Goal: Transaction & Acquisition: Purchase product/service

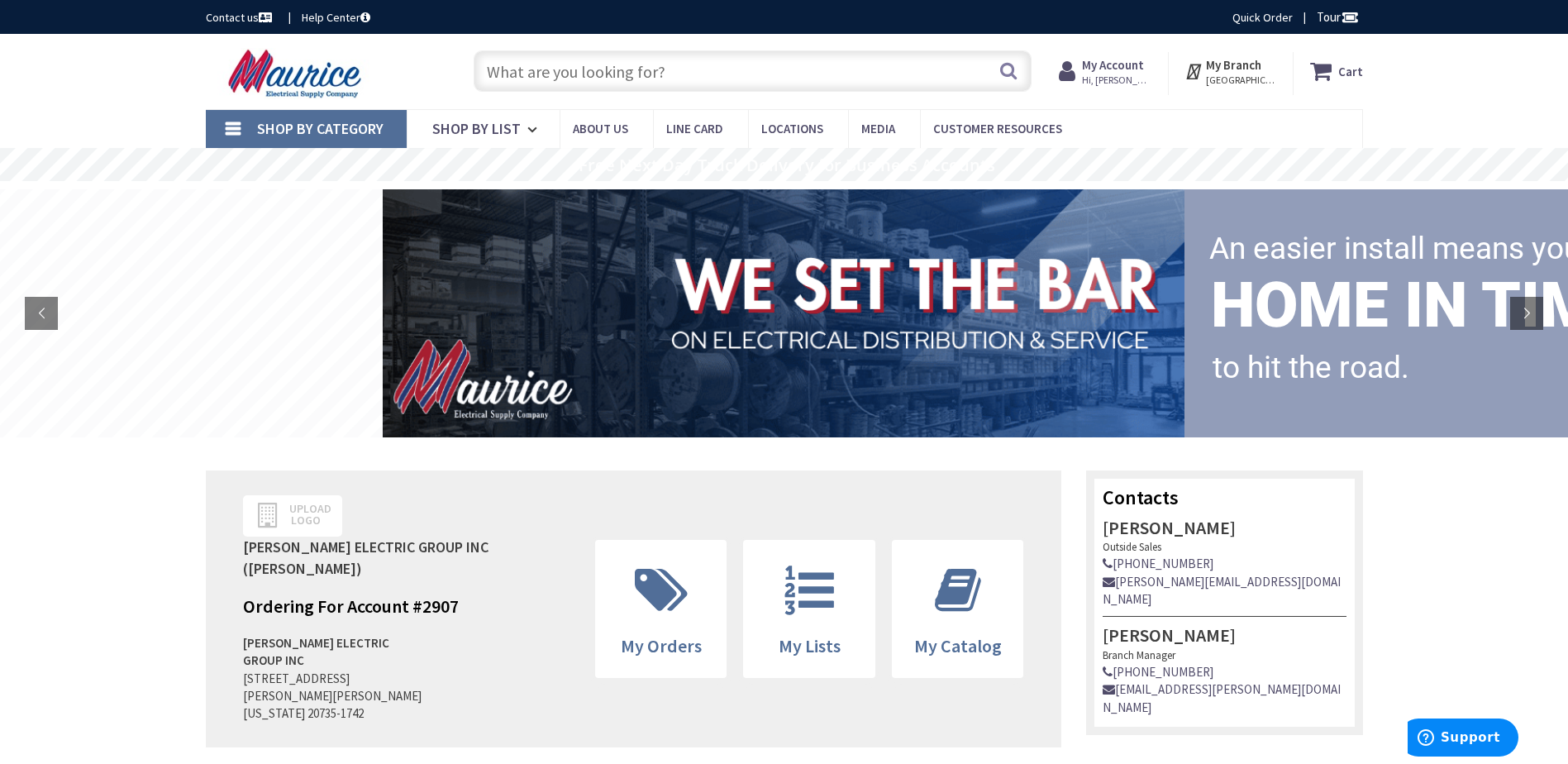
click at [642, 79] on input "text" at bounding box center [752, 71] width 558 height 42
click at [642, 76] on input "text" at bounding box center [752, 71] width 558 height 42
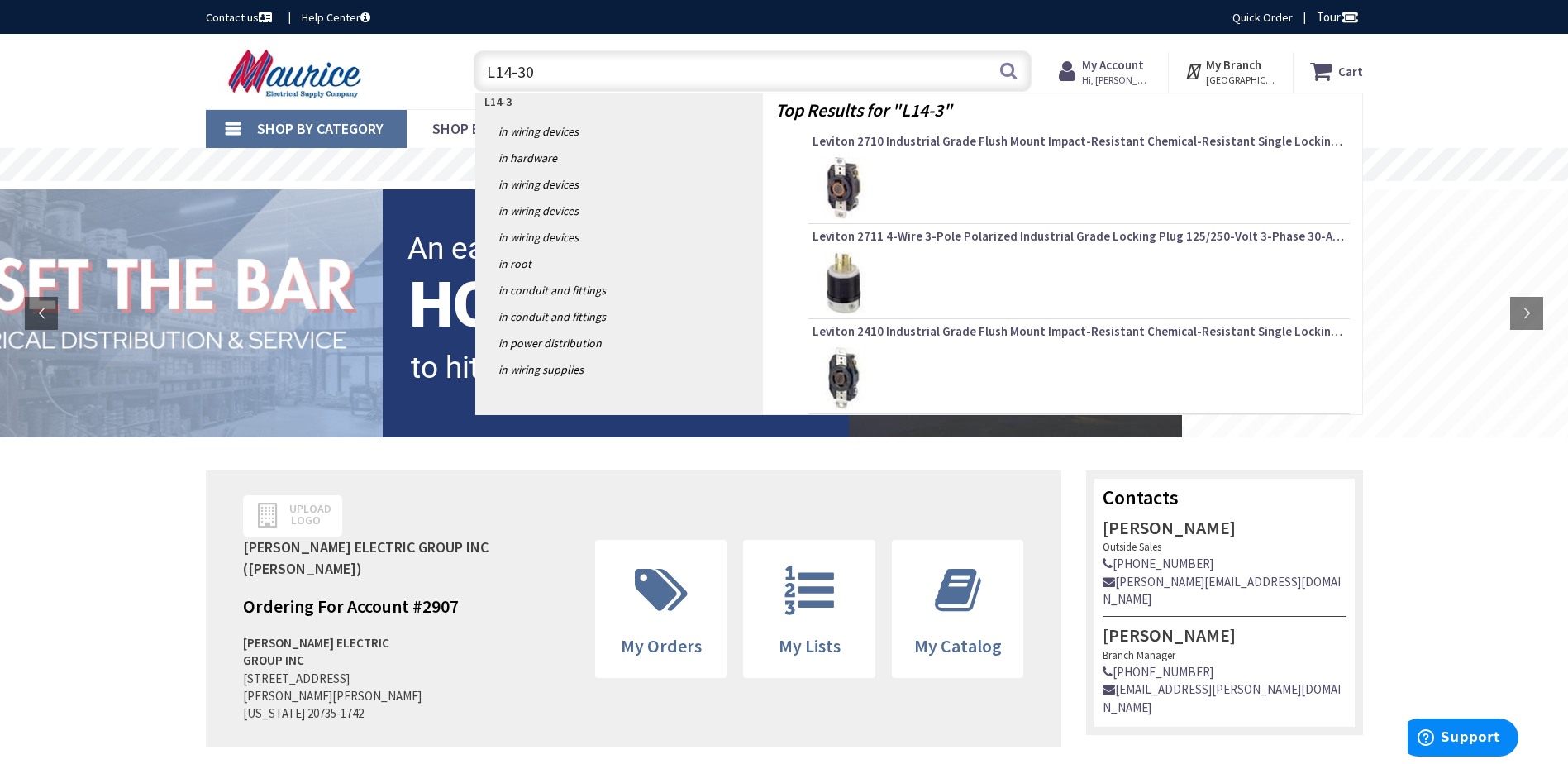
type input "L14-30r"
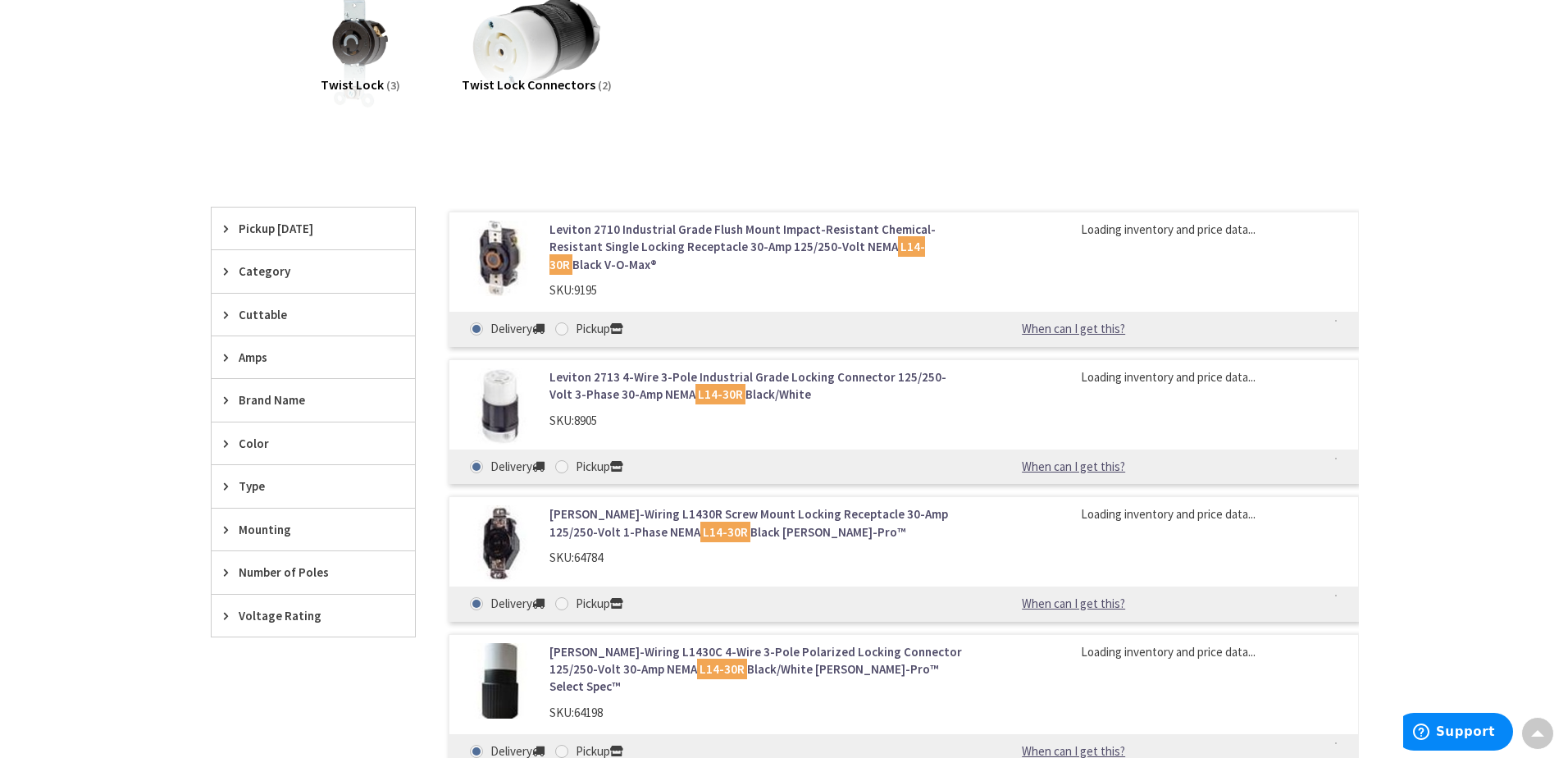
scroll to position [276, 0]
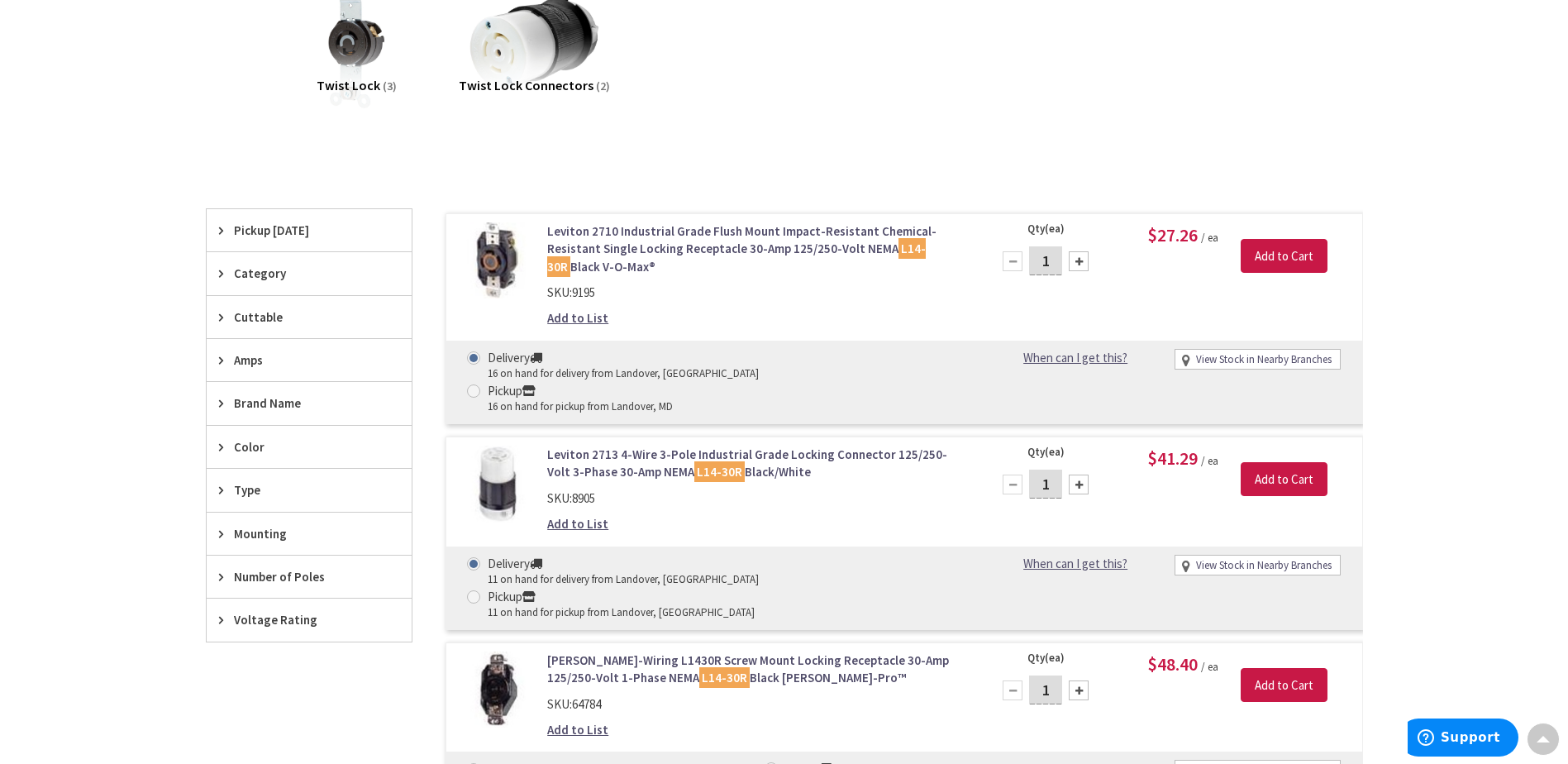
click at [1192, 360] on div "View Stock in Nearby Branches" at bounding box center [1258, 359] width 165 height 19
click at [535, 384] on icon at bounding box center [529, 391] width 14 height 14
click at [482, 385] on input "Pickup 16 on hand for pickup from Landover, MD" at bounding box center [476, 390] width 11 height 11
radio input "true"
click at [1201, 355] on link "View Stock in Nearby Branches" at bounding box center [1263, 359] width 135 height 15
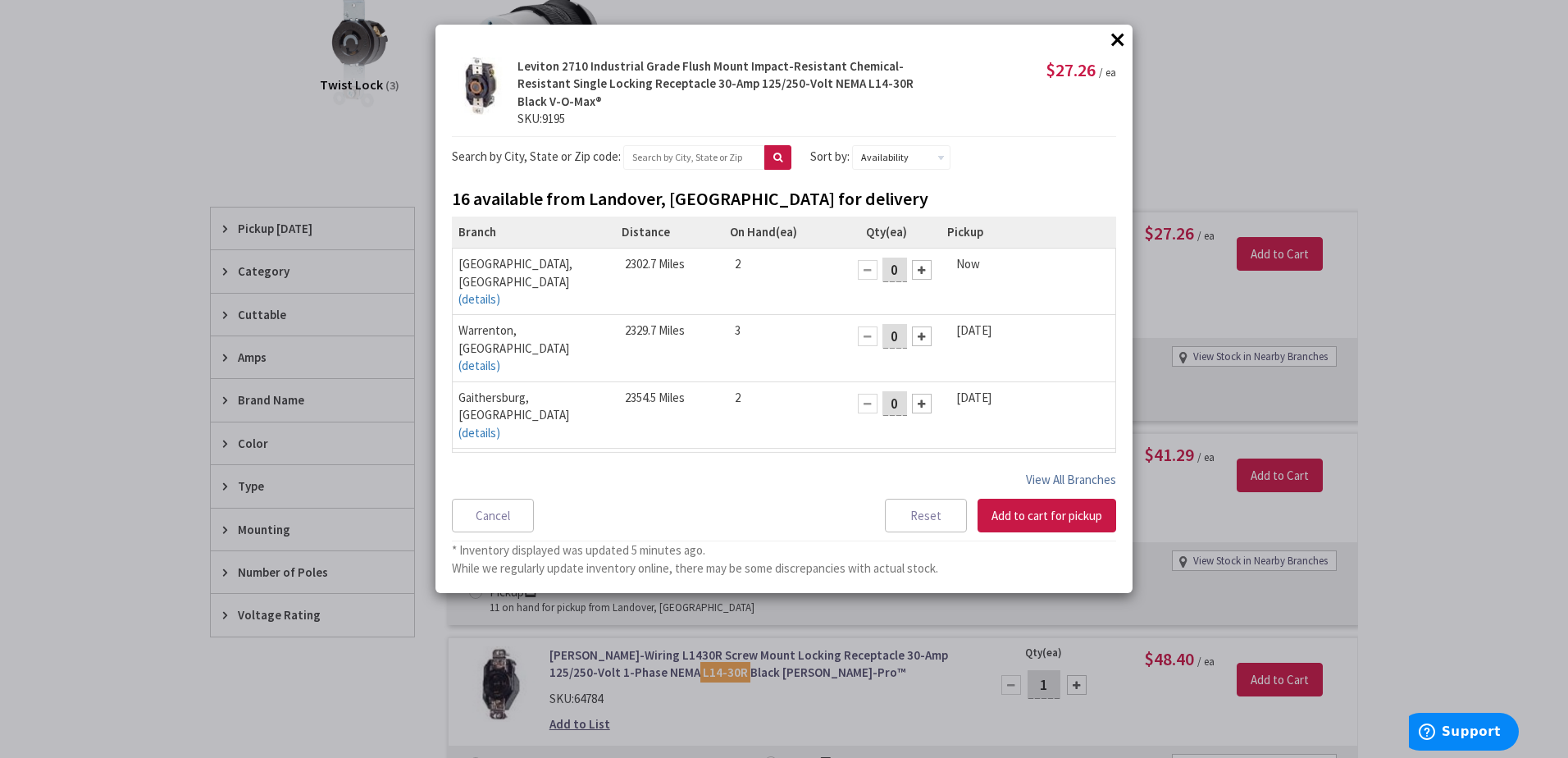
click at [1053, 469] on button "View All Branches" at bounding box center [1071, 479] width 90 height 21
select select "data-availability"
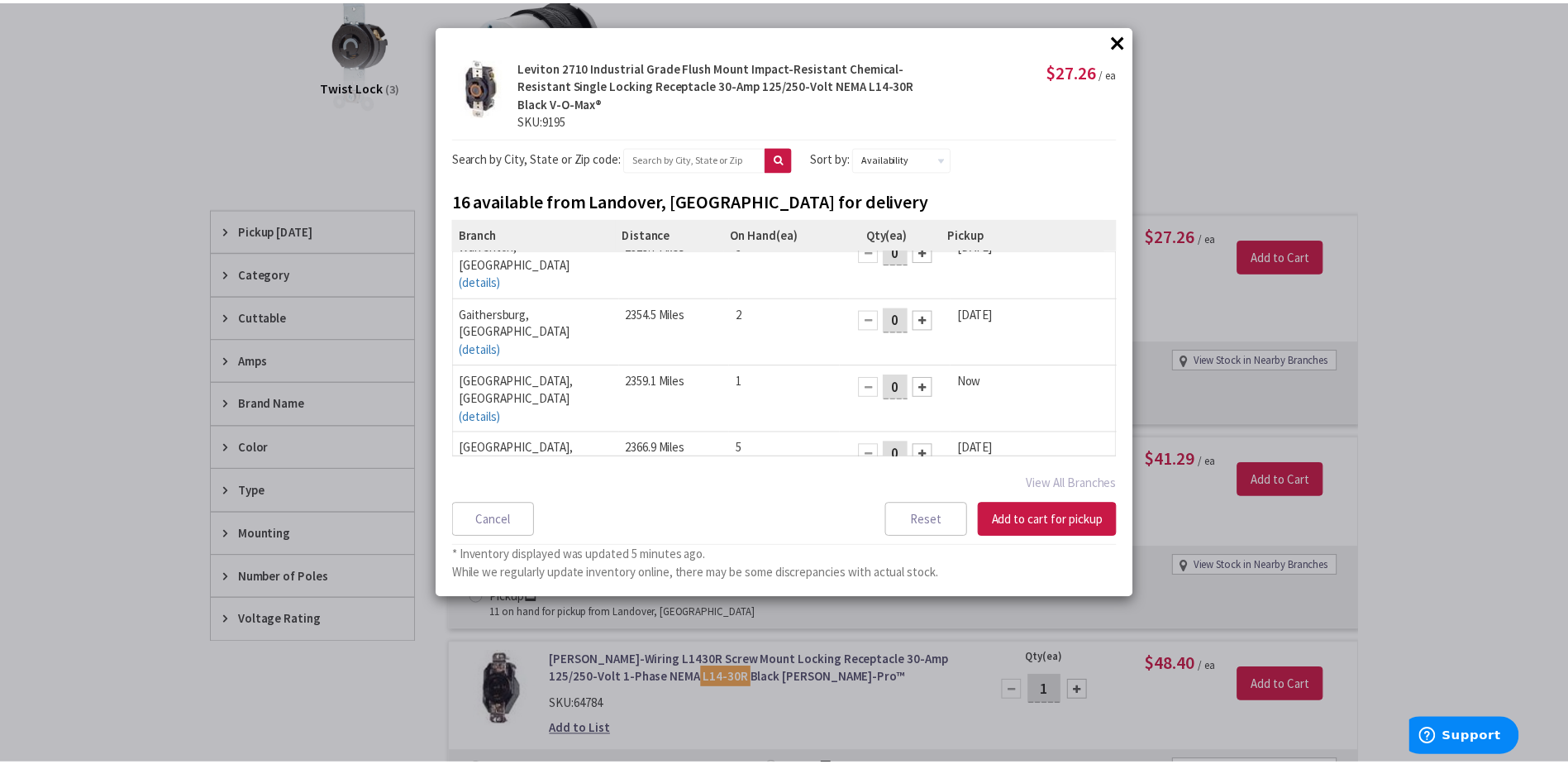
scroll to position [0, 0]
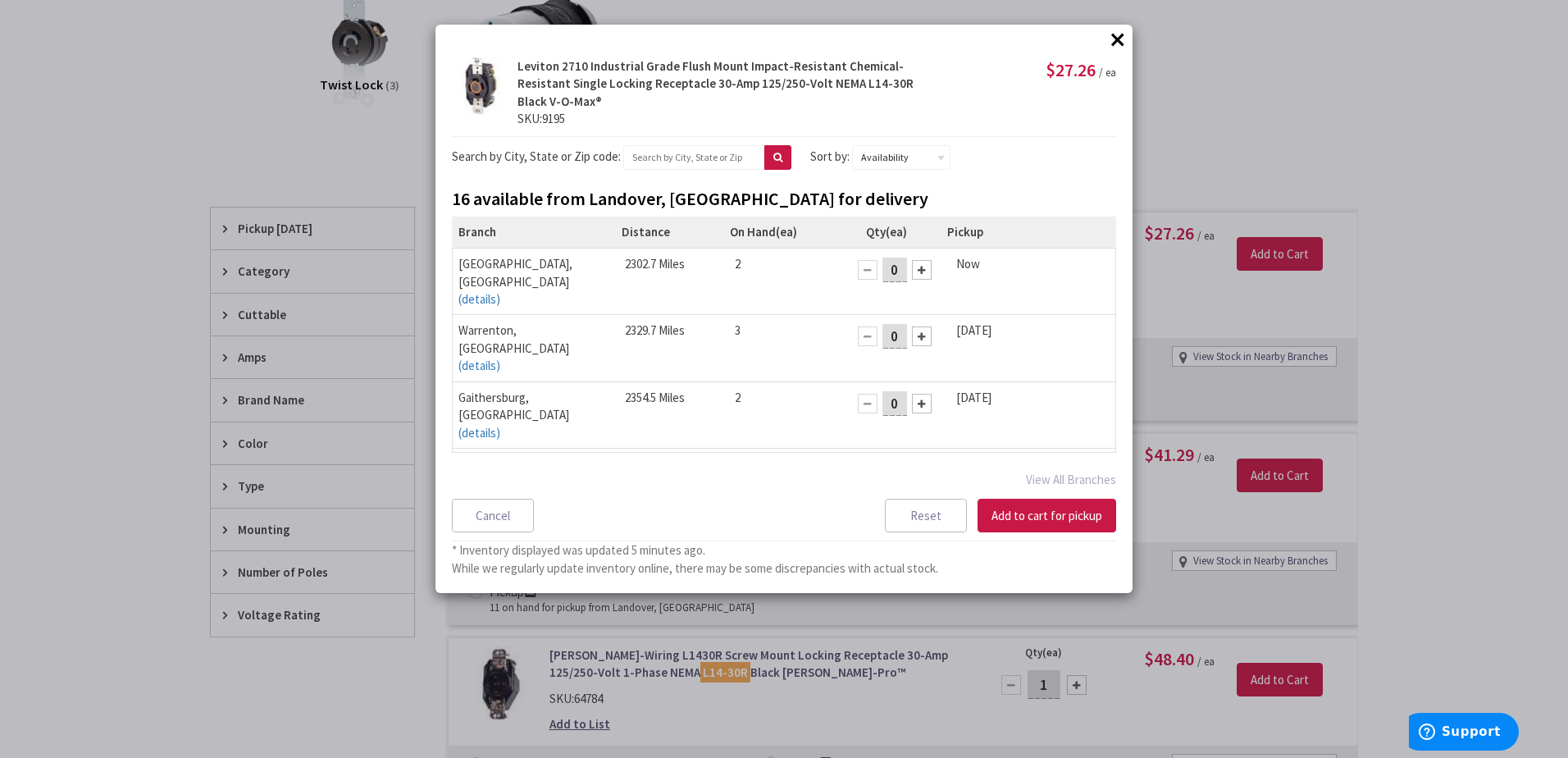
click at [1116, 37] on button "×" at bounding box center [1118, 39] width 24 height 24
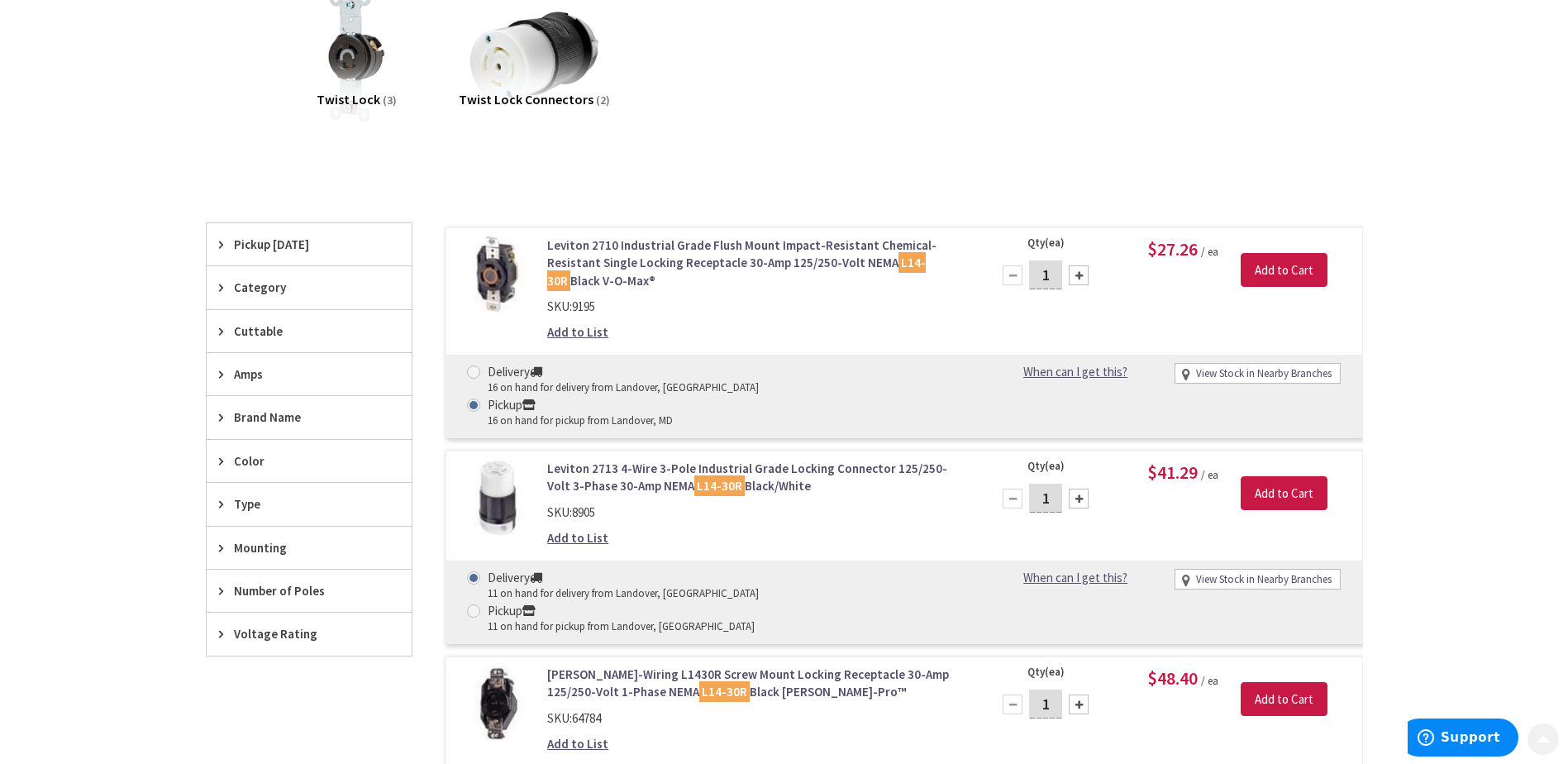
scroll to position [278, 0]
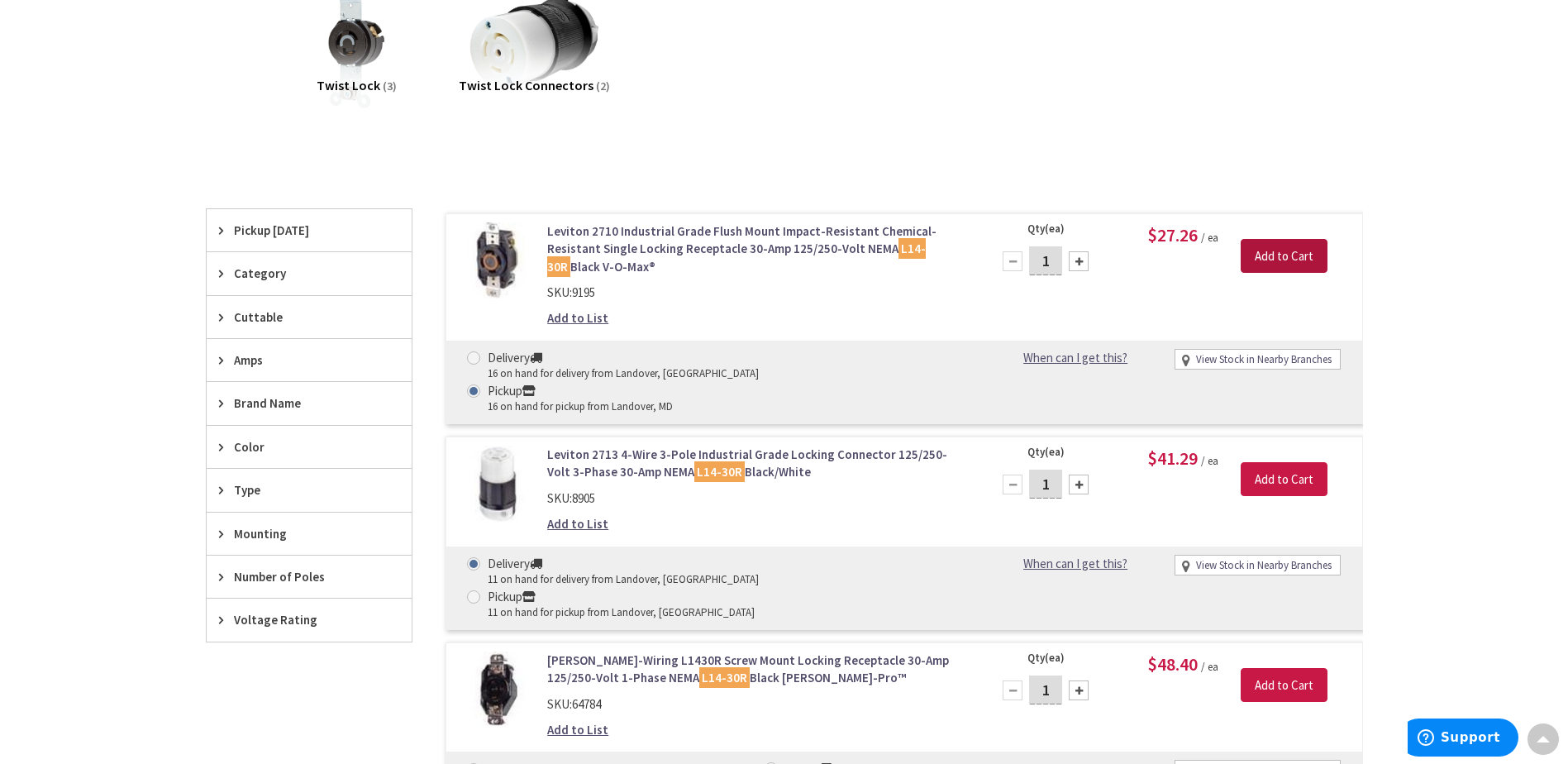
click at [1264, 261] on input "Add to Cart" at bounding box center [1284, 256] width 87 height 35
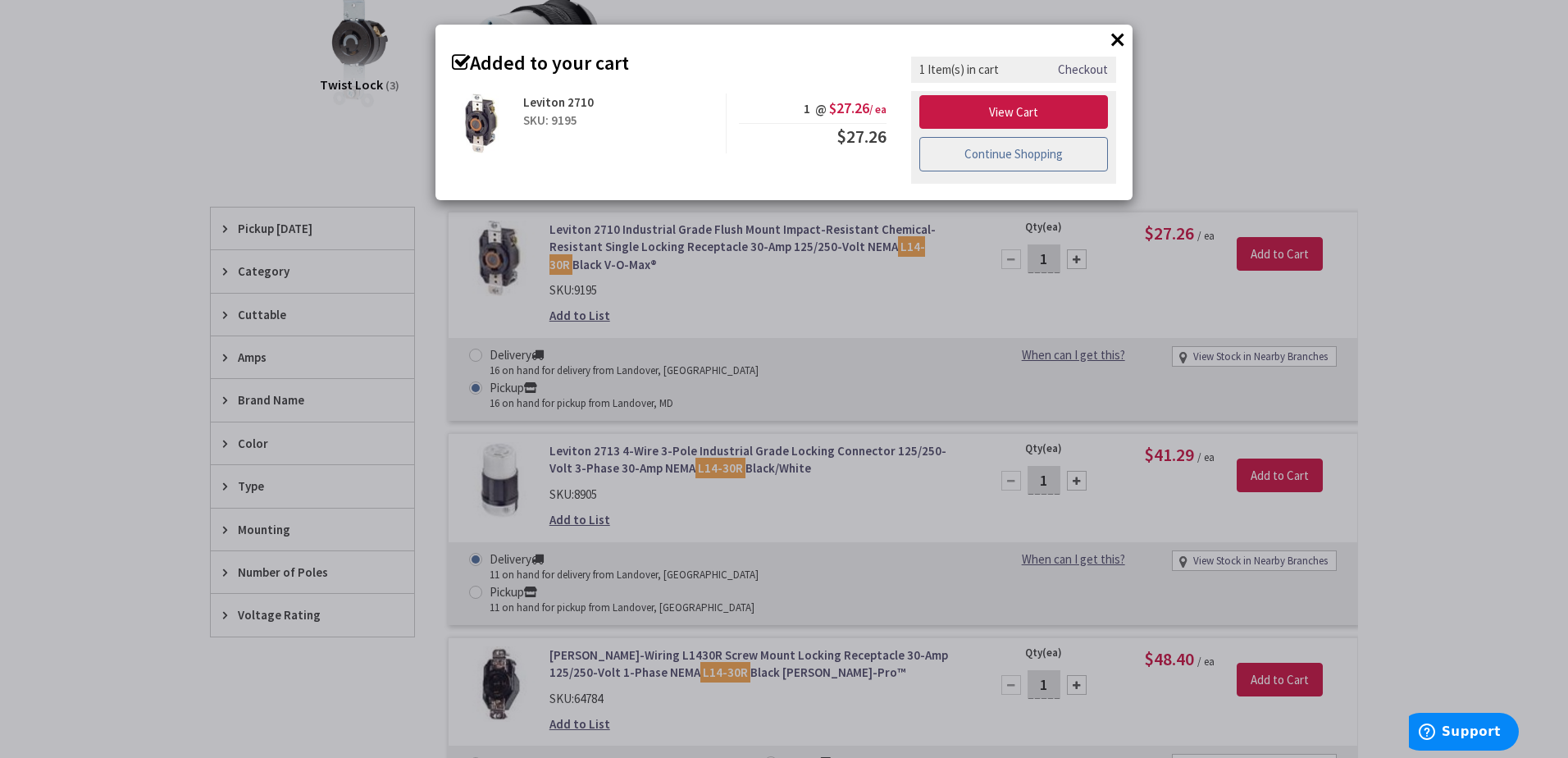
click at [989, 163] on link "Continue Shopping" at bounding box center [1014, 153] width 189 height 35
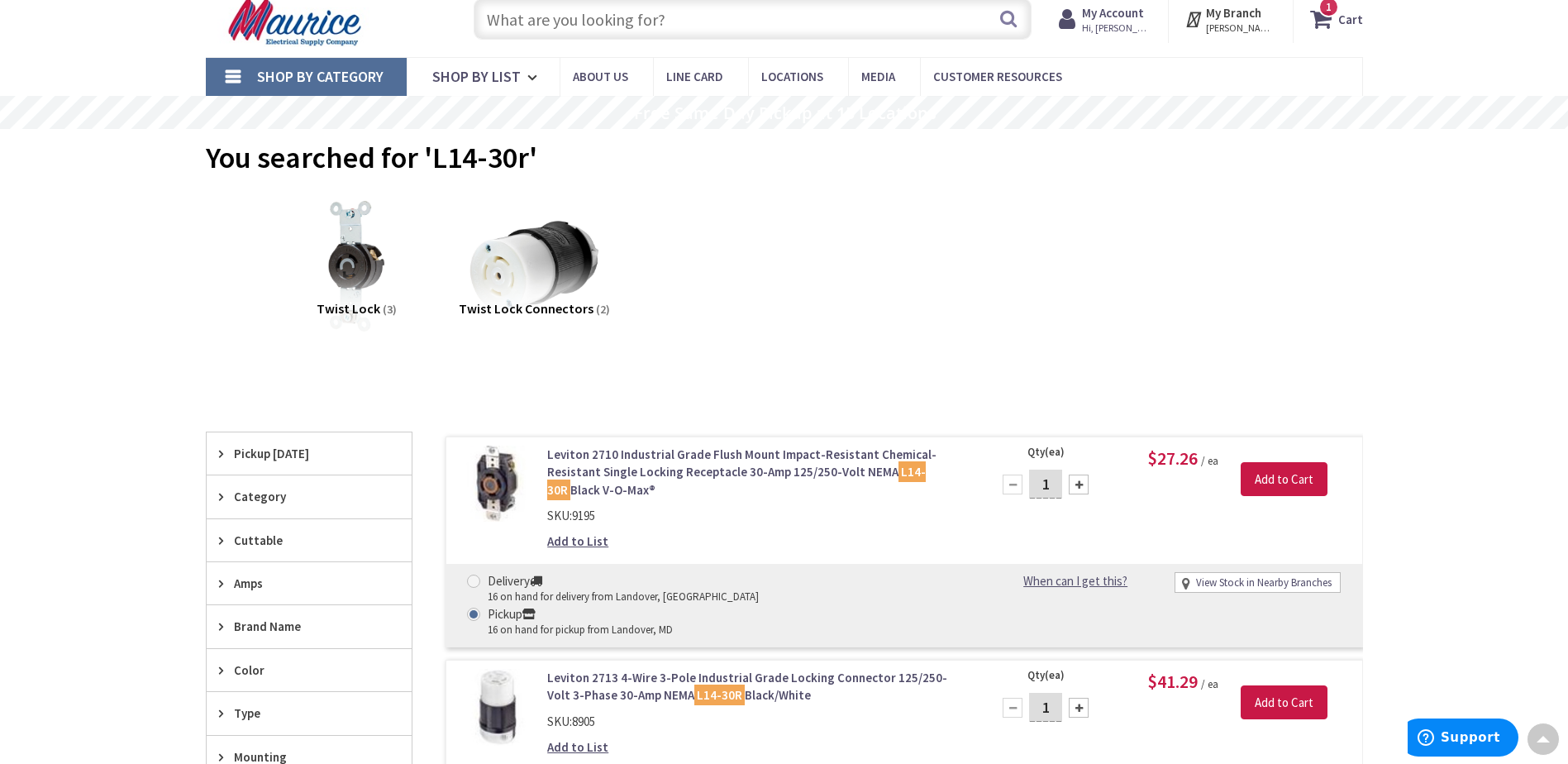
scroll to position [0, 0]
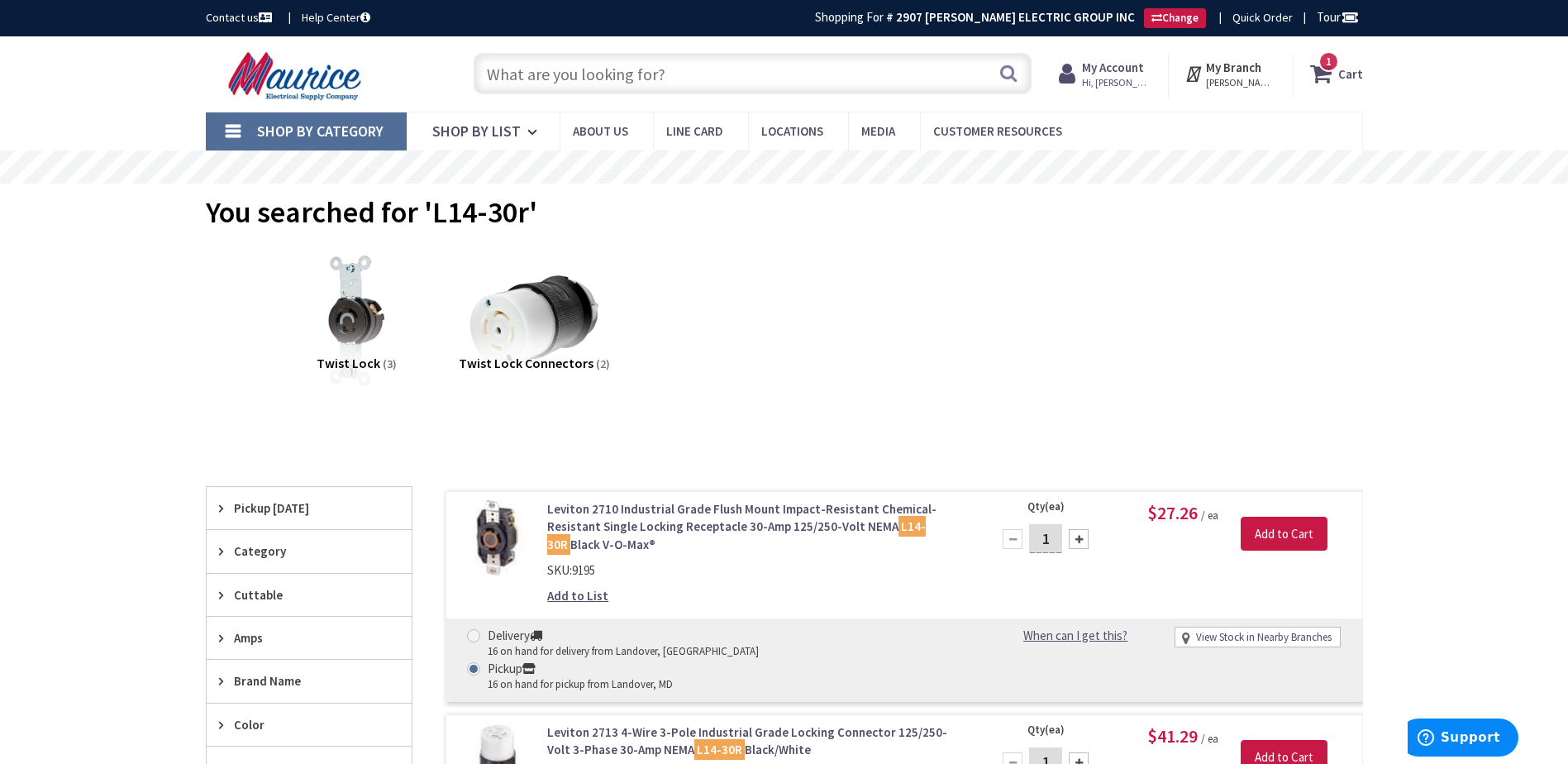
click at [316, 126] on span "Shop By Category" at bounding box center [320, 131] width 127 height 19
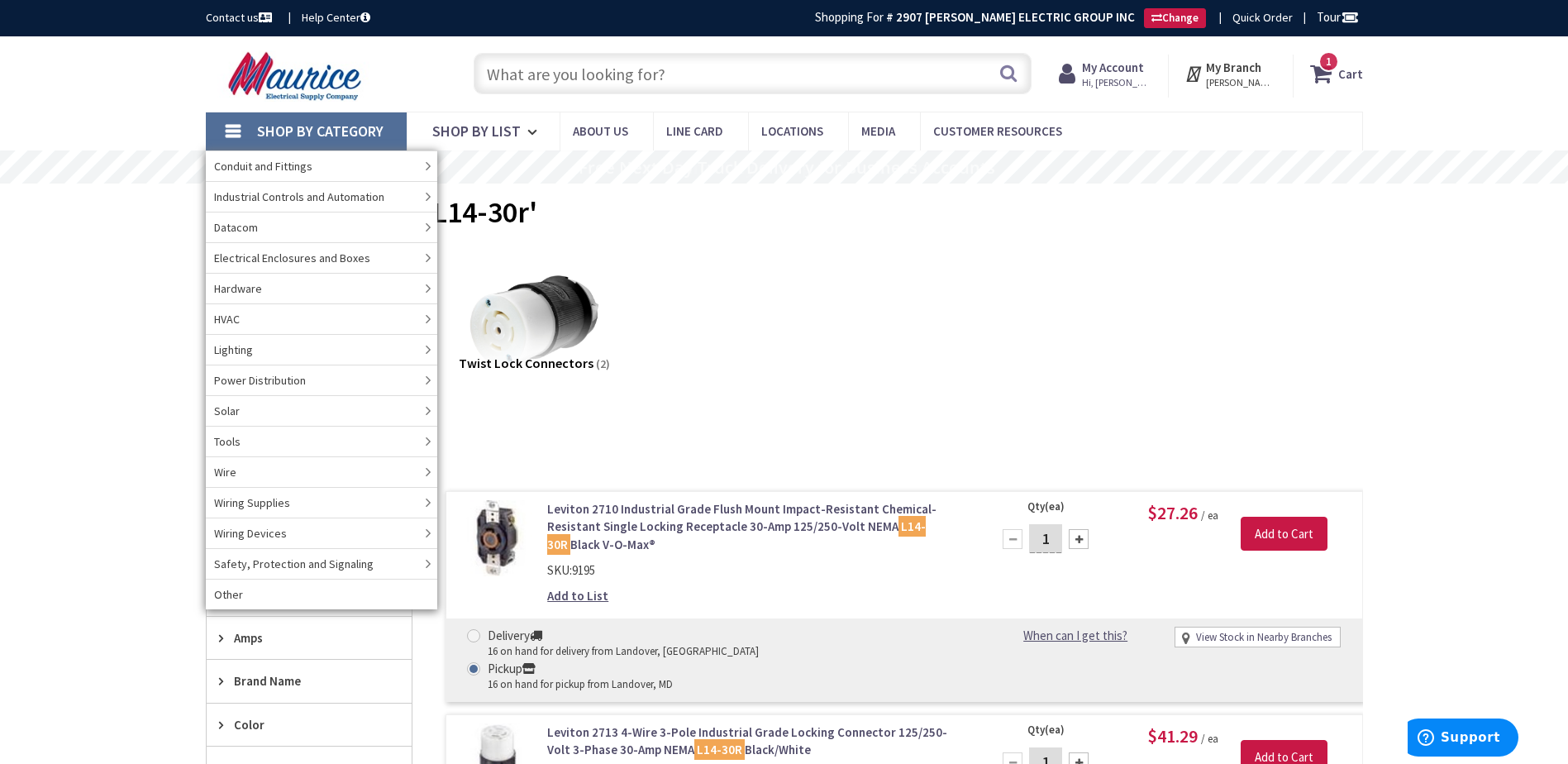
click at [807, 344] on div "Twist Lock (3) Twist Lock Connectors (2)" at bounding box center [784, 334] width 1099 height 178
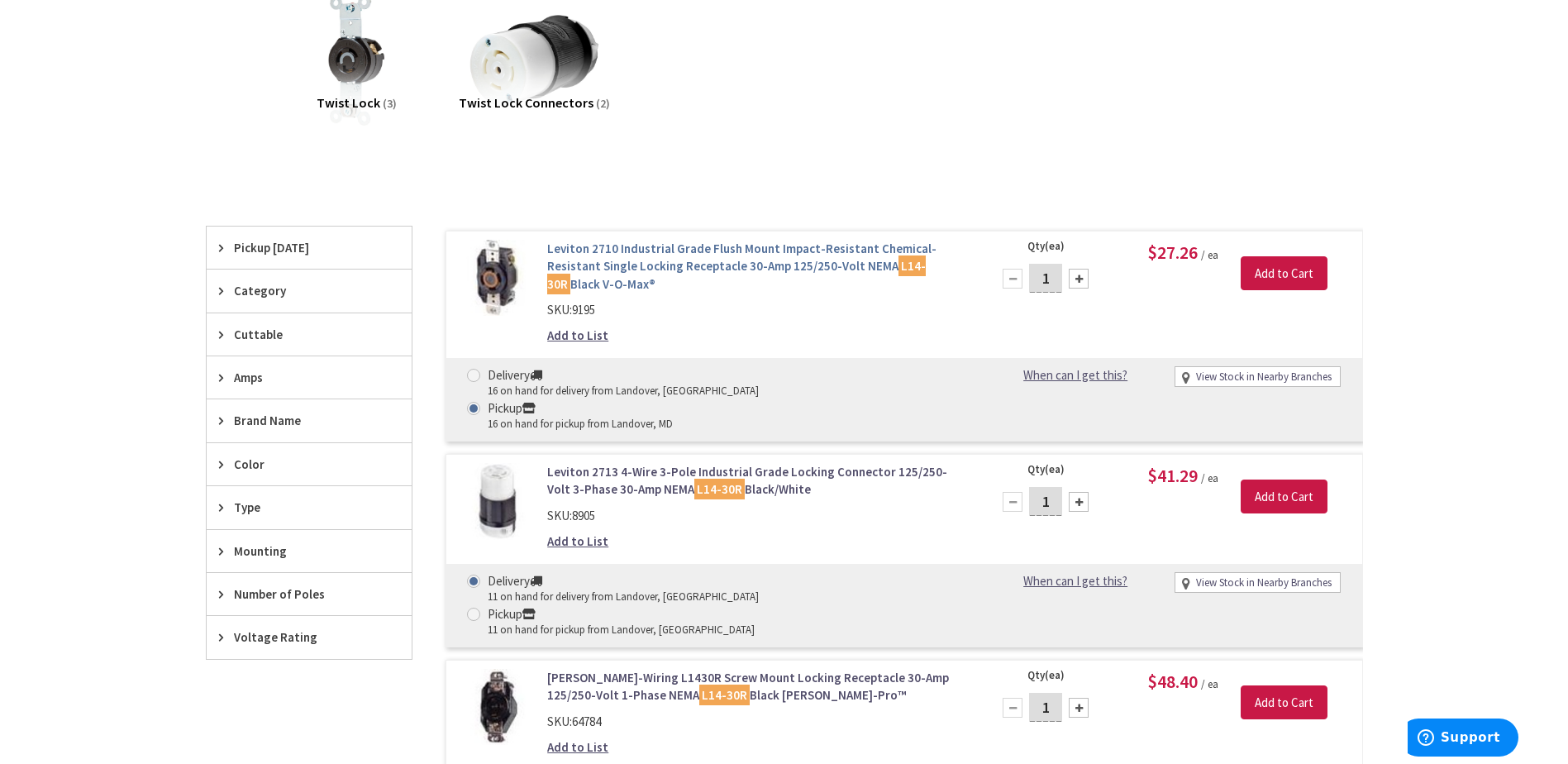
scroll to position [275, 0]
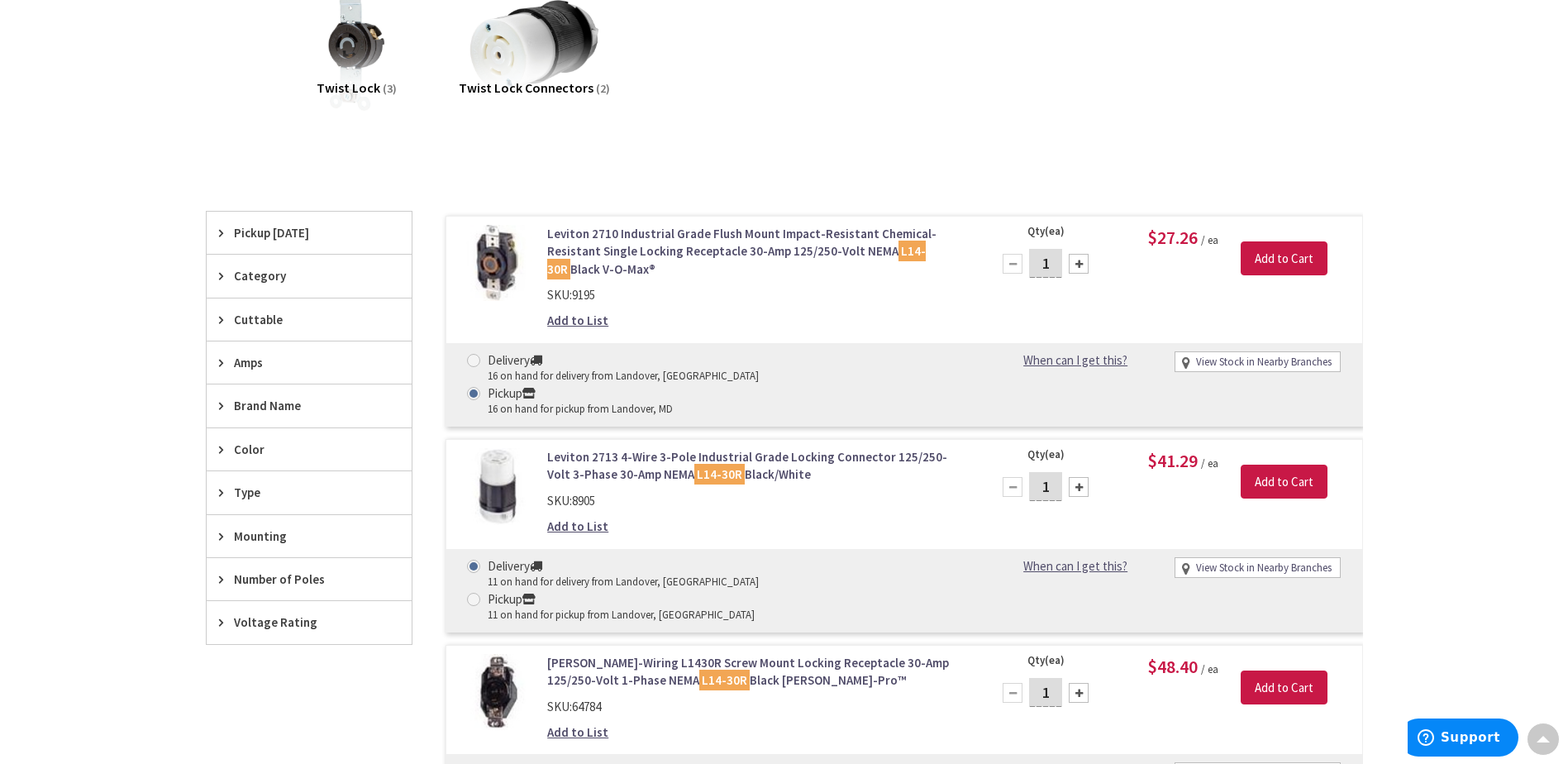
click at [1056, 264] on input "1" at bounding box center [1045, 263] width 33 height 29
type input "10"
click at [1271, 259] on input "Add to Cart" at bounding box center [1284, 258] width 87 height 35
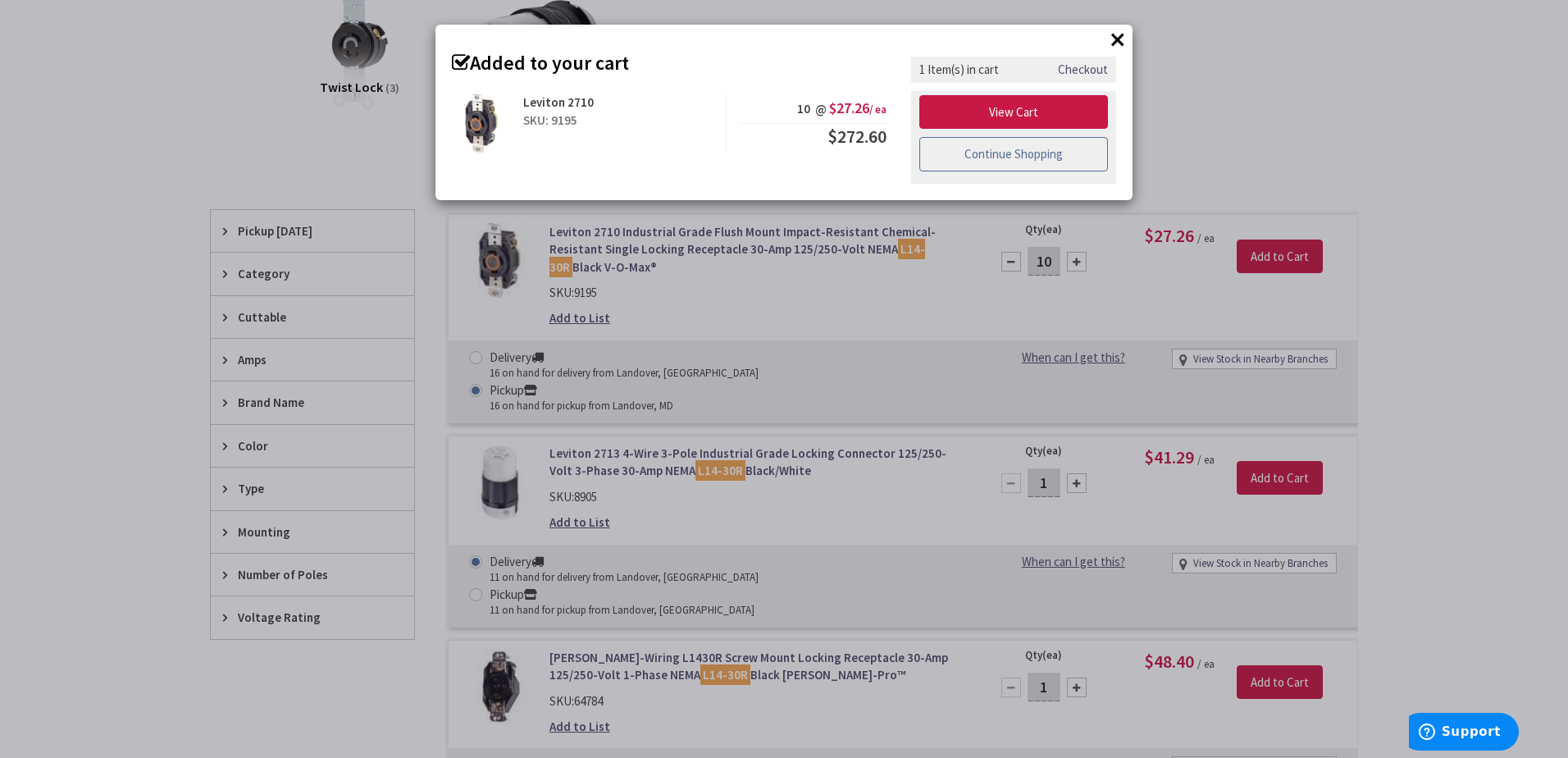
click at [1050, 155] on link "Continue Shopping" at bounding box center [1014, 153] width 189 height 35
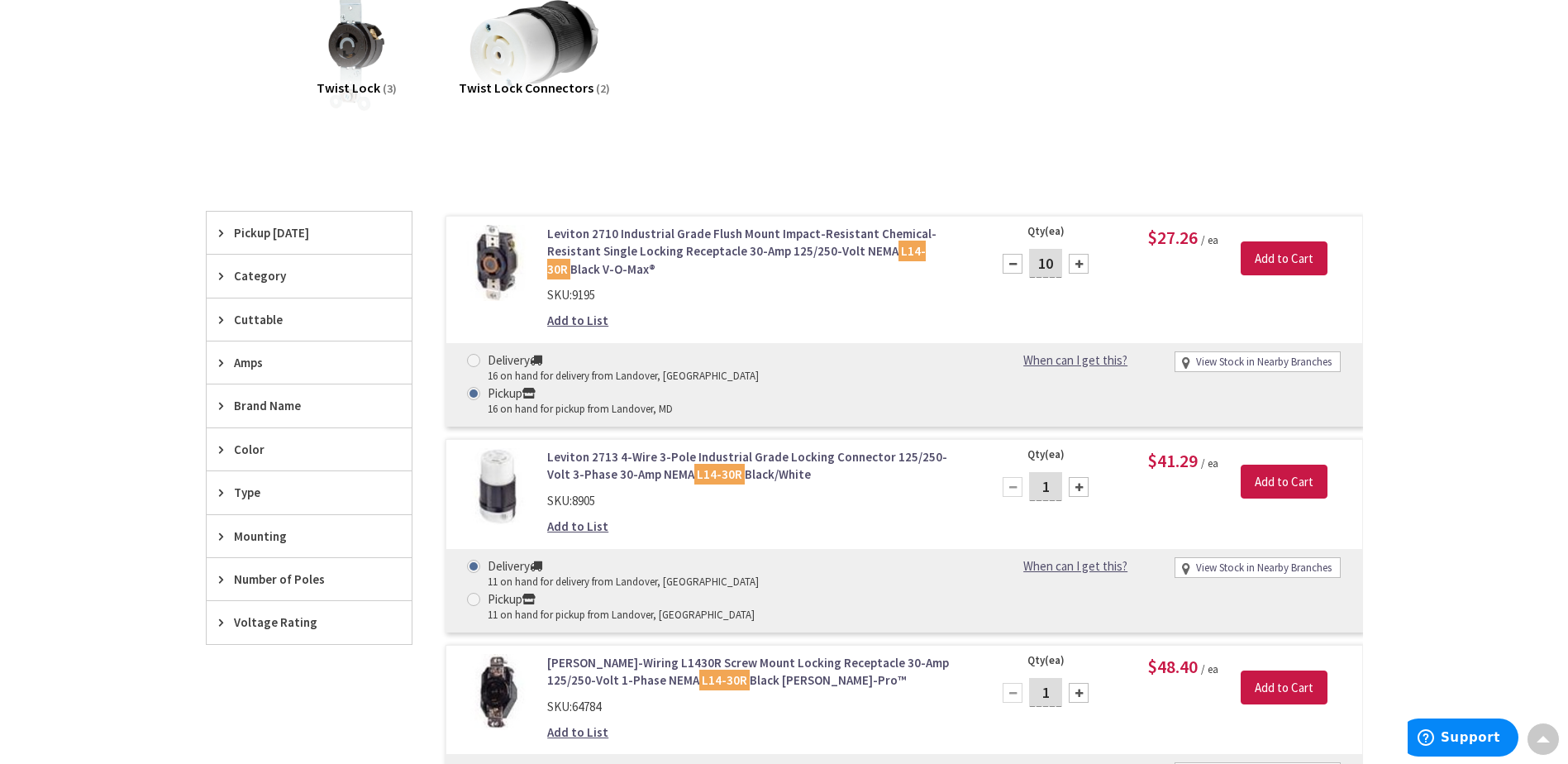
scroll to position [0, 0]
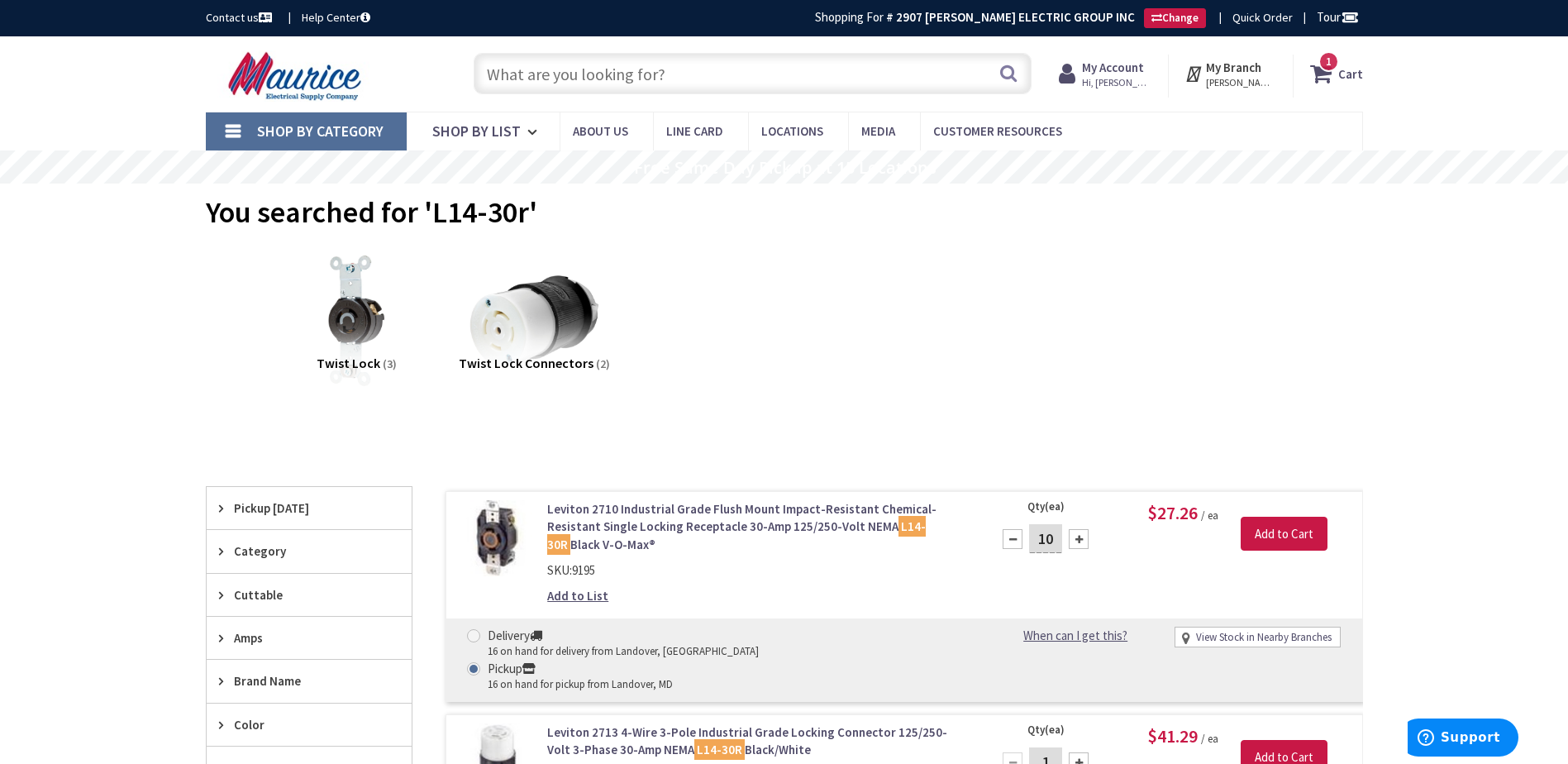
click at [337, 135] on span "Shop By Category" at bounding box center [320, 131] width 127 height 19
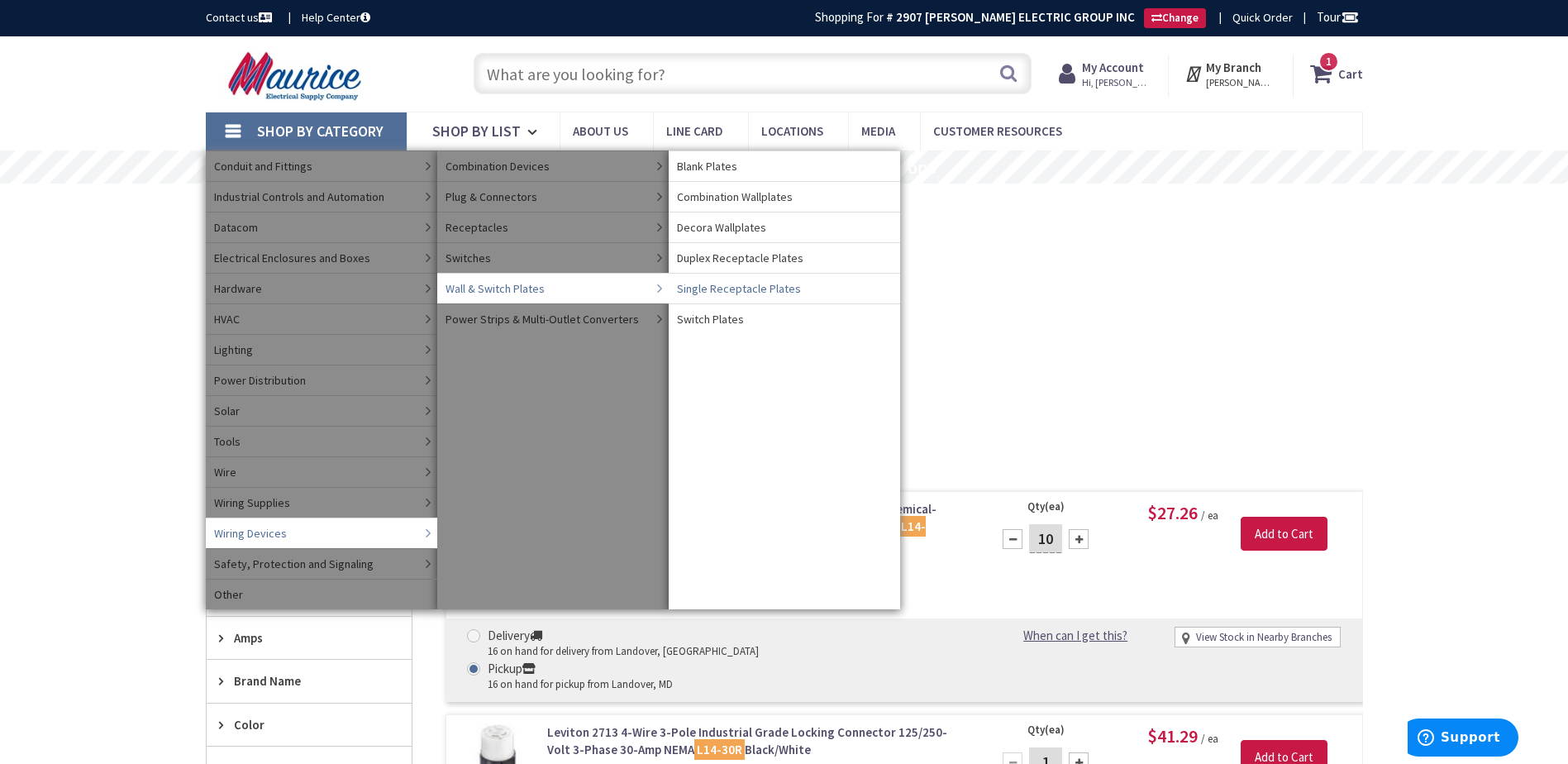
click at [728, 291] on span "Single Receptacle Plates" at bounding box center [739, 288] width 124 height 16
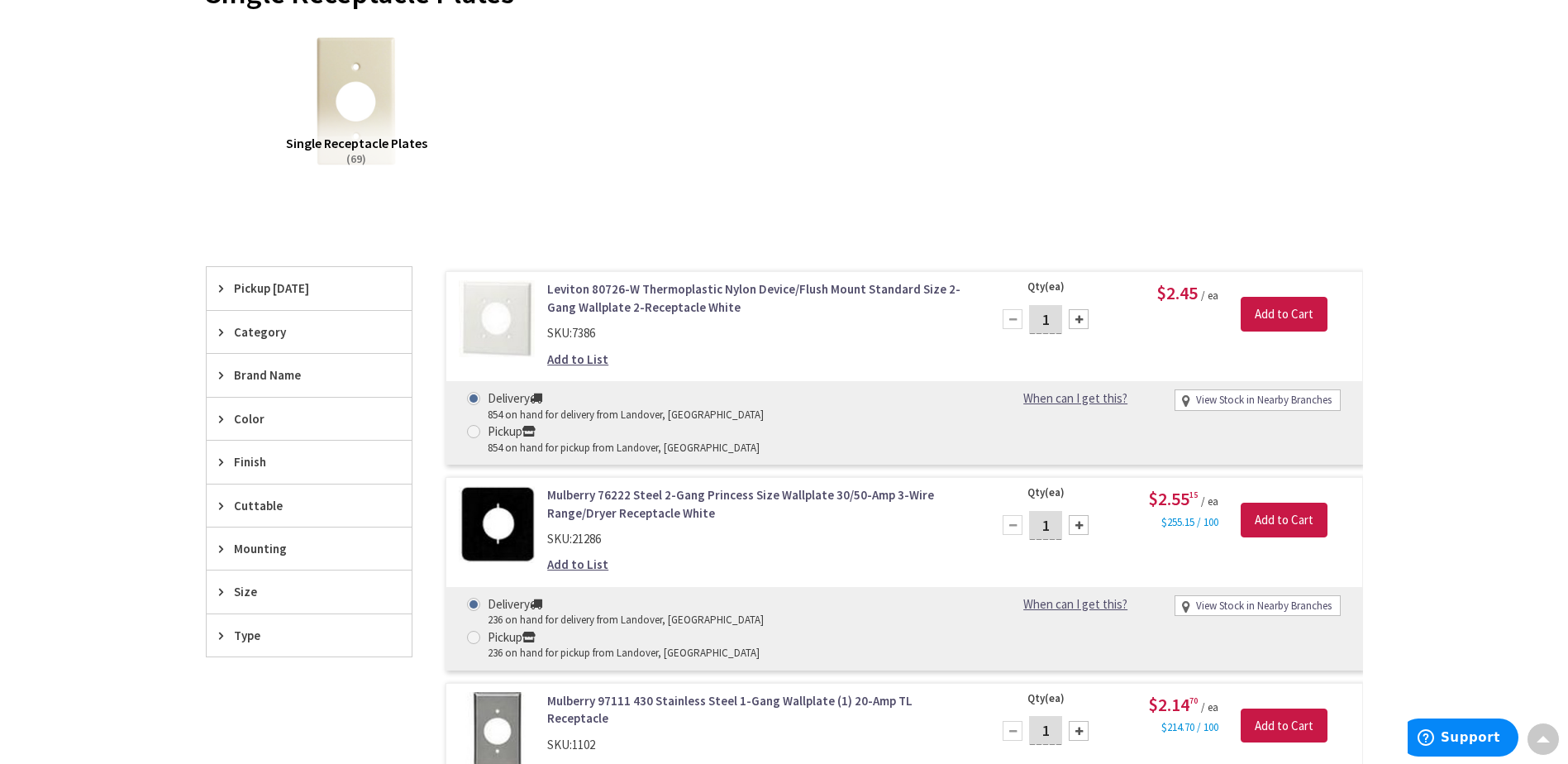
scroll to position [554, 0]
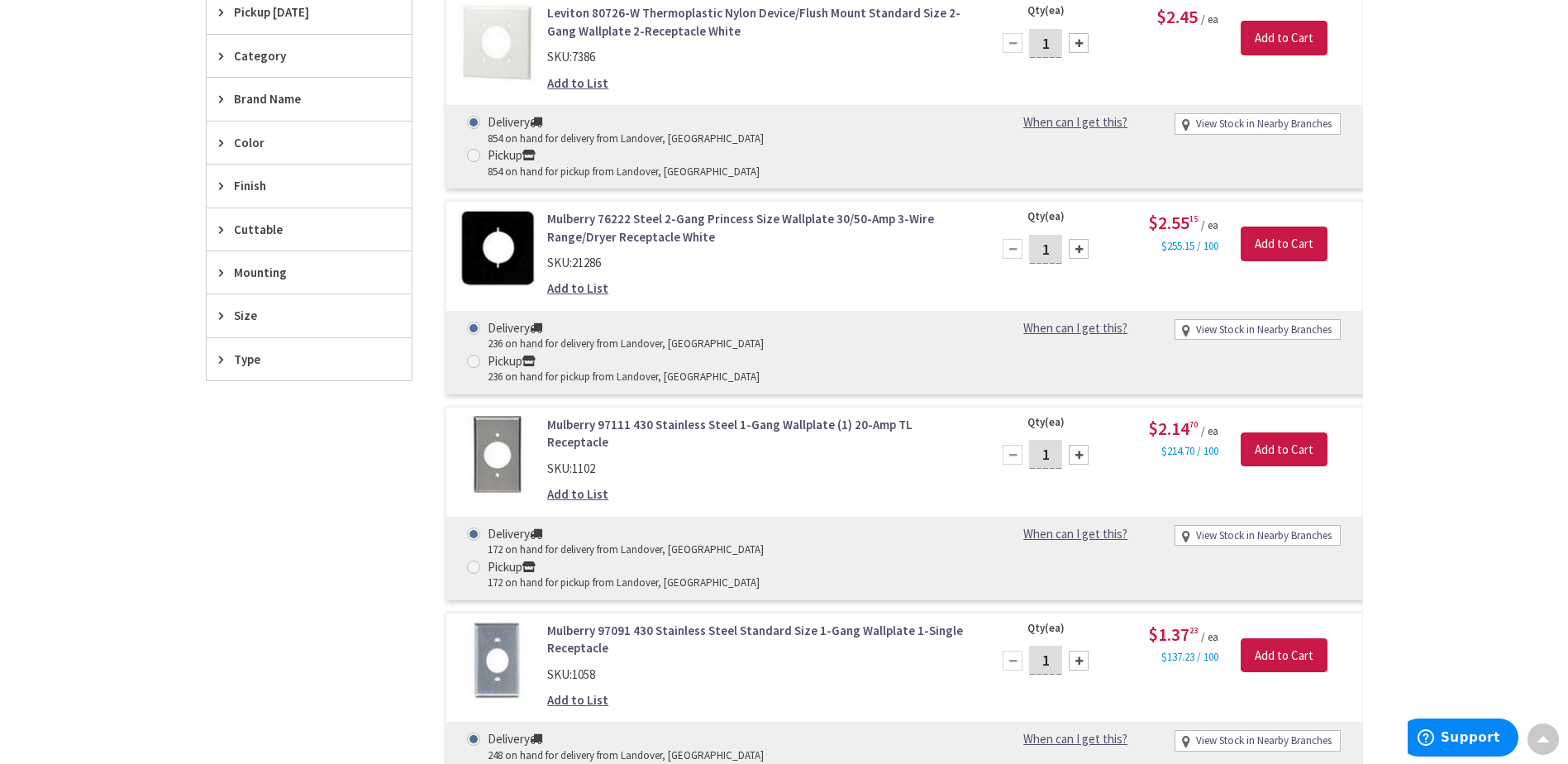
click at [259, 316] on span "Size" at bounding box center [301, 315] width 135 height 17
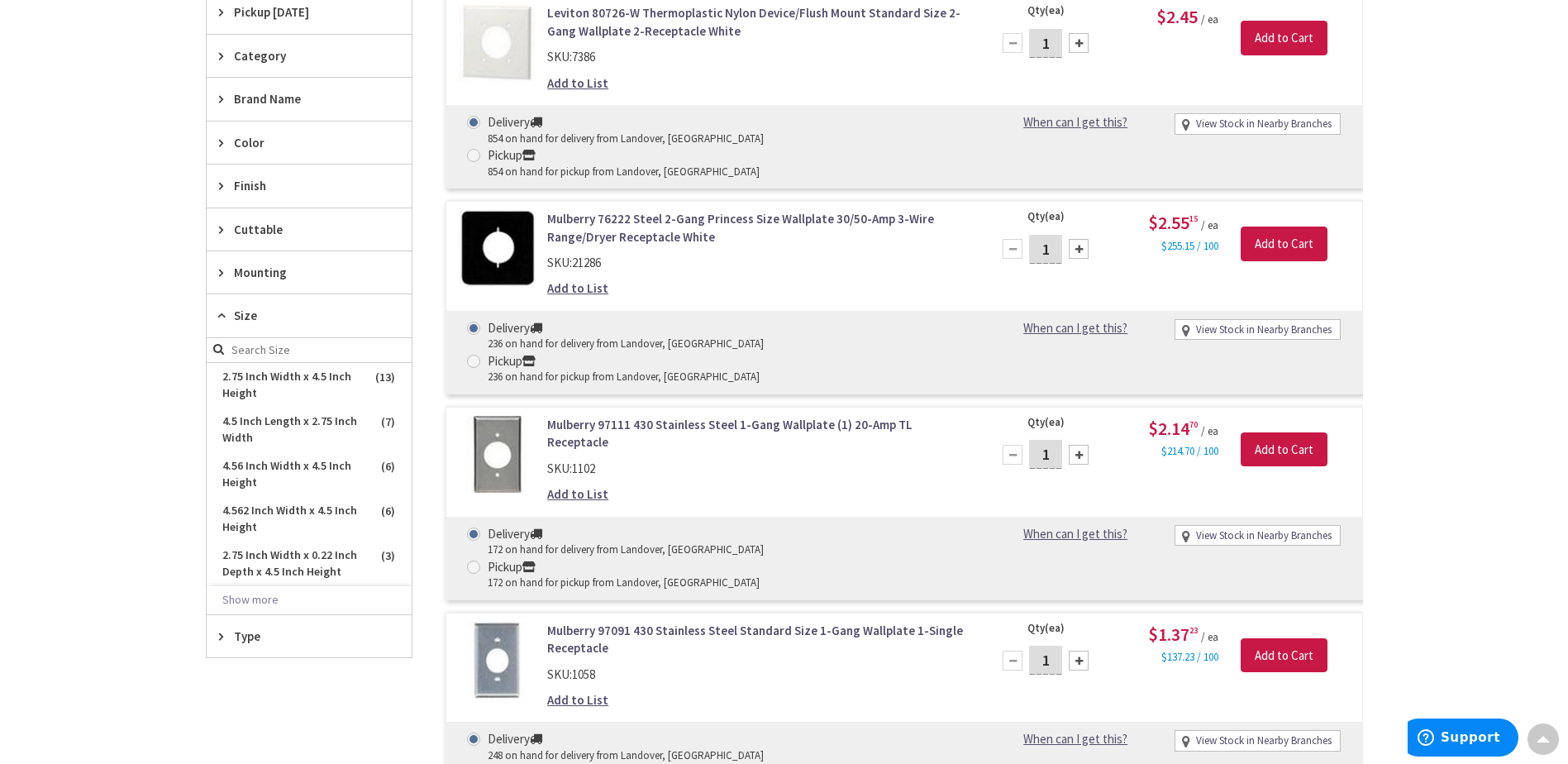
click at [258, 315] on span "Size" at bounding box center [301, 315] width 135 height 17
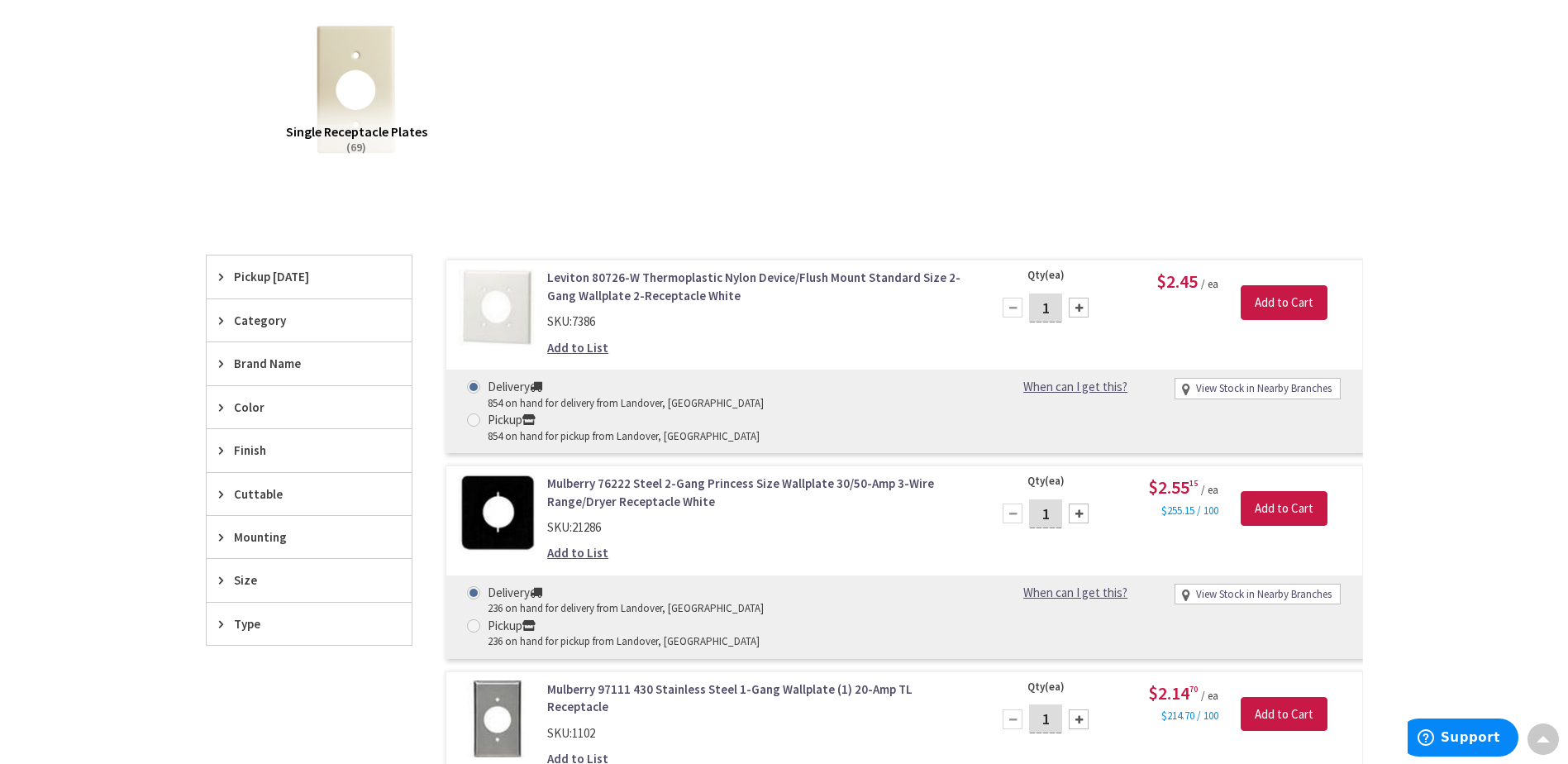
scroll to position [278, 0]
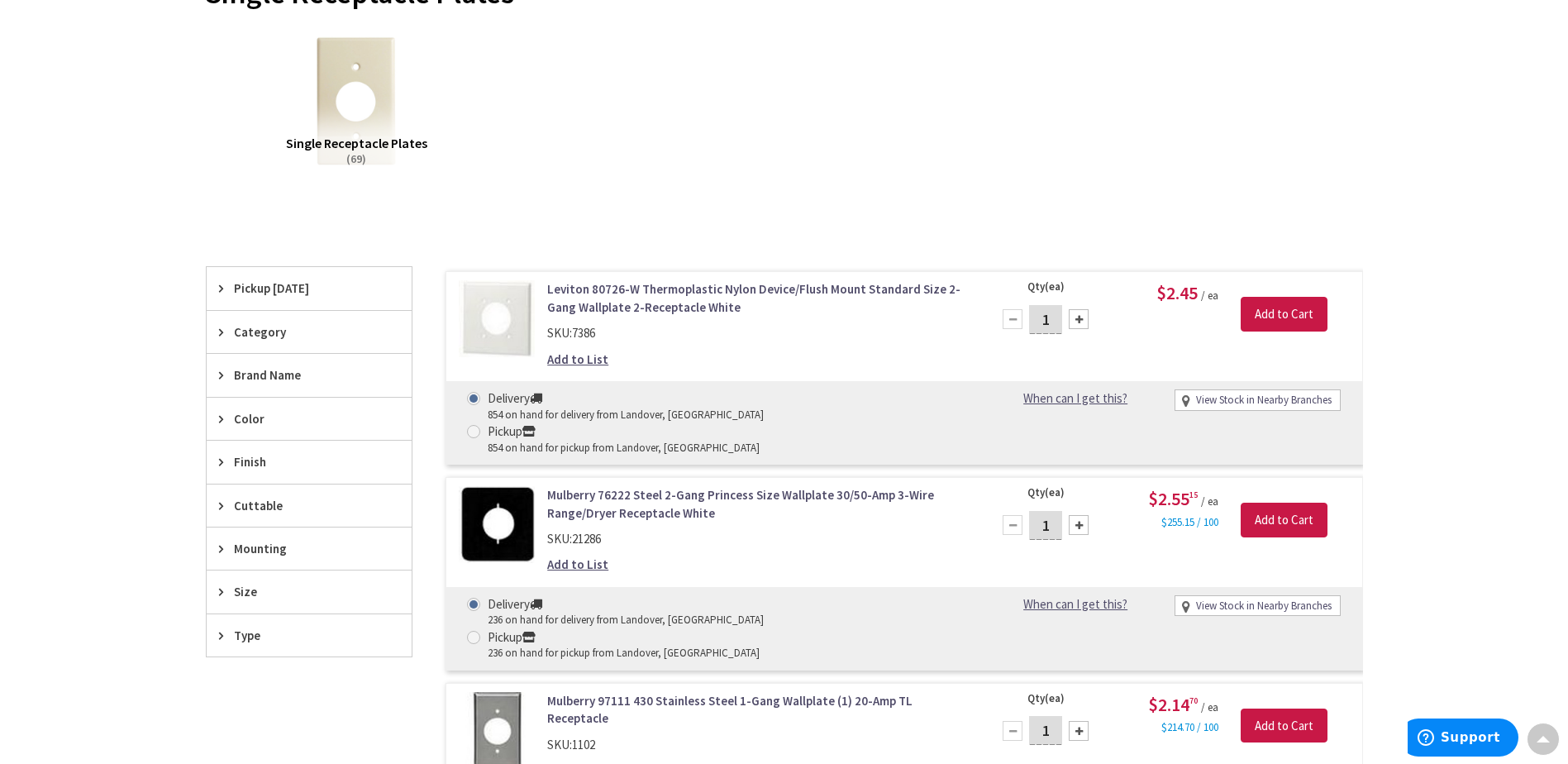
click at [259, 552] on span "Mounting" at bounding box center [301, 548] width 135 height 17
click at [242, 590] on span "Size" at bounding box center [301, 591] width 135 height 17
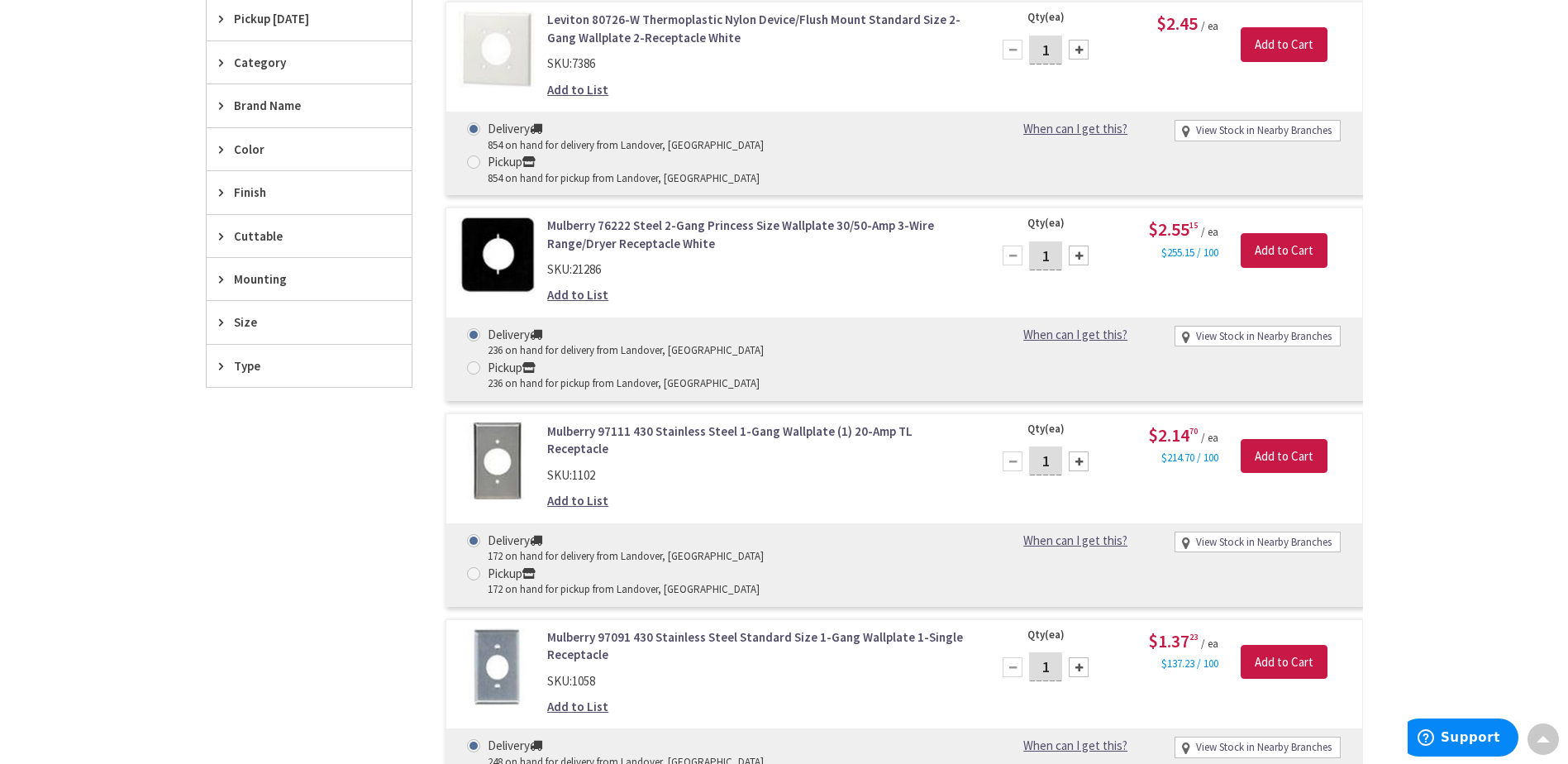
scroll to position [554, 0]
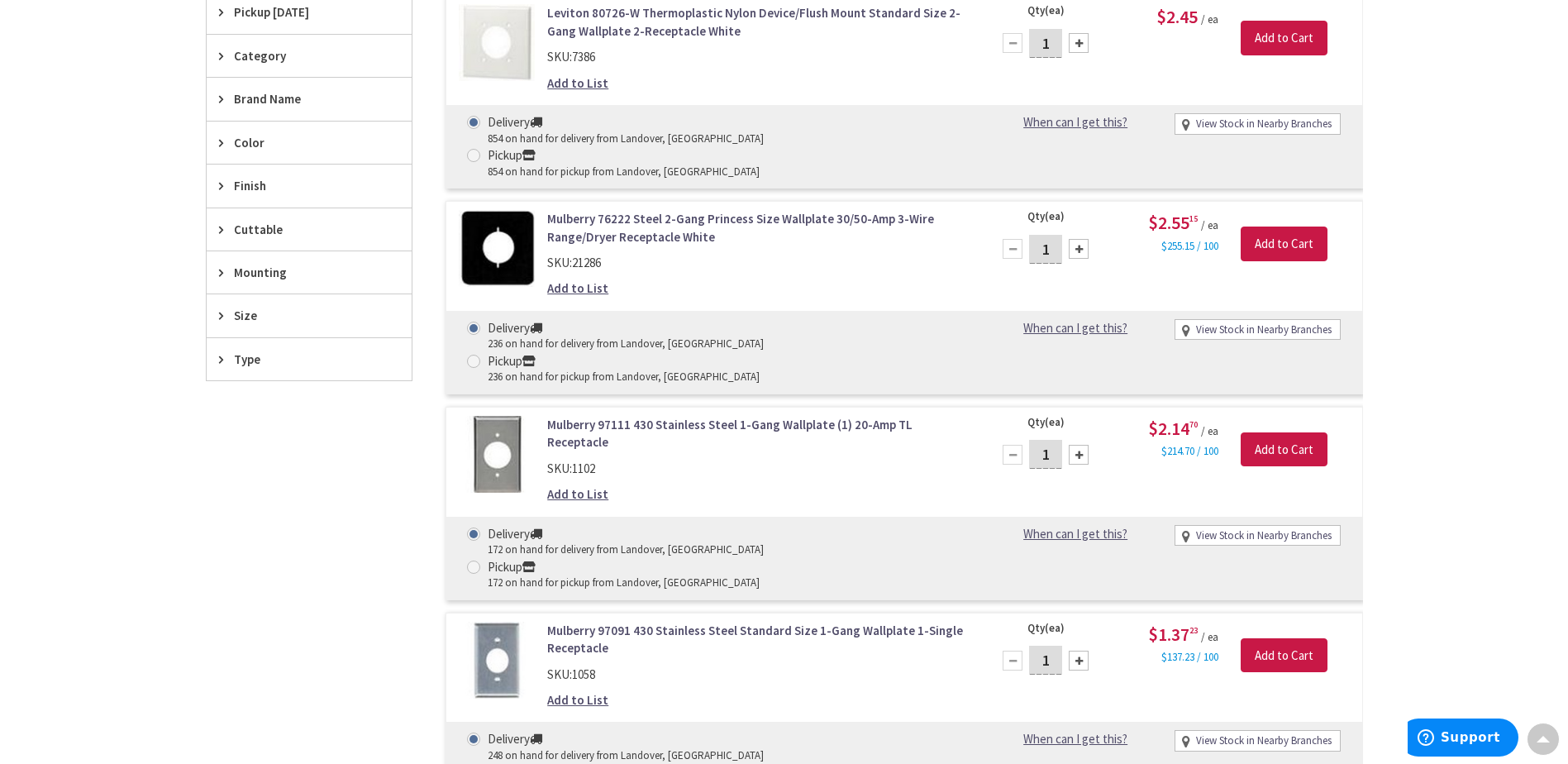
click at [255, 148] on span "Color" at bounding box center [301, 143] width 135 height 17
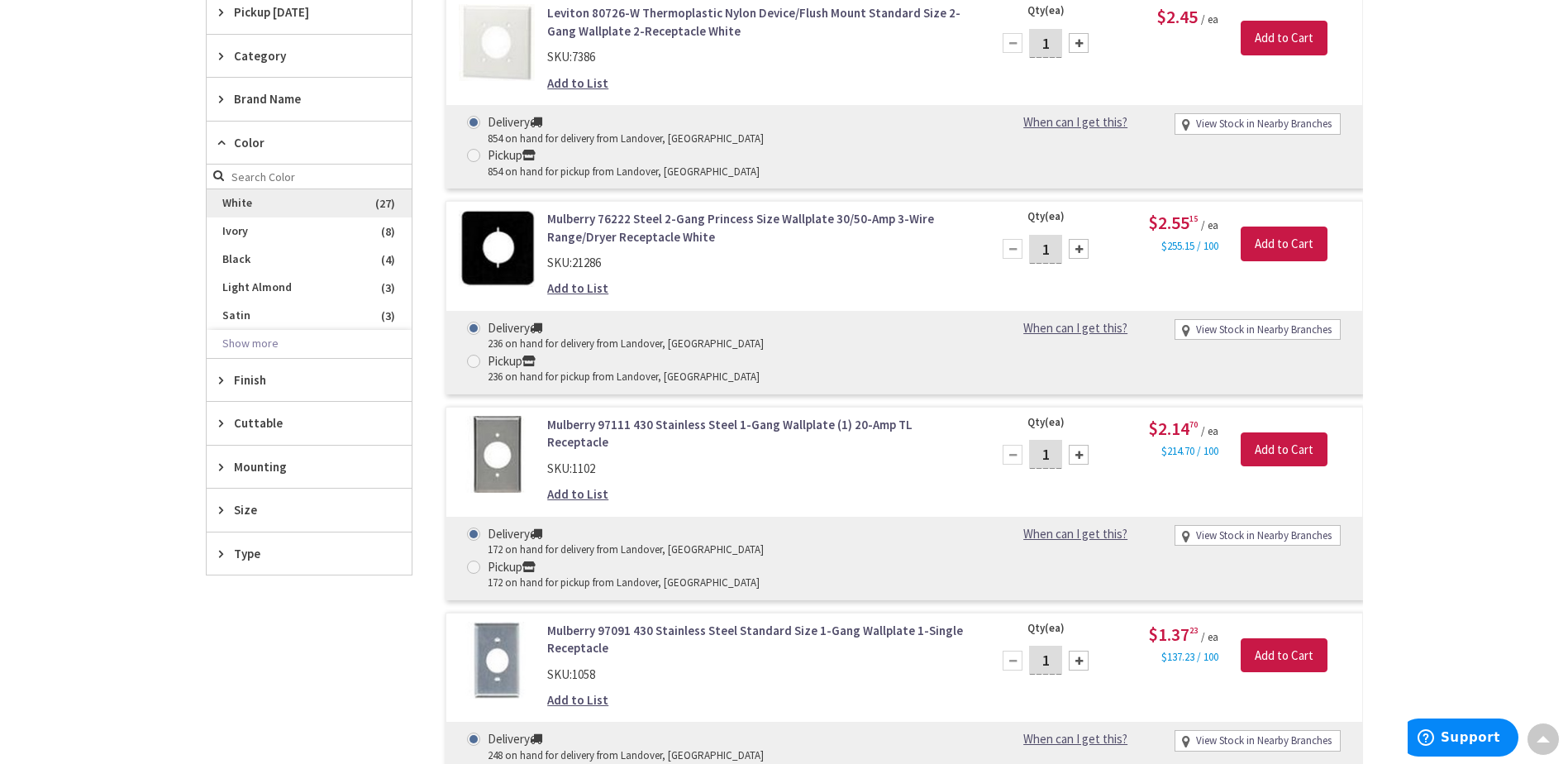
click at [240, 202] on span "White" at bounding box center [309, 203] width 205 height 28
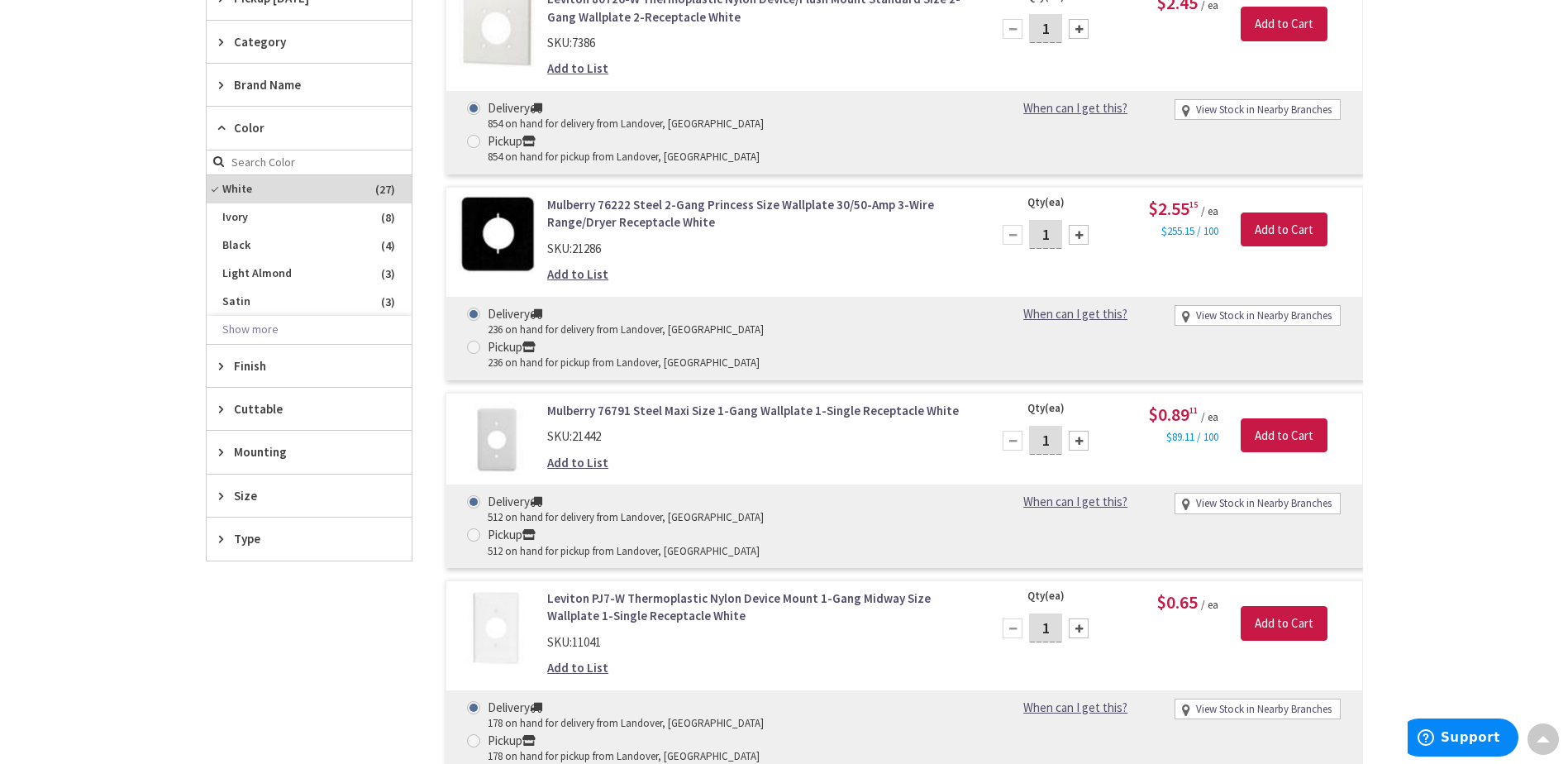
scroll to position [569, 0]
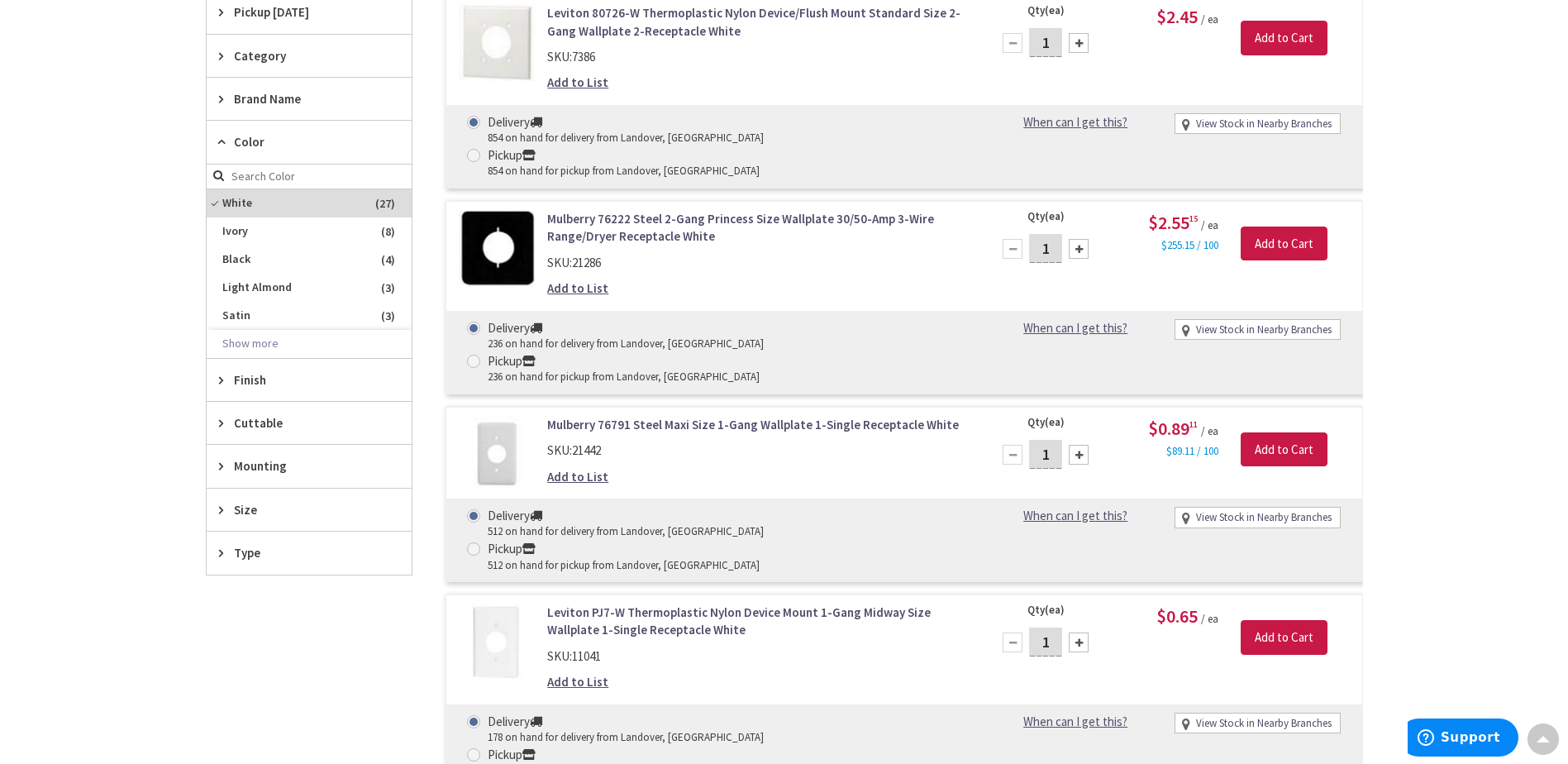
click at [705, 416] on link "Mulberry 76791 Steel Maxi Size 1-Gang Wallplate 1-Single Receptacle White" at bounding box center [757, 424] width 421 height 17
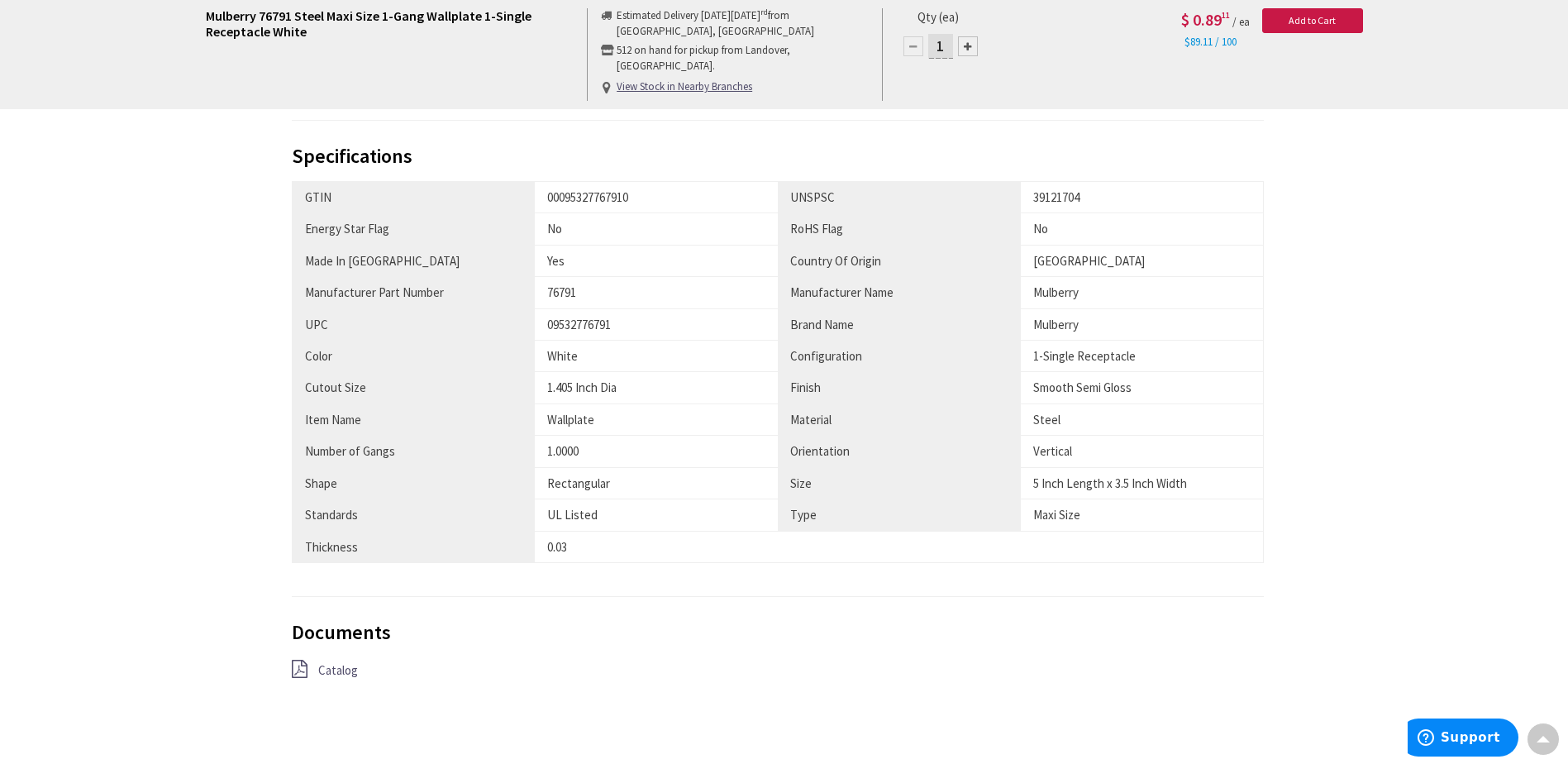
scroll to position [829, 0]
click at [328, 670] on span "Catalog" at bounding box center [337, 667] width 40 height 15
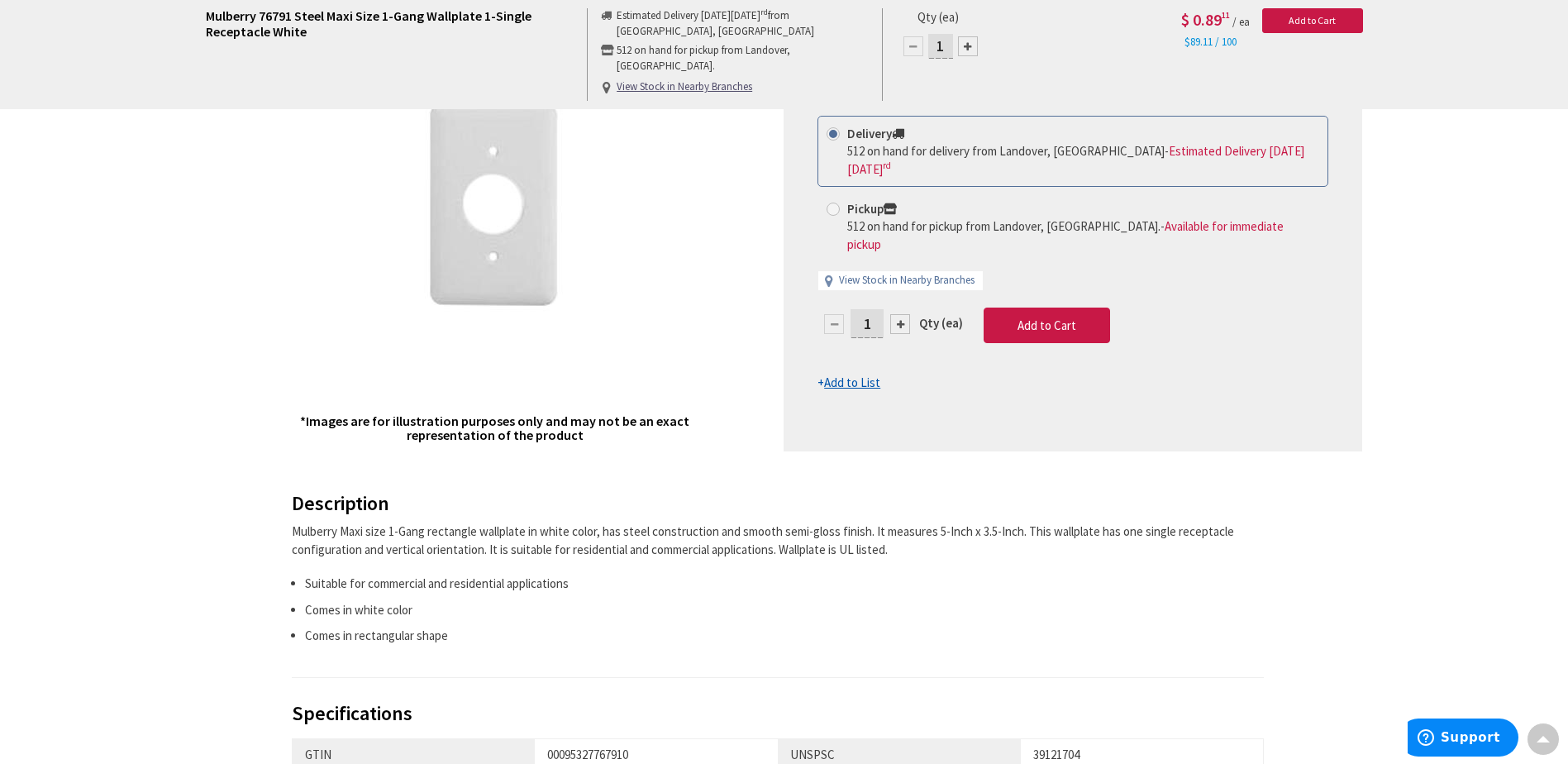
scroll to position [0, 0]
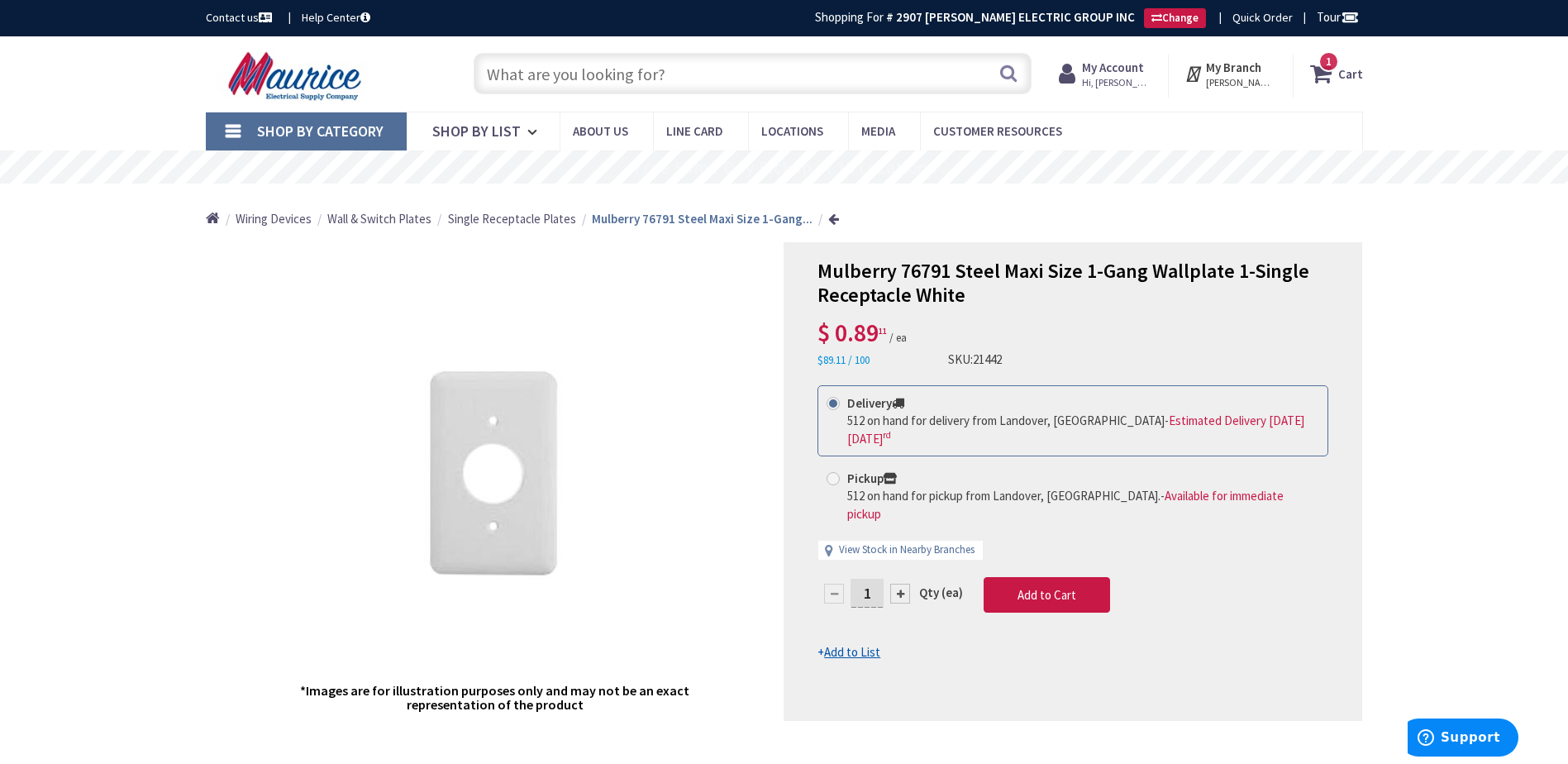
click at [700, 77] on input "text" at bounding box center [752, 73] width 558 height 42
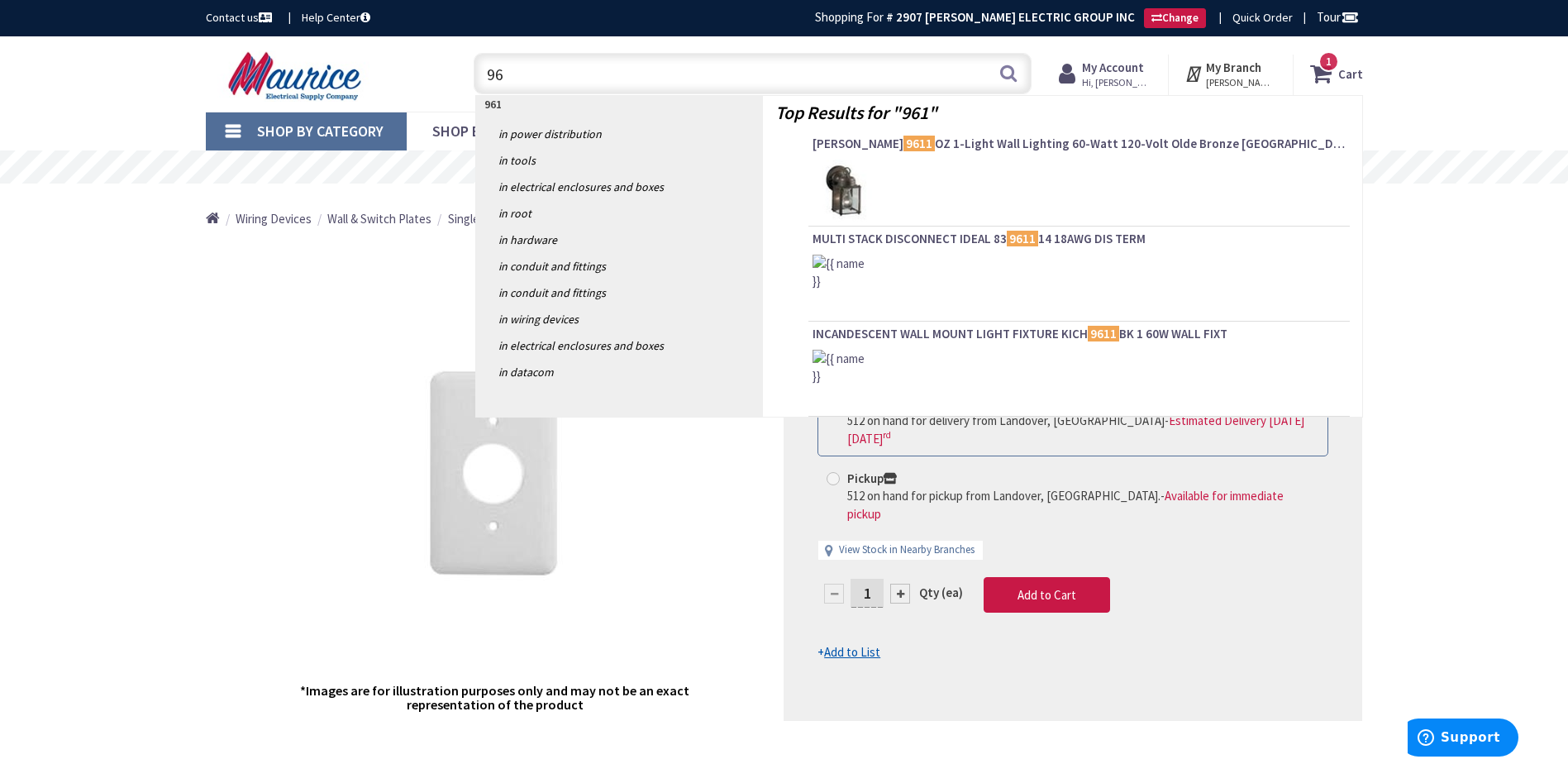
type input "9"
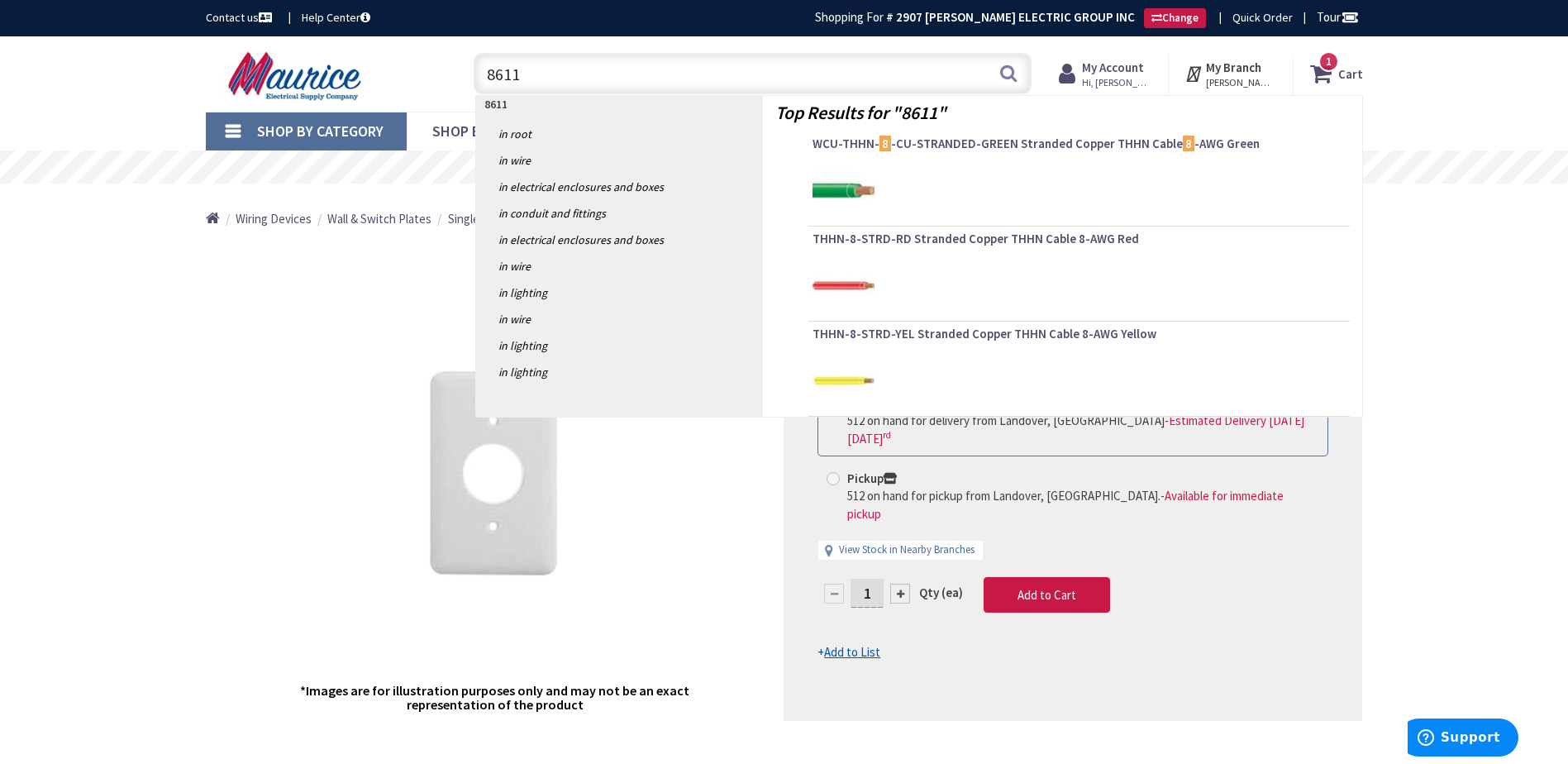
type input "86111"
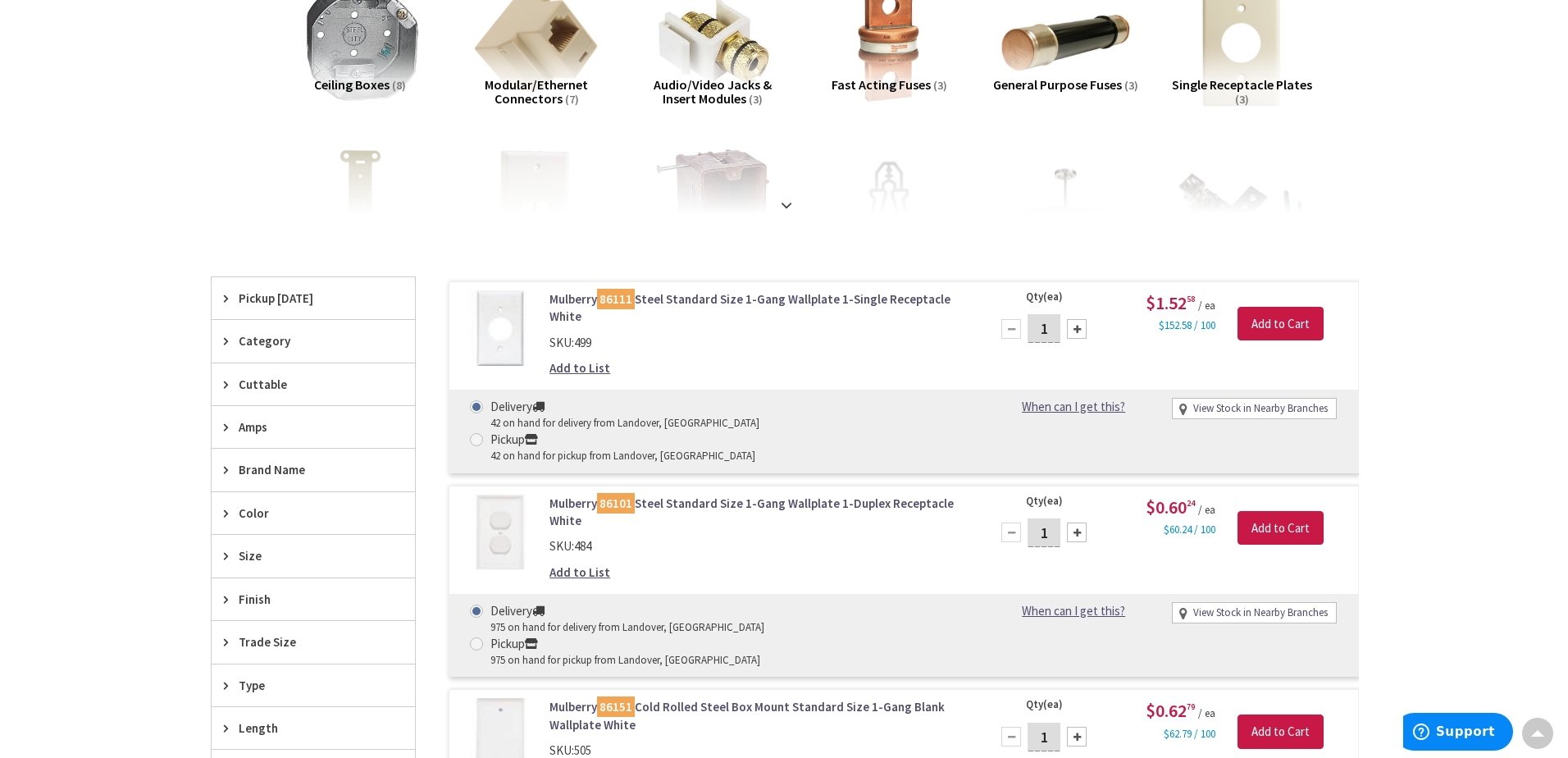
scroll to position [276, 0]
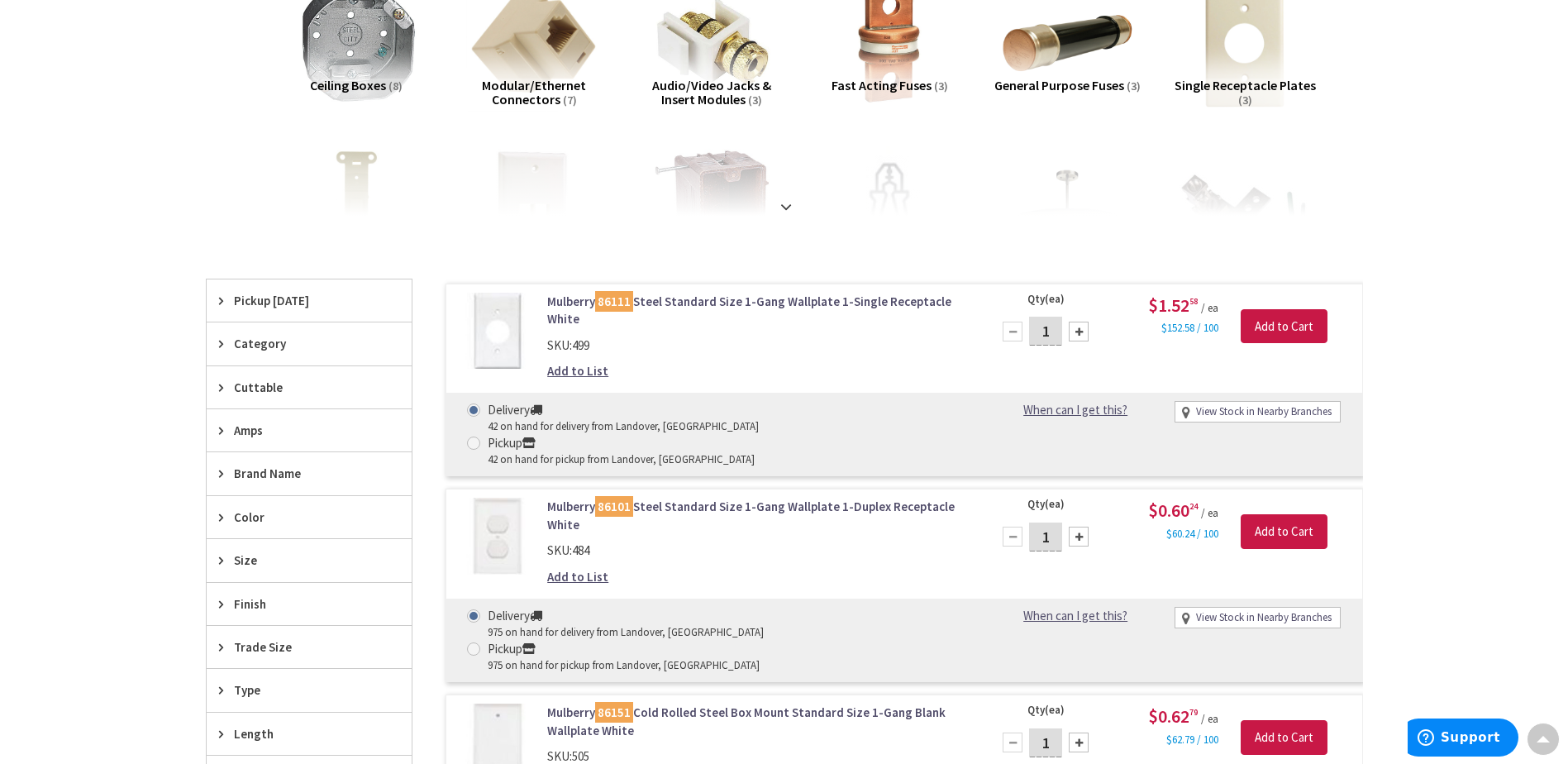
click at [1052, 335] on input "1" at bounding box center [1045, 331] width 33 height 29
click at [480, 436] on span at bounding box center [473, 443] width 14 height 14
click at [482, 437] on input "Pickup 42 on hand for pickup from Landover, MD" at bounding box center [476, 442] width 11 height 11
radio input "true"
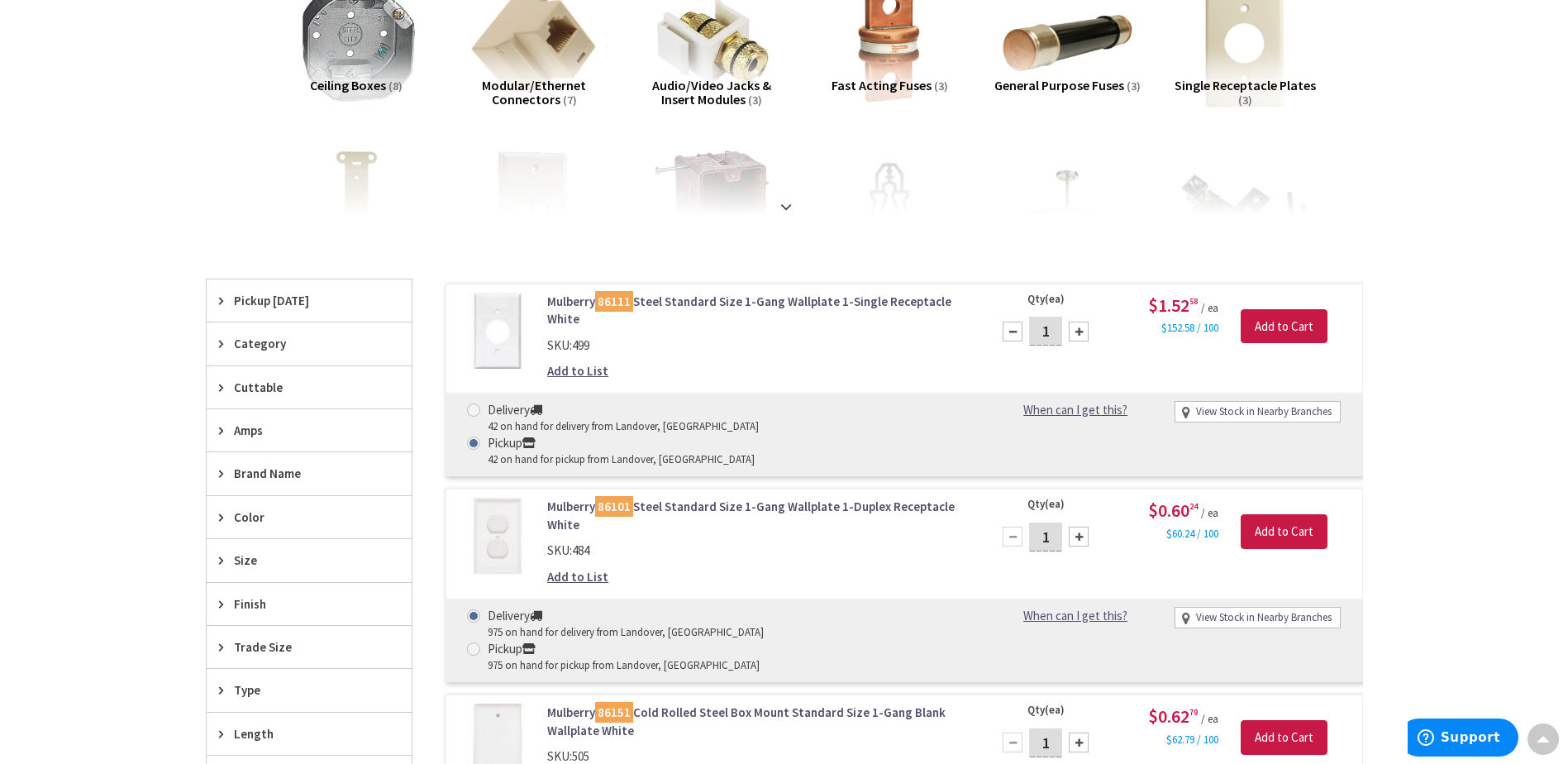
click at [1038, 333] on input "1" at bounding box center [1045, 331] width 33 height 29
type input "20"
click at [1272, 324] on input "Add to Cart" at bounding box center [1284, 326] width 87 height 35
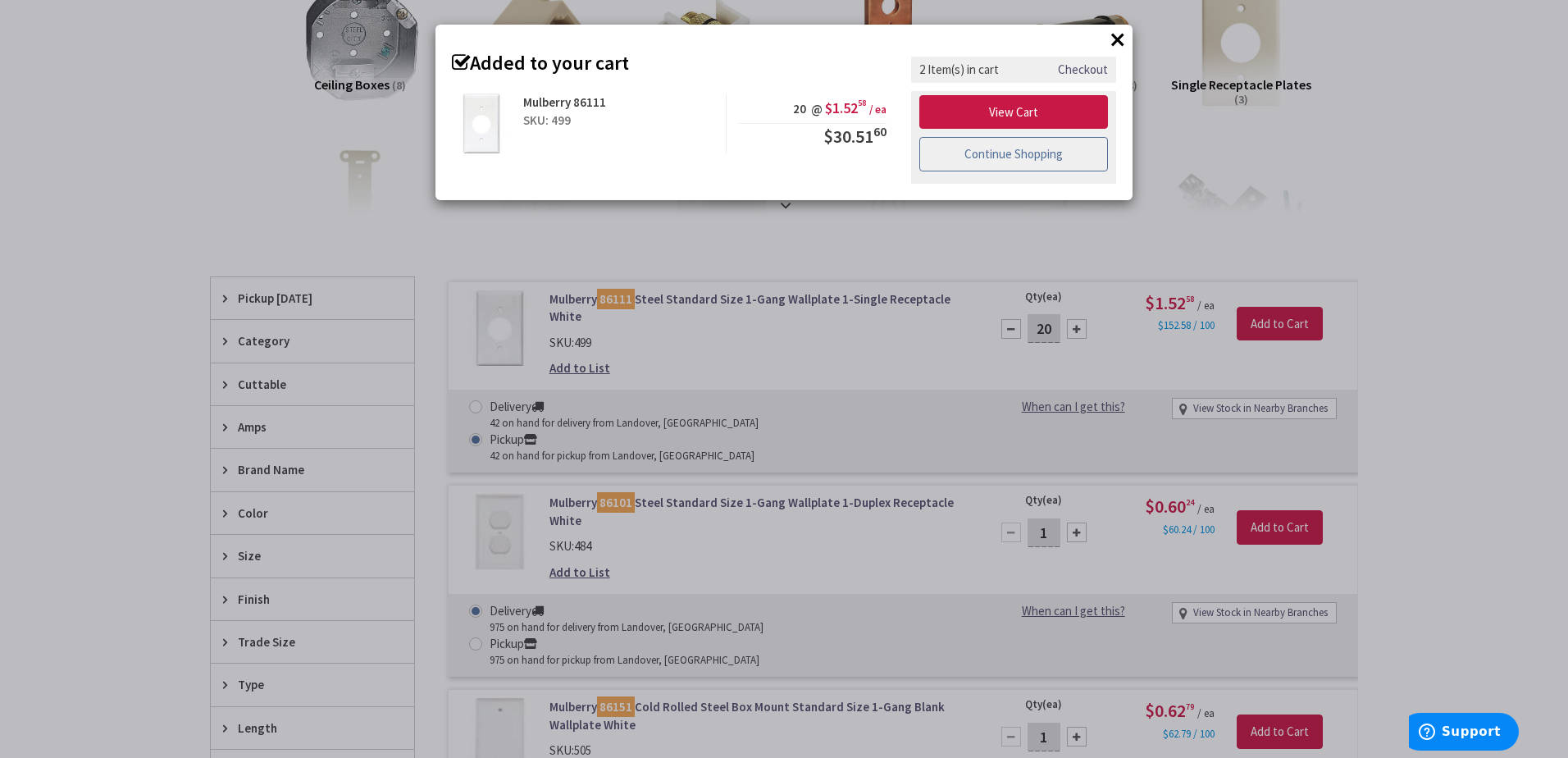
click at [1003, 158] on link "Continue Shopping" at bounding box center [1014, 153] width 189 height 35
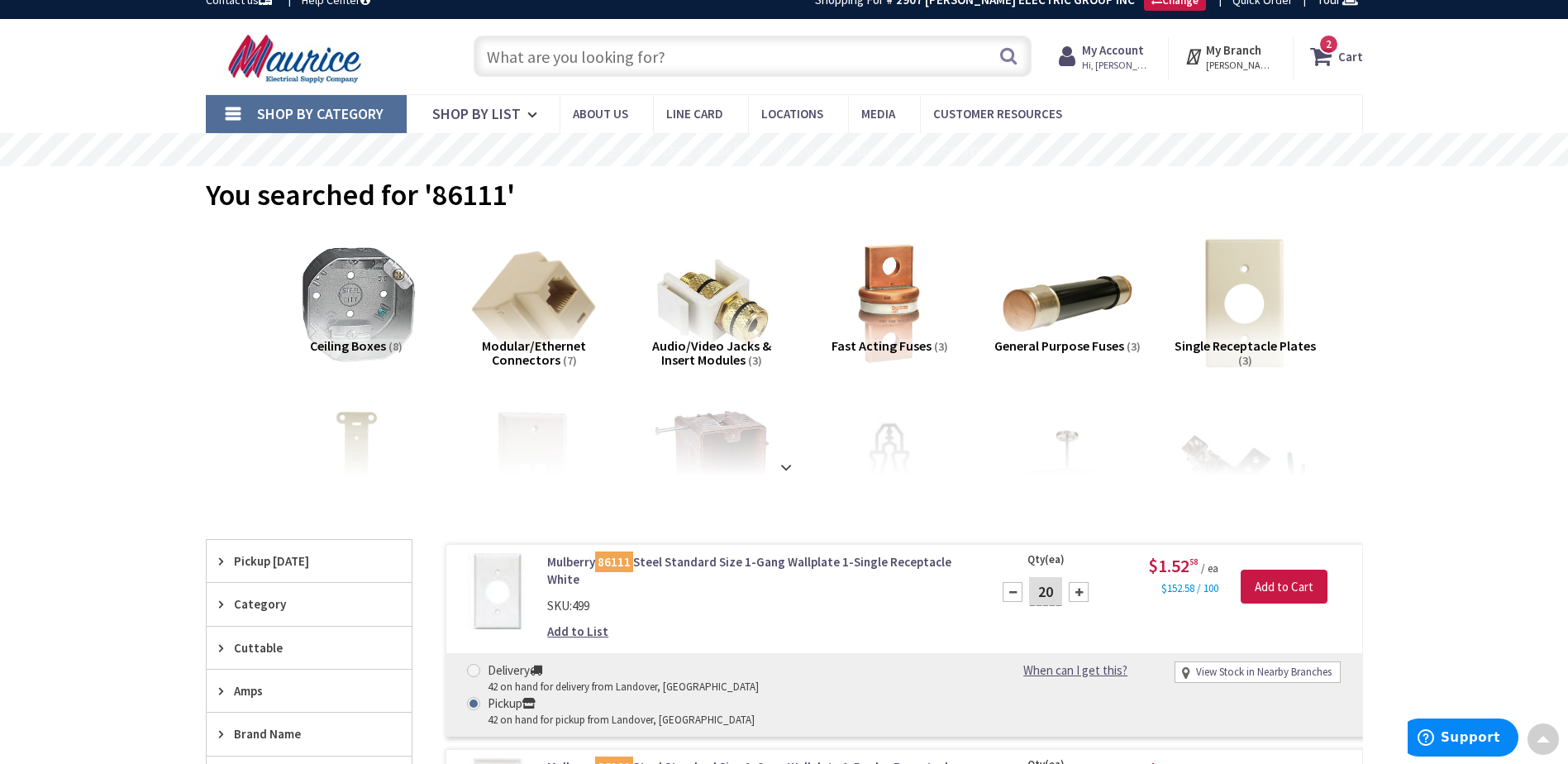
scroll to position [3, 0]
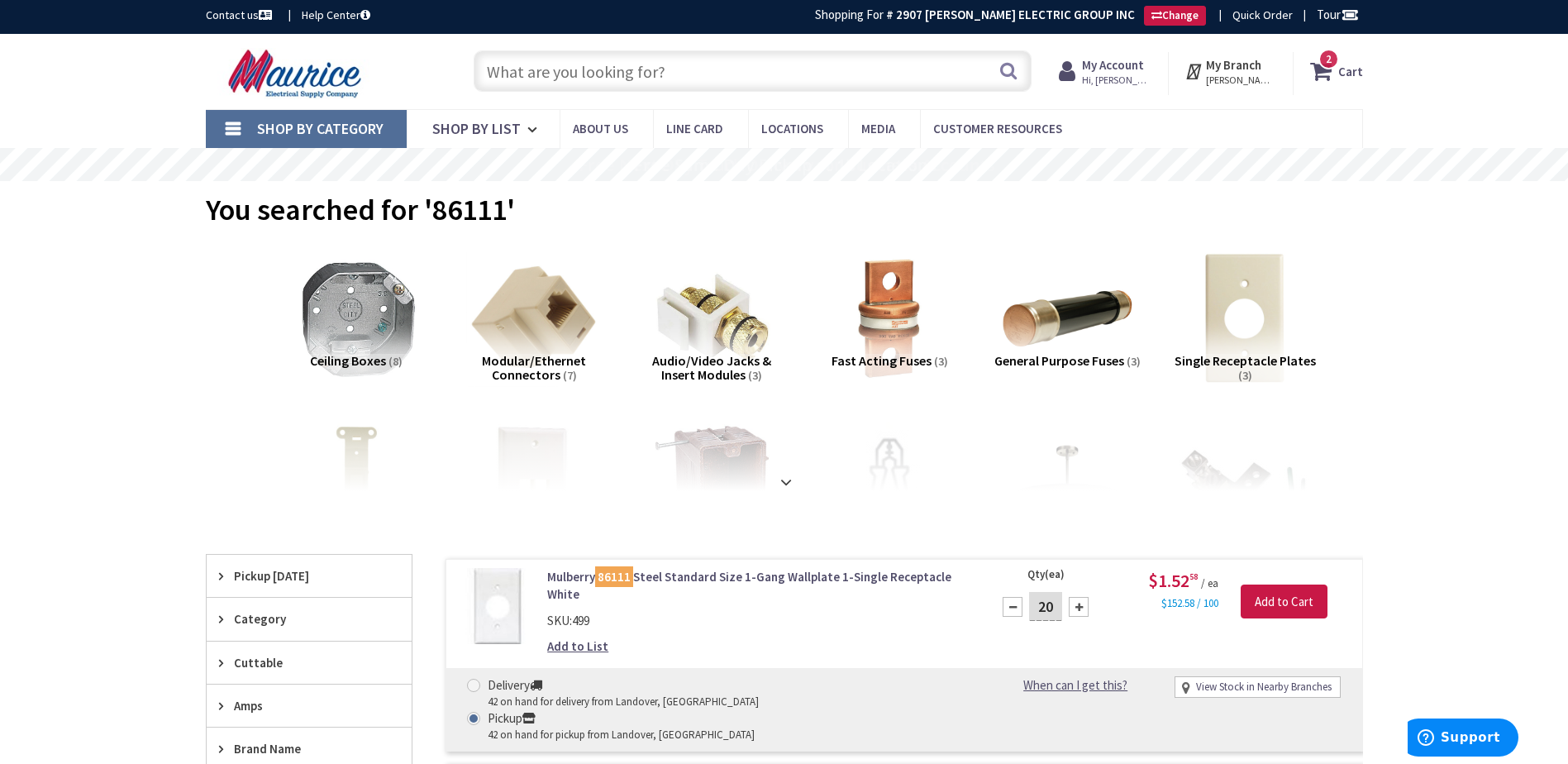
click at [815, 77] on input "text" at bounding box center [752, 71] width 558 height 42
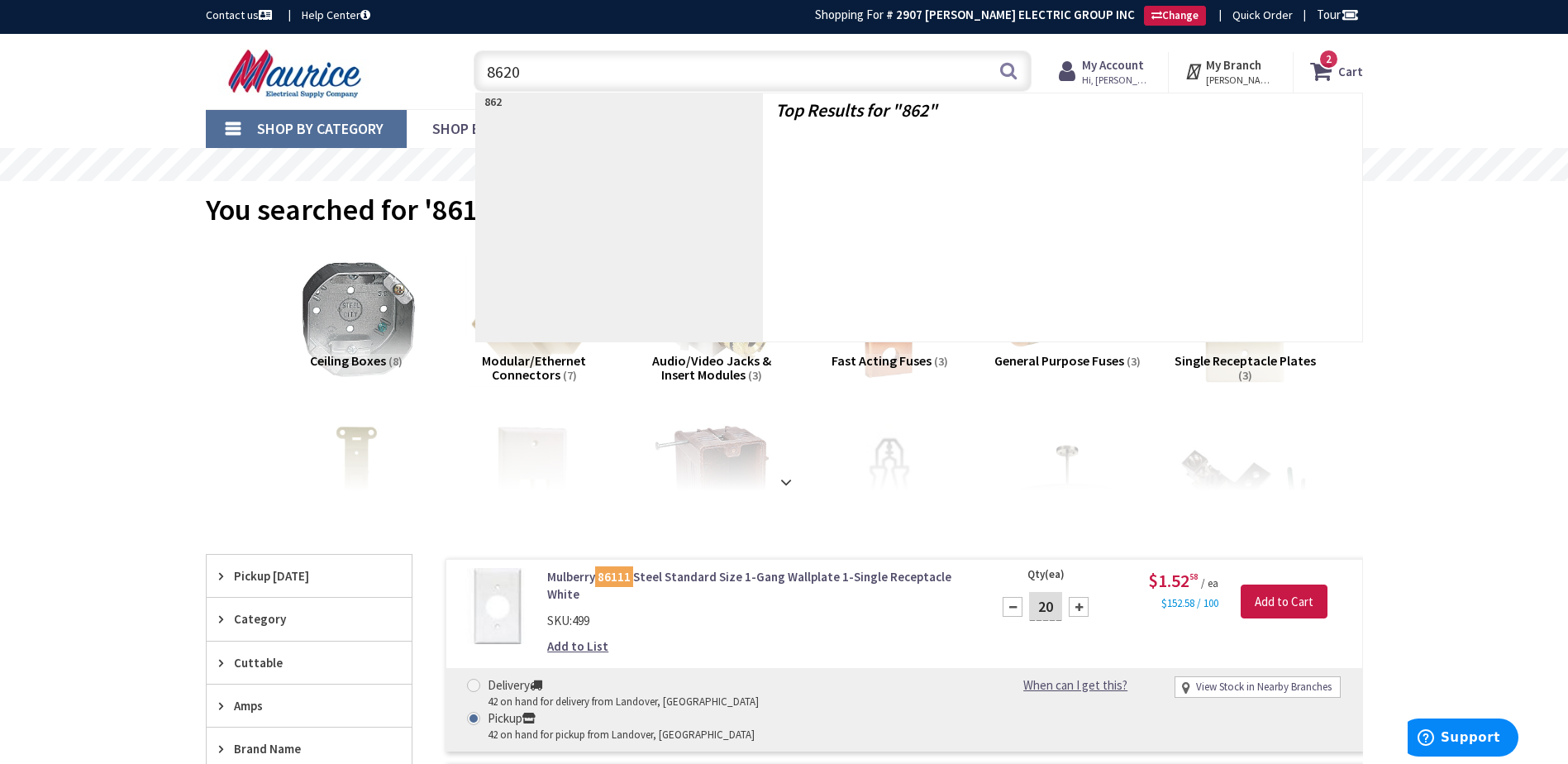
type input "86201"
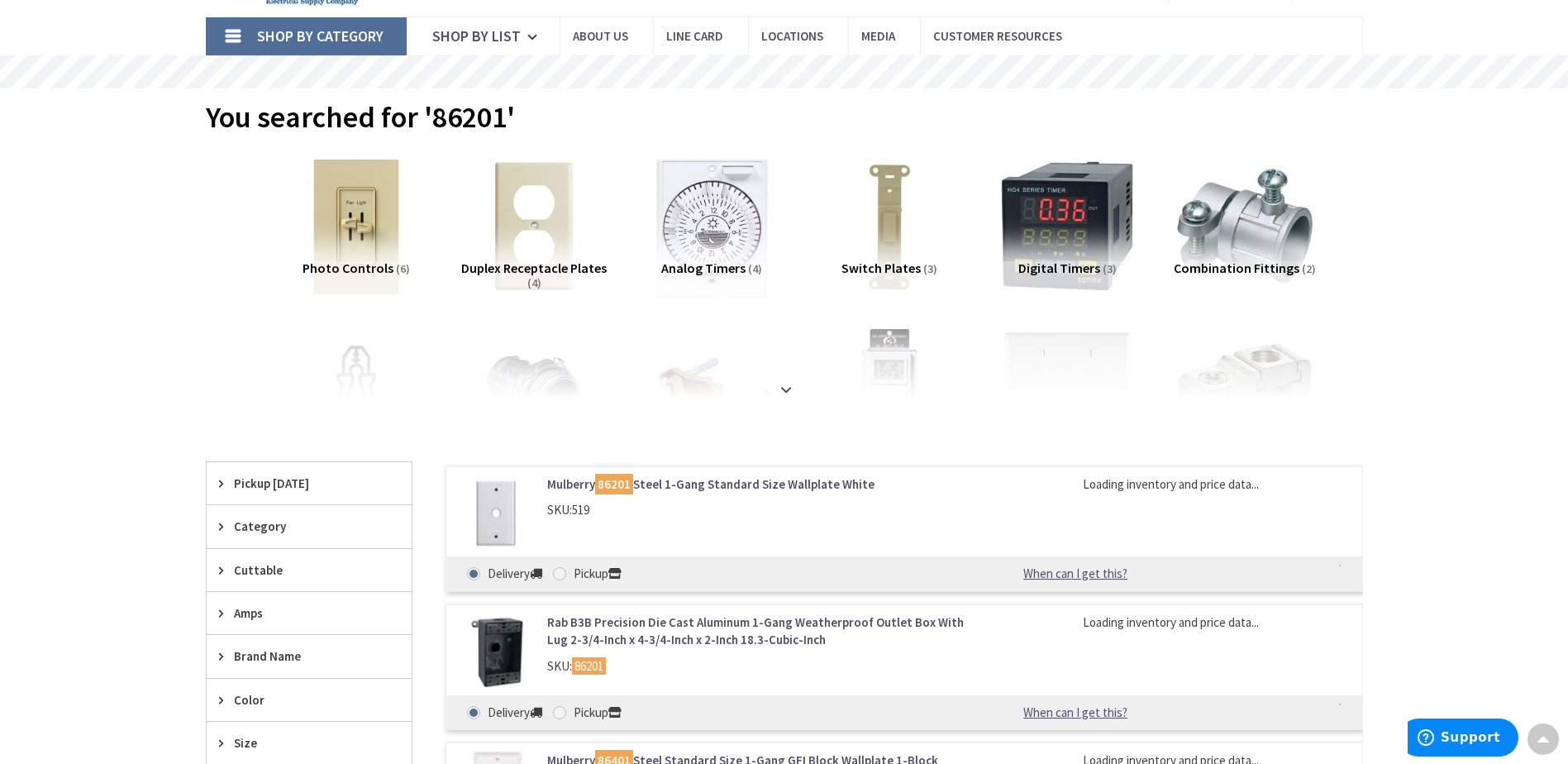
scroll to position [3, 0]
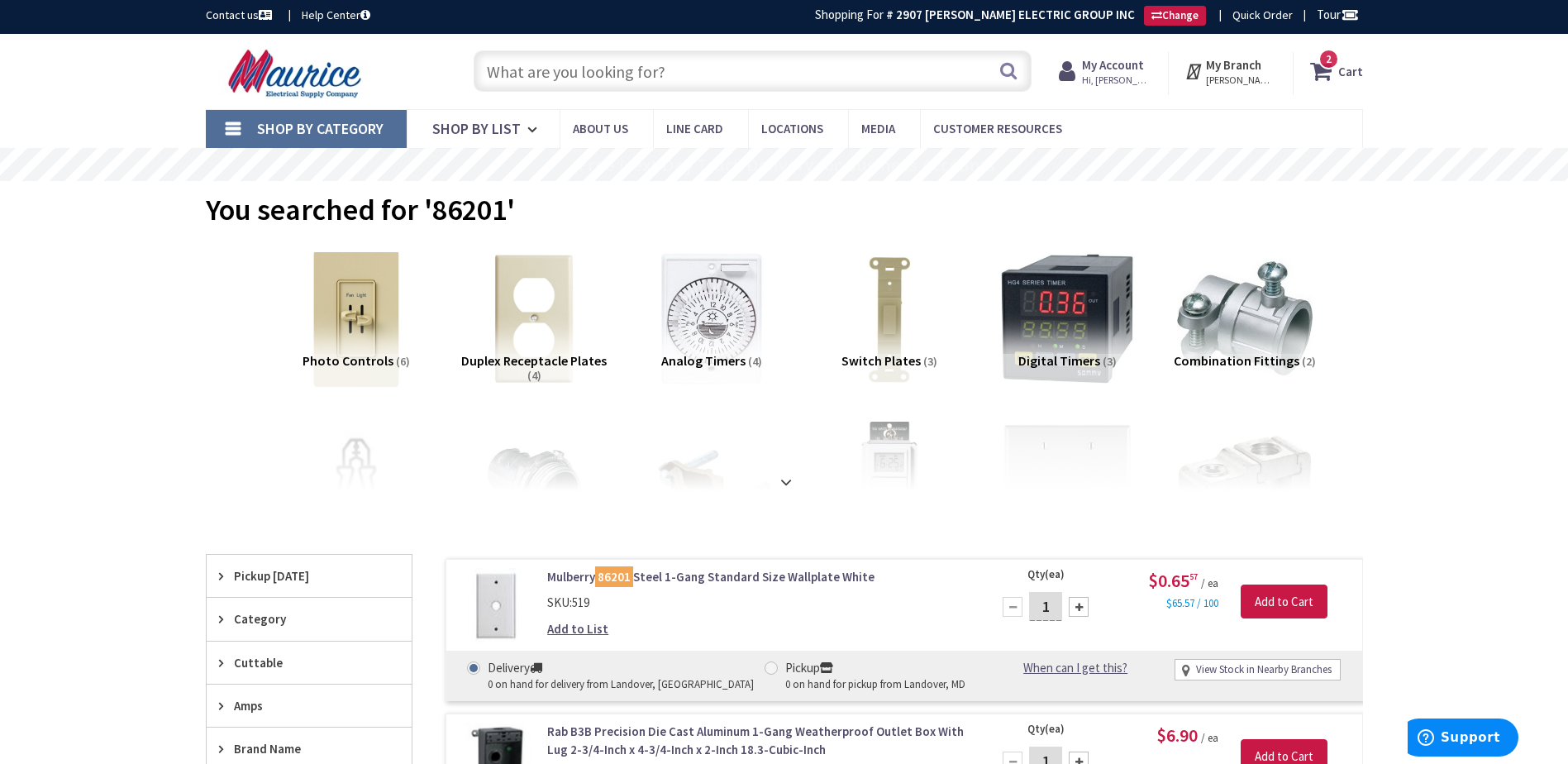
click at [662, 76] on input "text" at bounding box center [752, 71] width 558 height 42
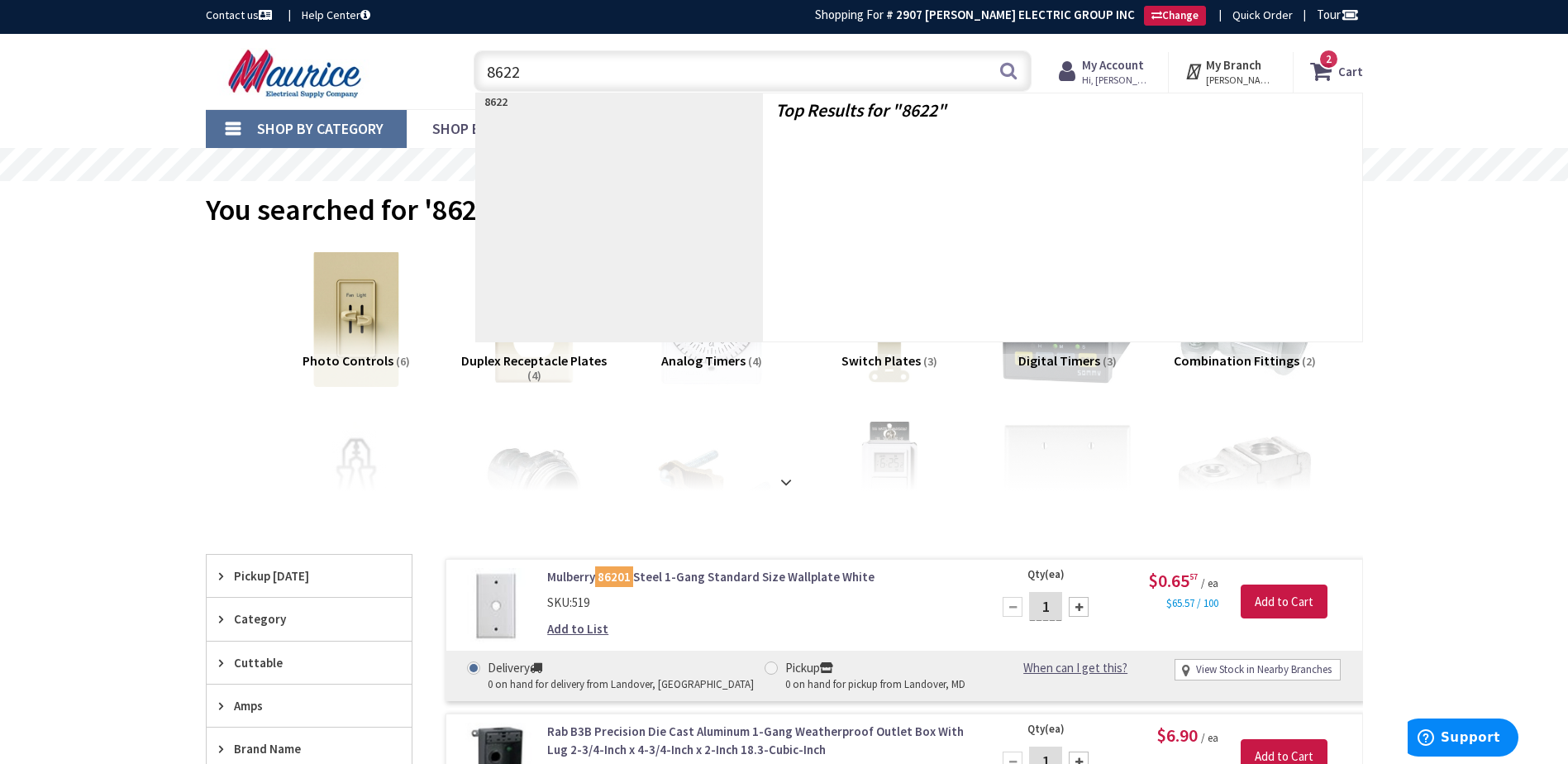
type input "86221"
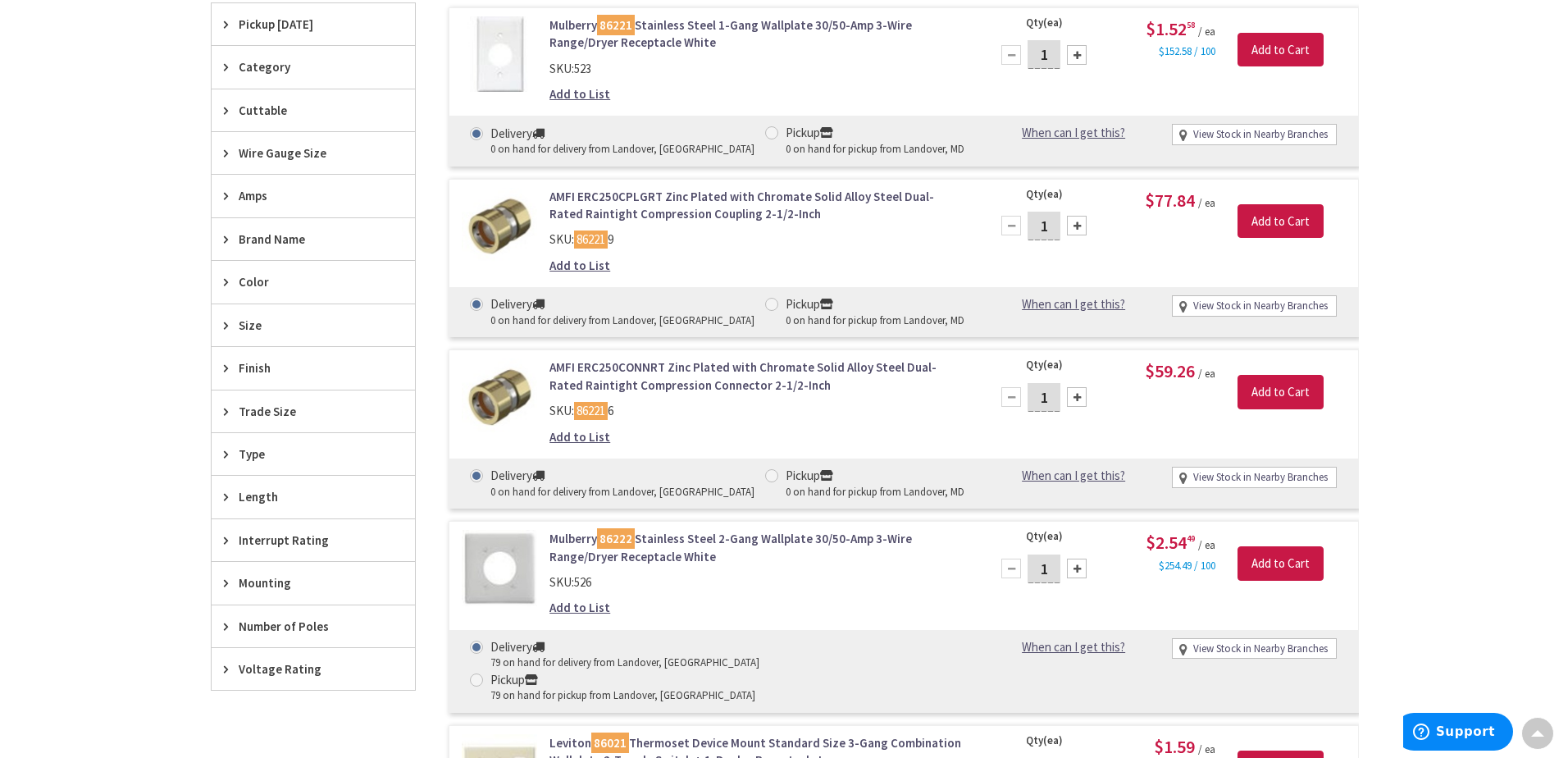
scroll to position [550, 0]
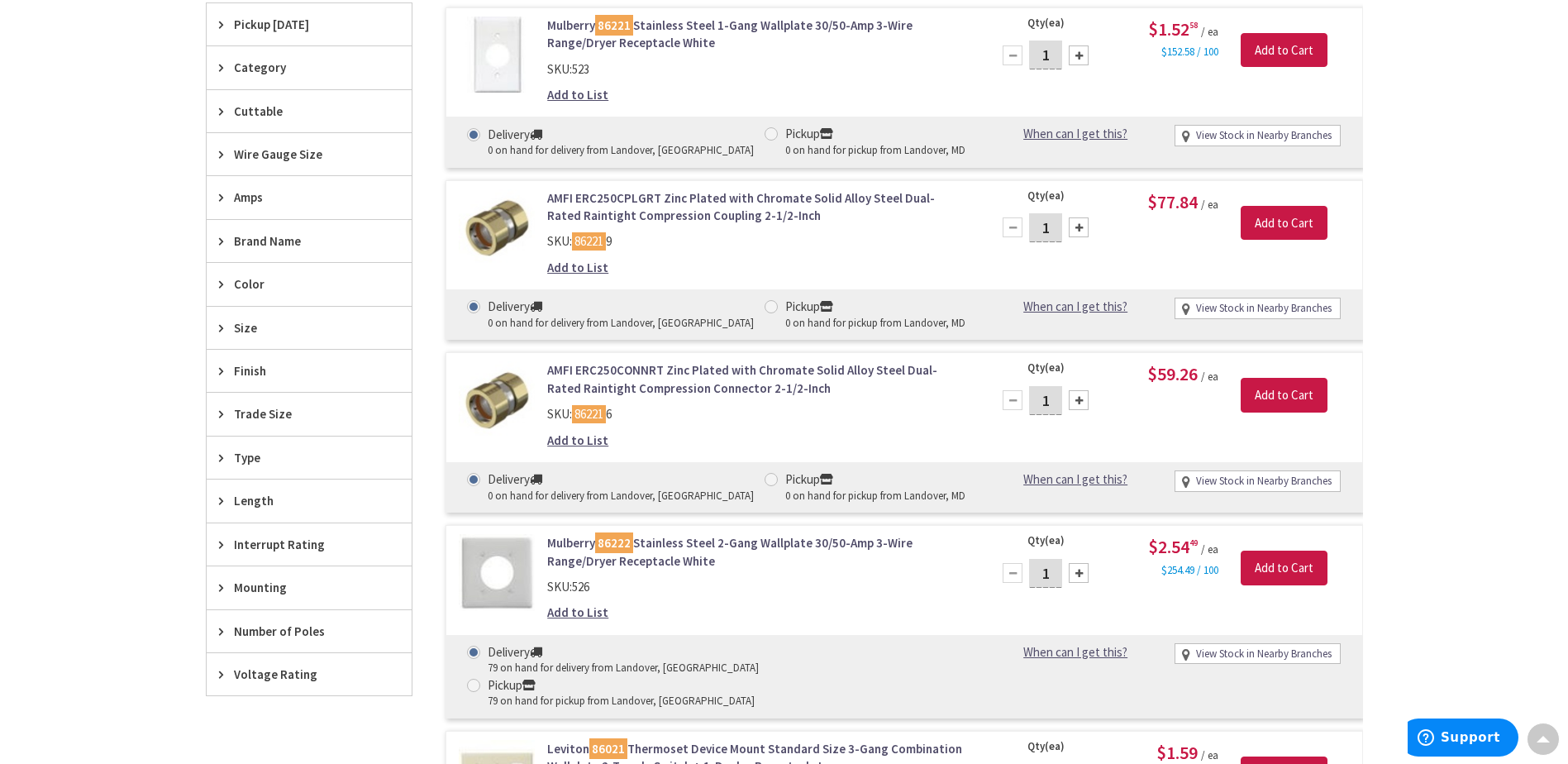
click at [480, 678] on span at bounding box center [473, 685] width 14 height 14
click at [482, 679] on input "Pickup 79 on hand for pickup from Landover, MD" at bounding box center [476, 684] width 11 height 11
radio input "true"
click at [1053, 576] on input "1" at bounding box center [1045, 573] width 33 height 29
type input "10"
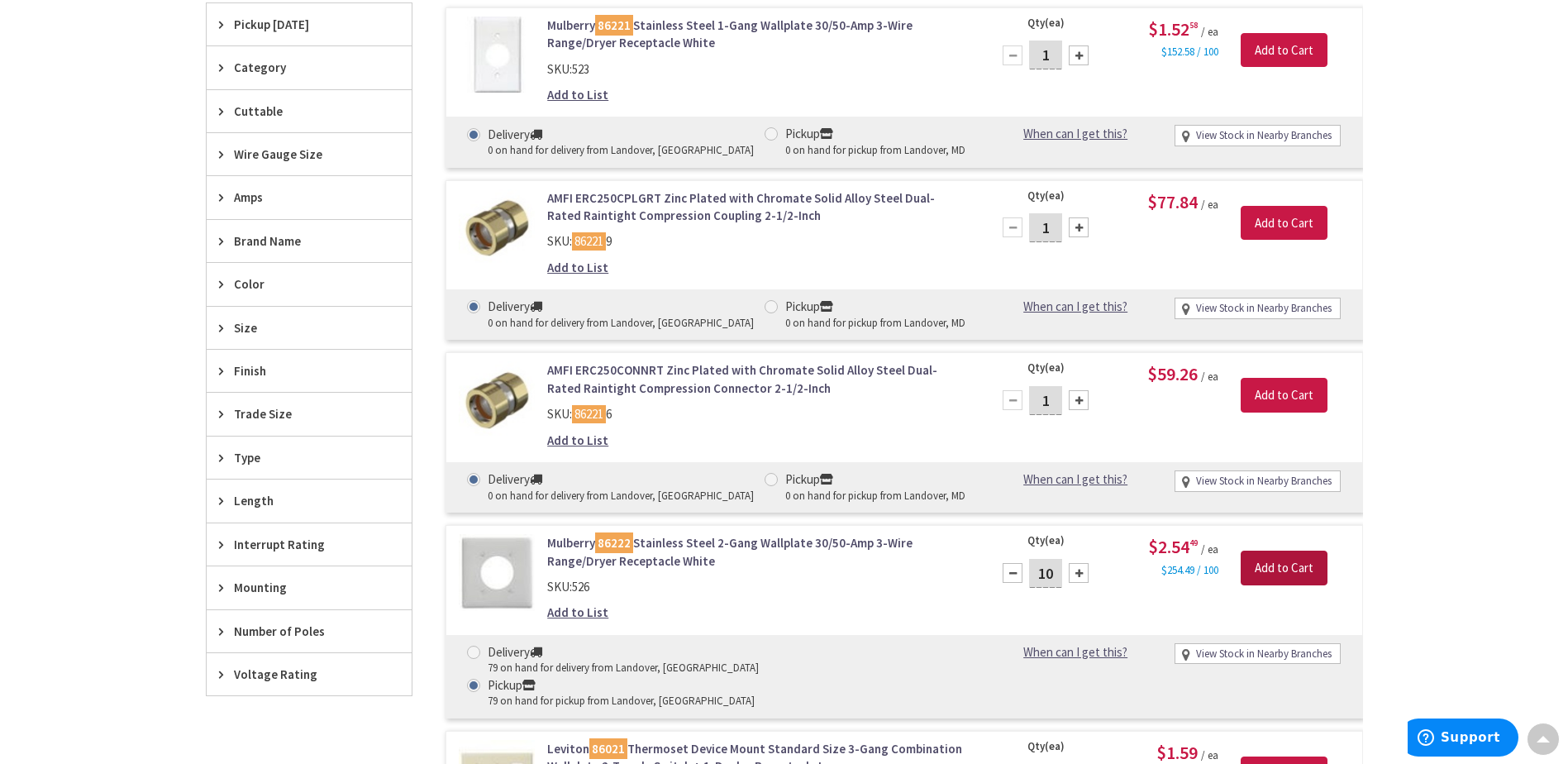
click at [1266, 569] on input "Add to Cart" at bounding box center [1284, 568] width 87 height 35
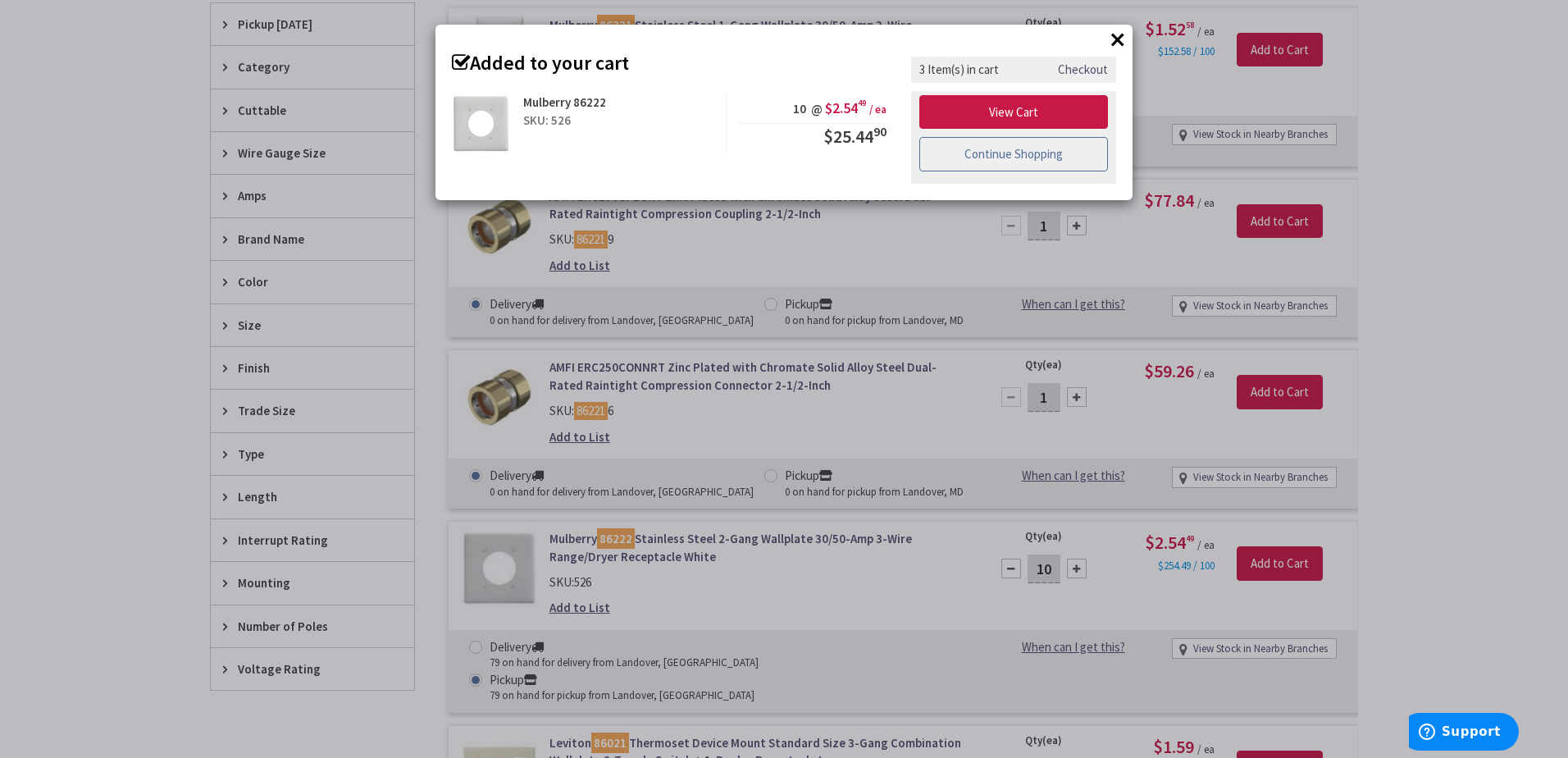
click at [992, 159] on link "Continue Shopping" at bounding box center [1014, 153] width 189 height 35
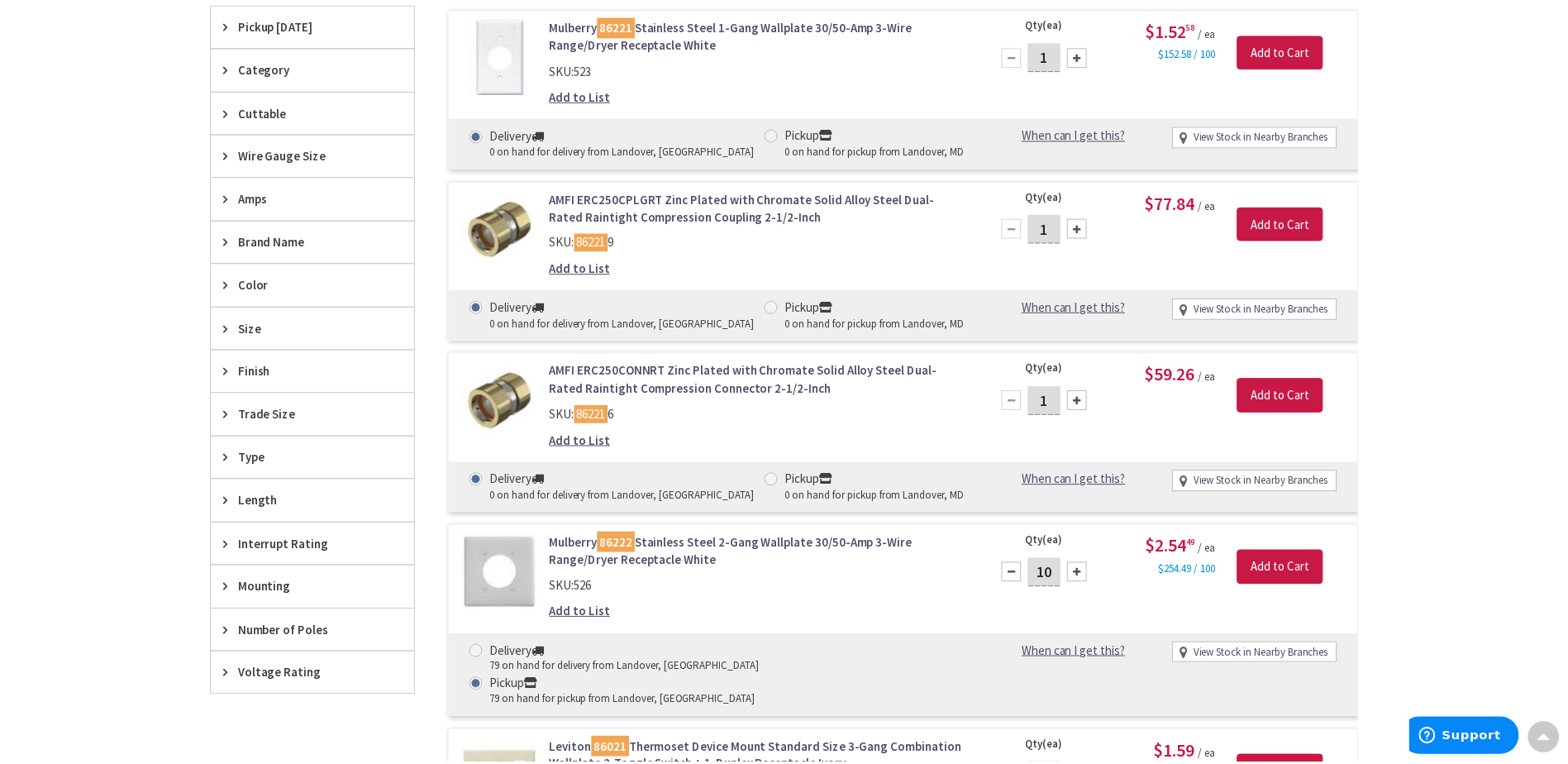
scroll to position [0, 0]
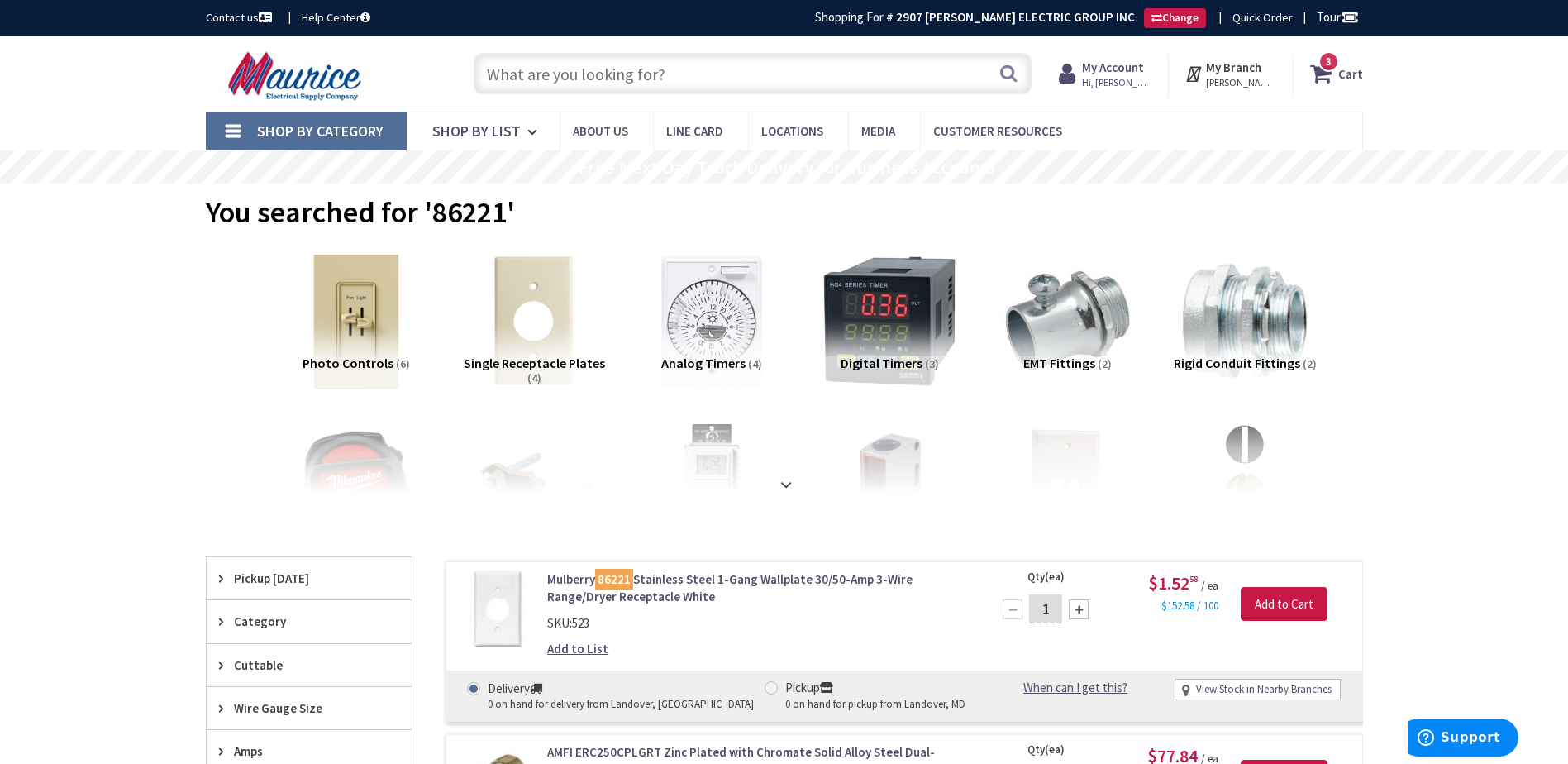
click at [762, 76] on input "text" at bounding box center [752, 73] width 558 height 42
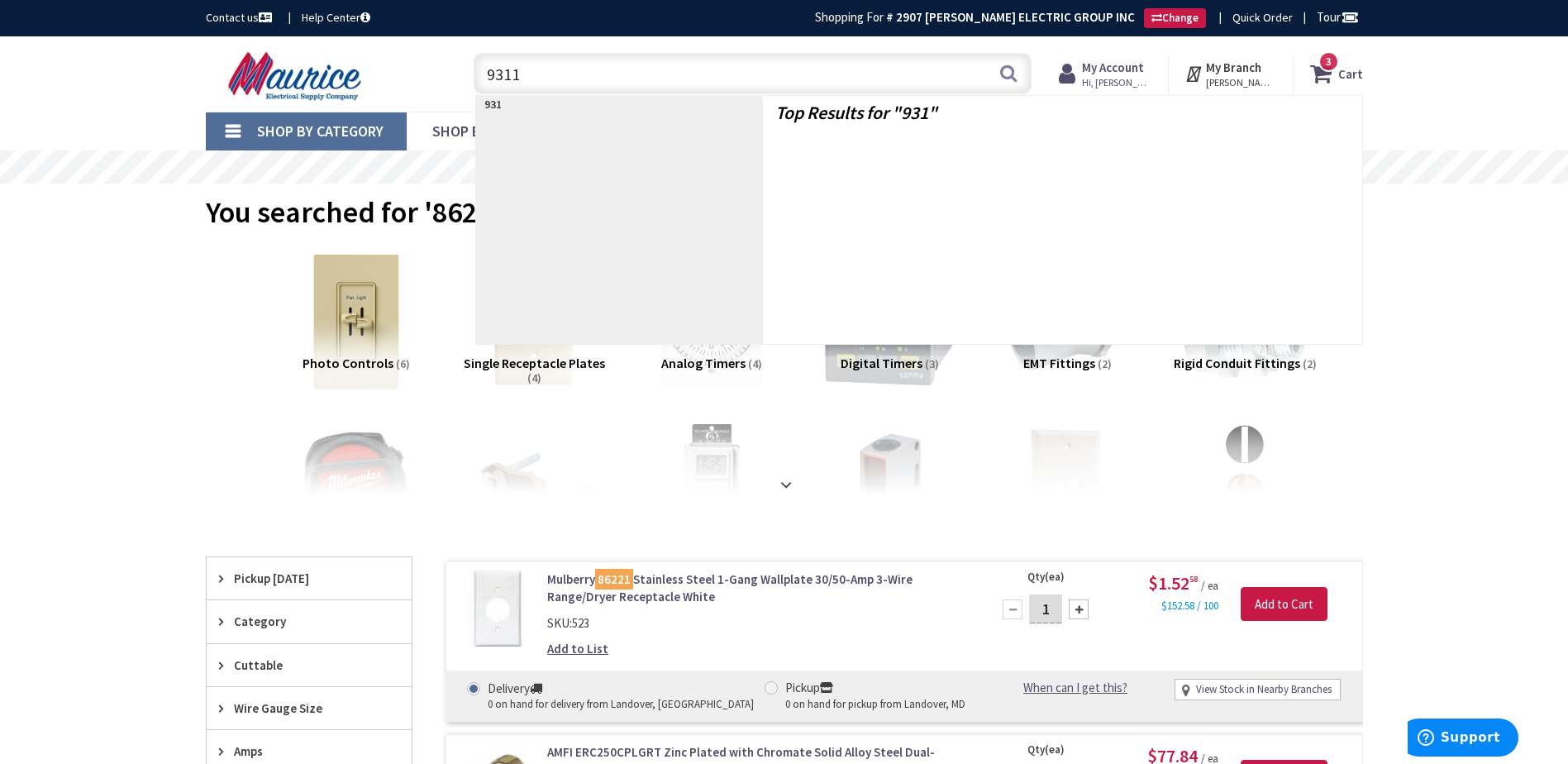
type input "93111"
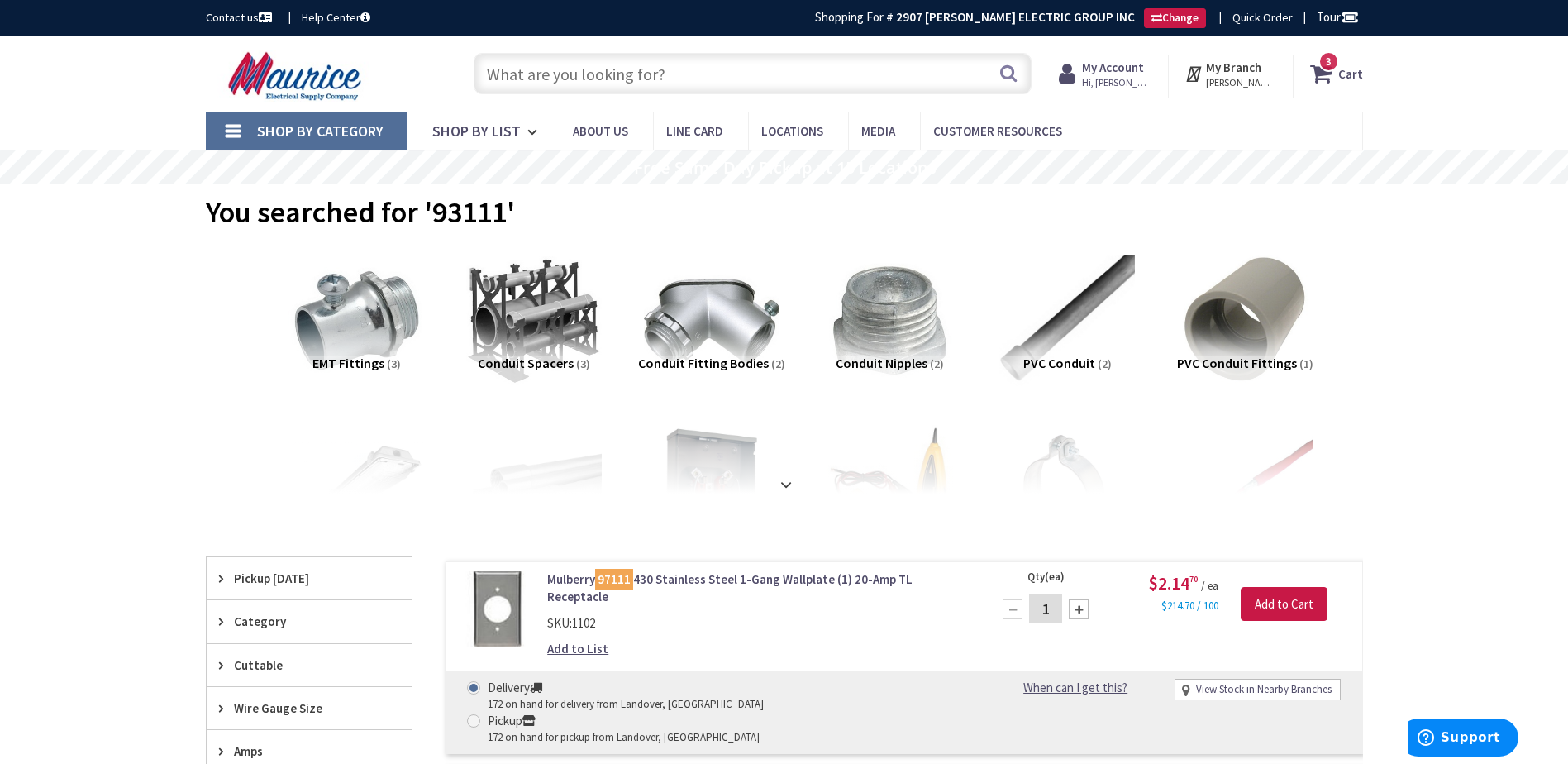
click at [639, 73] on input "text" at bounding box center [752, 73] width 558 height 42
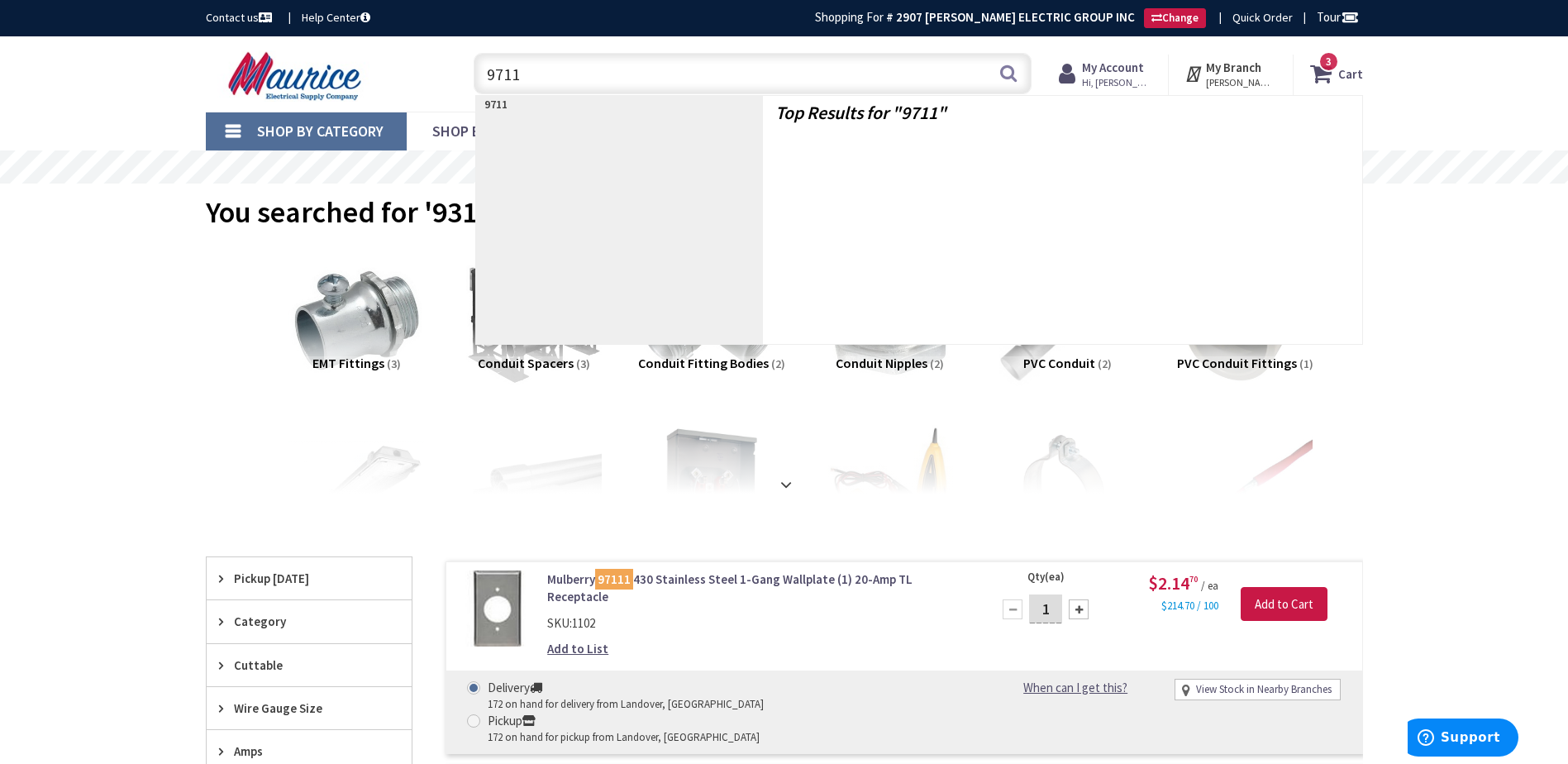
type input "97111"
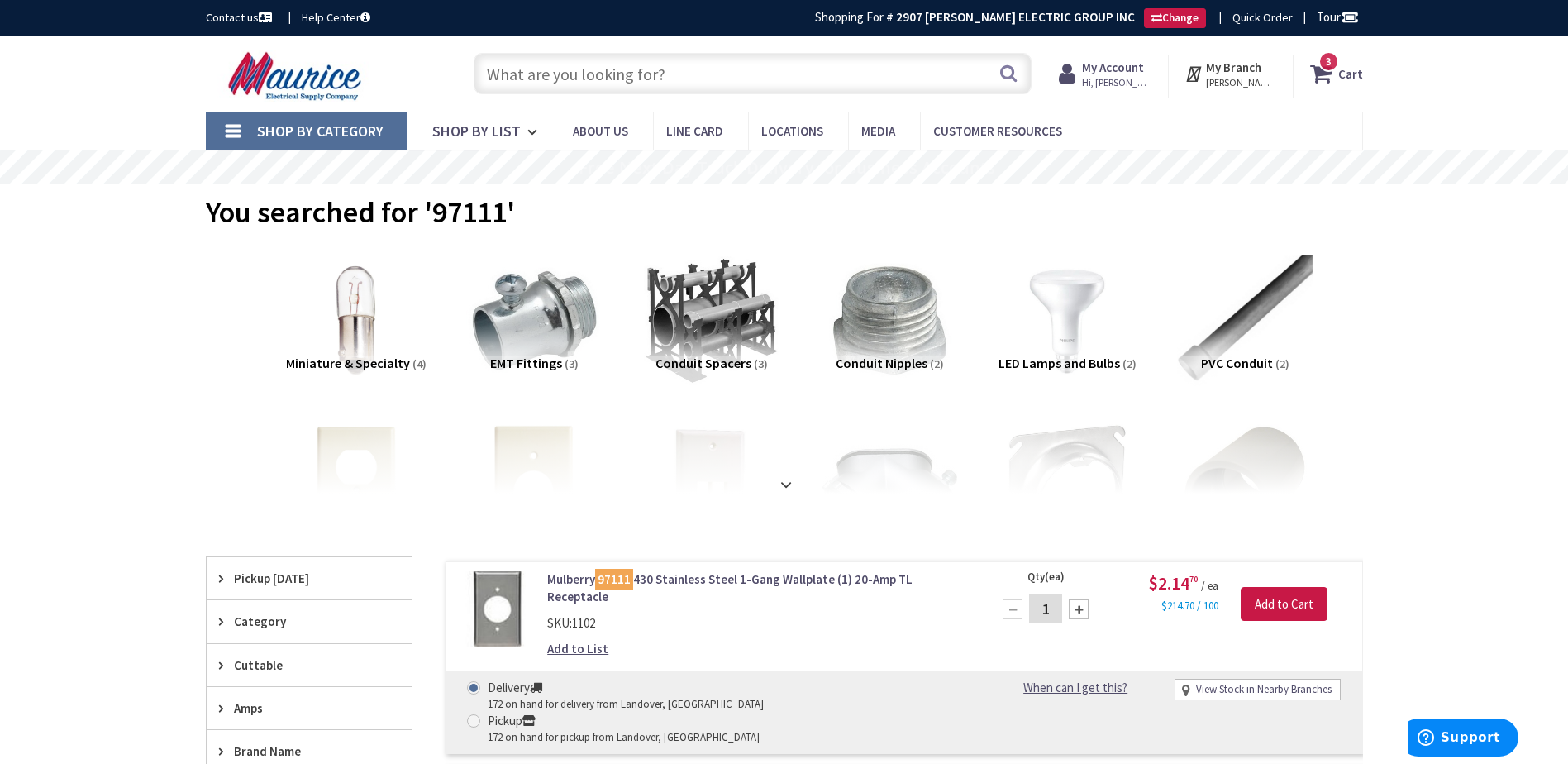
click at [1054, 614] on input "1" at bounding box center [1045, 608] width 33 height 29
type input "20"
click at [1265, 598] on input "Add to Cart" at bounding box center [1284, 603] width 87 height 35
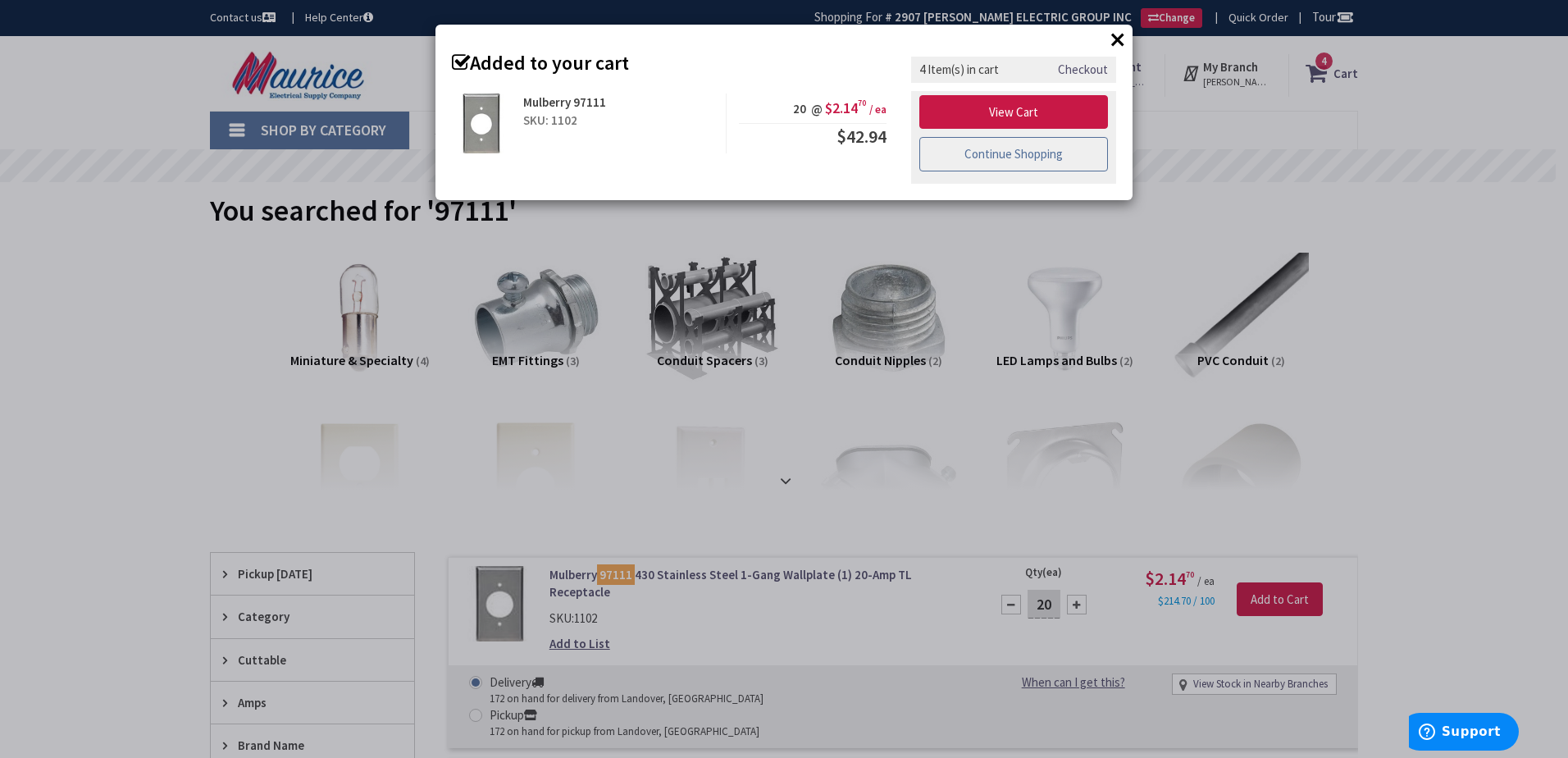
click at [976, 158] on link "Continue Shopping" at bounding box center [1014, 153] width 189 height 35
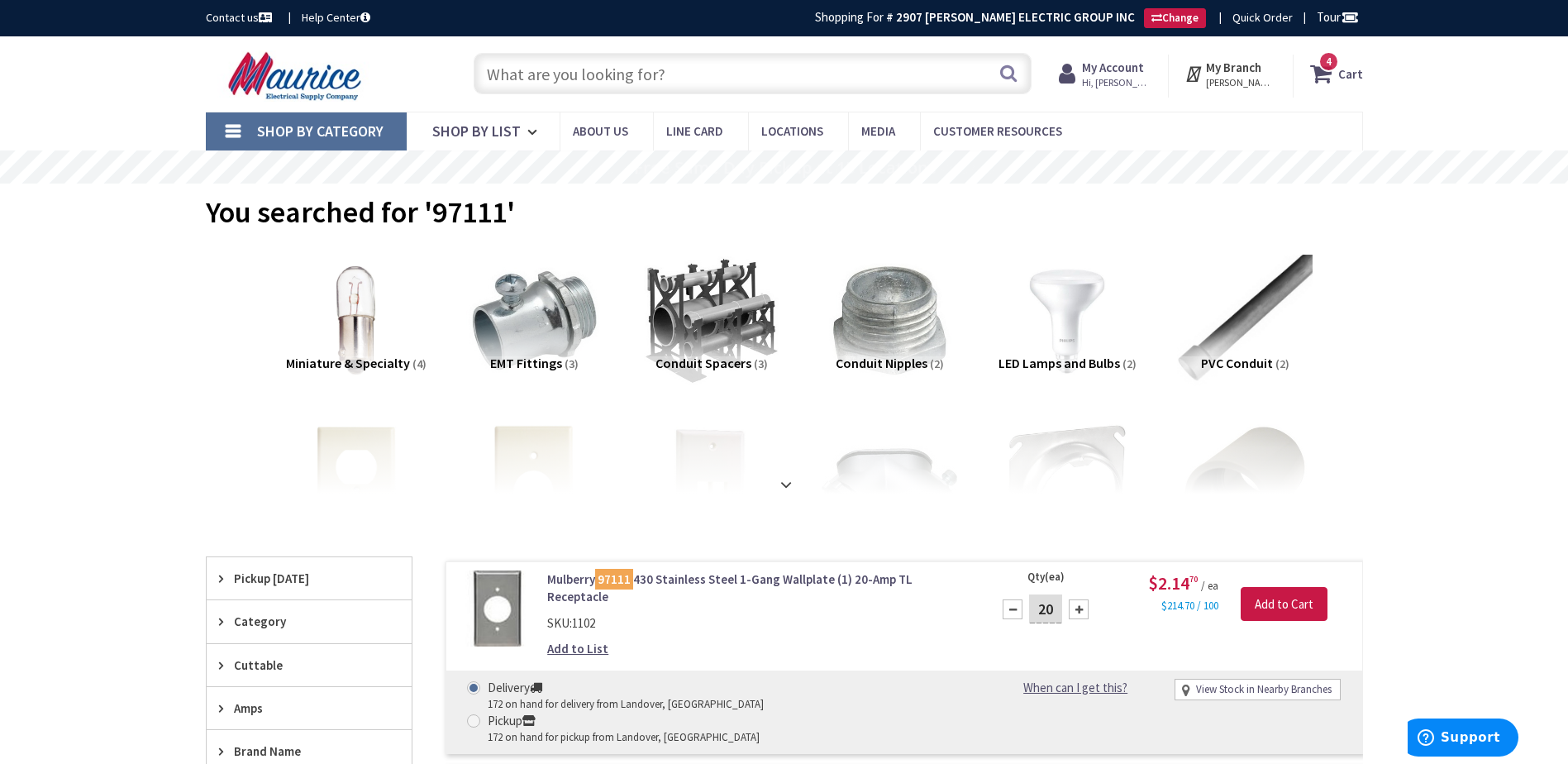
click at [802, 77] on input "text" at bounding box center [752, 73] width 558 height 42
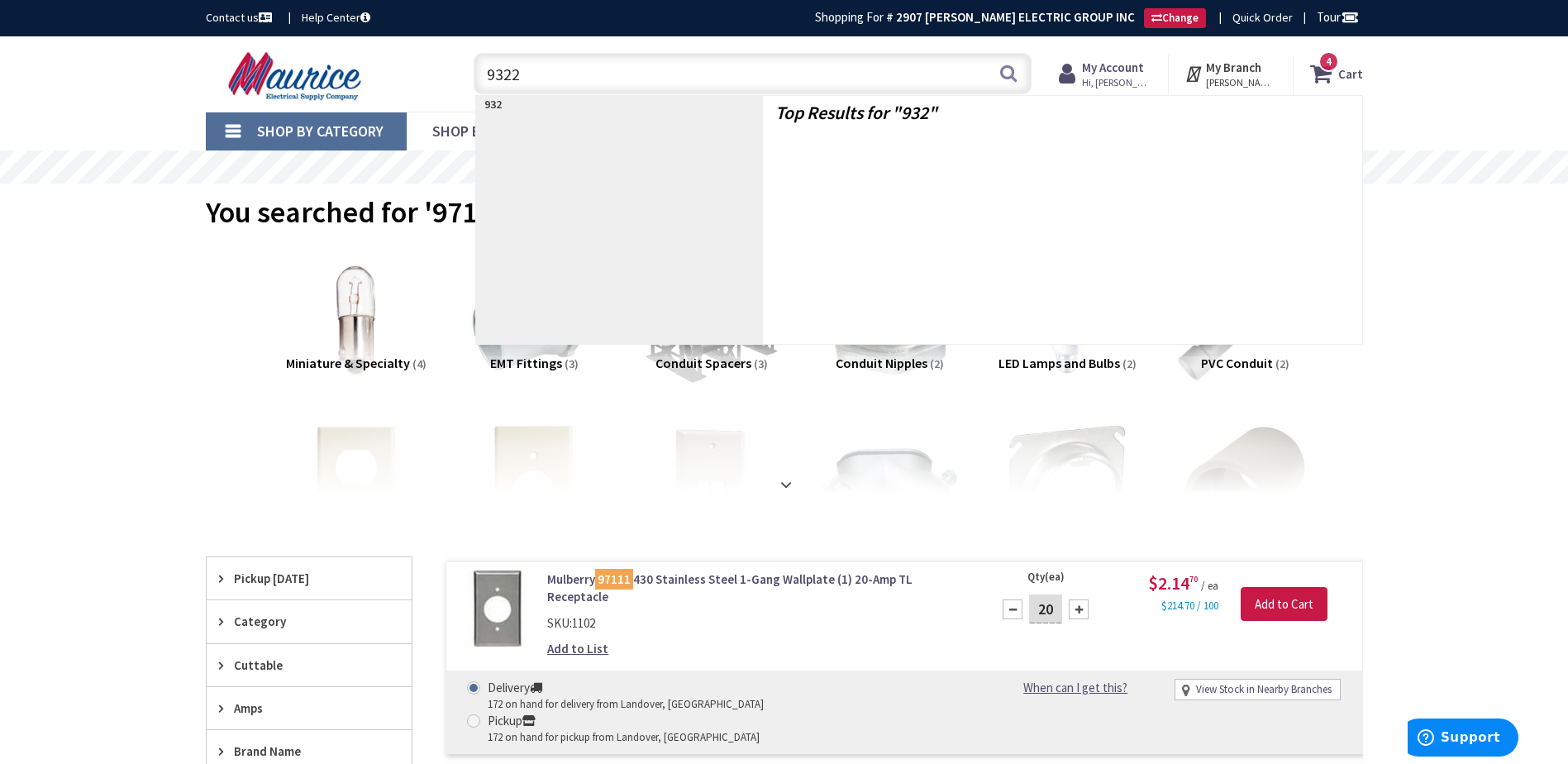
type input "93221"
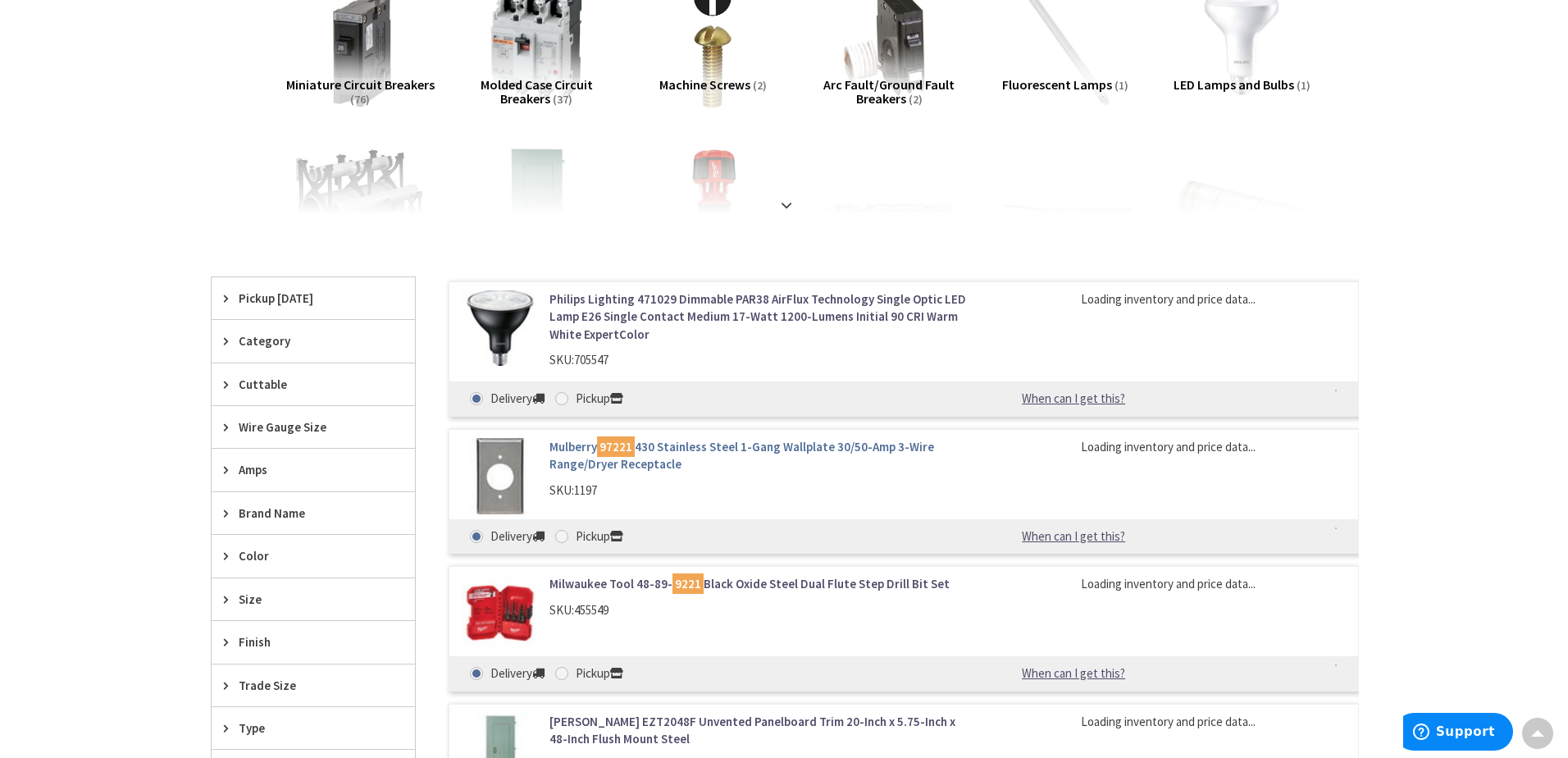
scroll to position [276, 0]
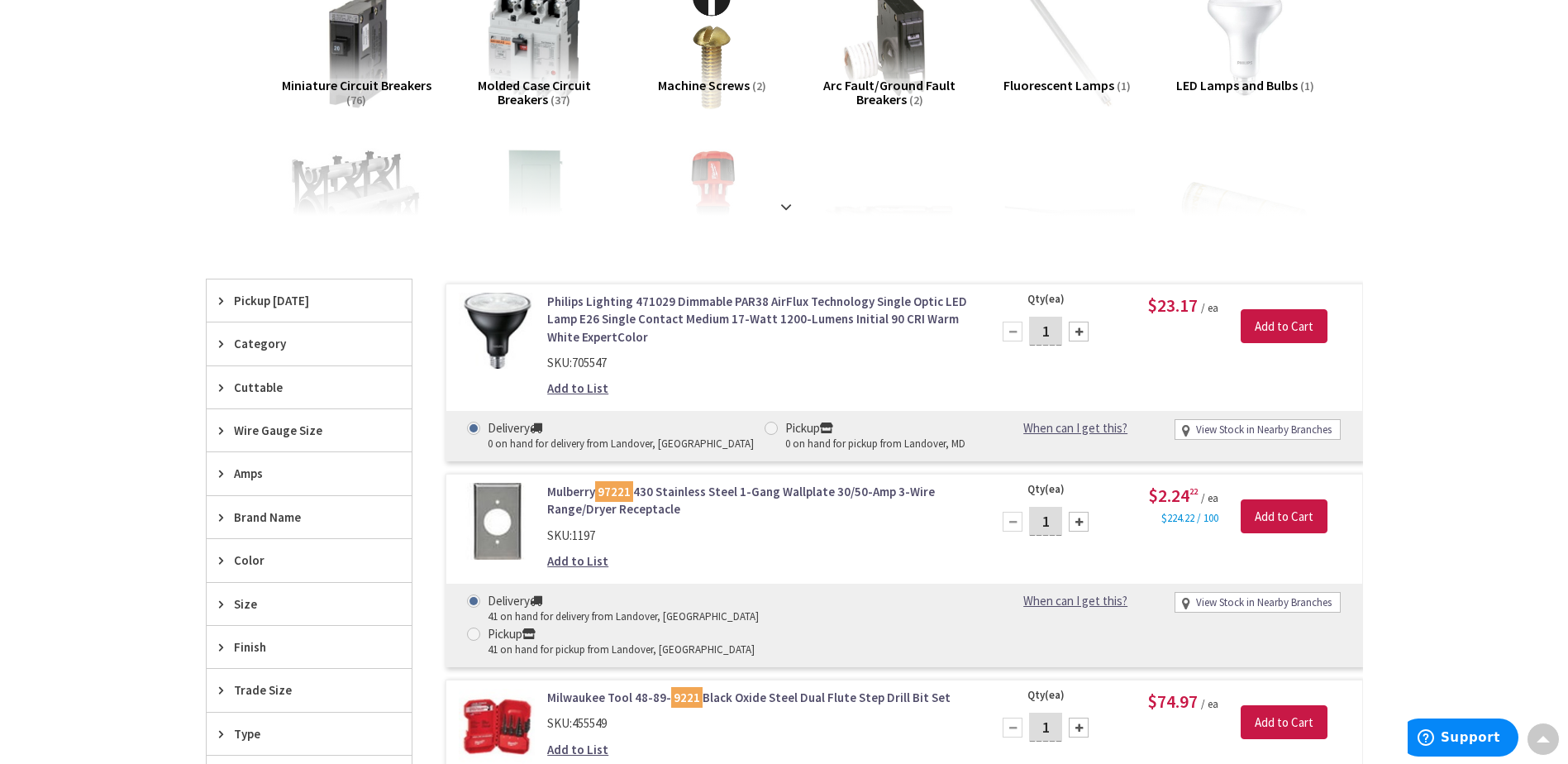
click at [1054, 519] on input "1" at bounding box center [1045, 521] width 33 height 29
type input "10"
click at [1287, 515] on input "Add to Cart" at bounding box center [1284, 516] width 87 height 35
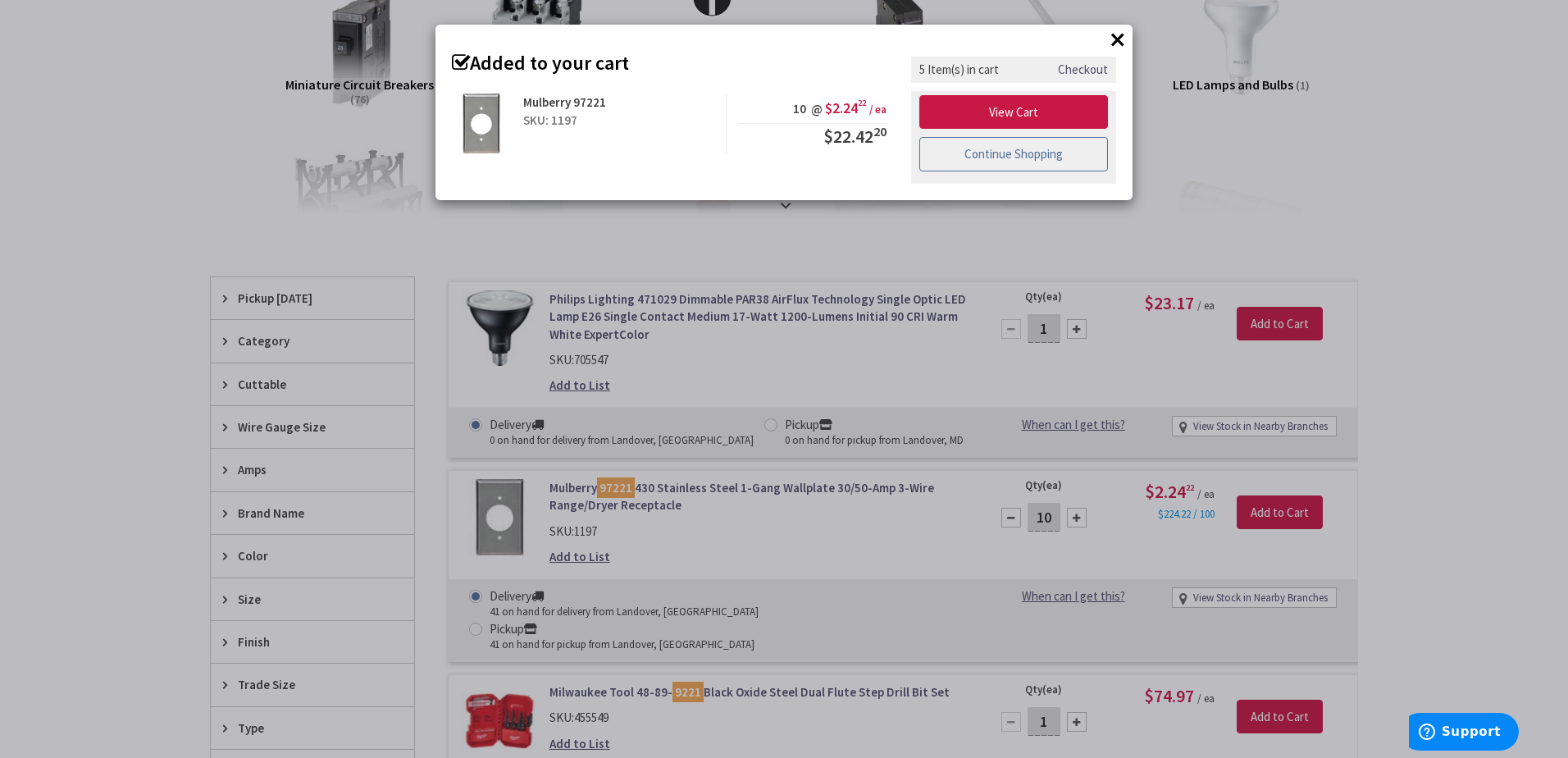
click at [973, 161] on link "Continue Shopping" at bounding box center [1014, 153] width 189 height 35
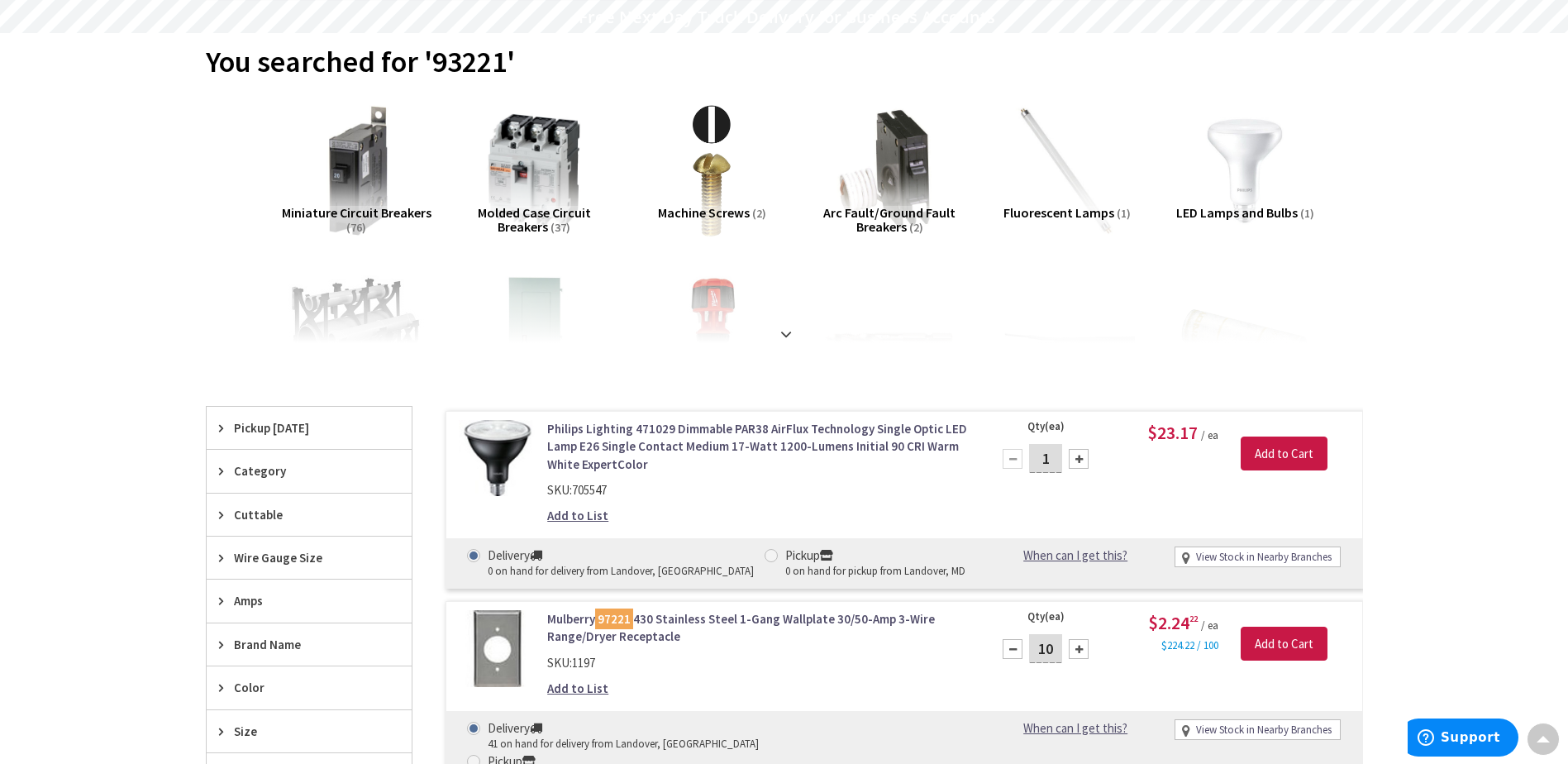
scroll to position [0, 0]
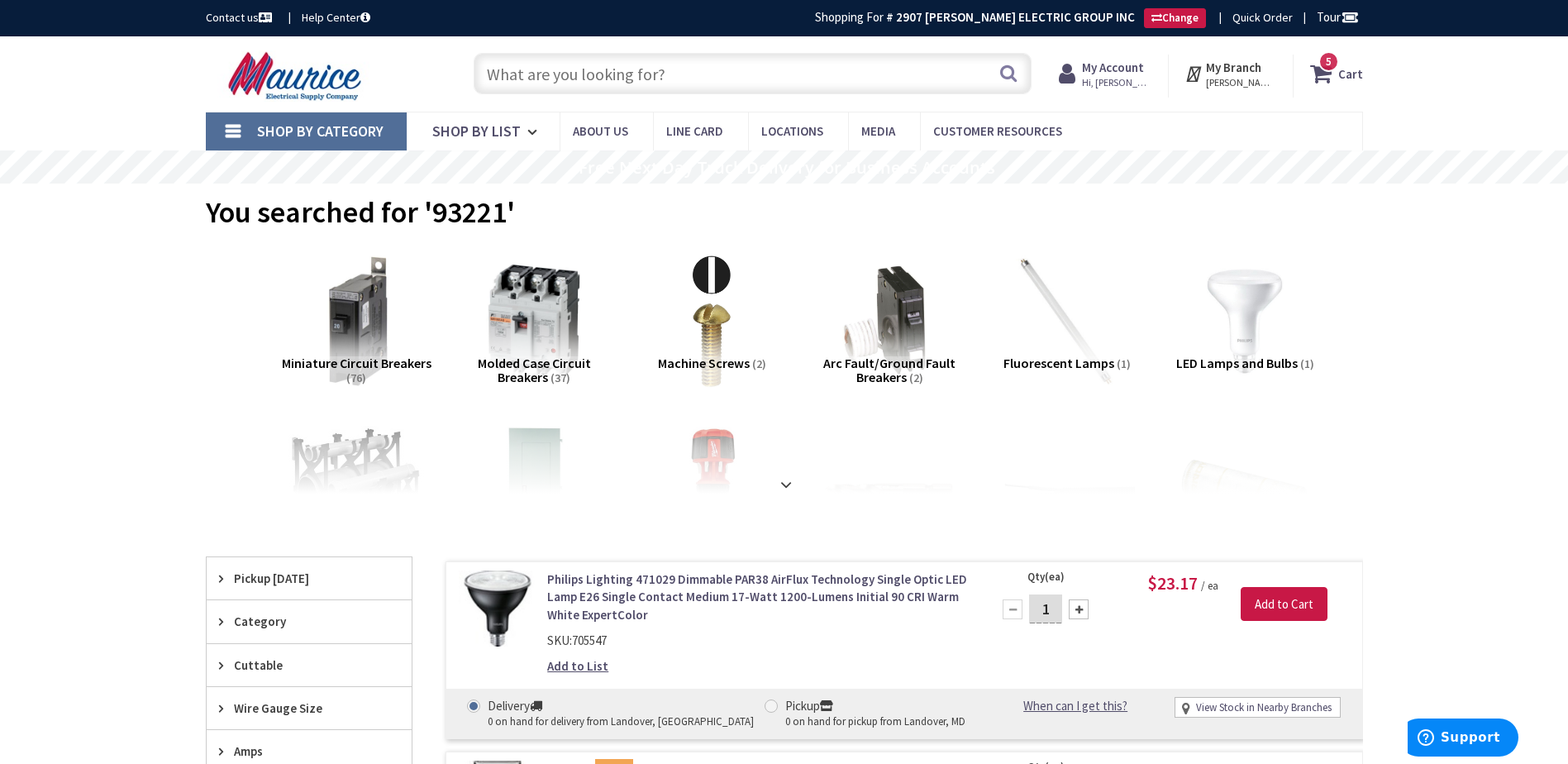
click at [822, 71] on input "text" at bounding box center [752, 73] width 558 height 42
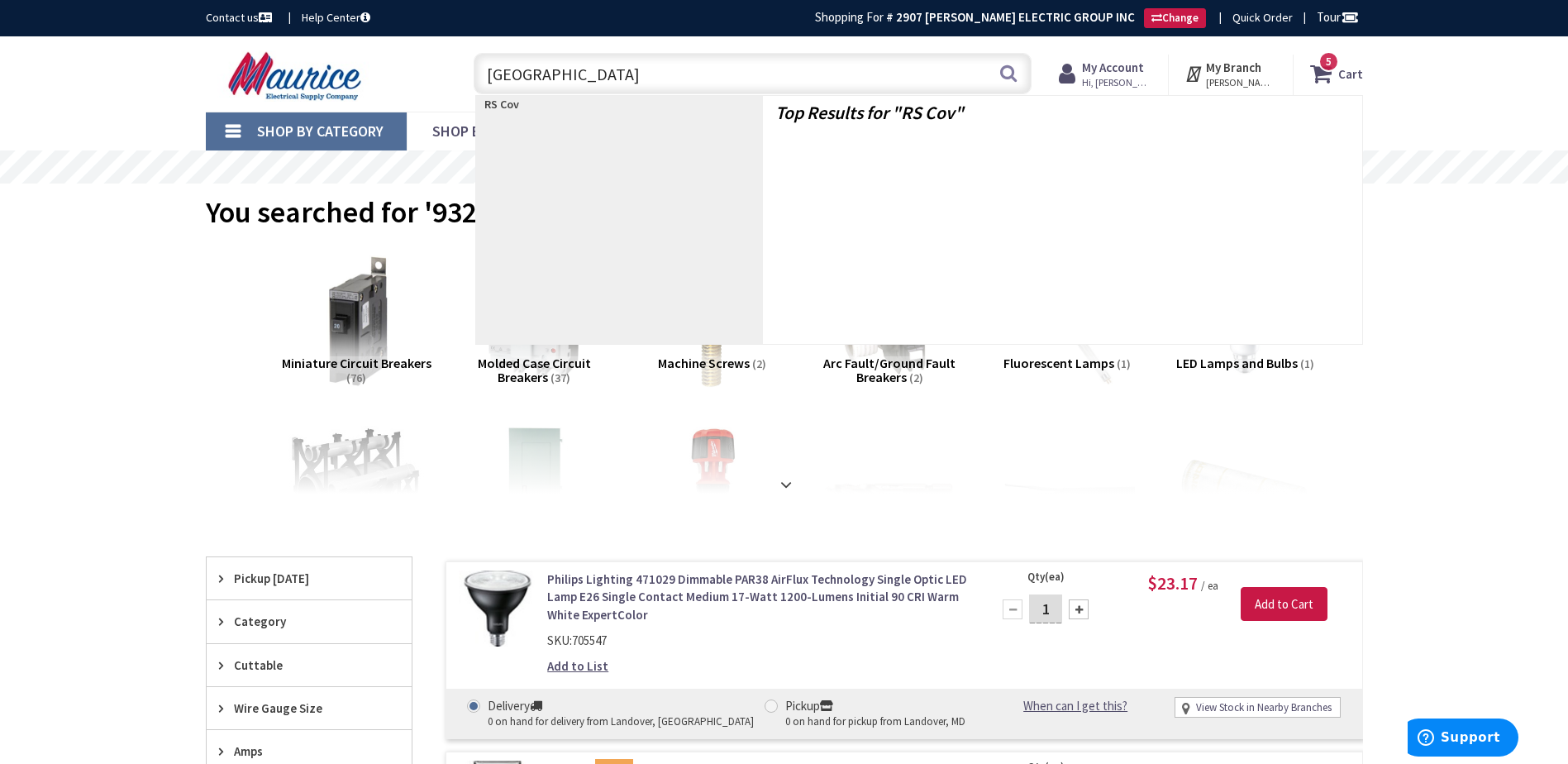
type input "RS Cover"
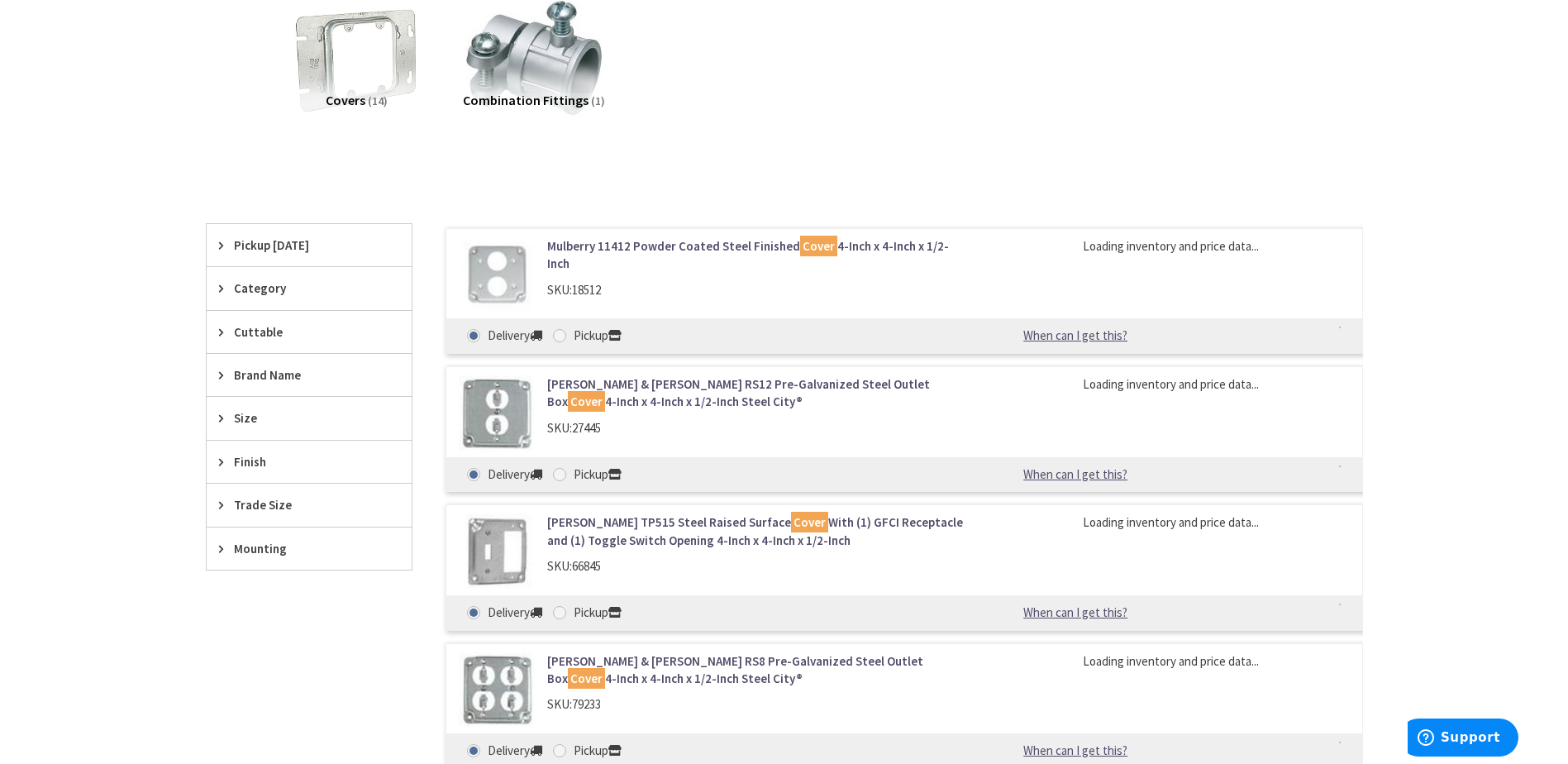
scroll to position [275, 0]
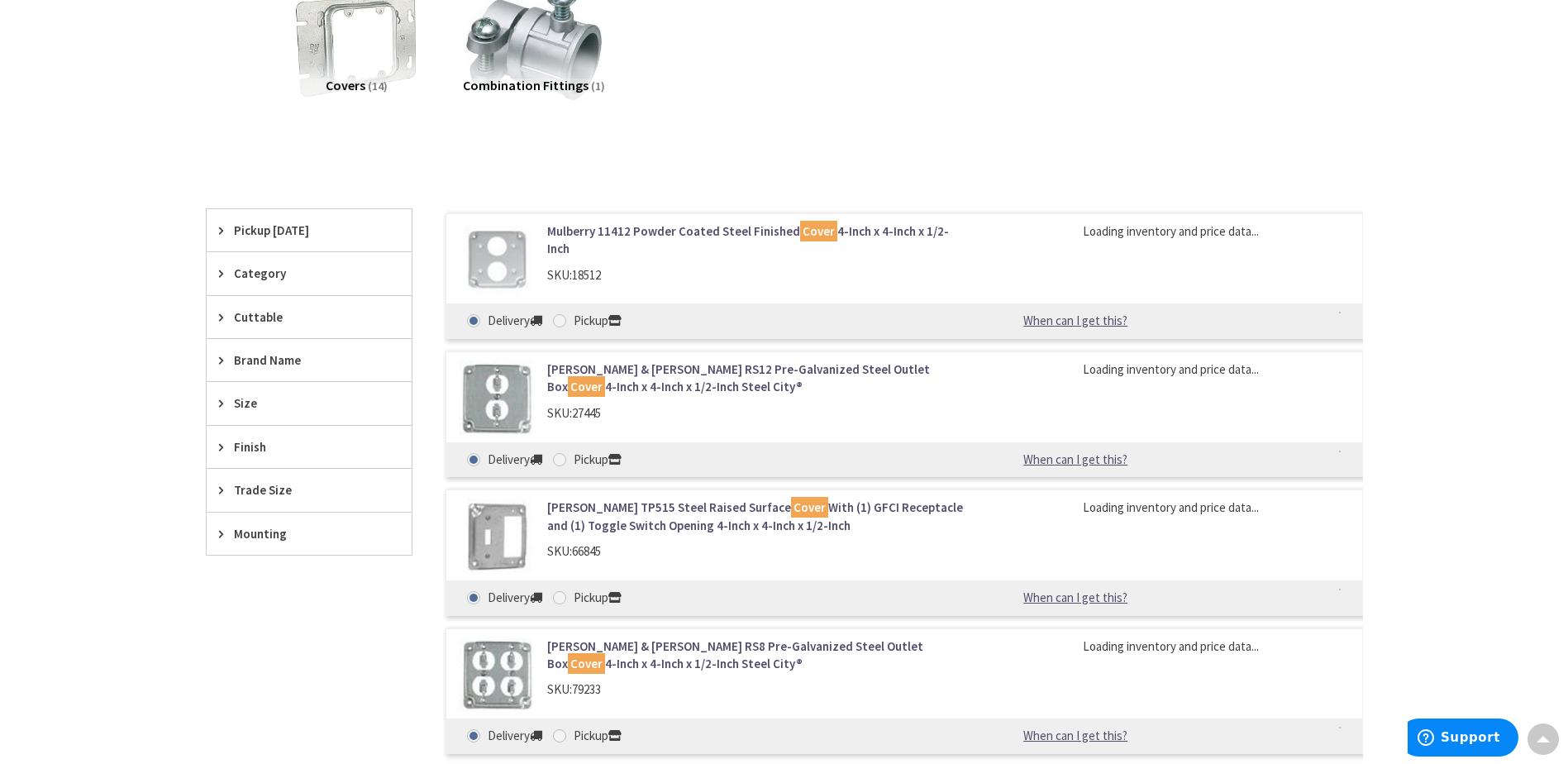
click at [282, 497] on span "Trade Size" at bounding box center [301, 490] width 135 height 17
click at [280, 494] on span "Trade Size" at bounding box center [301, 490] width 135 height 17
click at [261, 404] on span "Size" at bounding box center [301, 403] width 135 height 17
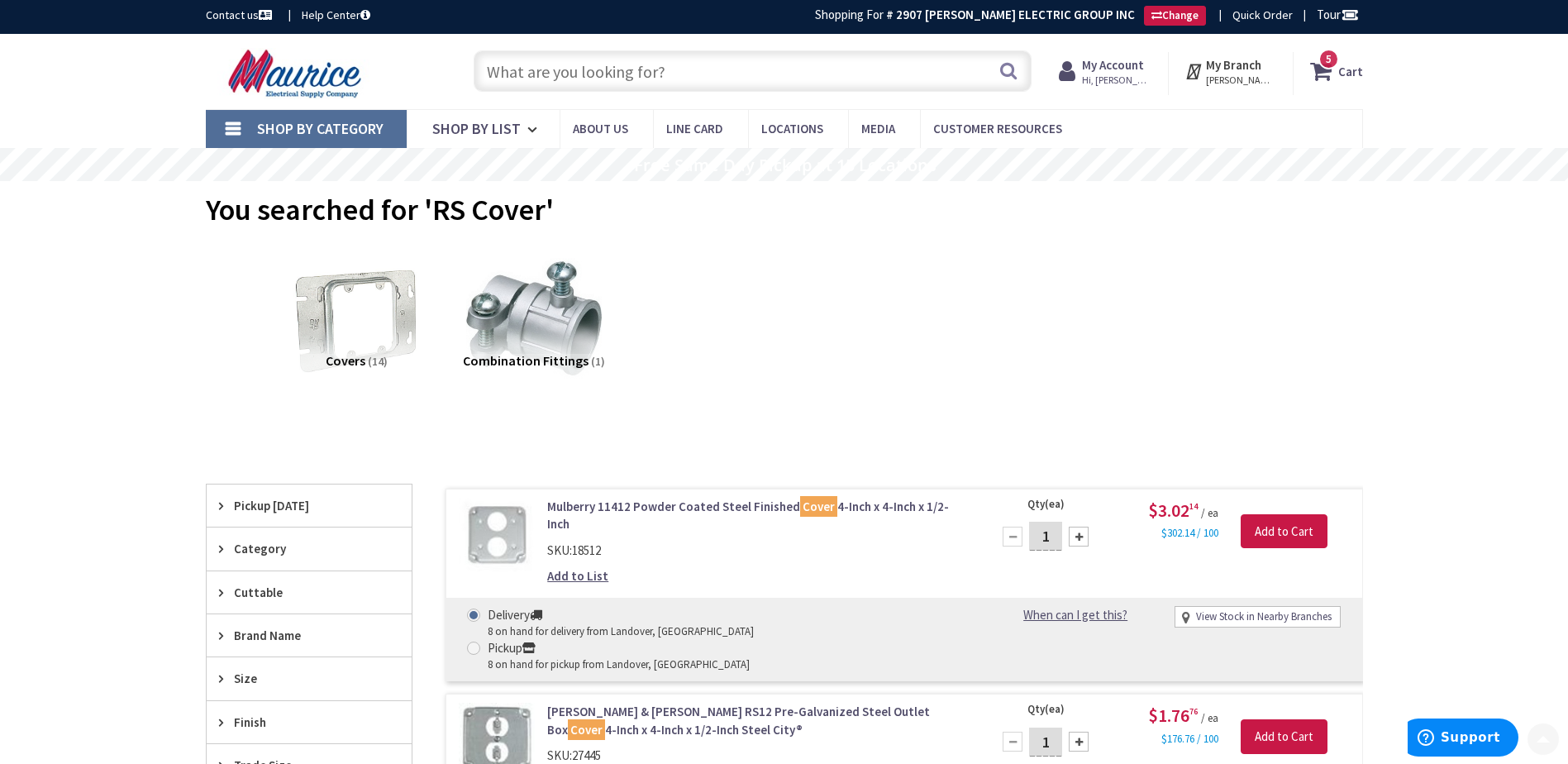
scroll to position [0, 0]
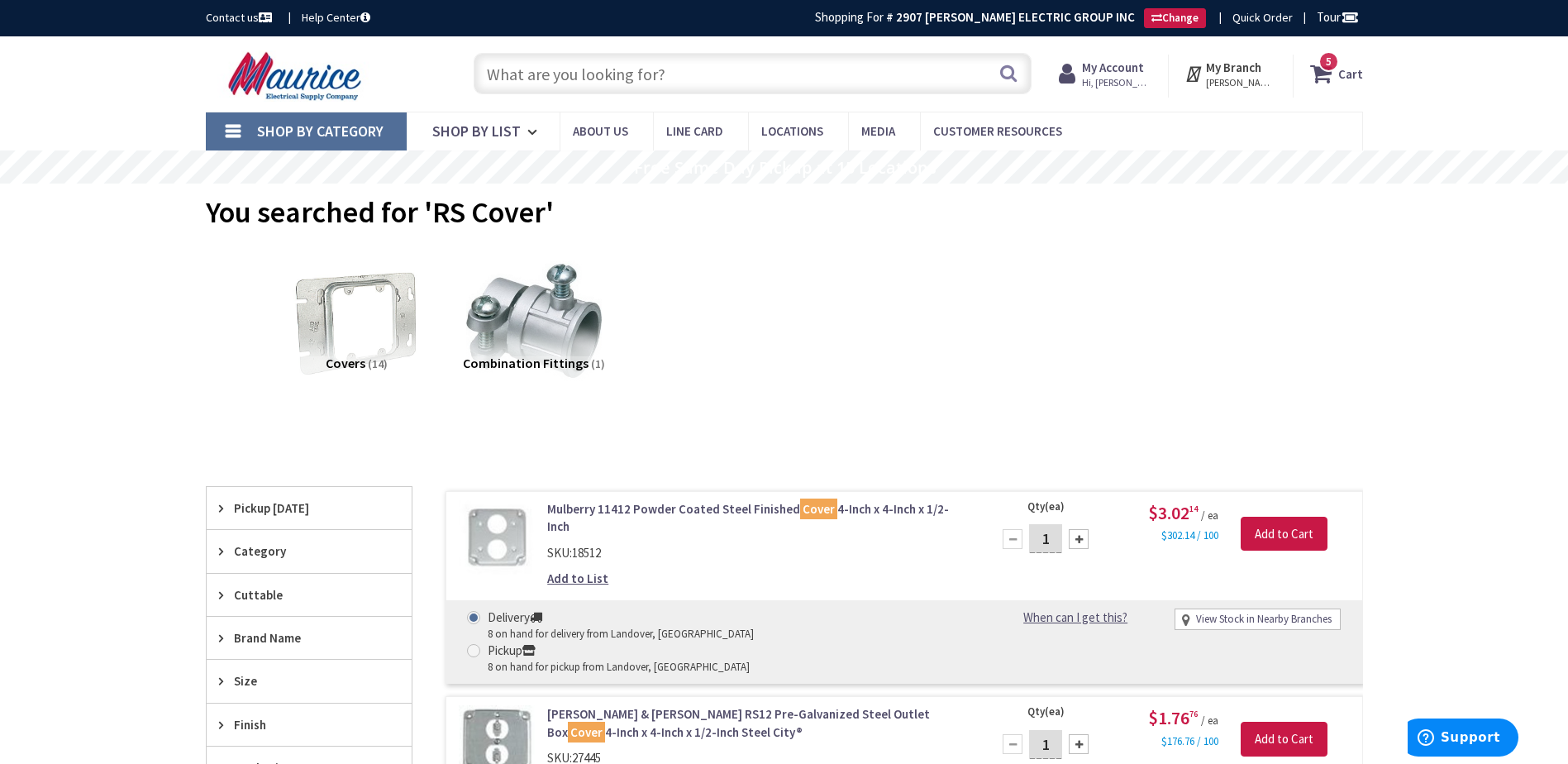
click at [336, 127] on span "Shop By Category" at bounding box center [320, 131] width 127 height 19
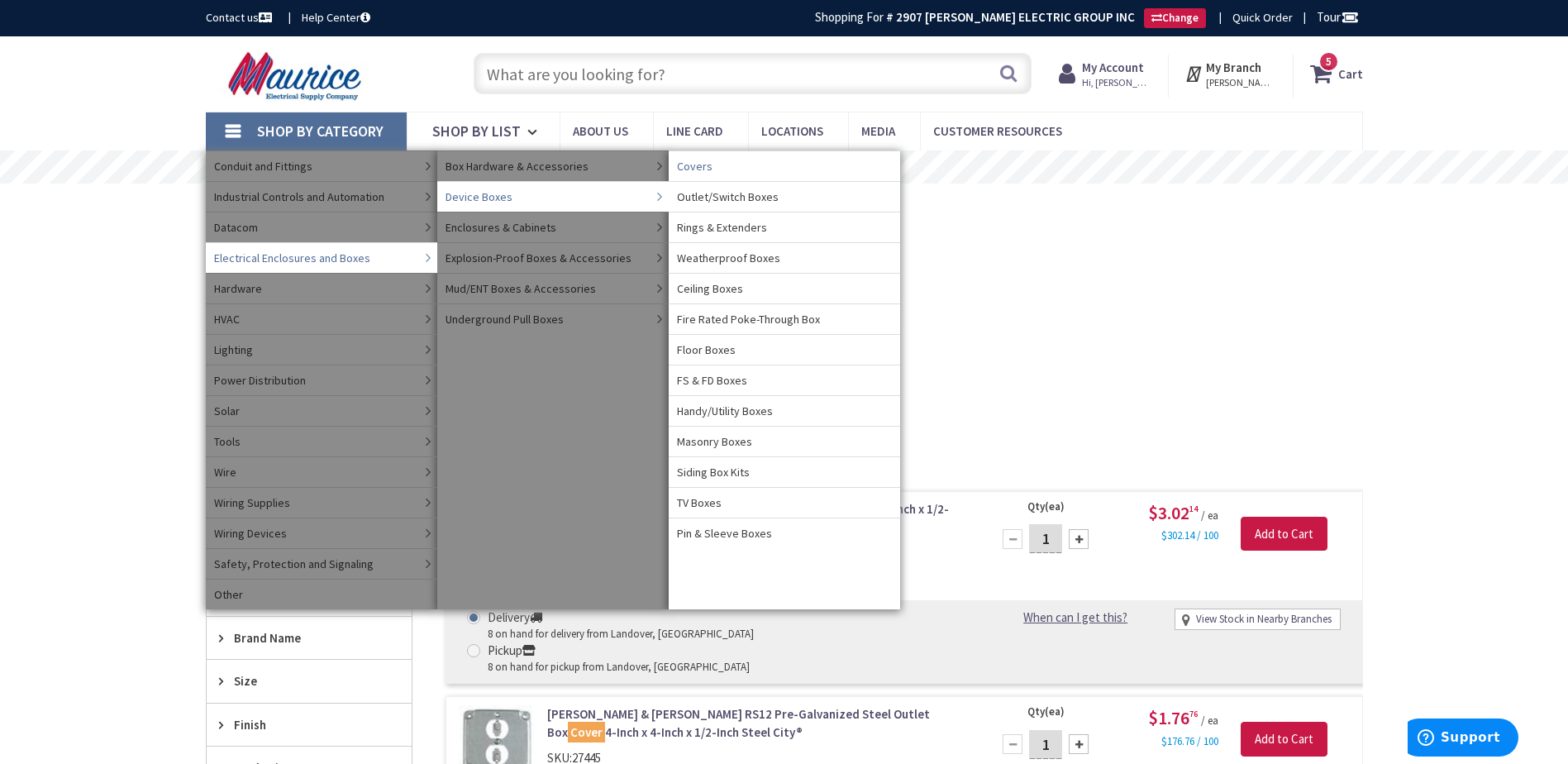
click at [696, 167] on span "Covers" at bounding box center [694, 166] width 36 height 16
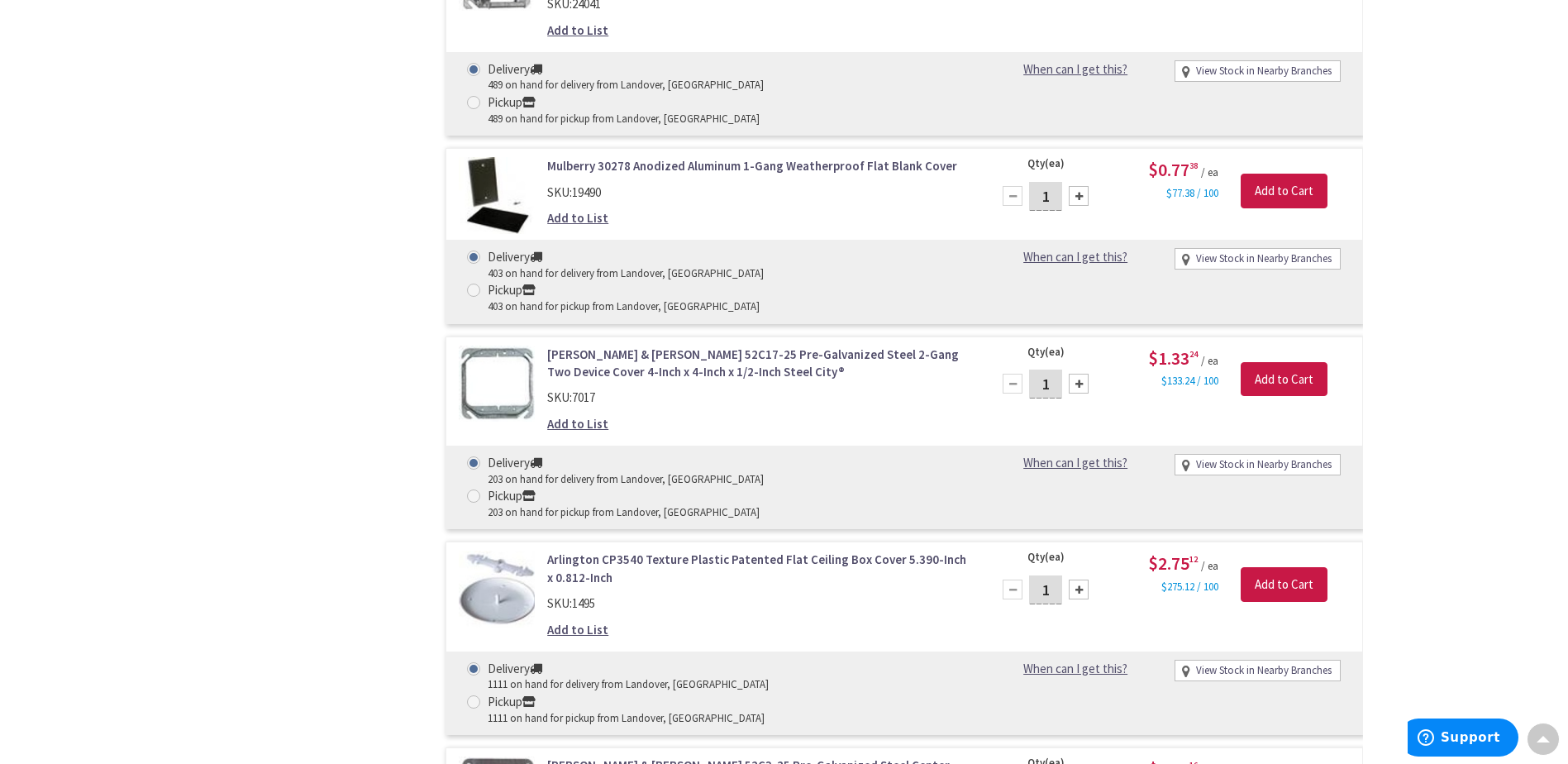
scroll to position [4961, 0]
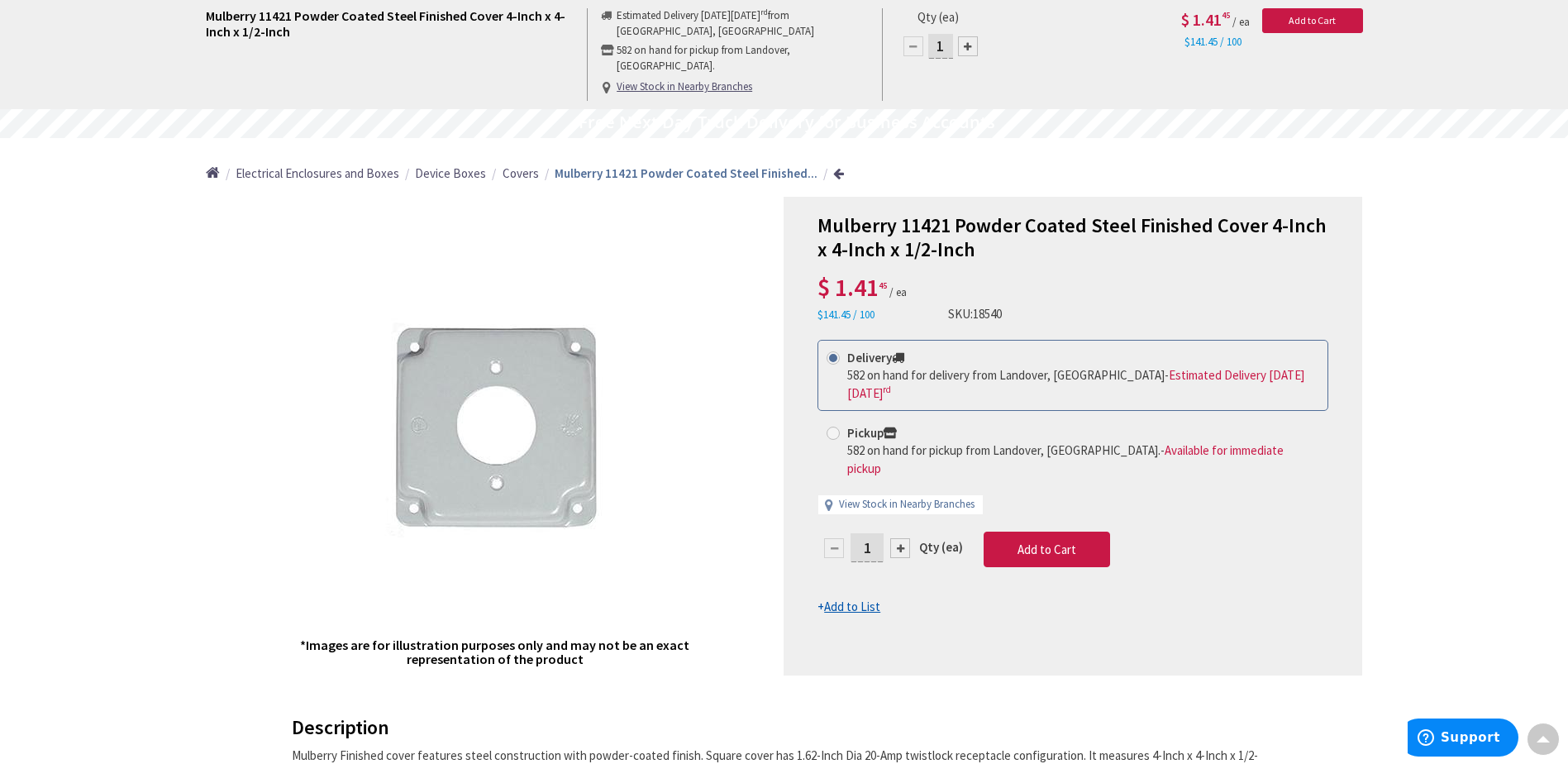
scroll to position [3, 0]
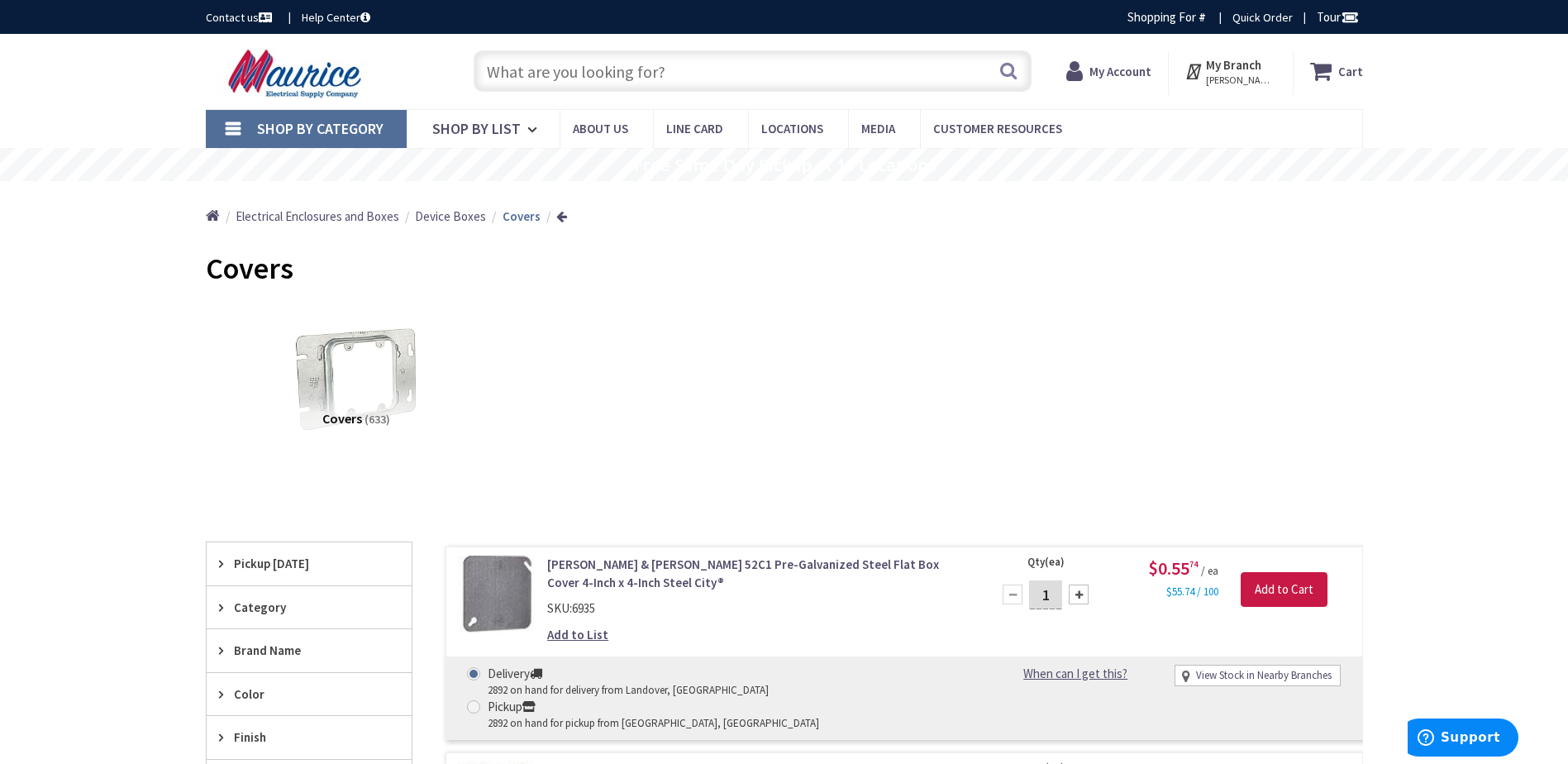
click at [298, 135] on span "Shop By Category" at bounding box center [320, 128] width 127 height 19
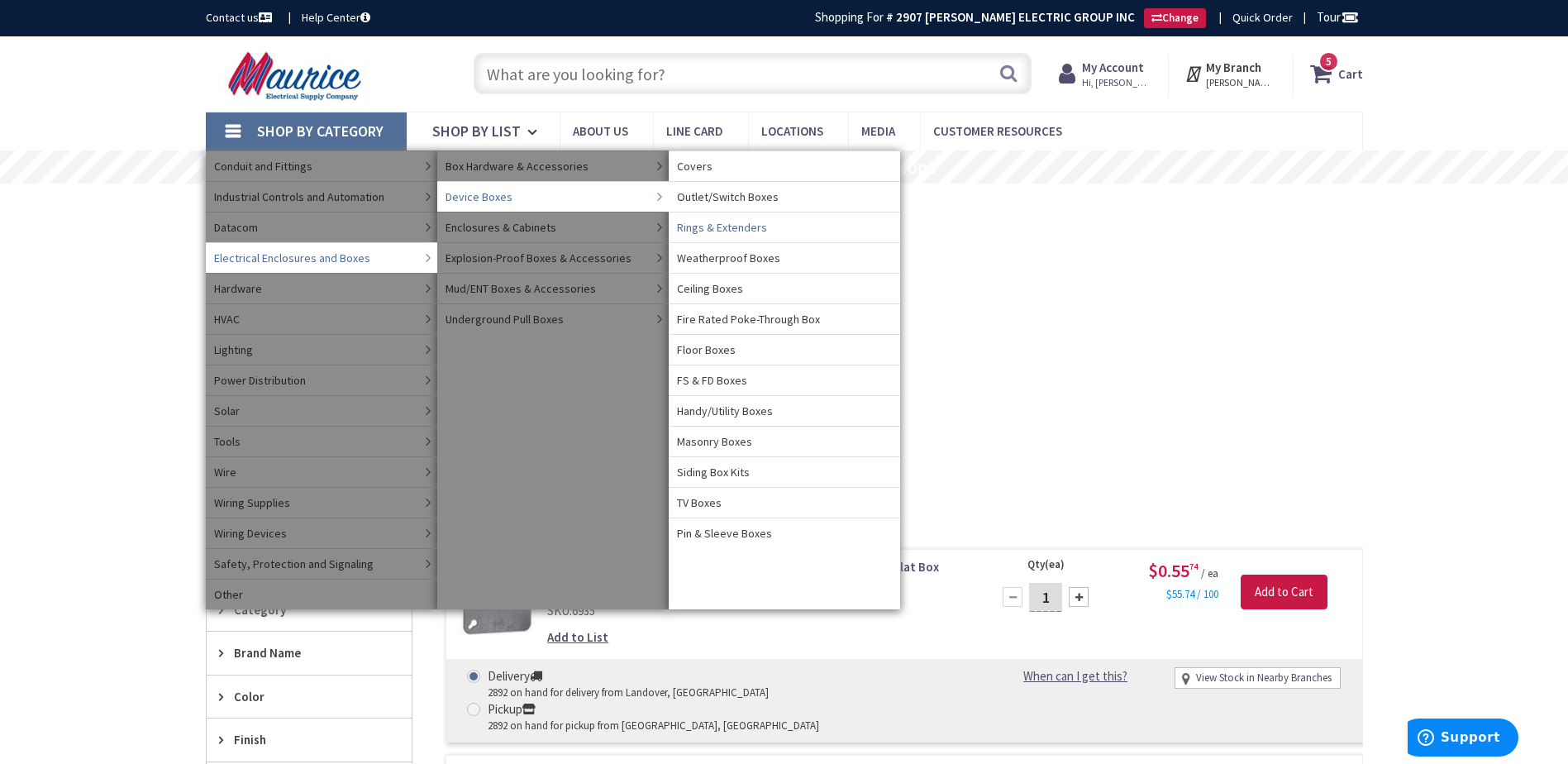
click at [700, 225] on span "Rings & Extenders" at bounding box center [722, 227] width 90 height 16
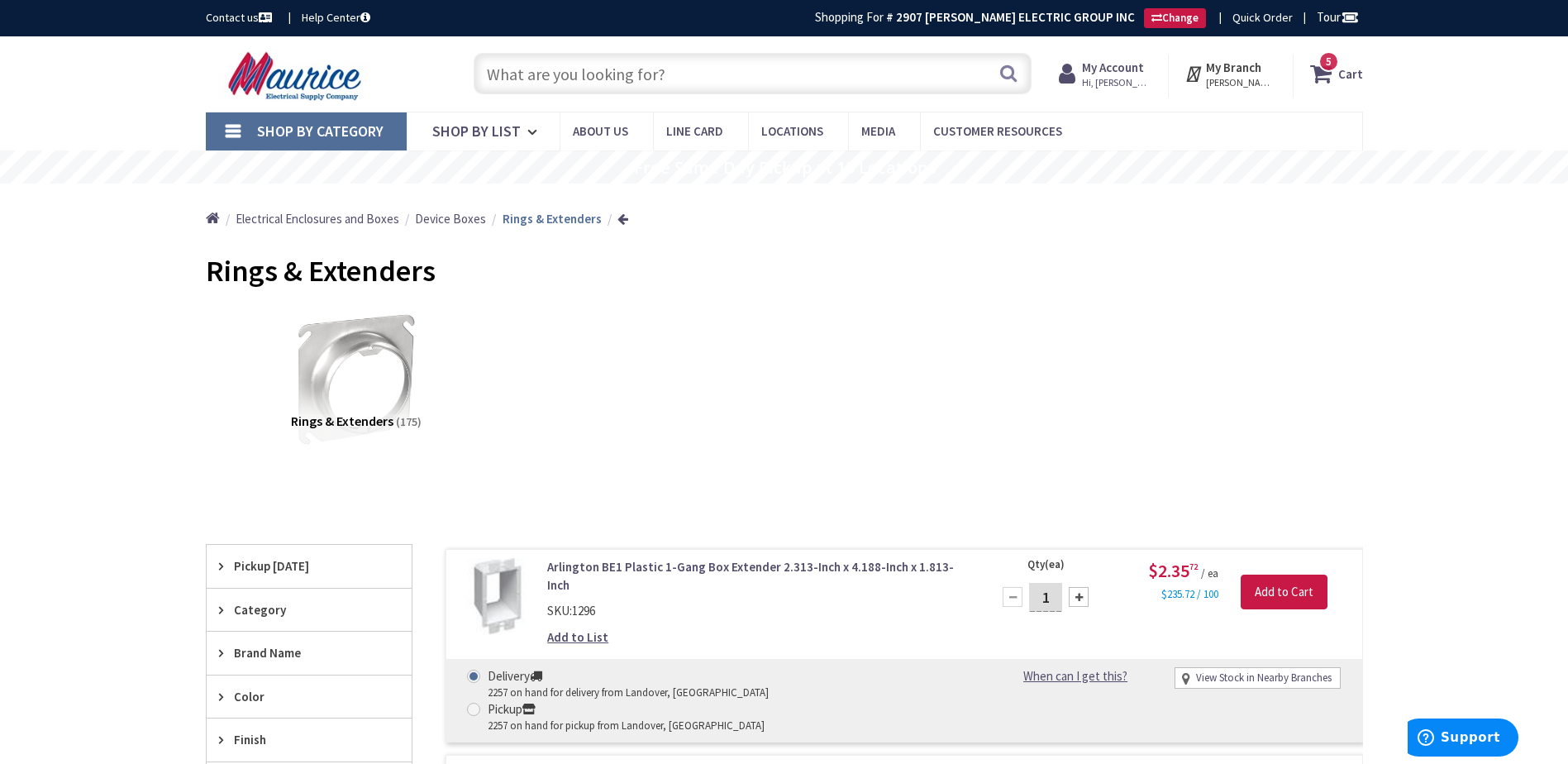
click at [720, 75] on input "text" at bounding box center [752, 73] width 558 height 42
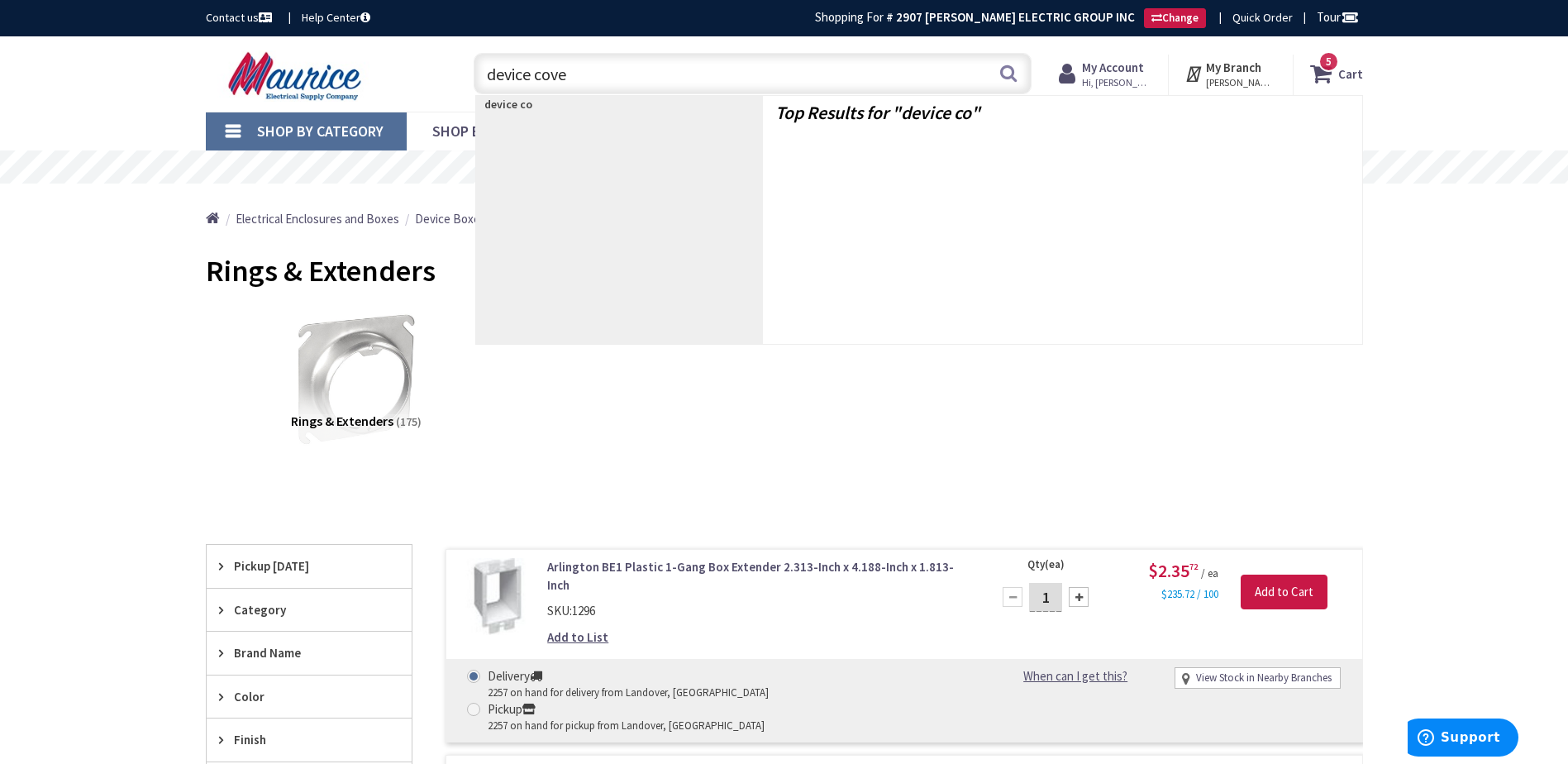
type input "device cover"
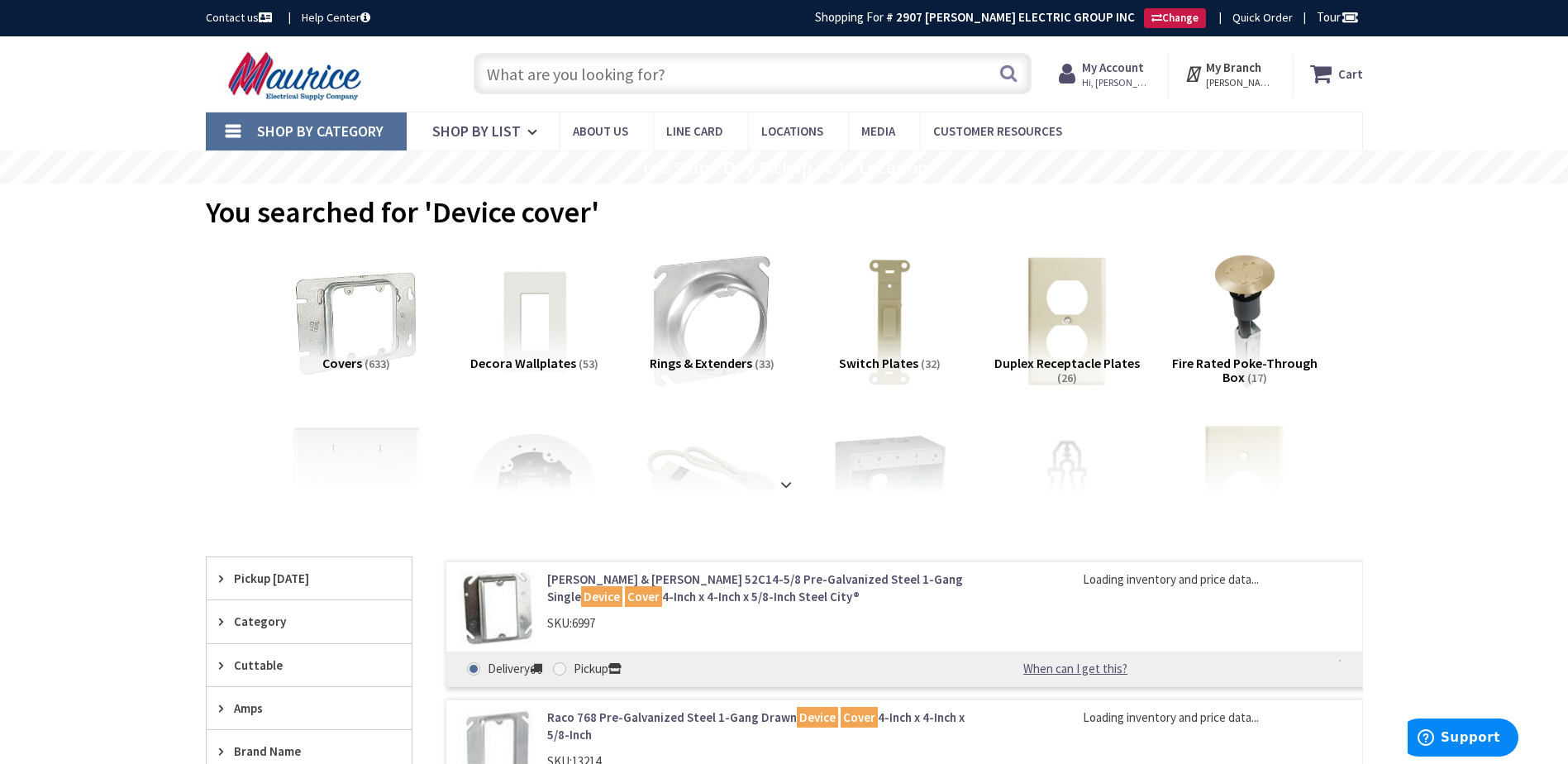
click at [362, 362] on h5 "Covers (633)" at bounding box center [357, 364] width 151 height 15
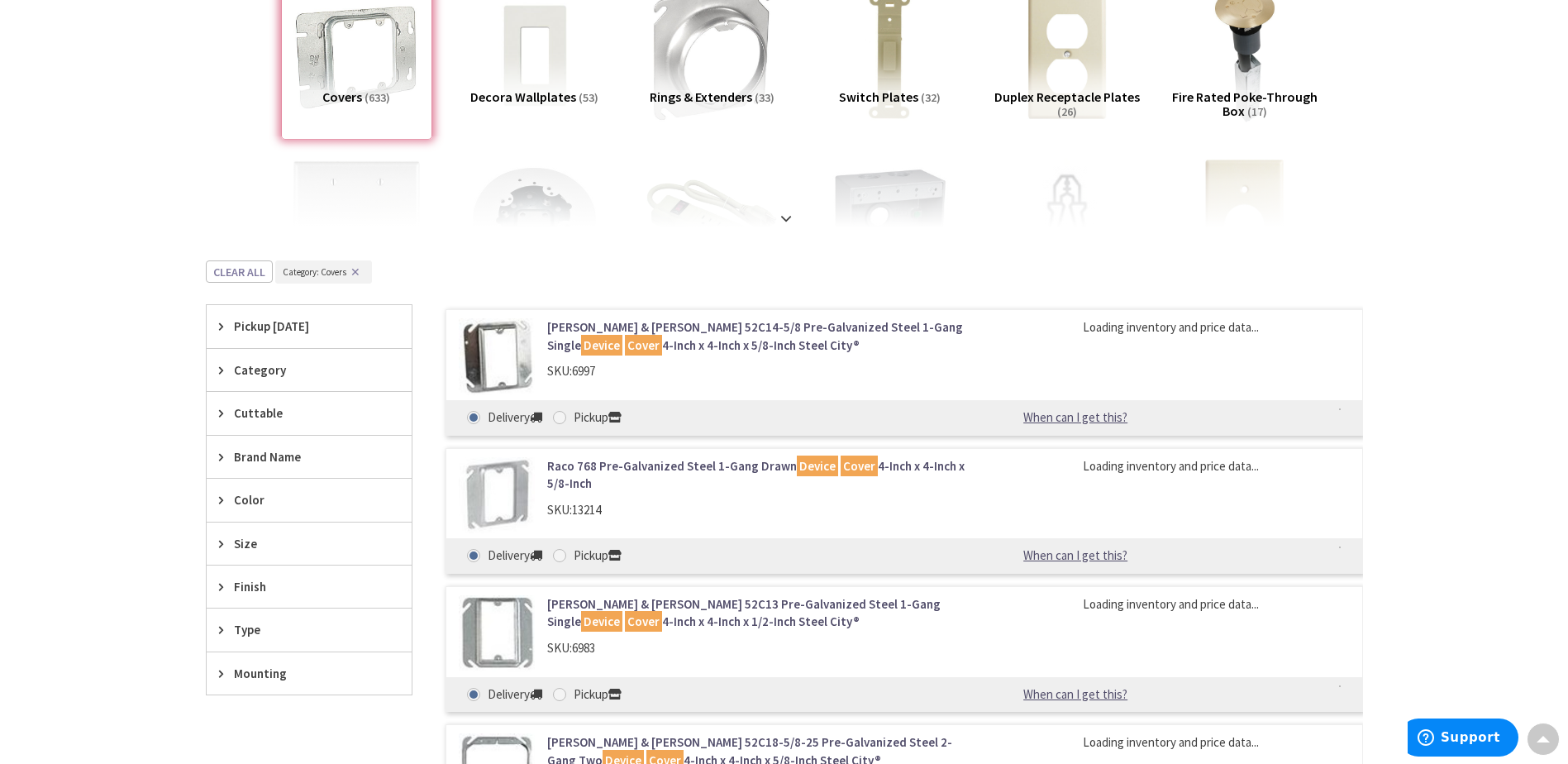
scroll to position [252, 0]
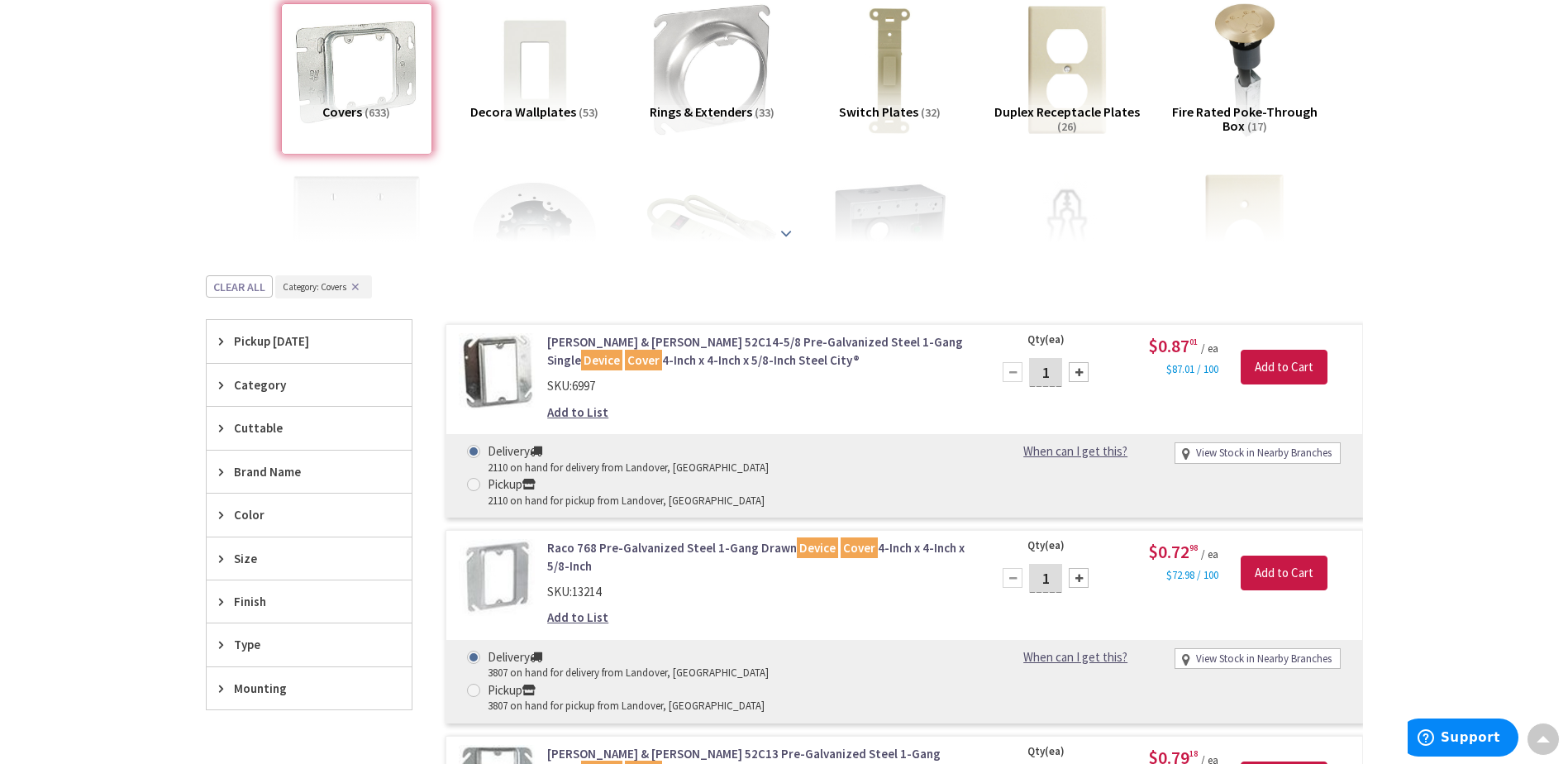
click at [790, 234] on strong at bounding box center [785, 225] width 20 height 18
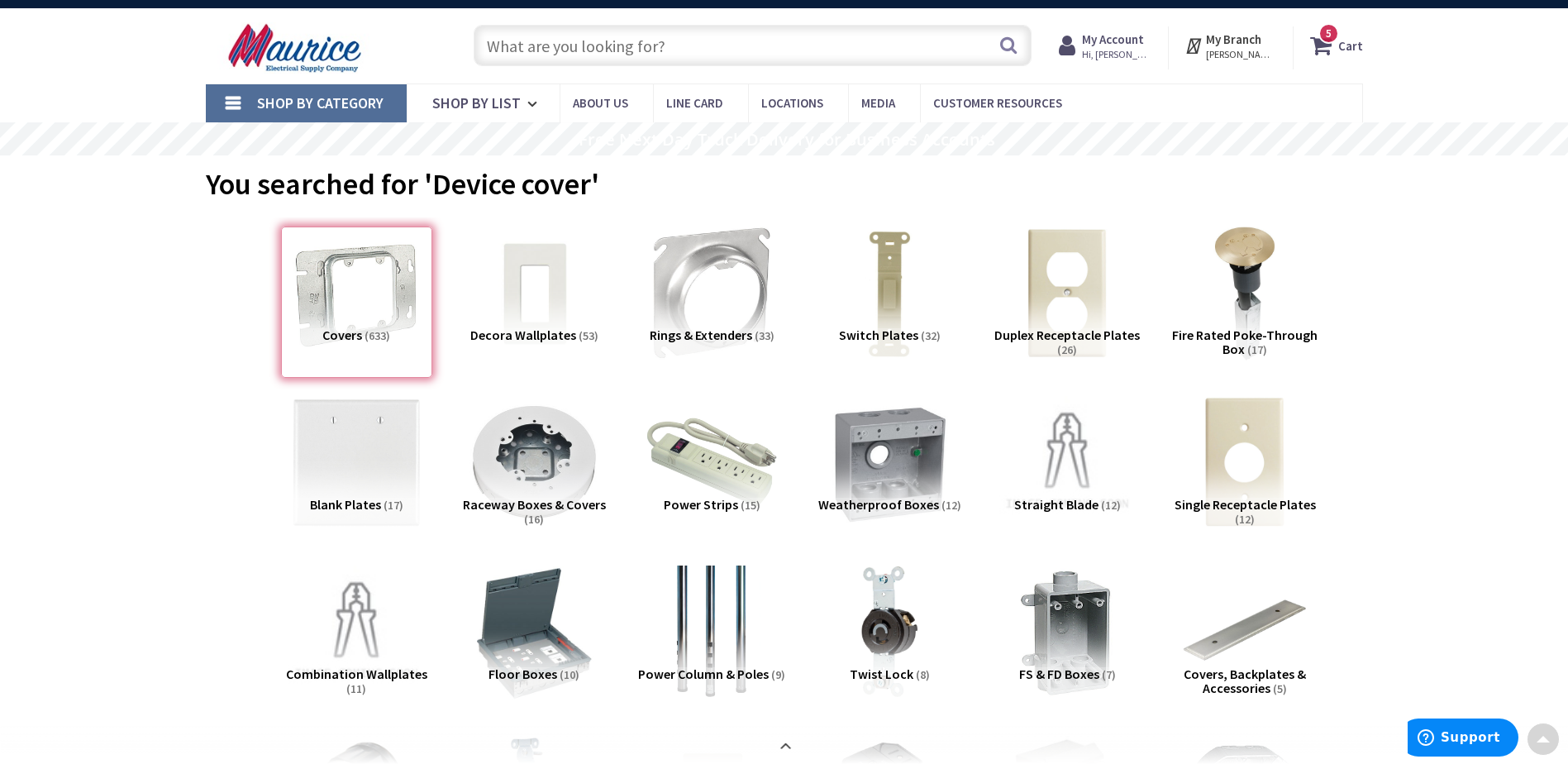
scroll to position [0, 0]
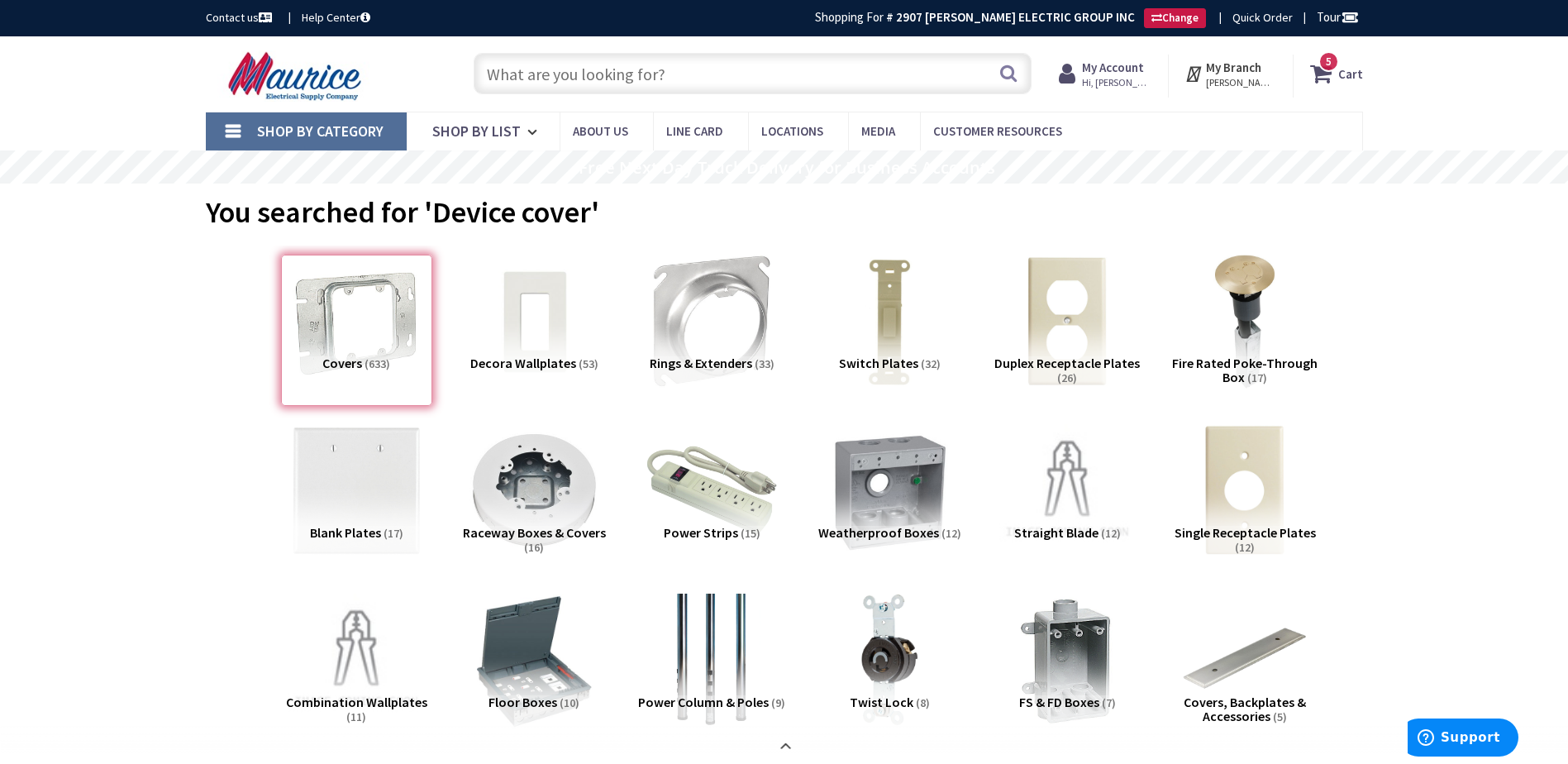
click at [740, 72] on input "text" at bounding box center [752, 73] width 558 height 42
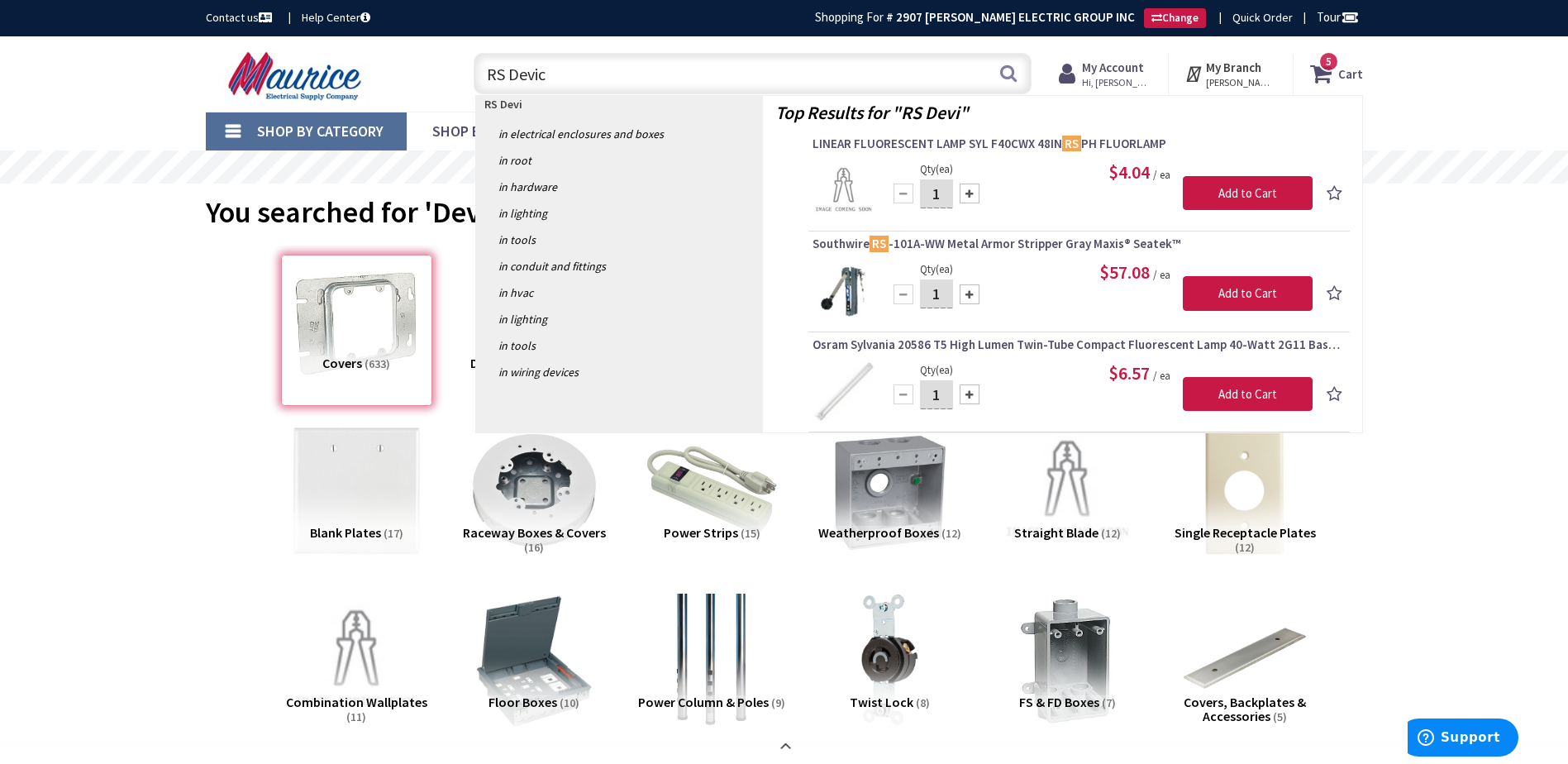
type input "RS Device"
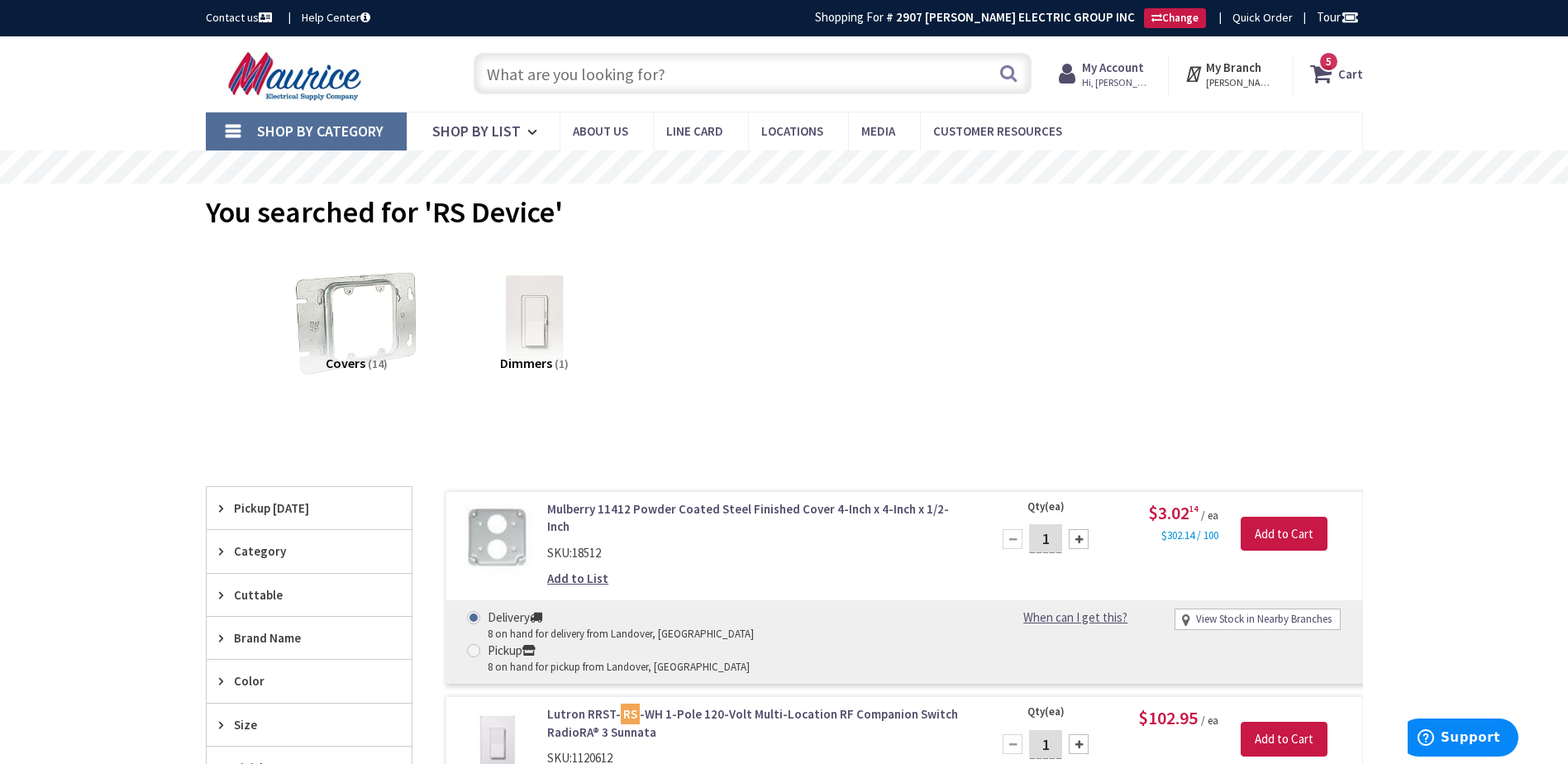
click at [334, 131] on span "Shop By Category" at bounding box center [320, 131] width 127 height 19
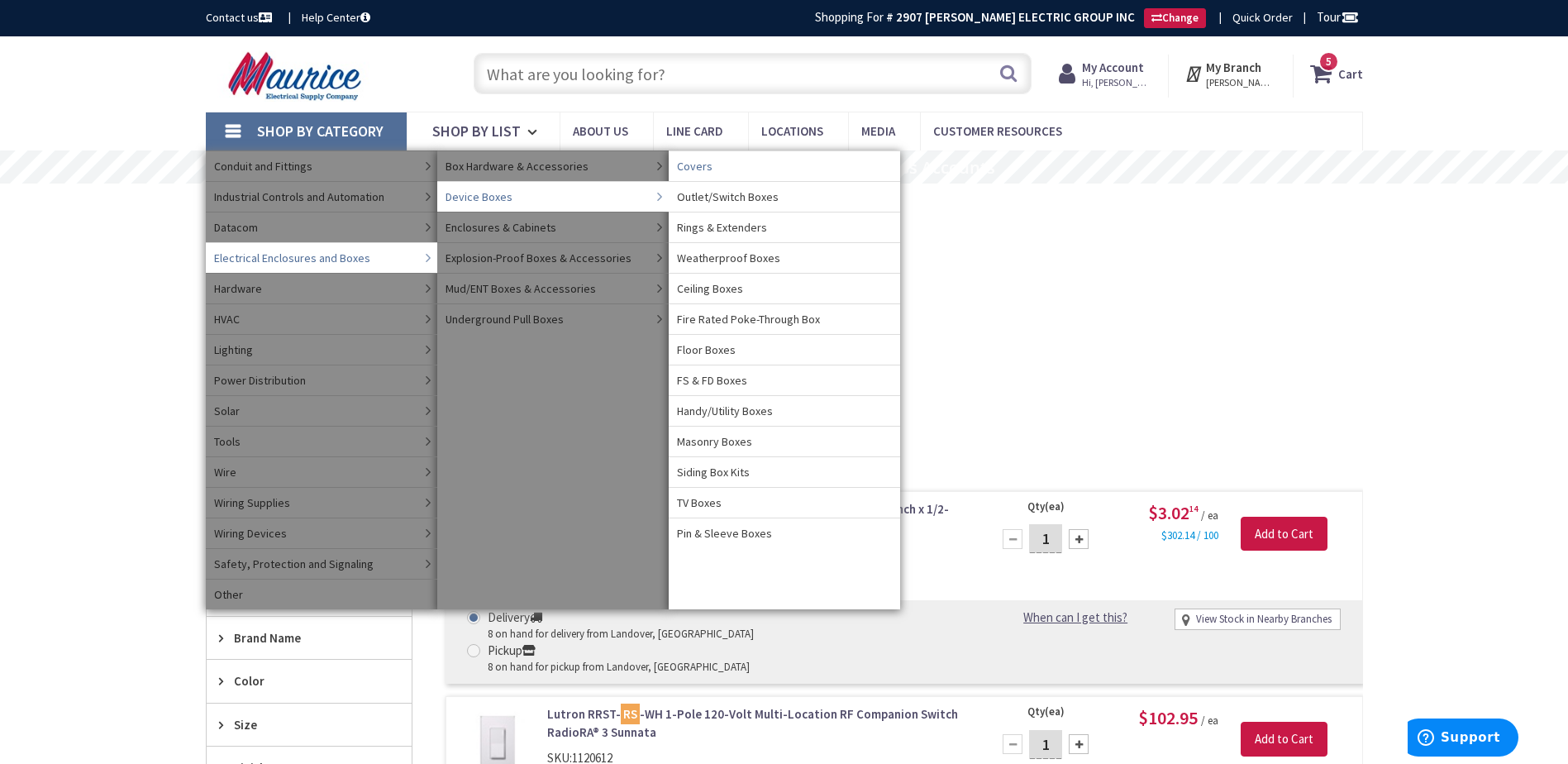
click at [697, 166] on span "Covers" at bounding box center [694, 166] width 36 height 16
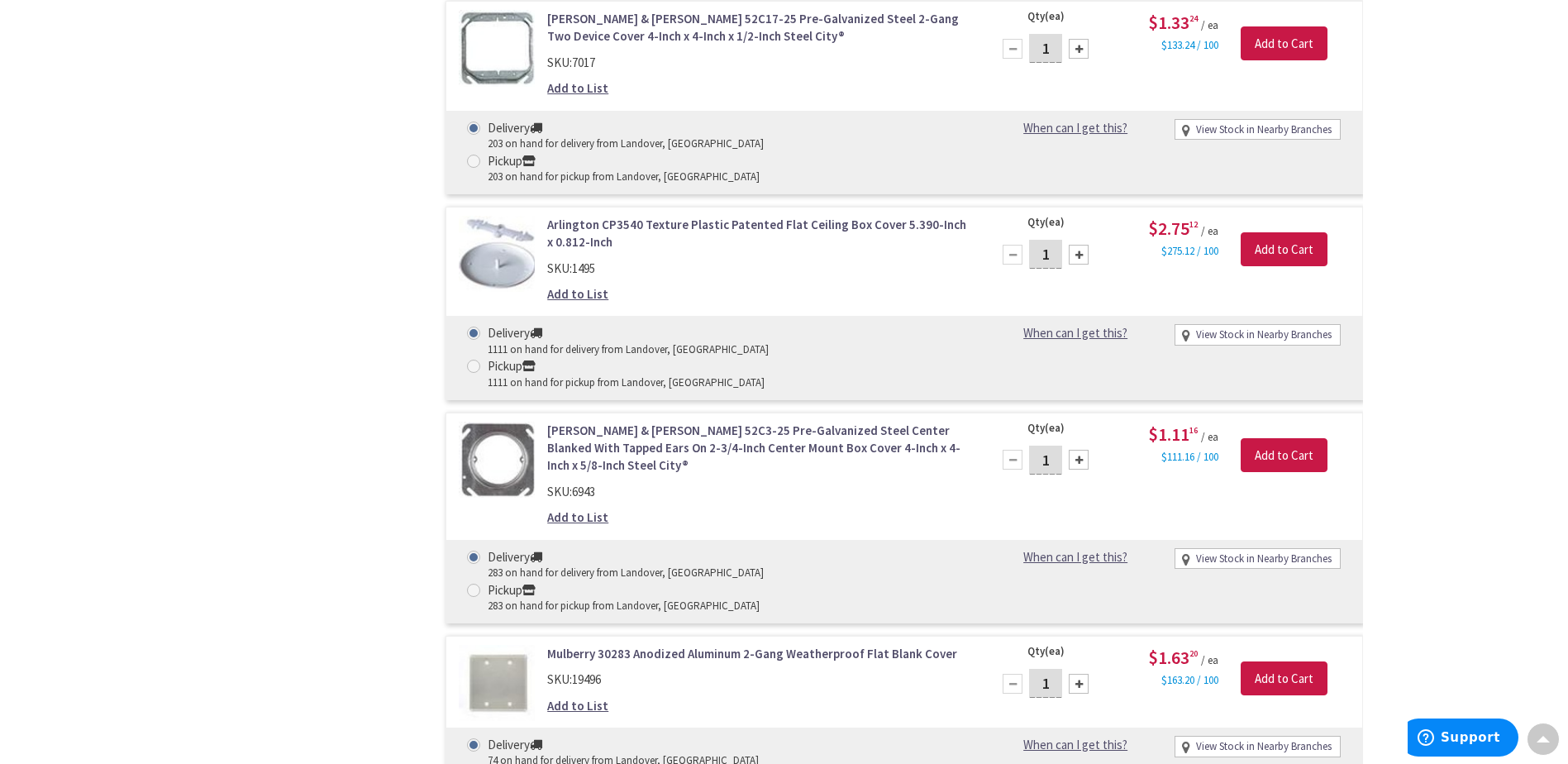
scroll to position [4728, 0]
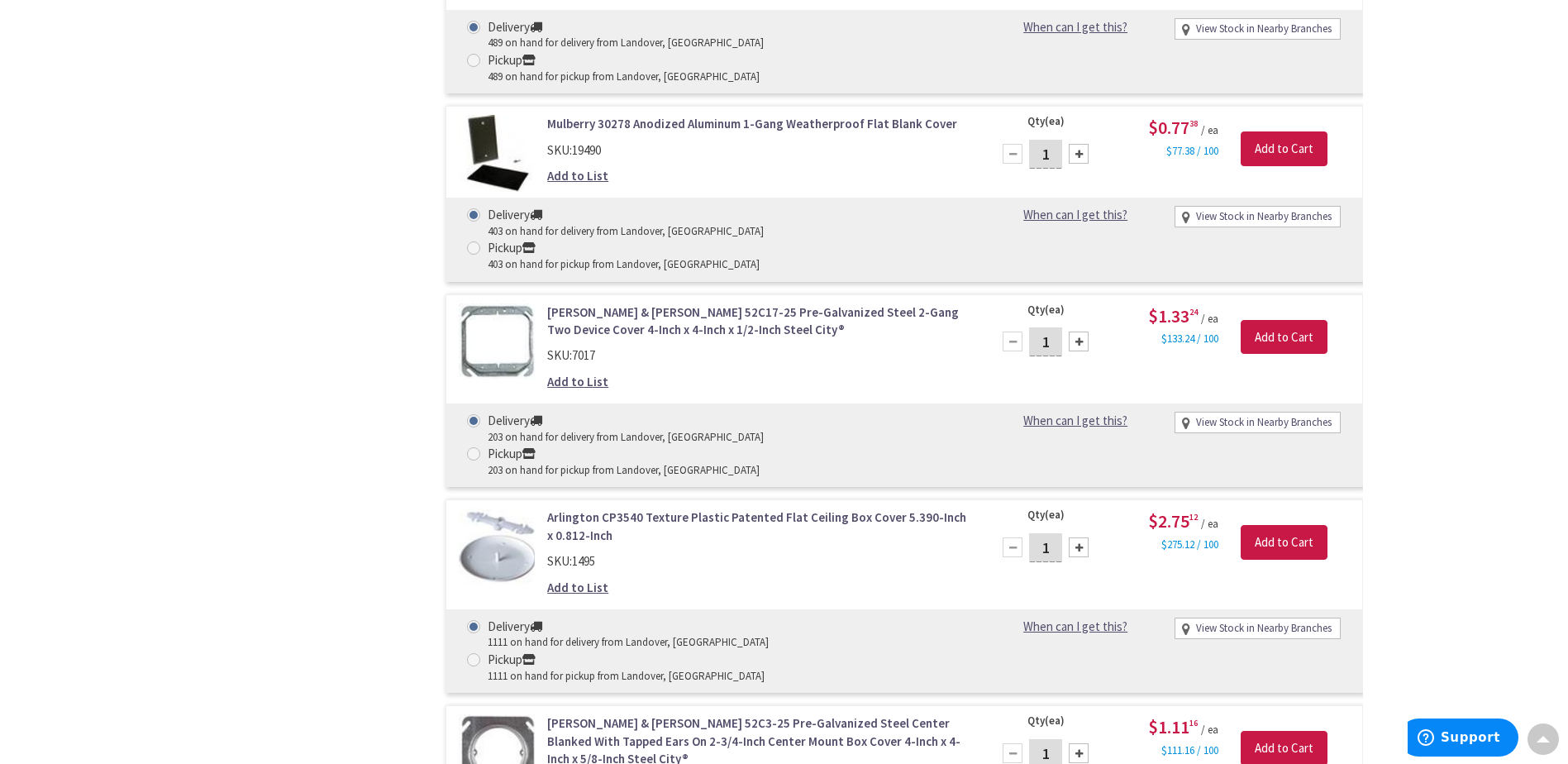
type input "5"
type input "20"
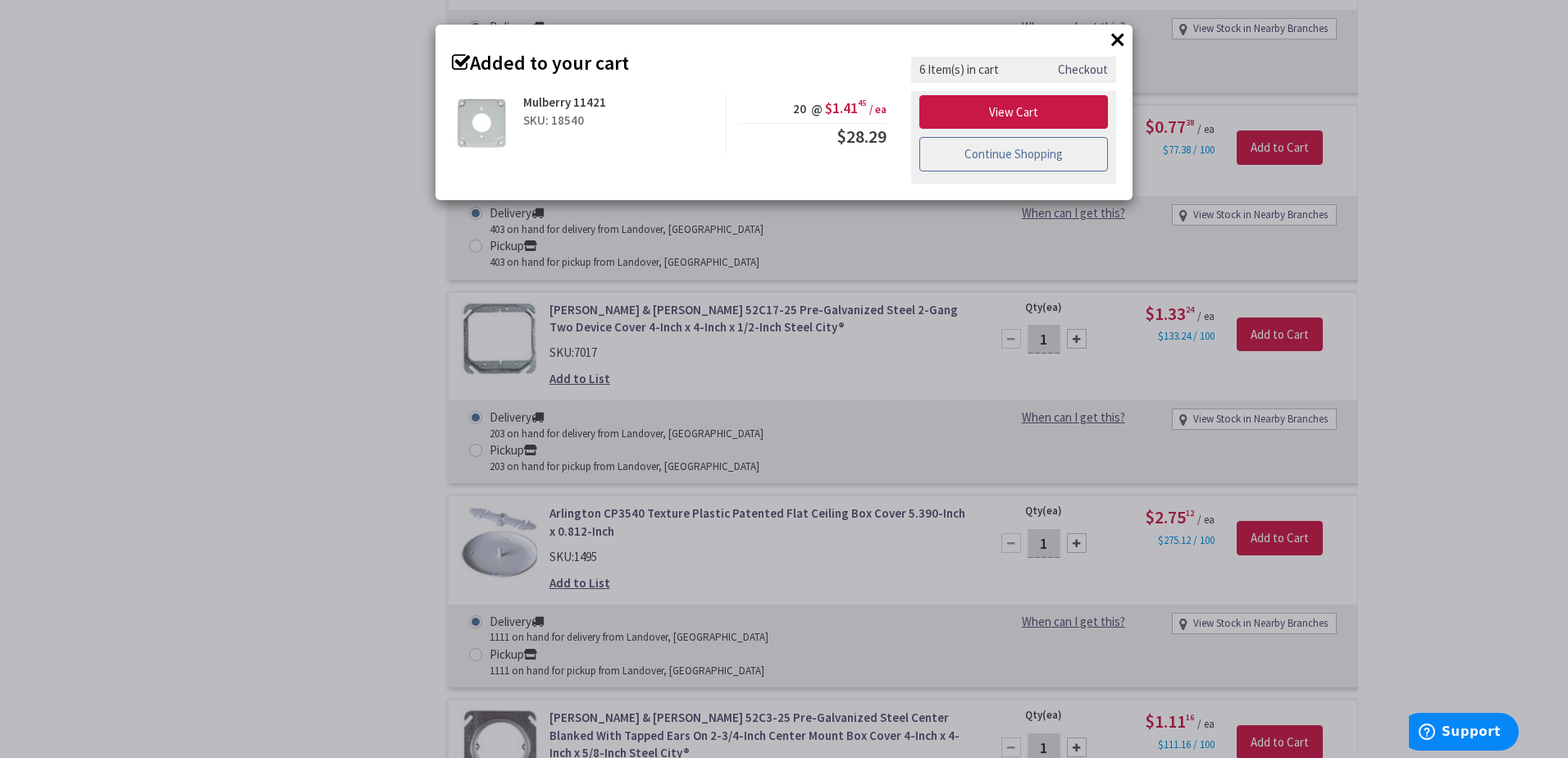
click at [1015, 159] on link "Continue Shopping" at bounding box center [1014, 153] width 189 height 35
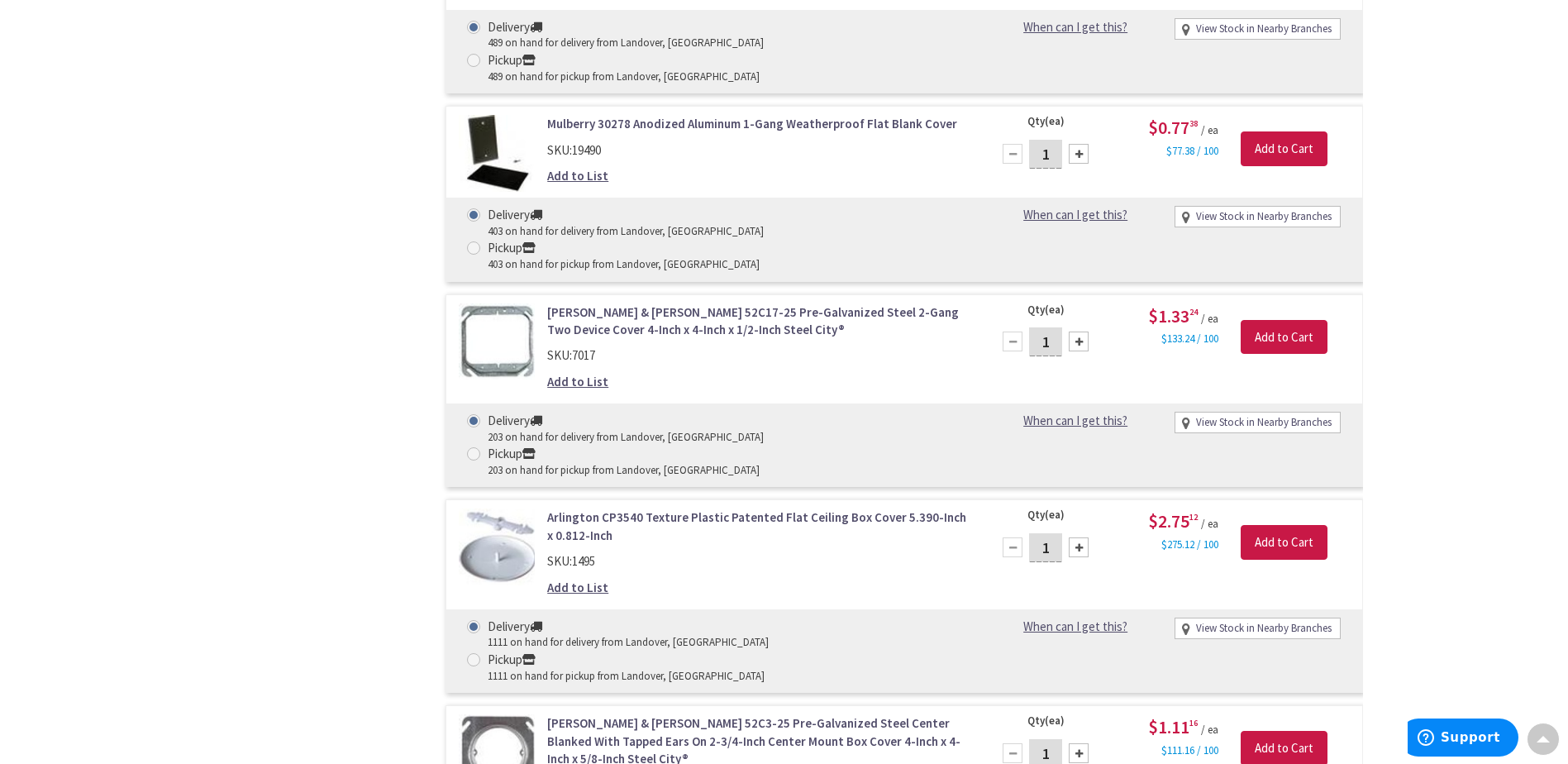
radio input "true"
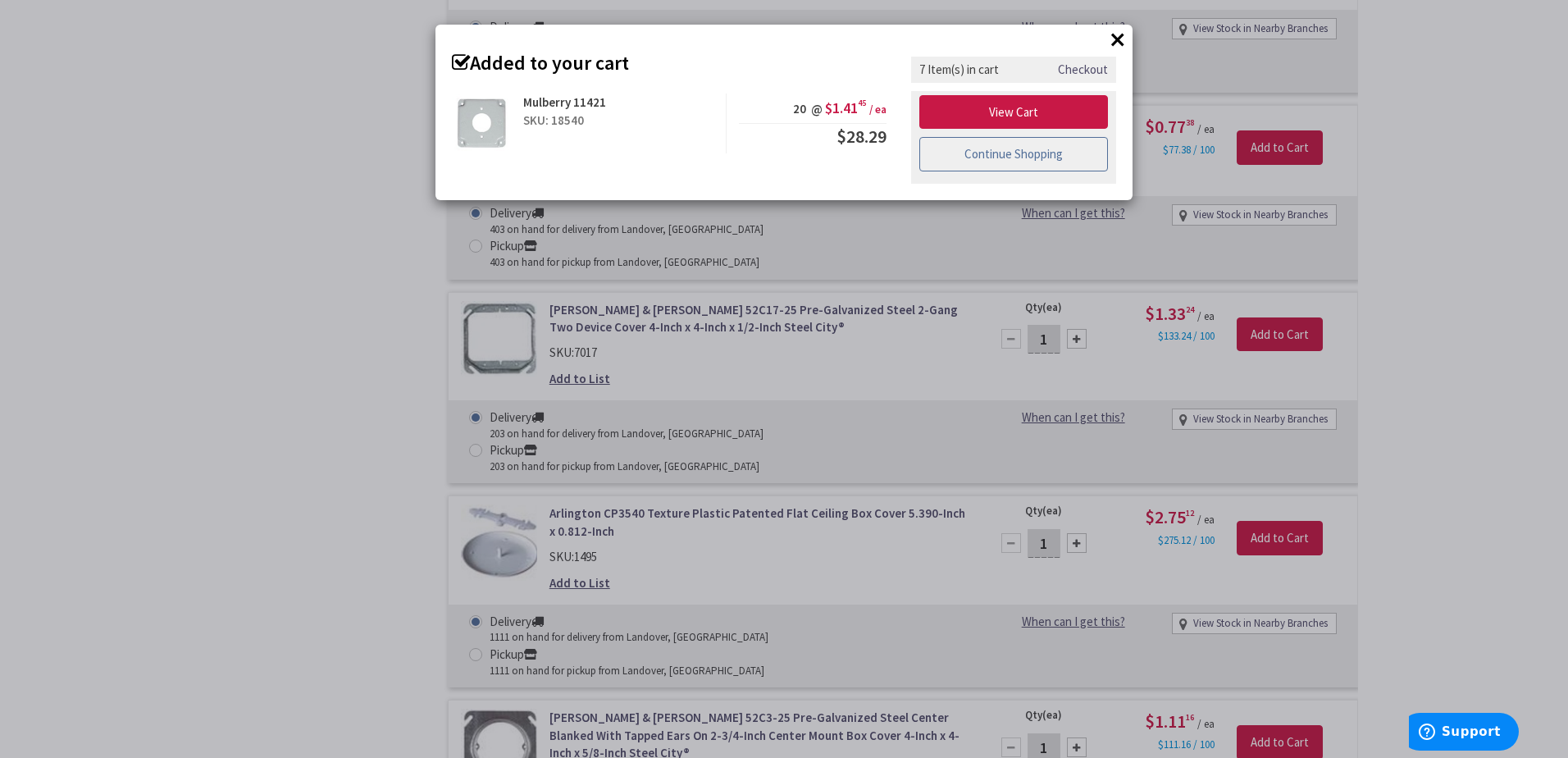
click at [961, 159] on link "Continue Shopping" at bounding box center [1014, 153] width 189 height 35
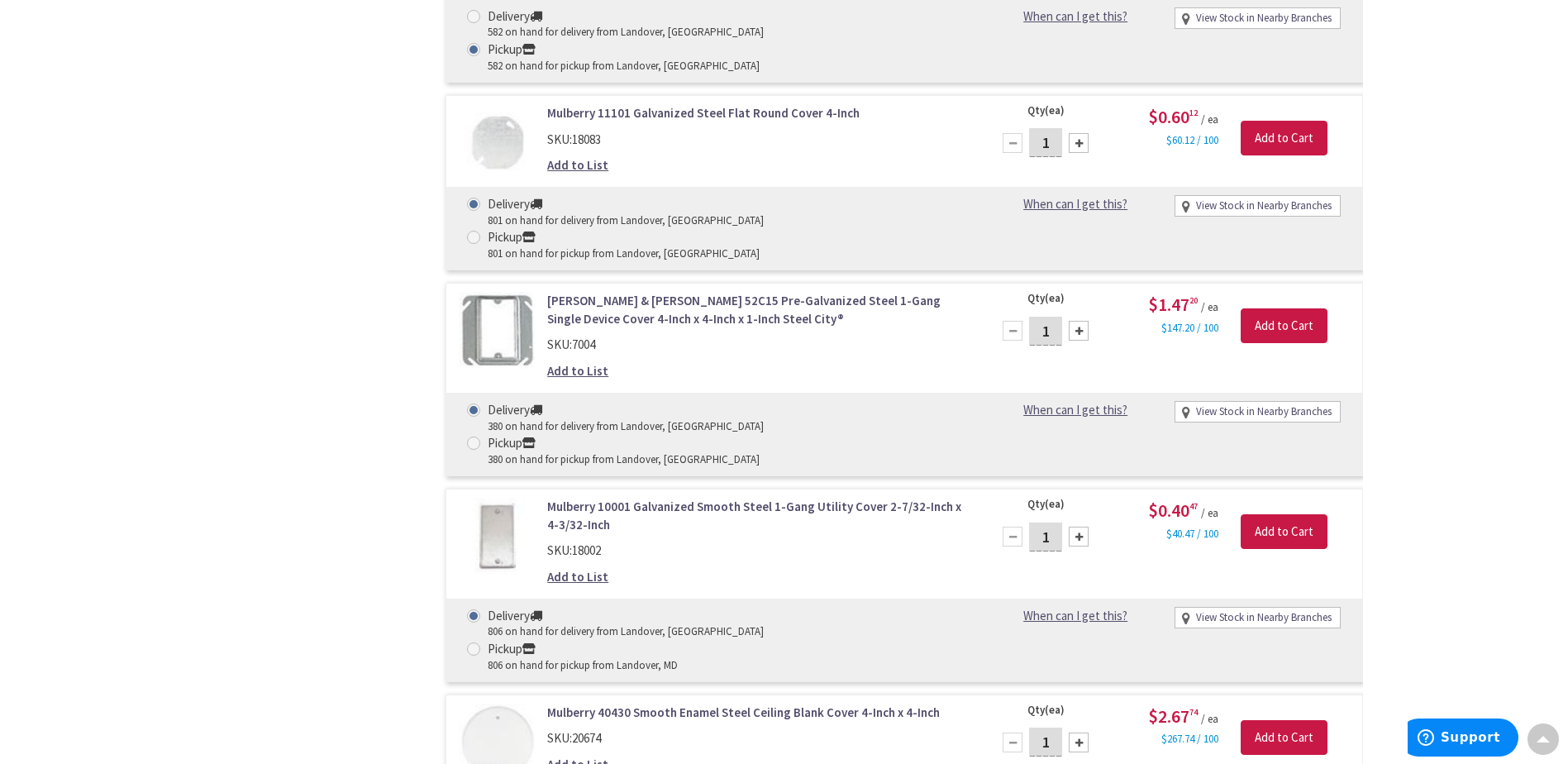
scroll to position [6381, 0]
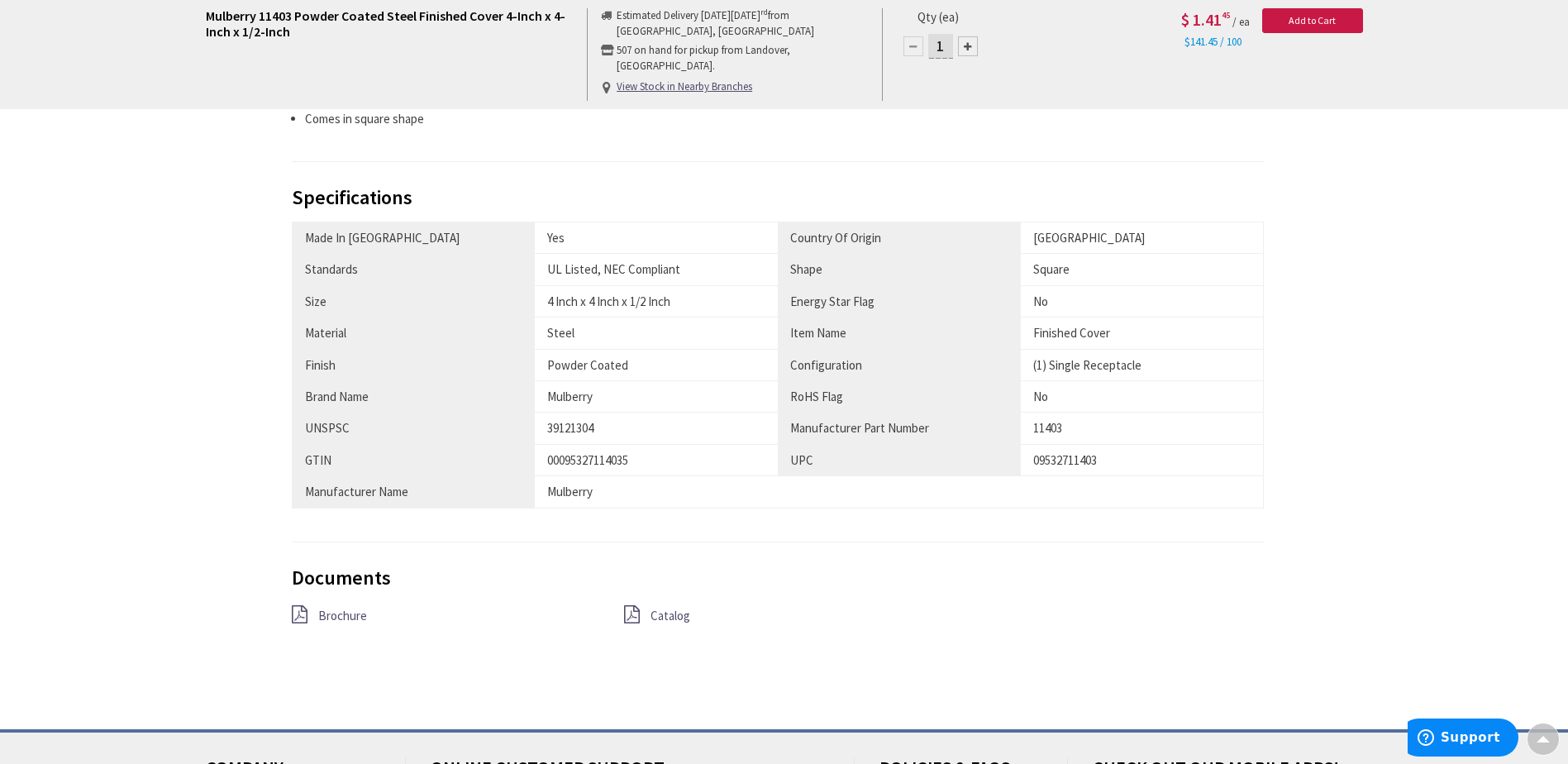
scroll to position [826, 0]
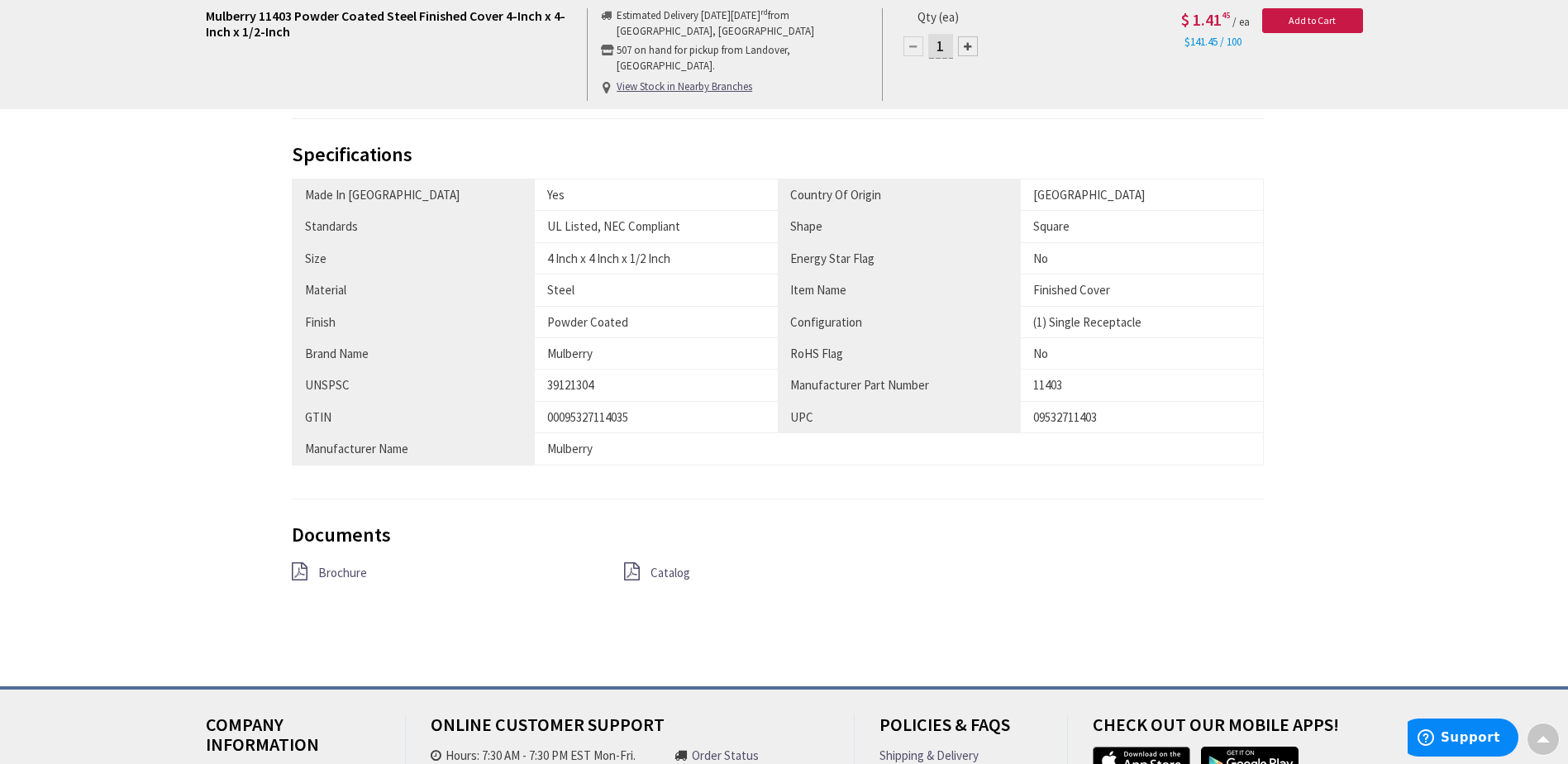
click at [668, 581] on link "Catalog" at bounding box center [670, 572] width 40 height 17
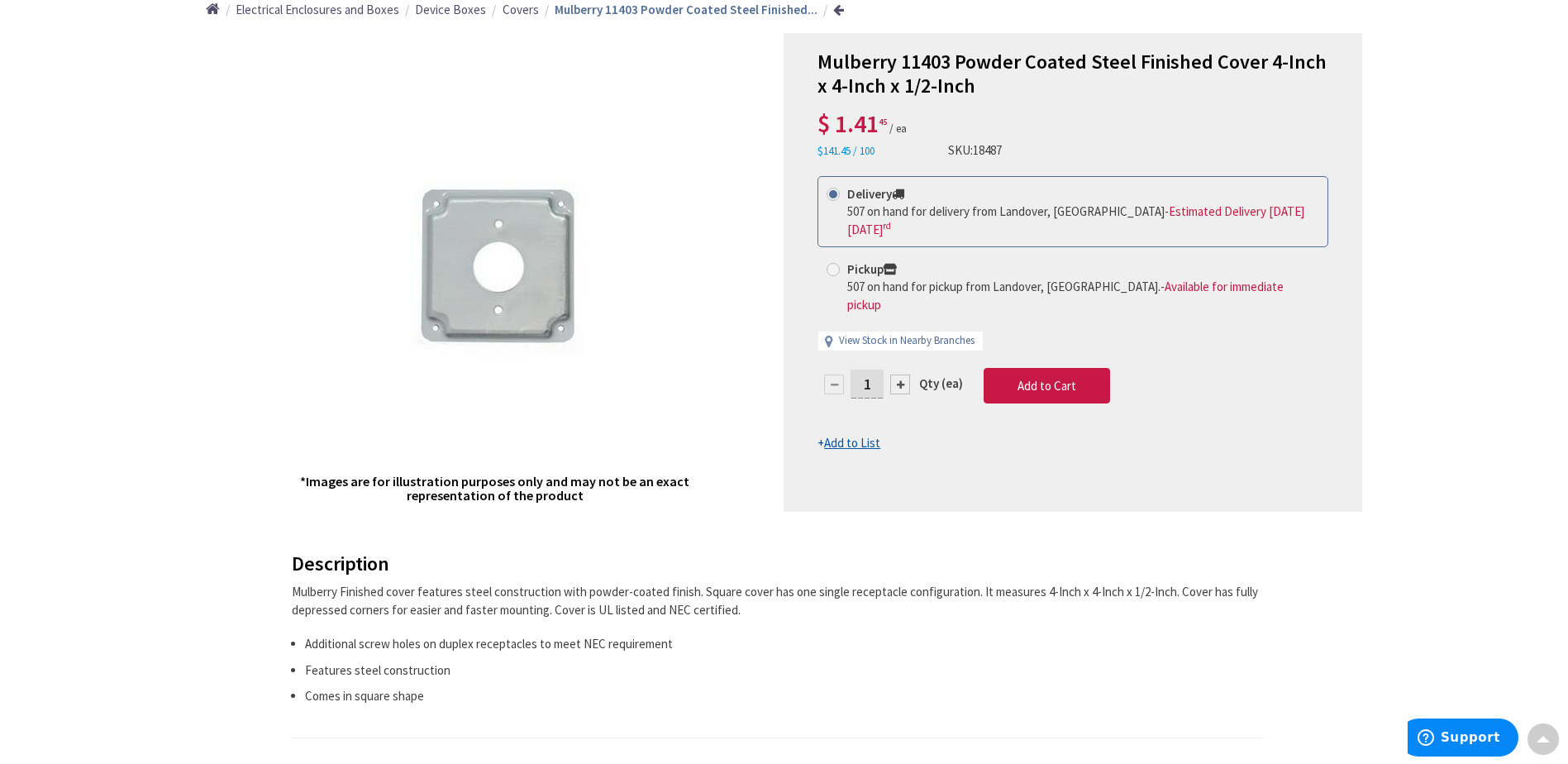
scroll to position [0, 0]
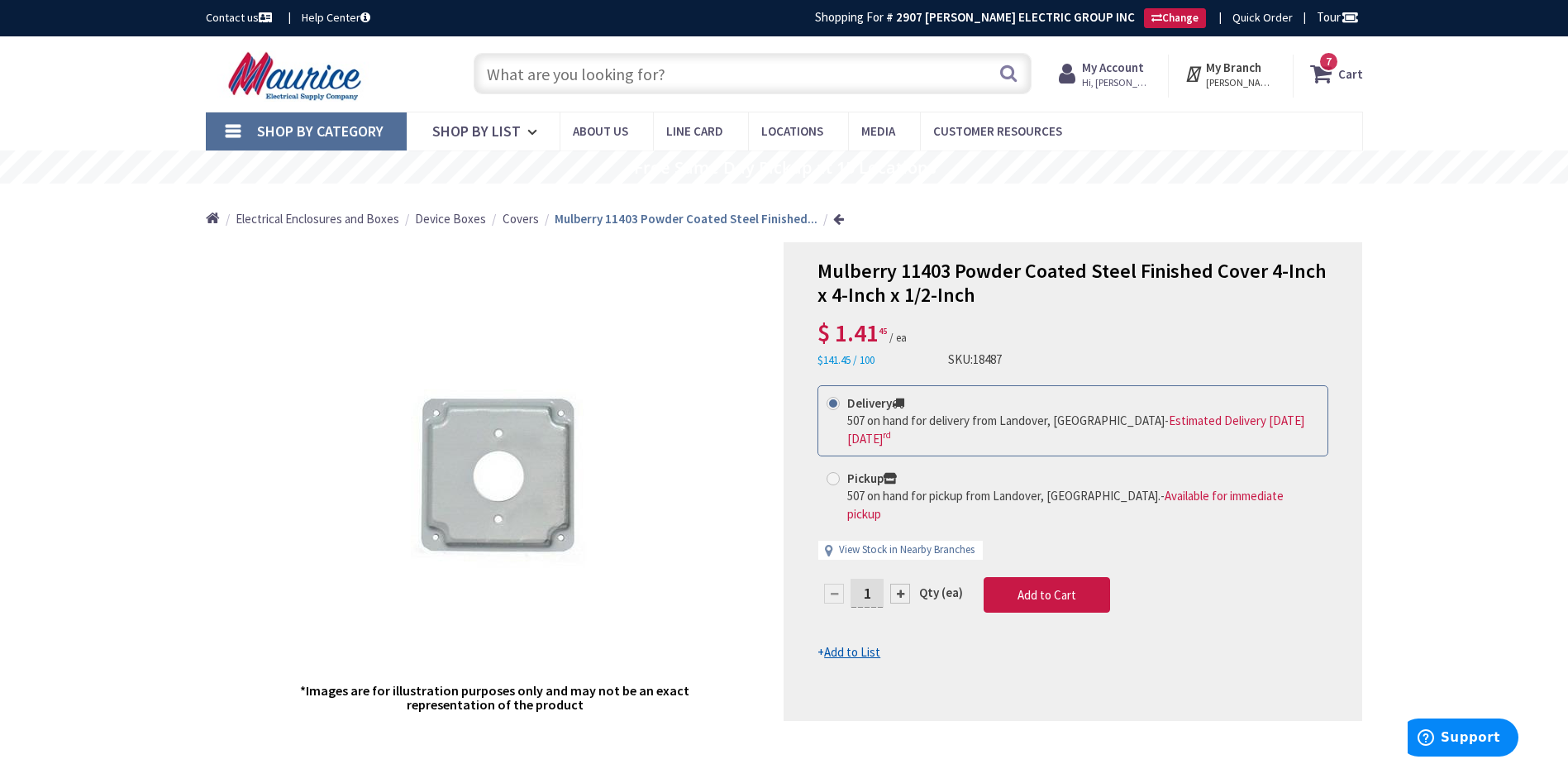
click at [699, 75] on input "text" at bounding box center [752, 73] width 558 height 42
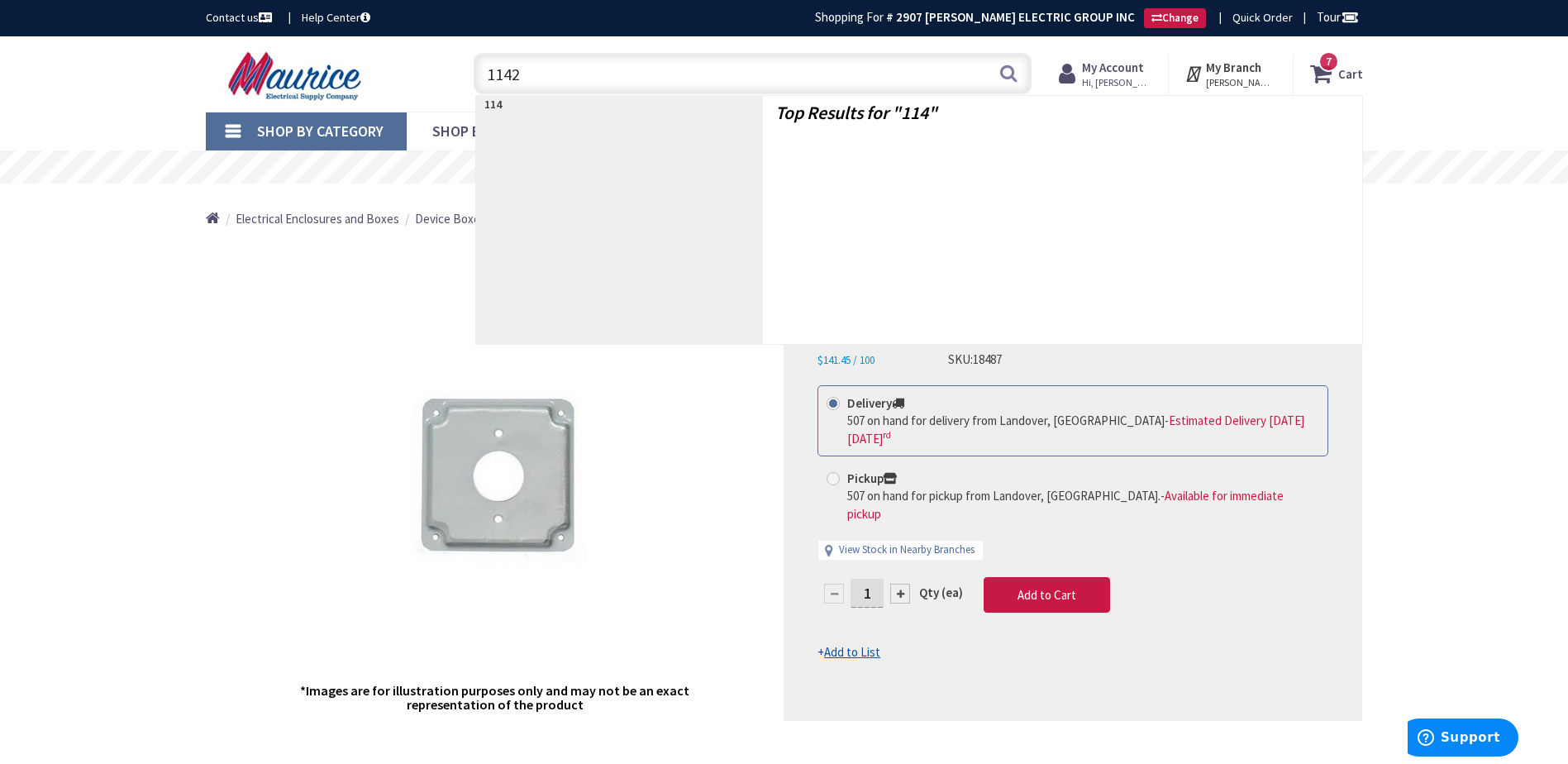
type input "11421"
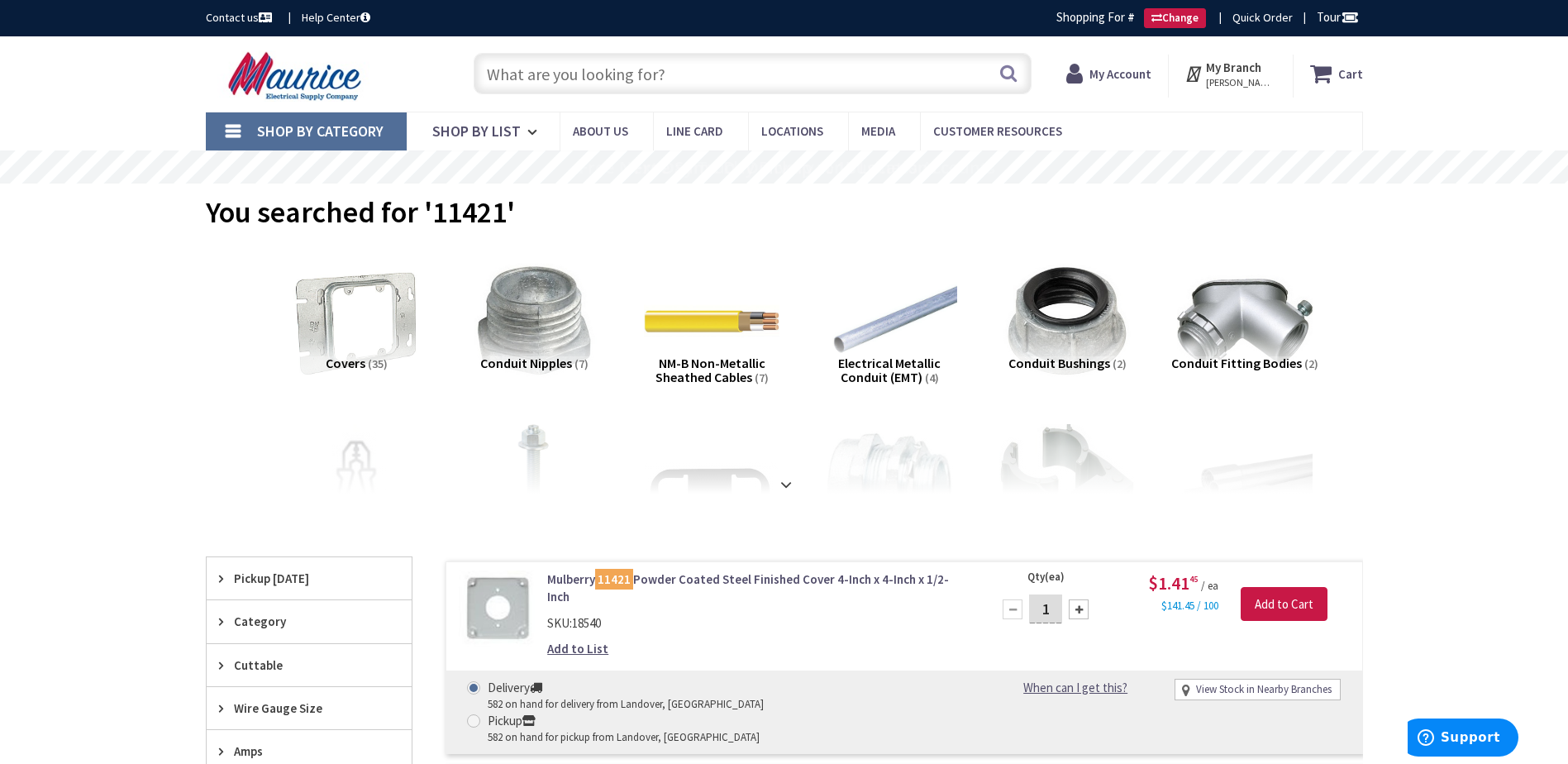
click at [480, 714] on span at bounding box center [473, 721] width 14 height 14
click at [482, 715] on input "Pickup 582 on hand for pickup from Landover, MD" at bounding box center [476, 720] width 11 height 11
radio input "true"
click at [1052, 618] on input "1" at bounding box center [1045, 608] width 33 height 29
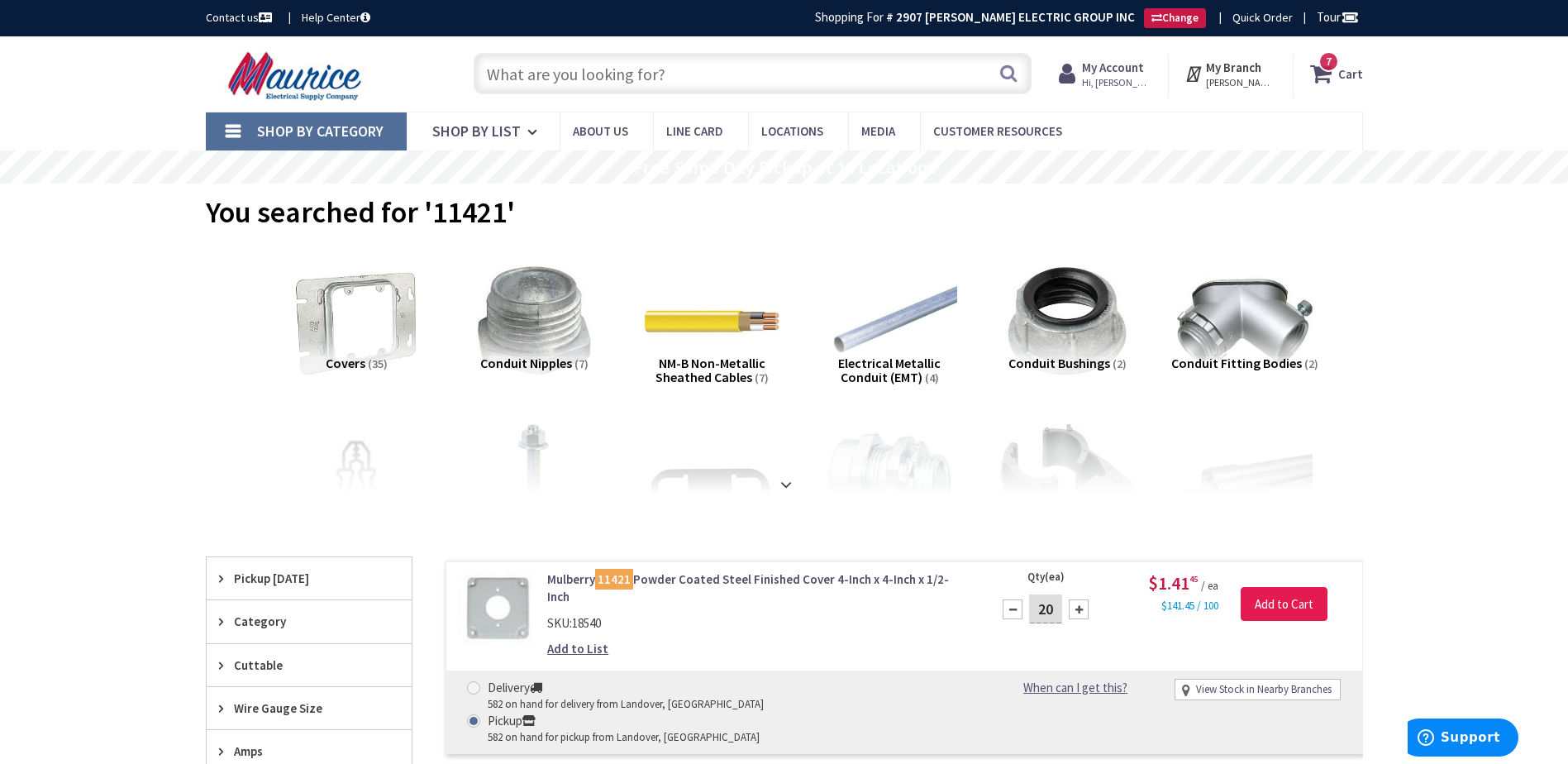
type input "20"
click at [1265, 598] on input "Add to Cart" at bounding box center [1284, 603] width 87 height 35
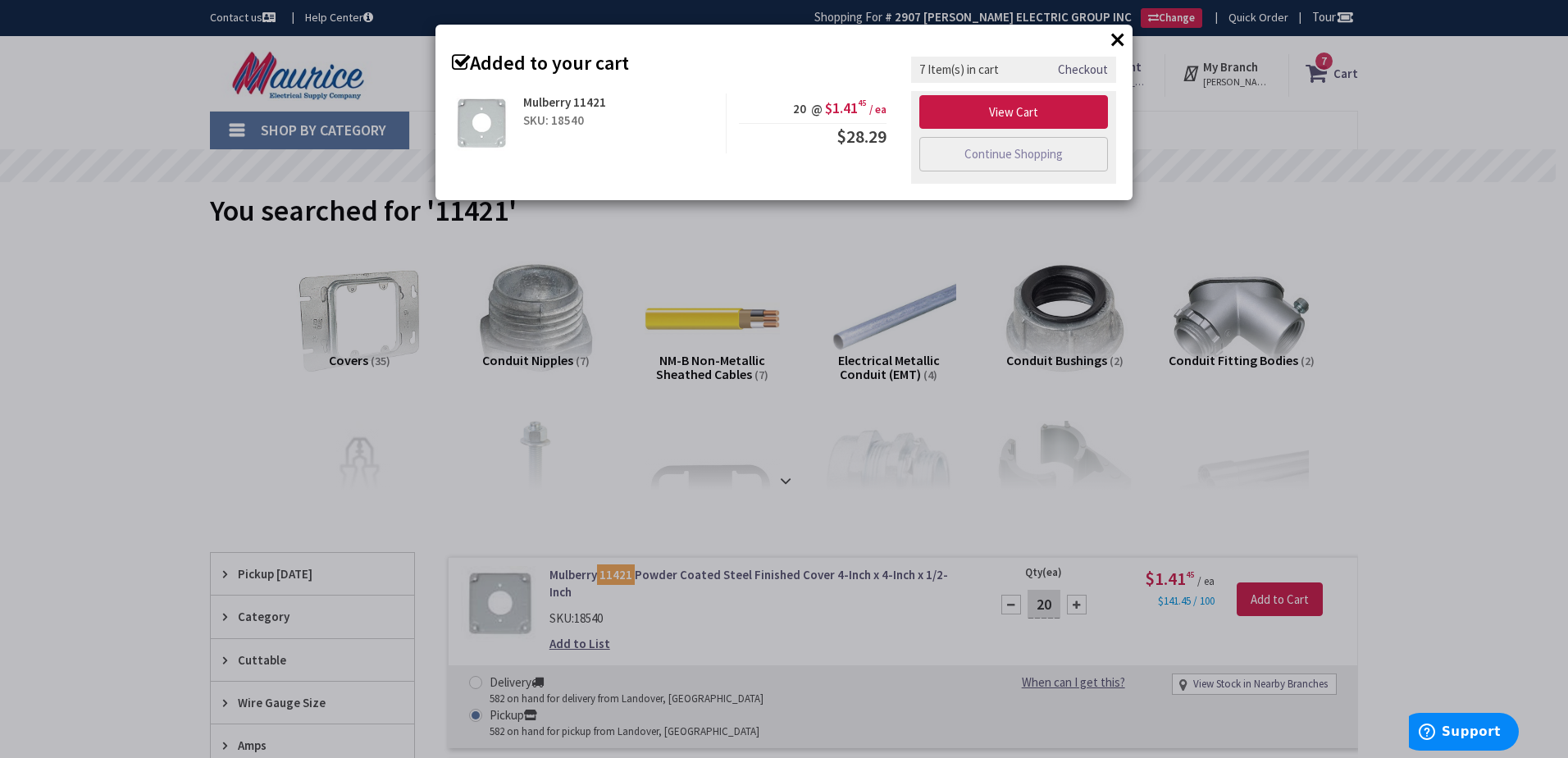
click at [720, 75] on div "× Added to your cart Mulberry 11421 SKU: 18540 20 @ $1.41 45 / ea $28.29" at bounding box center [784, 112] width 698 height 175
click at [942, 153] on link "Continue Shopping" at bounding box center [1014, 153] width 189 height 35
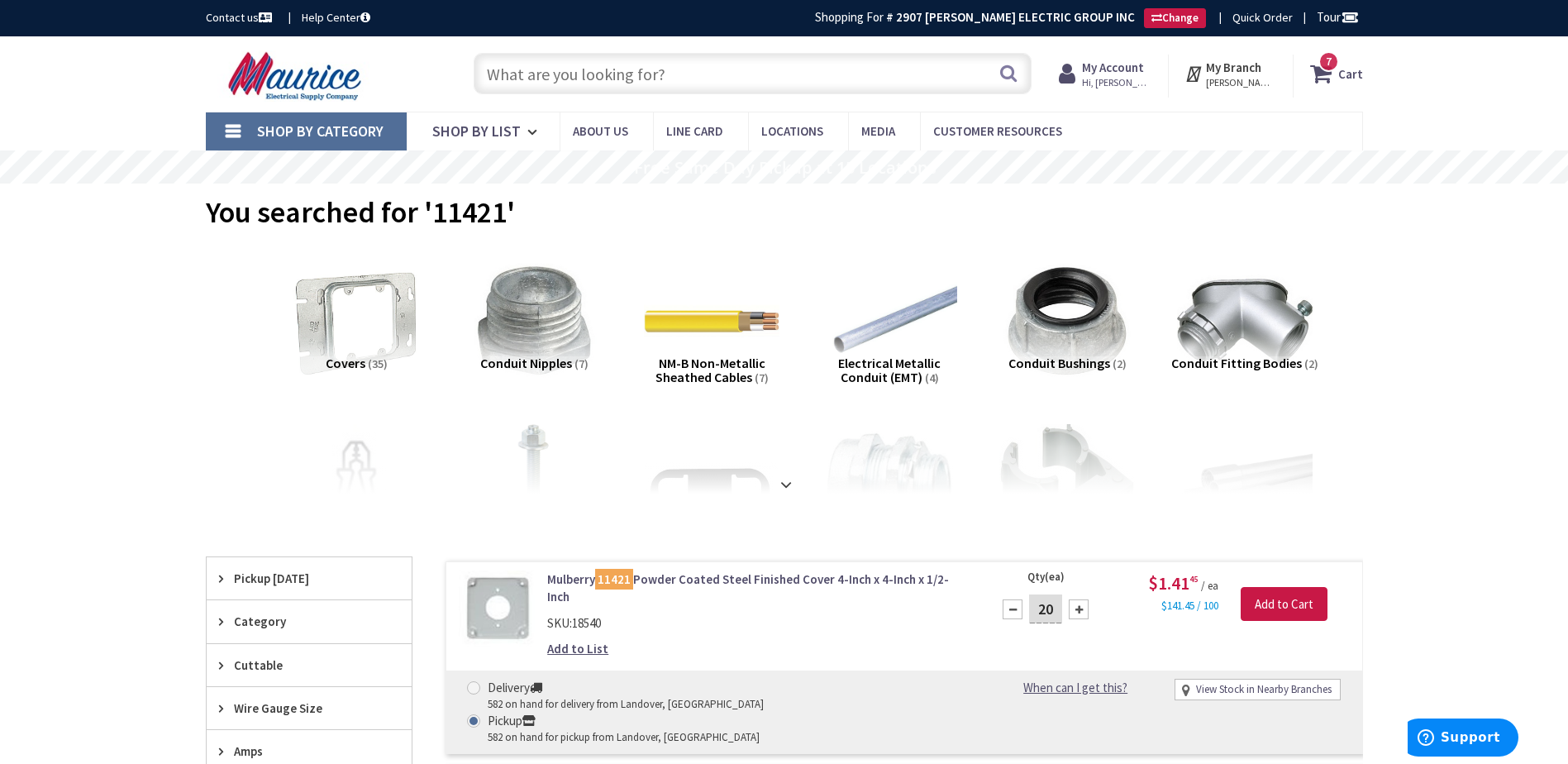
click at [730, 76] on input "text" at bounding box center [752, 73] width 558 height 42
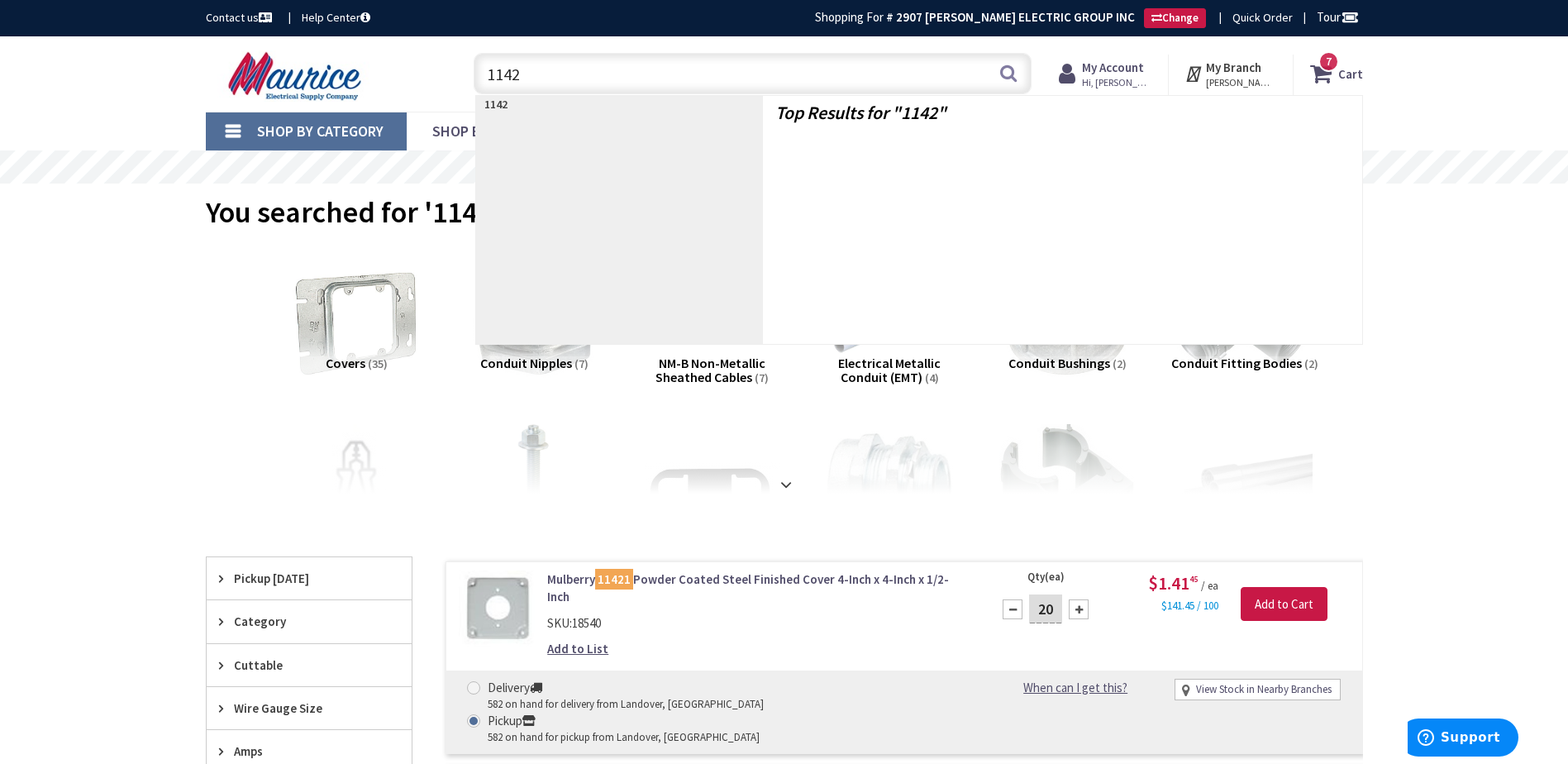
type input "11422"
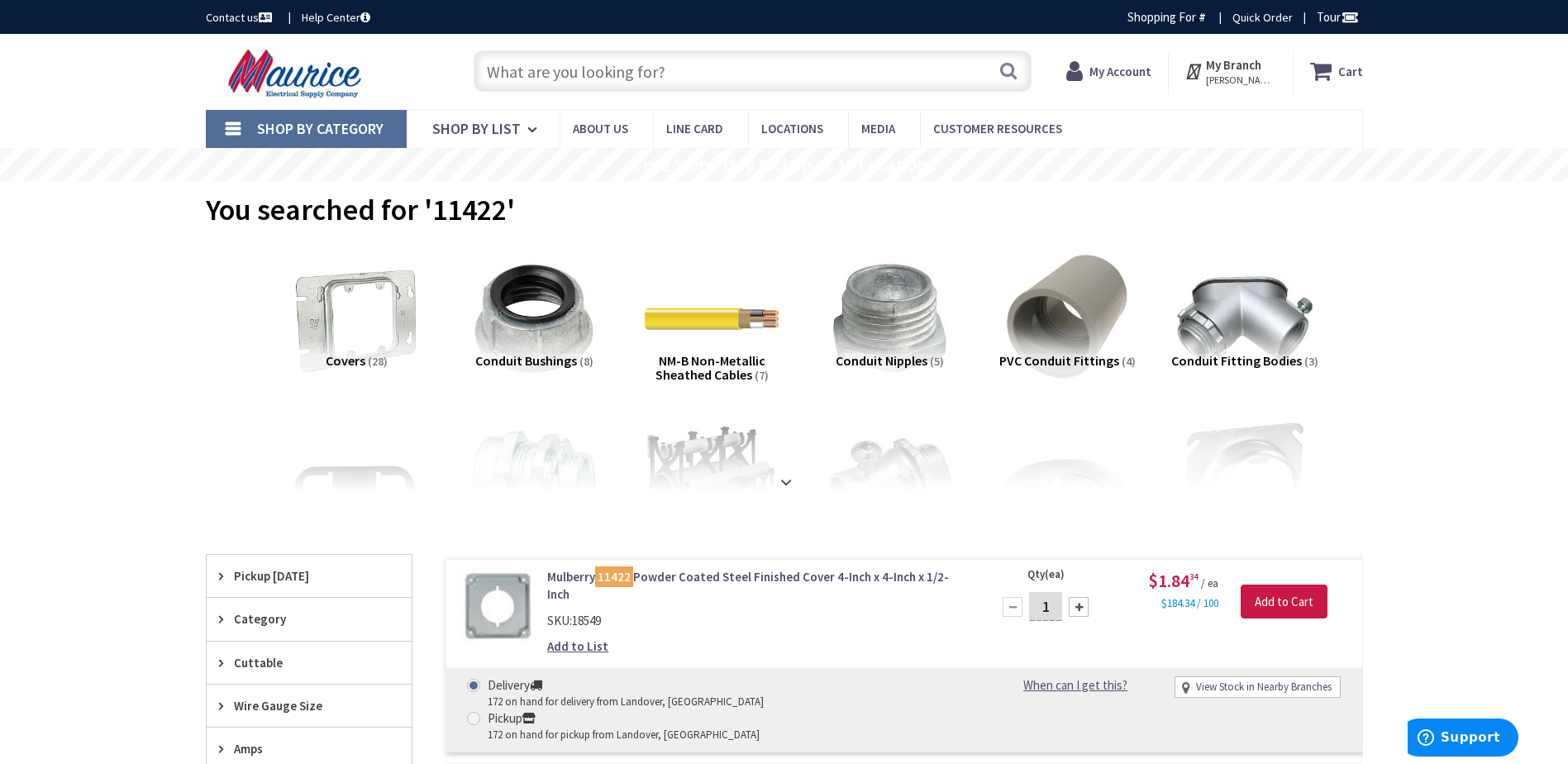
click at [480, 711] on span at bounding box center [473, 718] width 14 height 14
click at [482, 712] on input "Pickup 172 on hand for pickup from Landover, MD" at bounding box center [476, 717] width 11 height 11
radio input "true"
click at [1060, 609] on input "1" at bounding box center [1045, 606] width 33 height 29
type input "10"
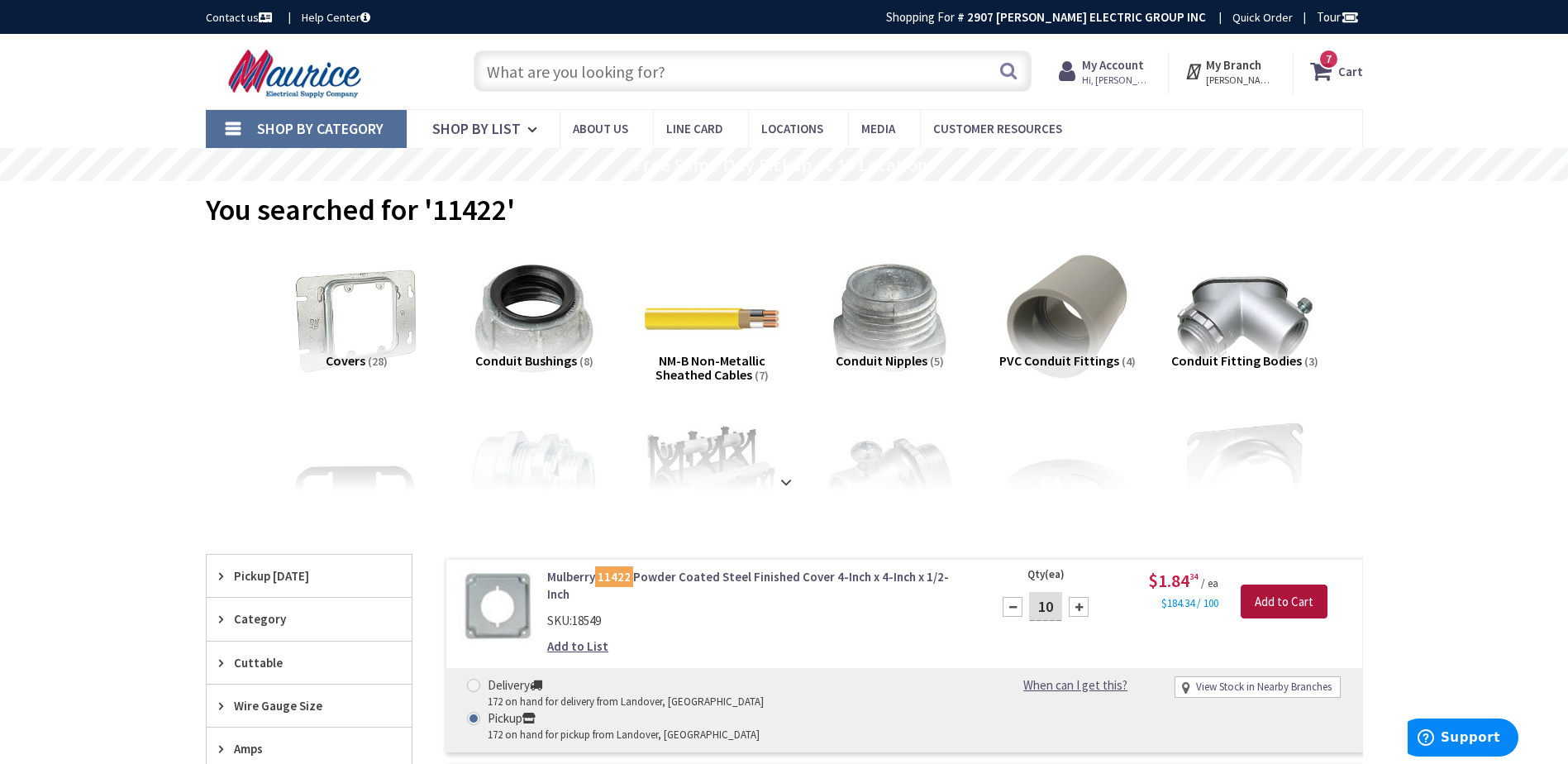
click at [1269, 597] on input "Add to Cart" at bounding box center [1284, 602] width 87 height 35
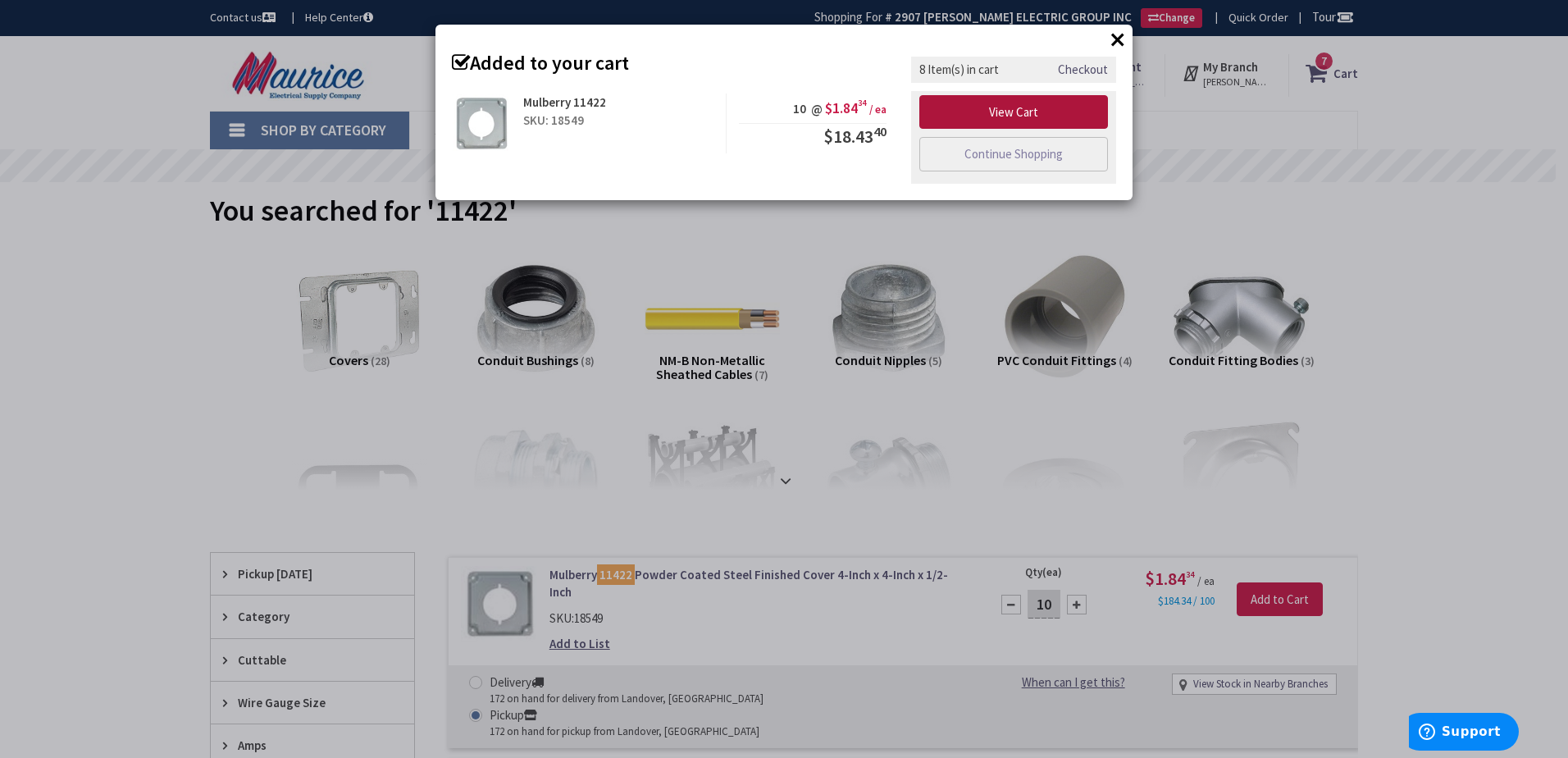
click at [1069, 110] on link "View Cart" at bounding box center [1014, 112] width 189 height 35
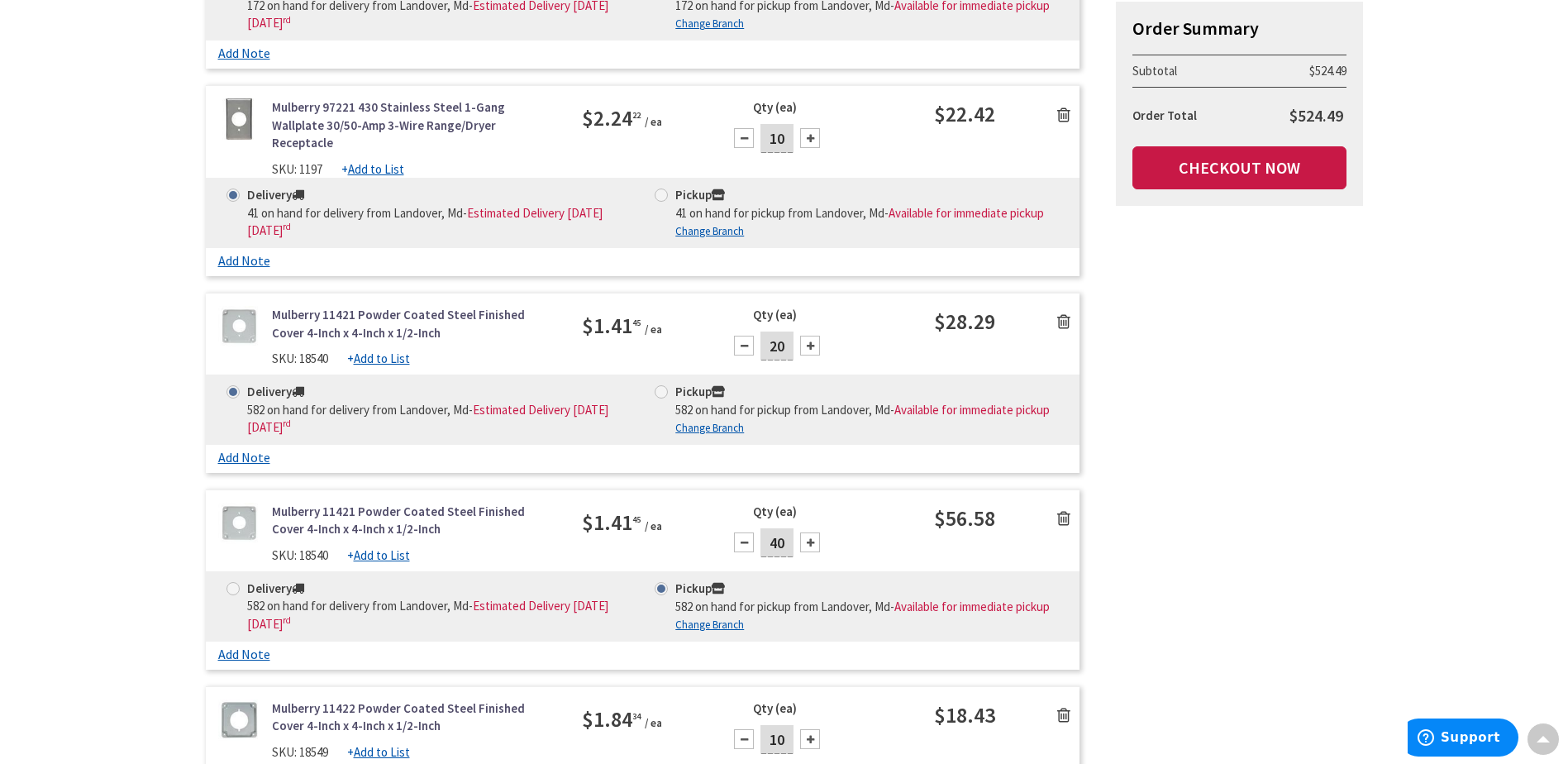
scroll to position [1101, 0]
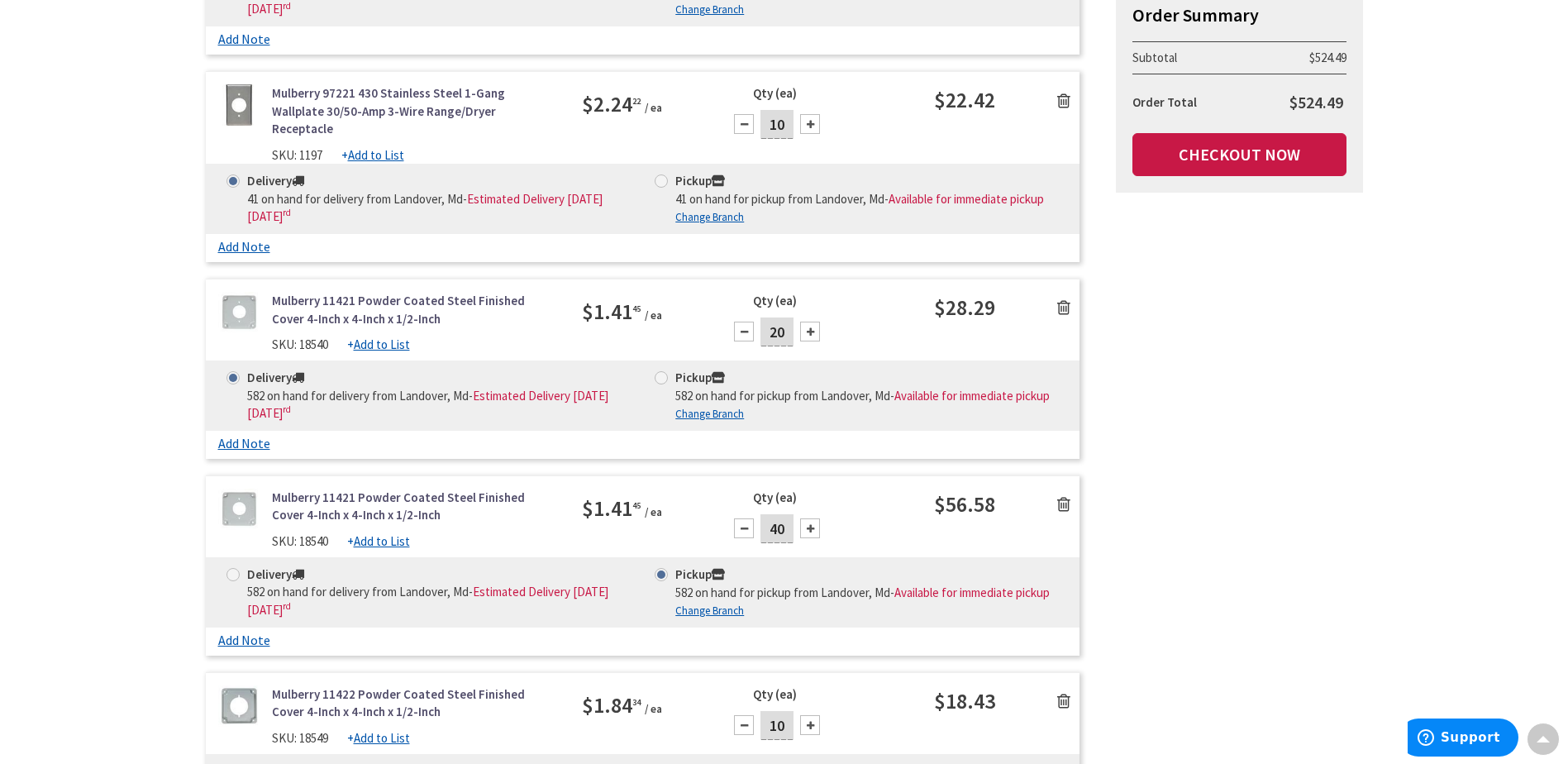
click at [1059, 314] on icon at bounding box center [1064, 307] width 14 height 16
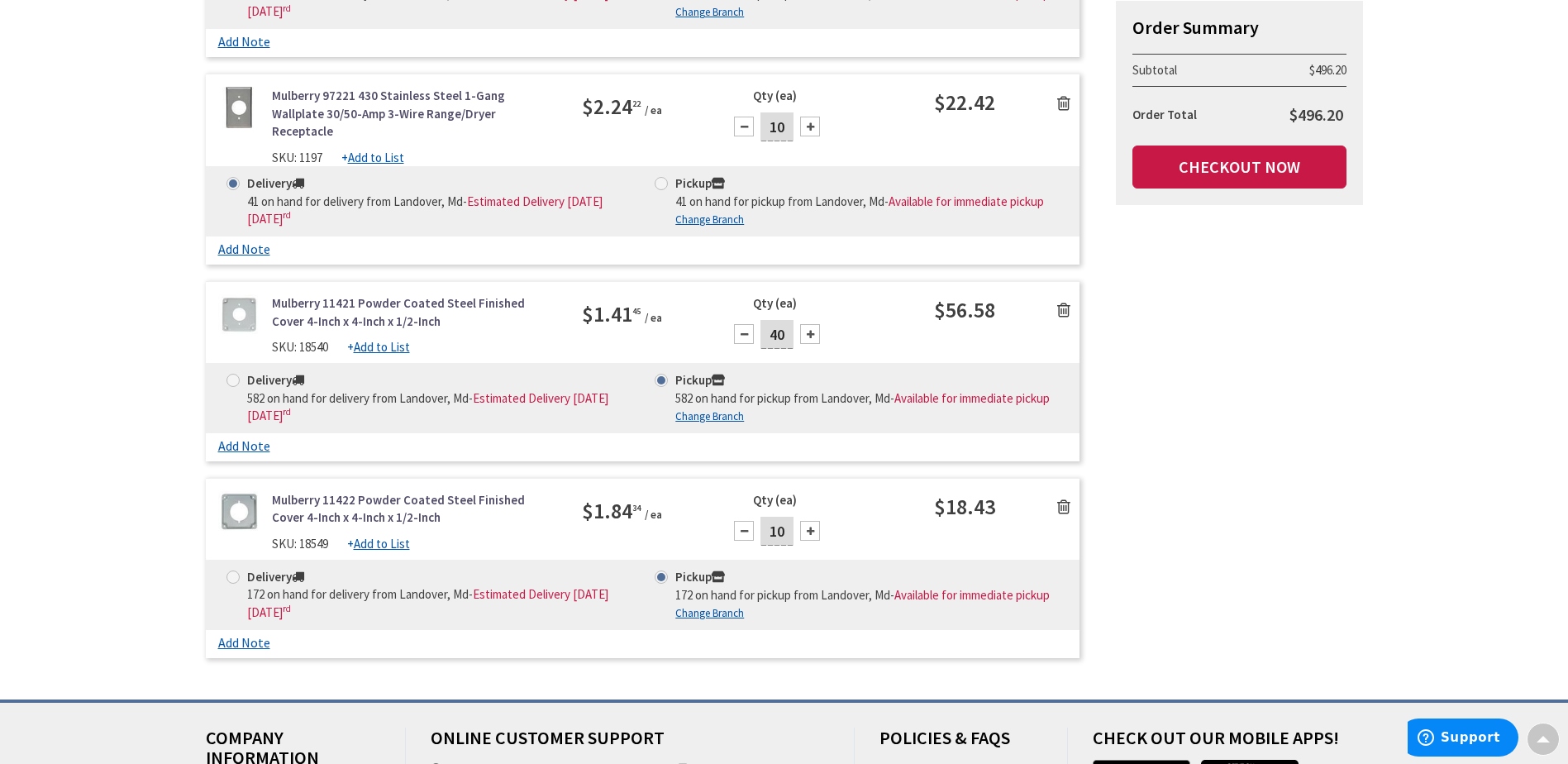
click at [787, 342] on input "40" at bounding box center [777, 334] width 33 height 29
type input "20"
click at [657, 189] on span at bounding box center [661, 184] width 14 height 14
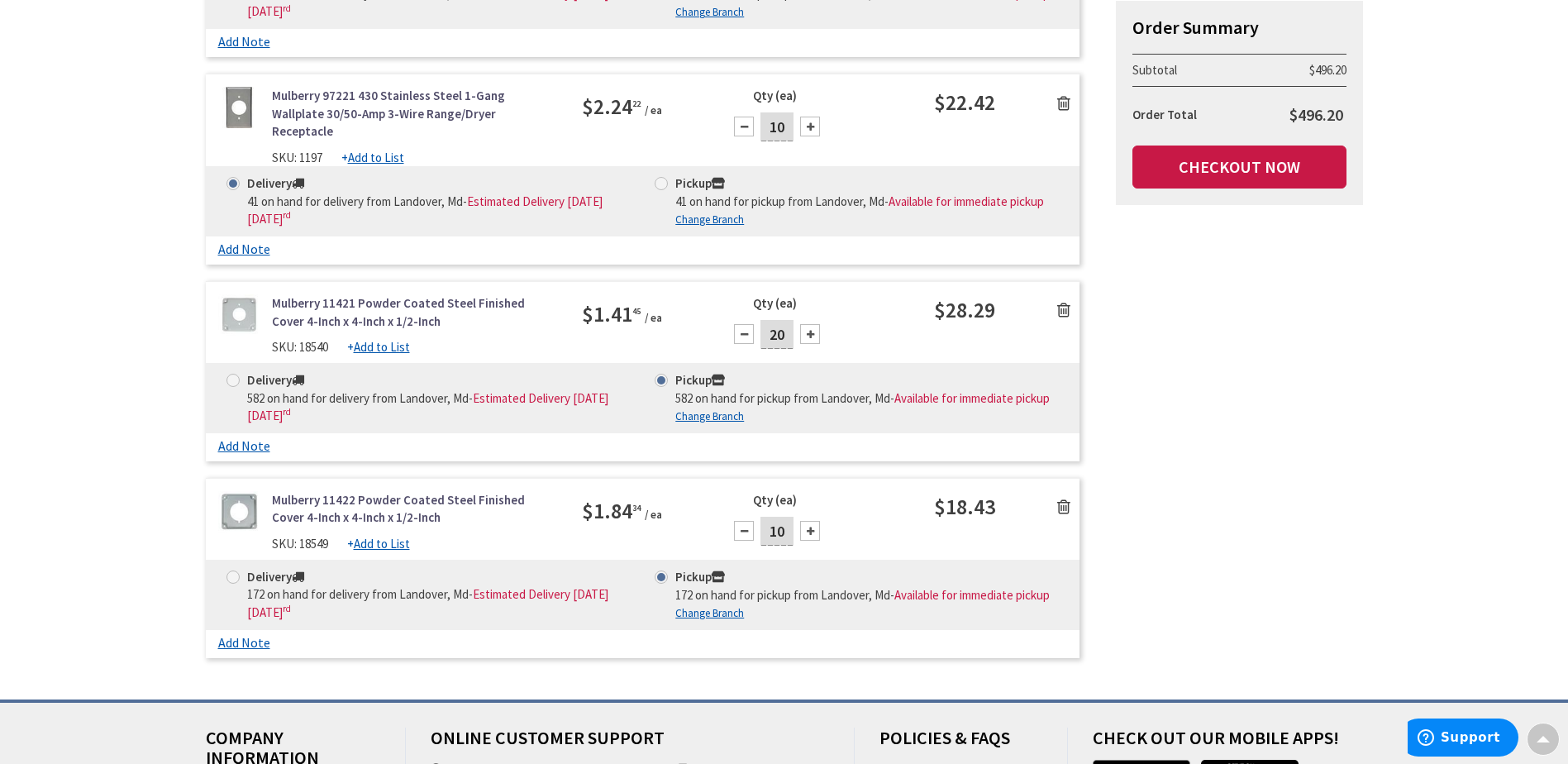
click at [659, 189] on input "Pickup 41 on hand for pickup from Landover, Md - Available for immediate pickup" at bounding box center [664, 183] width 11 height 11
radio input "true"
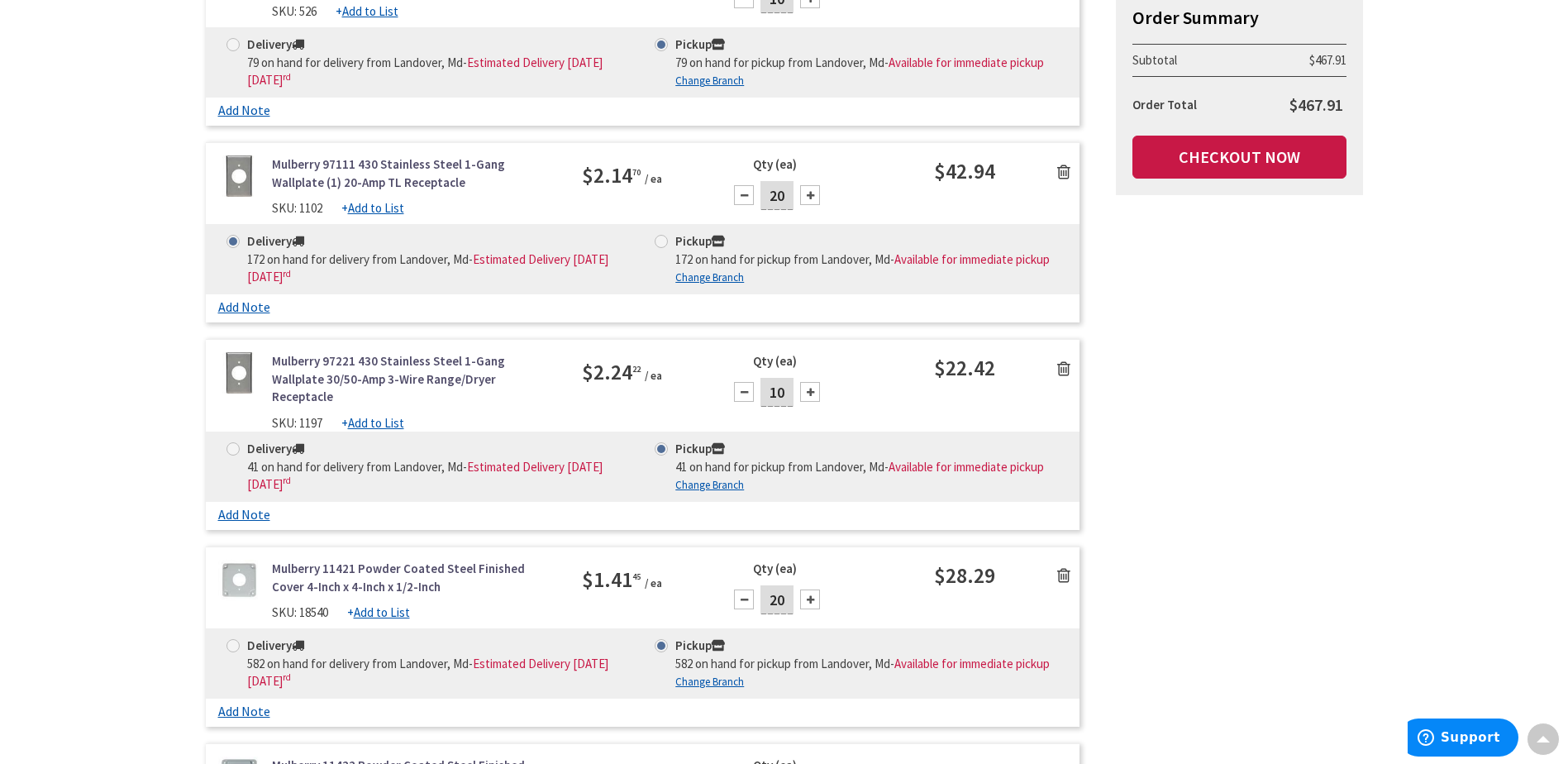
scroll to position [826, 0]
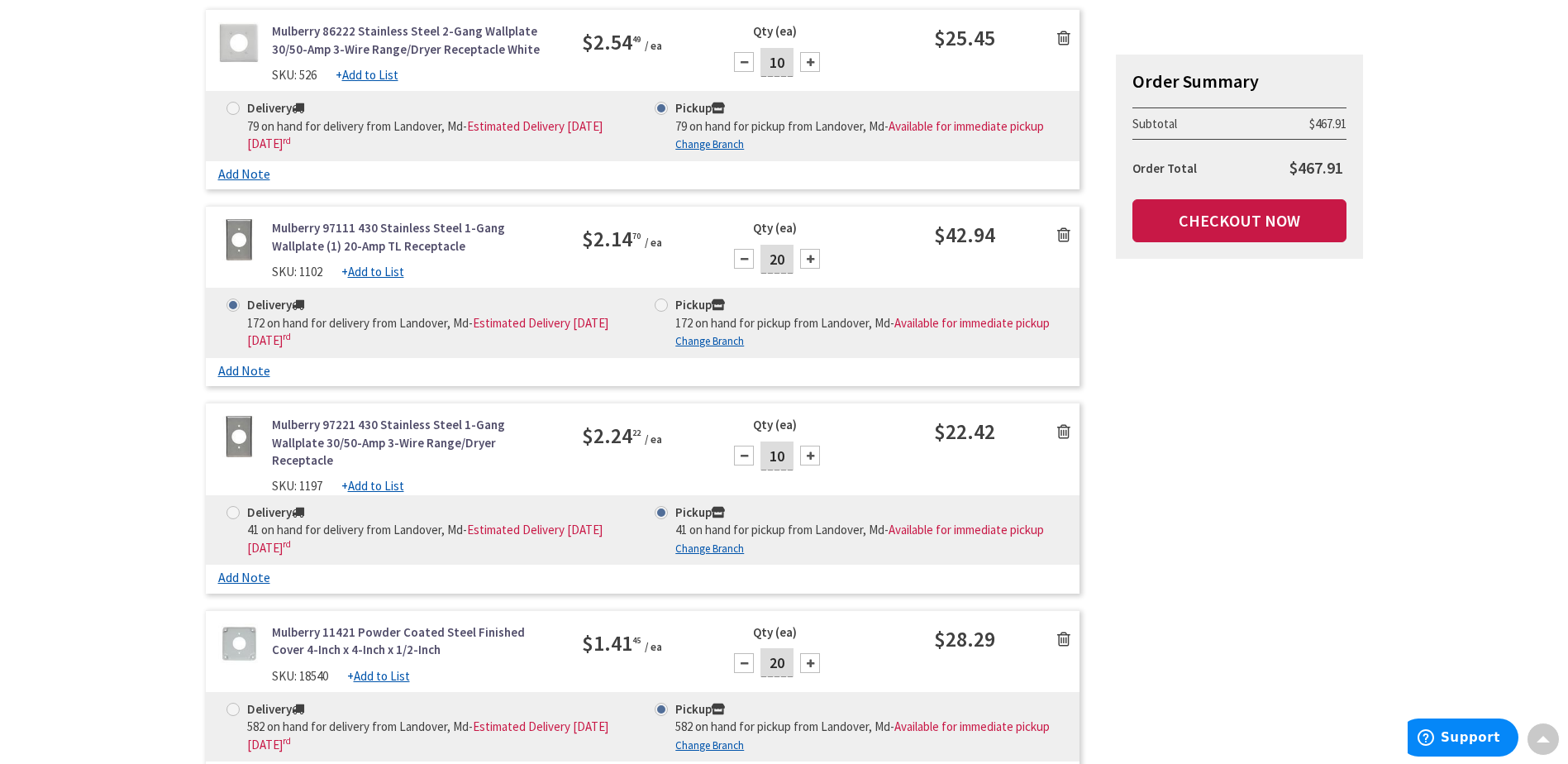
click at [664, 251] on div "$2.14 70 / ea" at bounding box center [642, 239] width 121 height 39
click at [659, 299] on span at bounding box center [661, 305] width 14 height 14
click at [659, 299] on input "Pickup 172 on hand for pickup from Landover, Md - Available for immediate pickup" at bounding box center [664, 304] width 11 height 11
radio input "true"
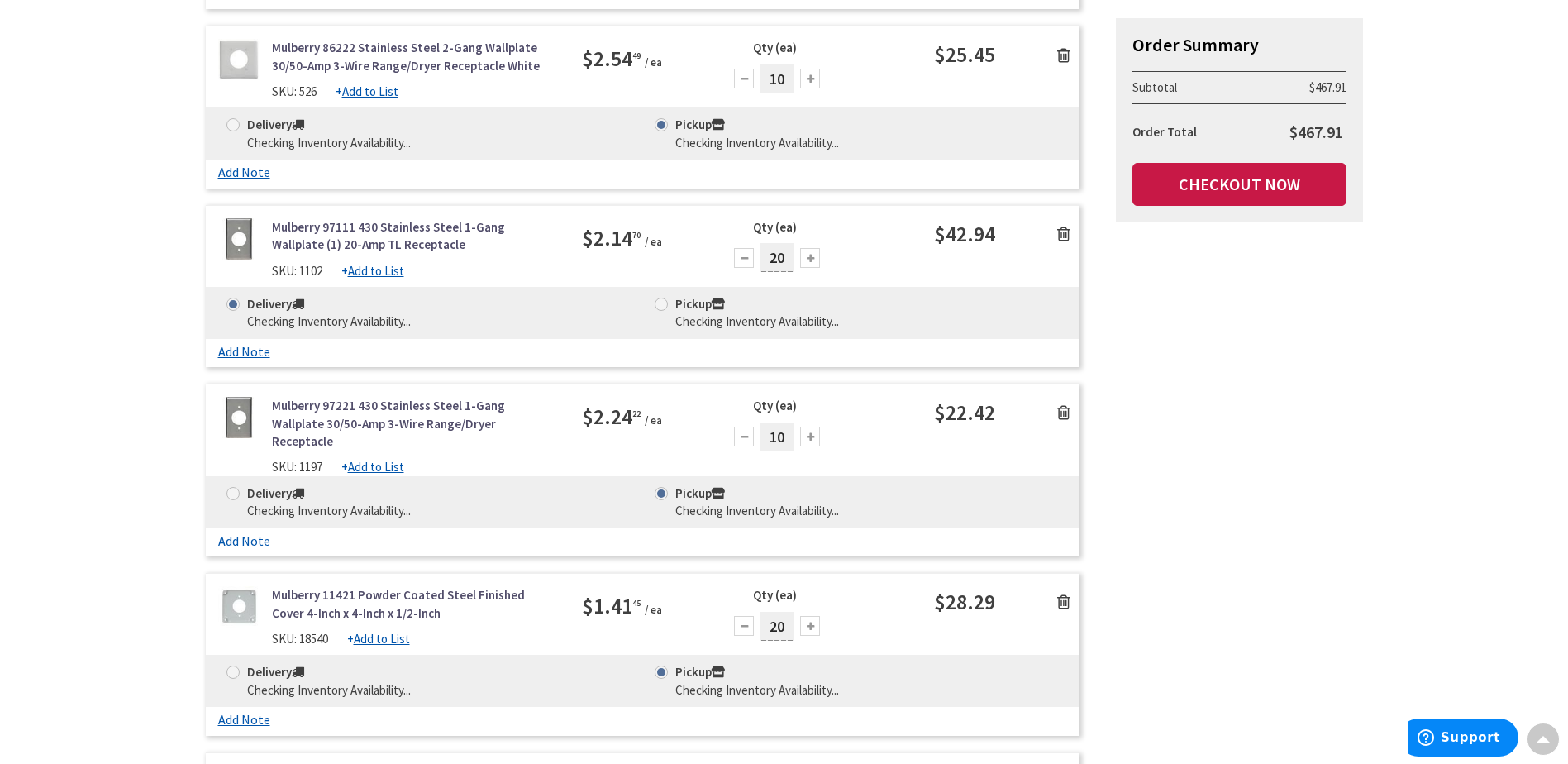
scroll to position [748, 0]
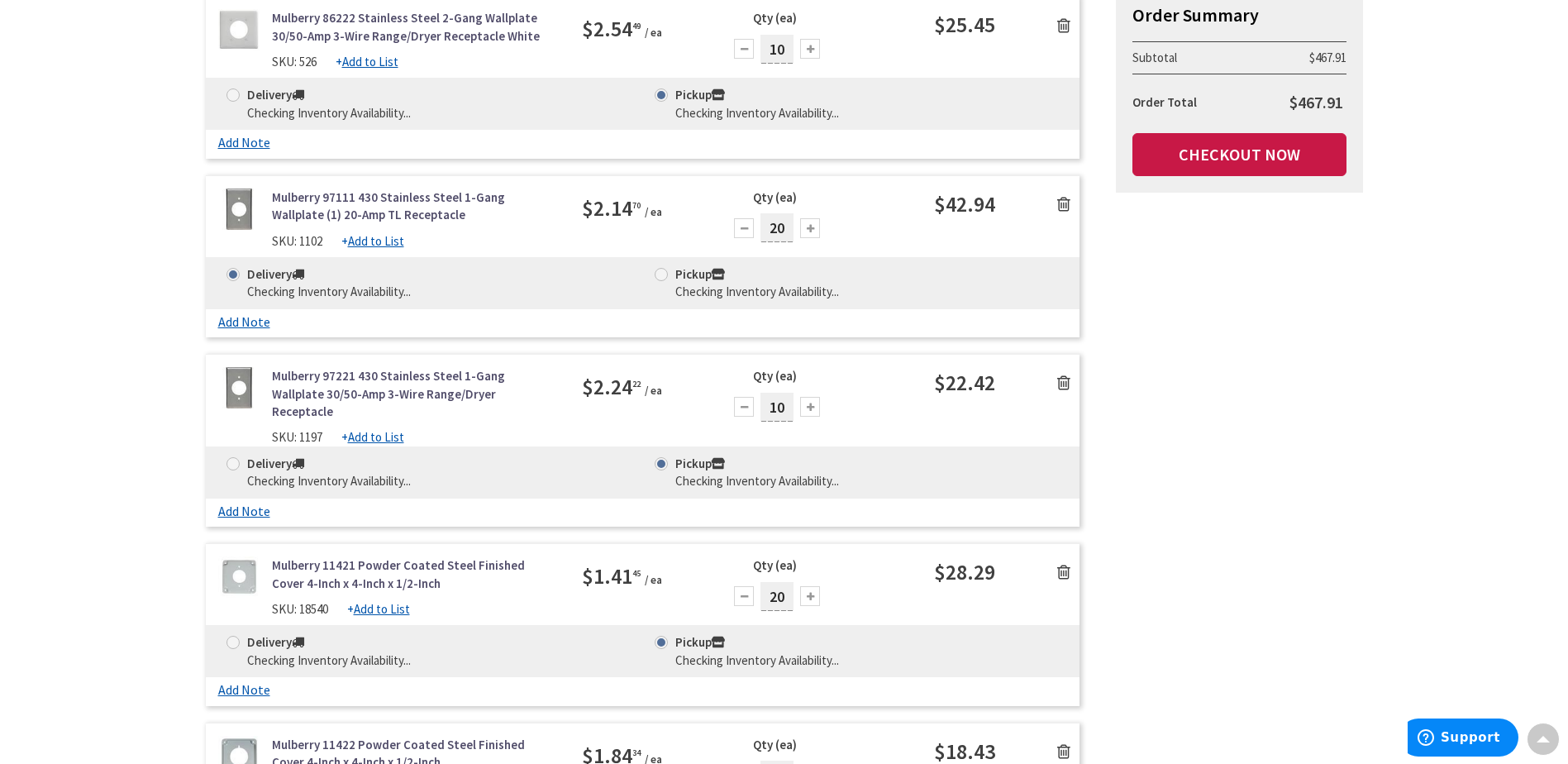
click at [662, 275] on span at bounding box center [661, 274] width 14 height 14
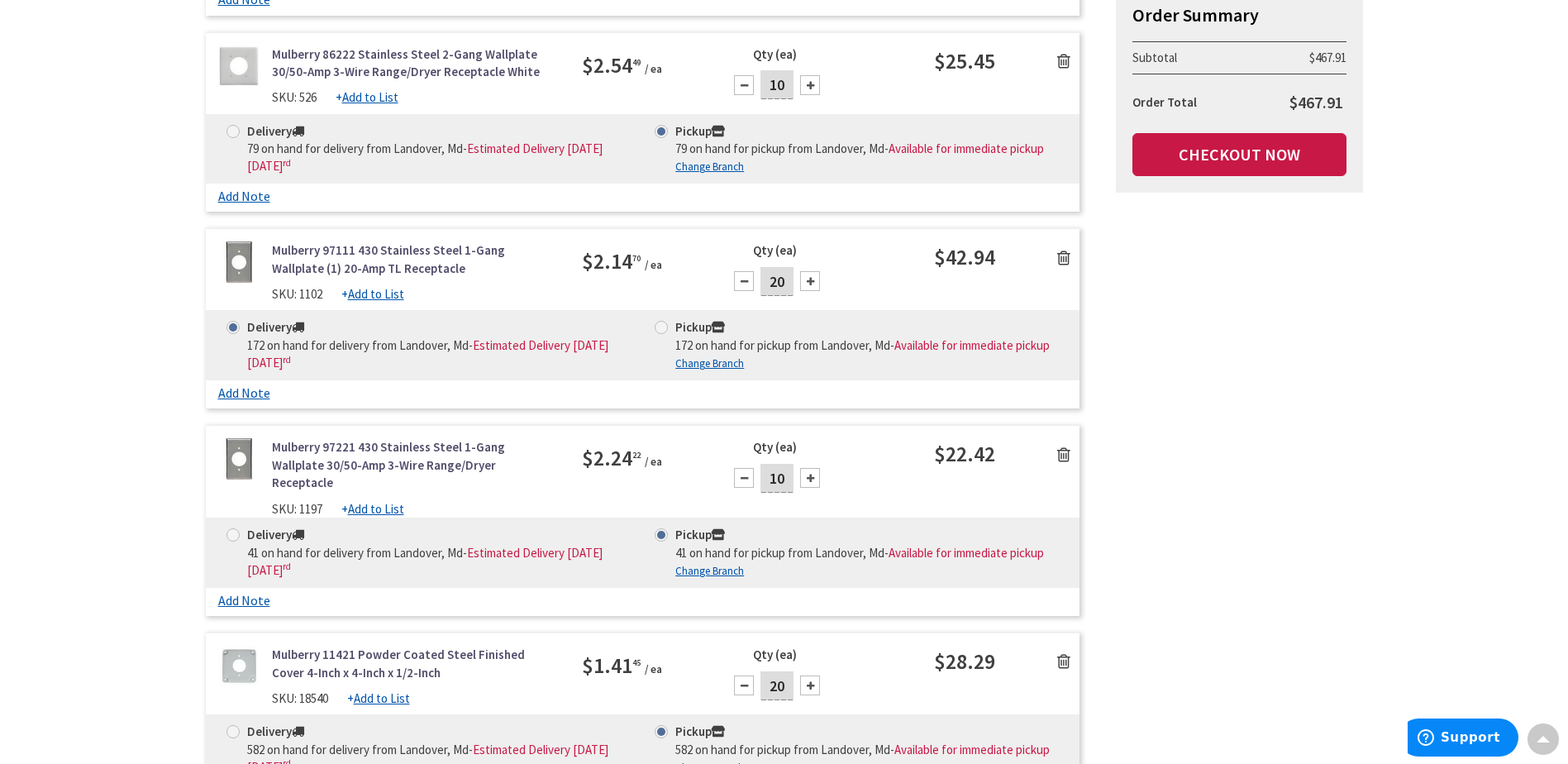
click at [664, 328] on span at bounding box center [661, 327] width 14 height 14
click at [664, 328] on input "Pickup 172 on hand for pickup from Landover, Md - Available for immediate pickup" at bounding box center [664, 326] width 11 height 11
radio input "true"
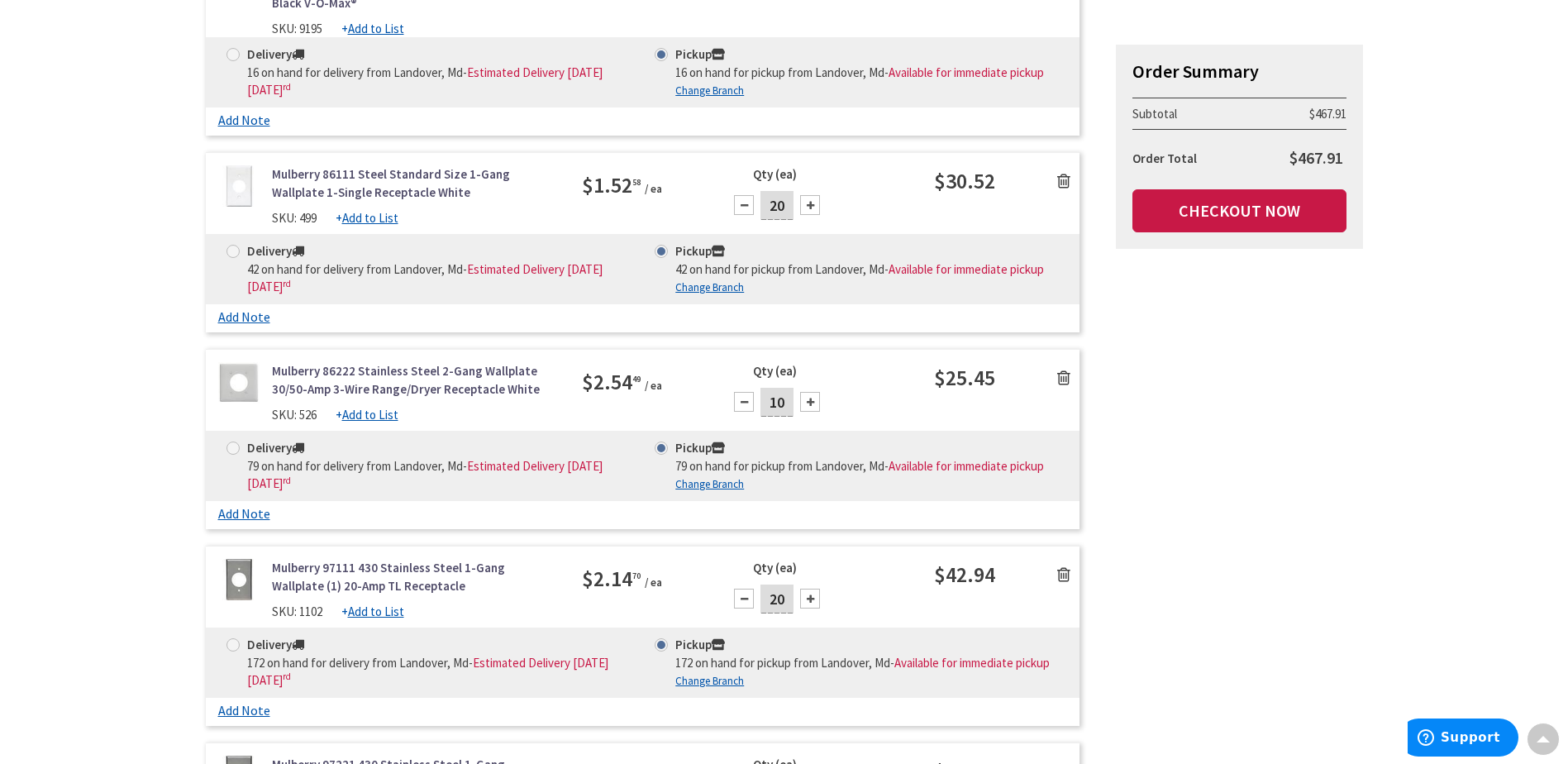
scroll to position [472, 0]
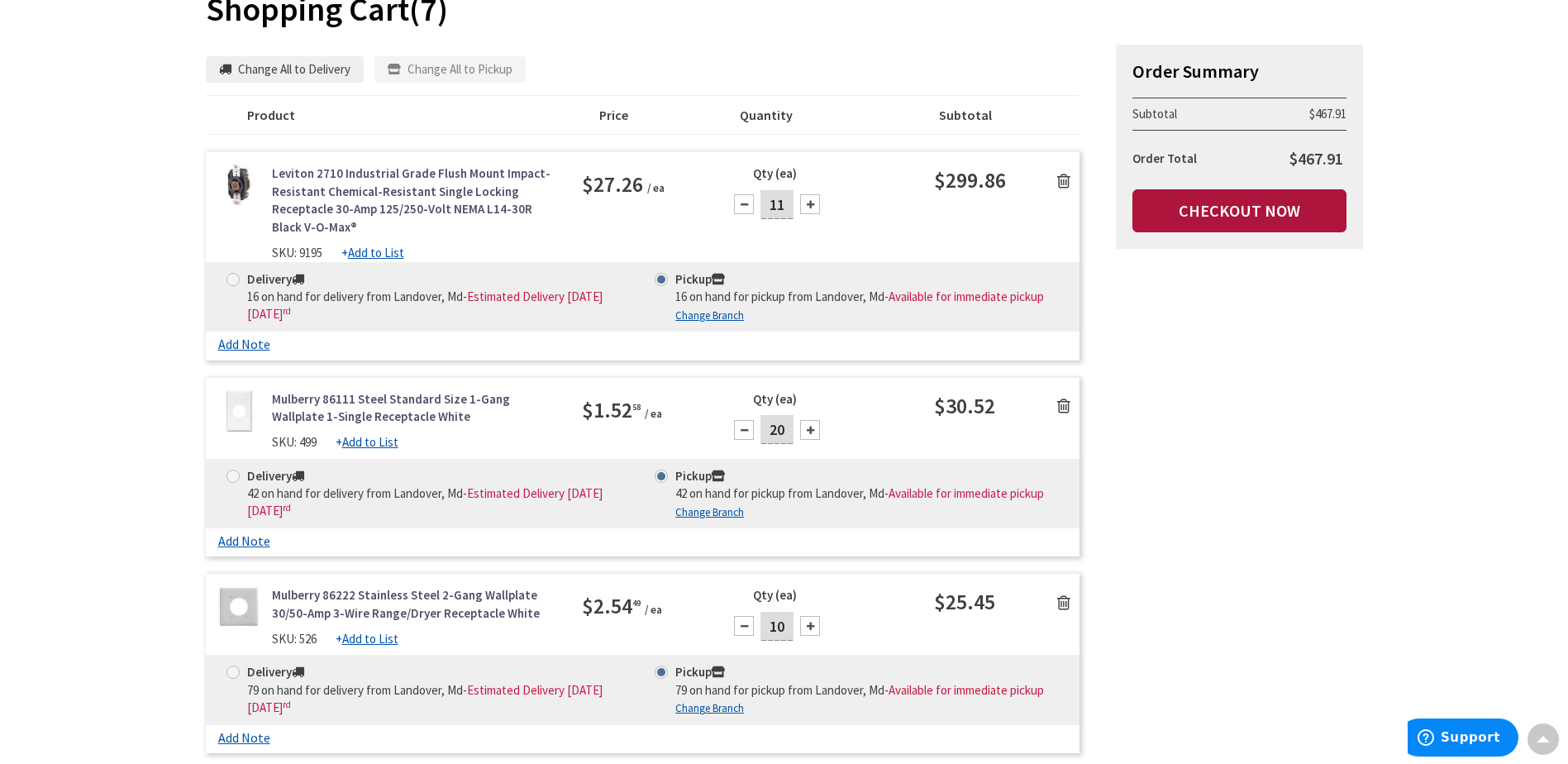
click at [1195, 206] on link "Checkout Now" at bounding box center [1239, 211] width 214 height 43
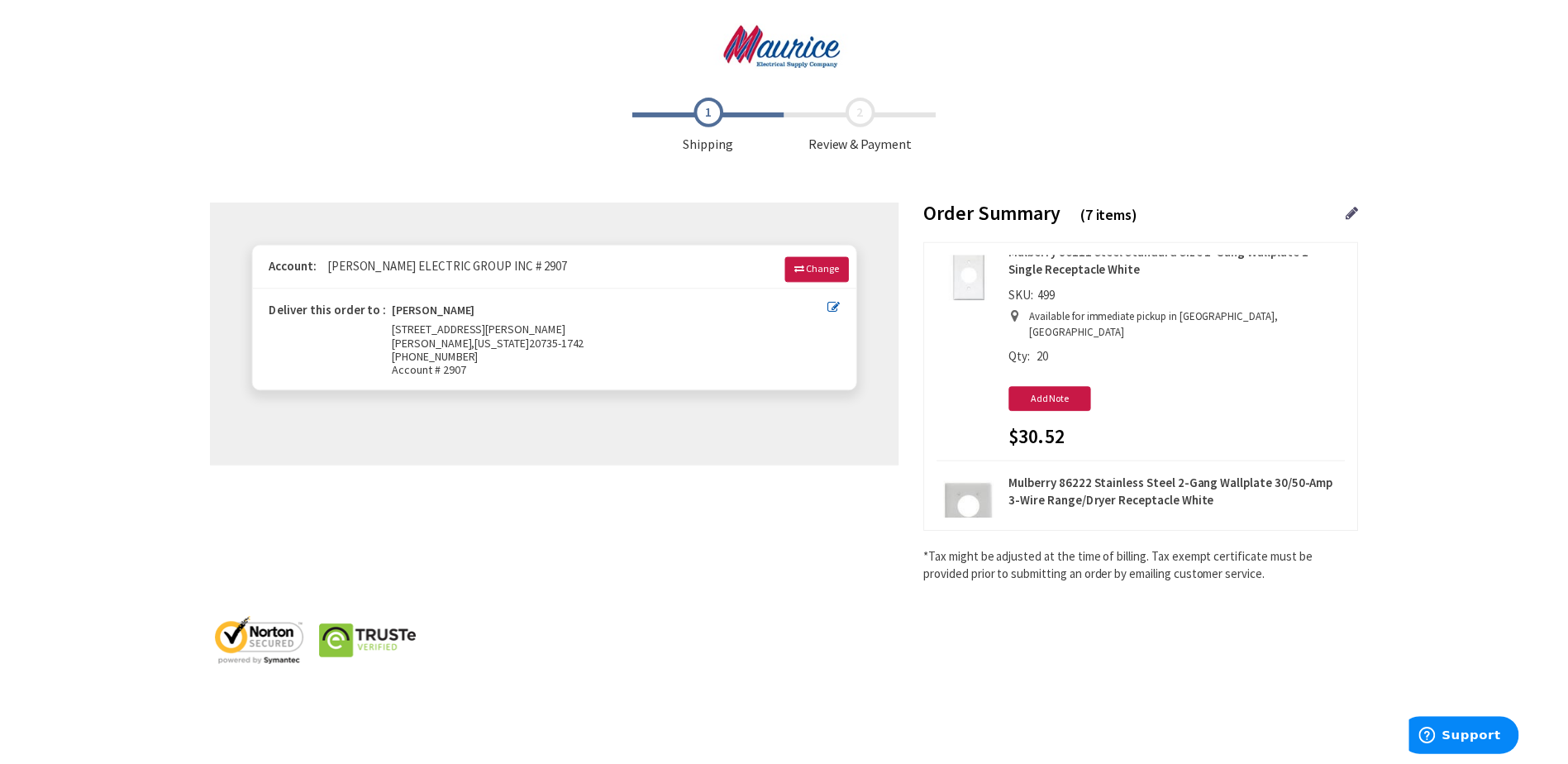
scroll to position [552, 0]
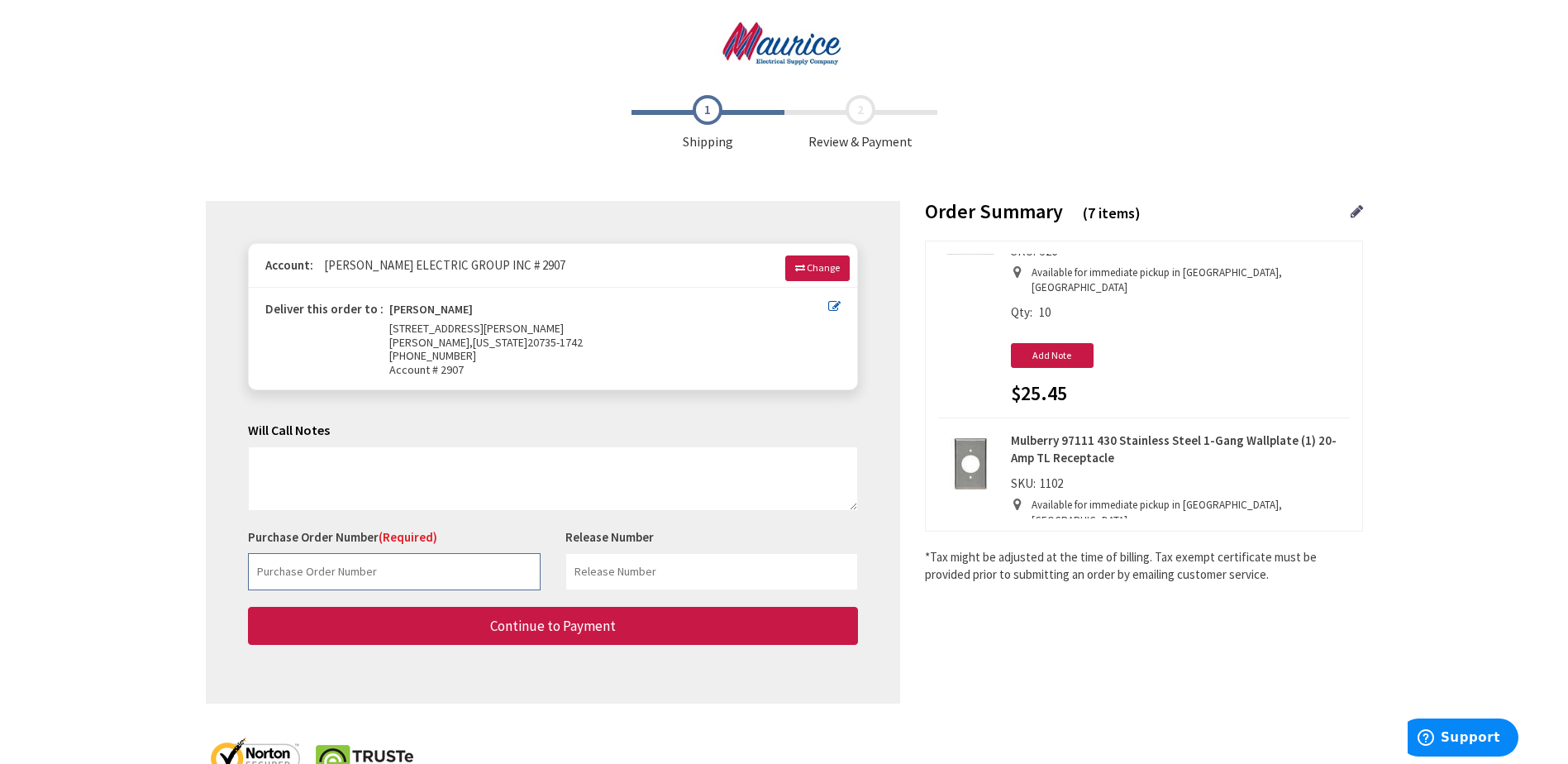
click at [495, 576] on input "text" at bounding box center [394, 572] width 292 height 37
paste input "80775767"
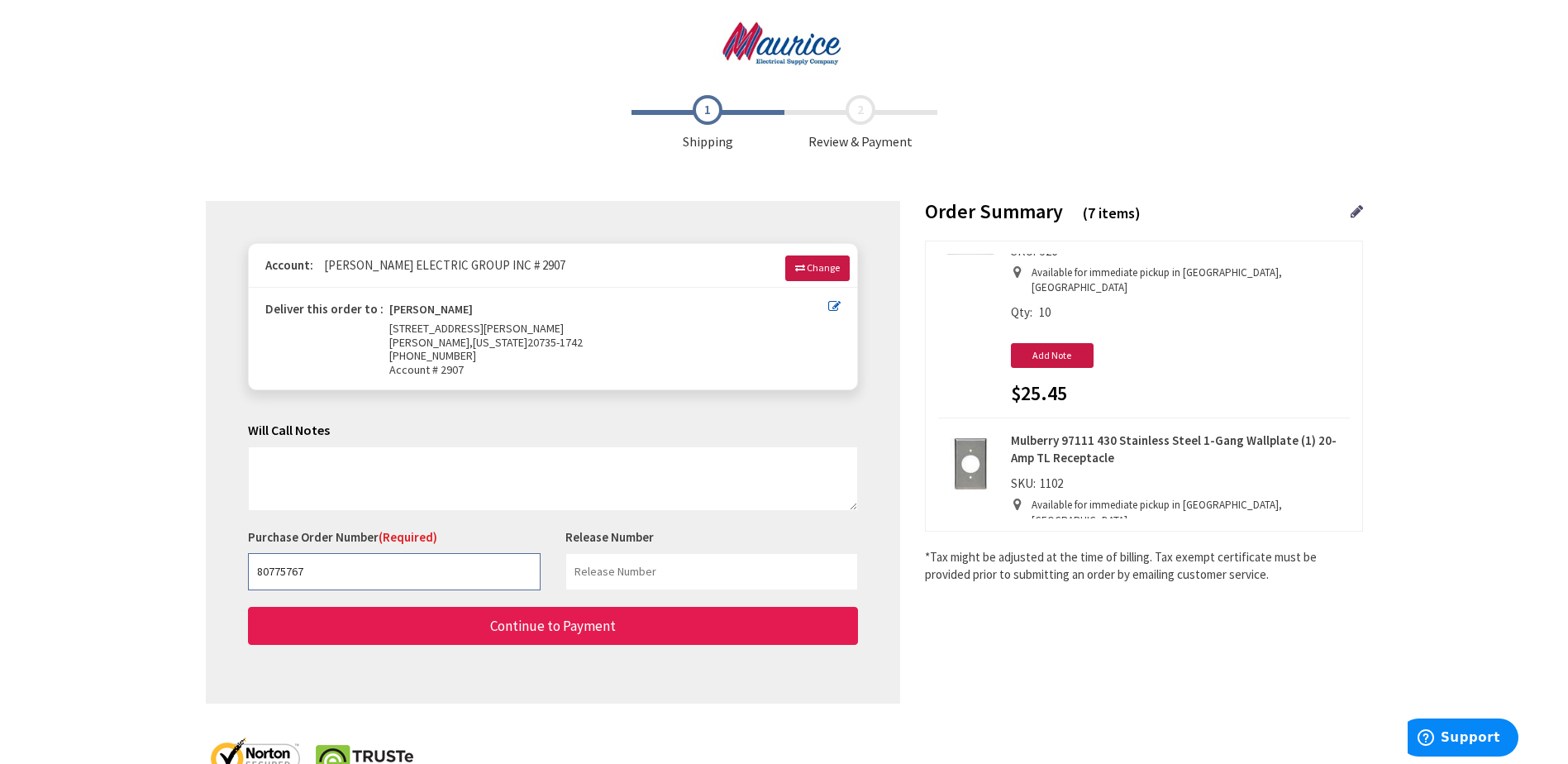
type input "80775767"
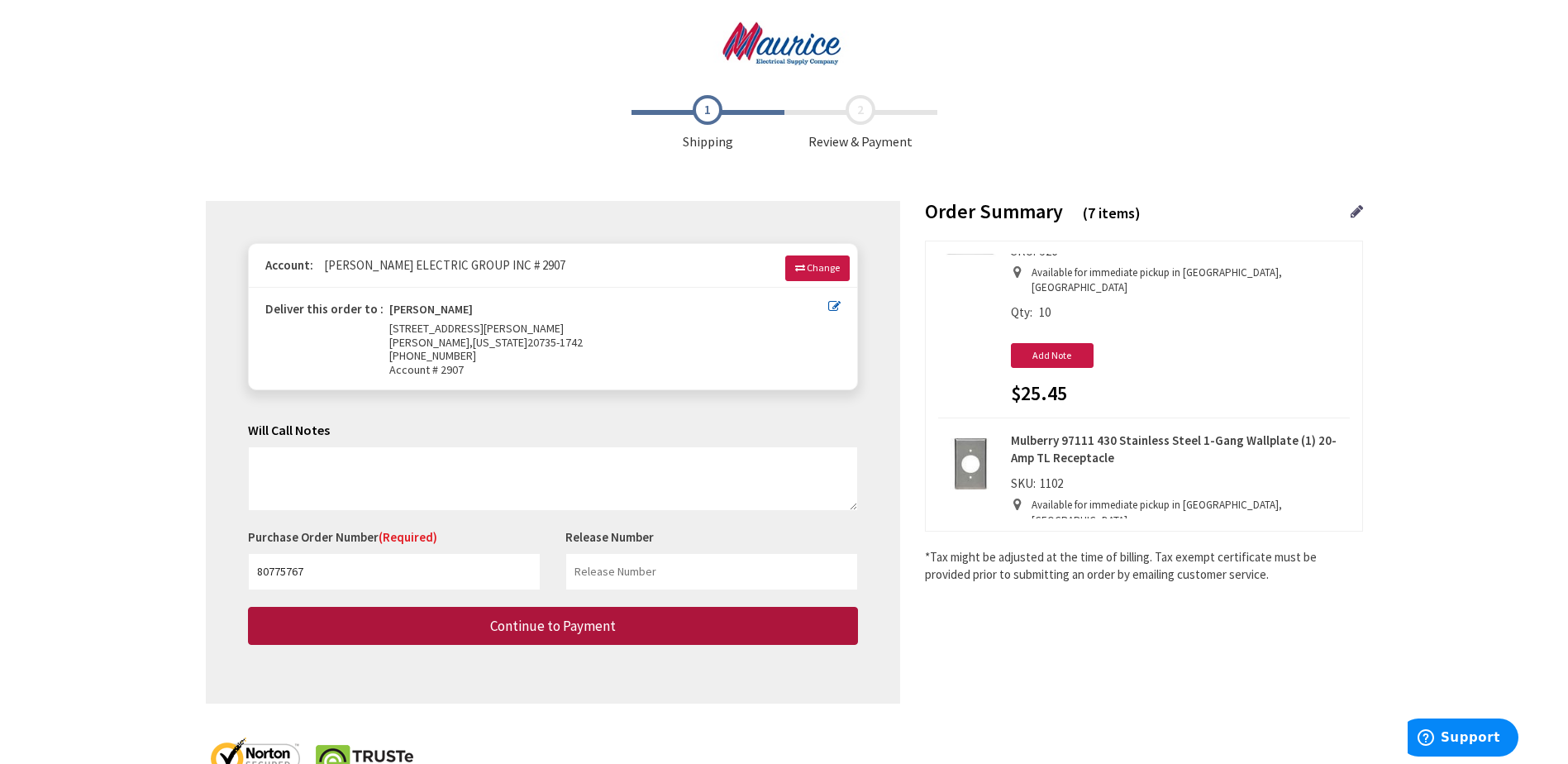
click at [549, 628] on span "Continue to Payment" at bounding box center [553, 625] width 126 height 18
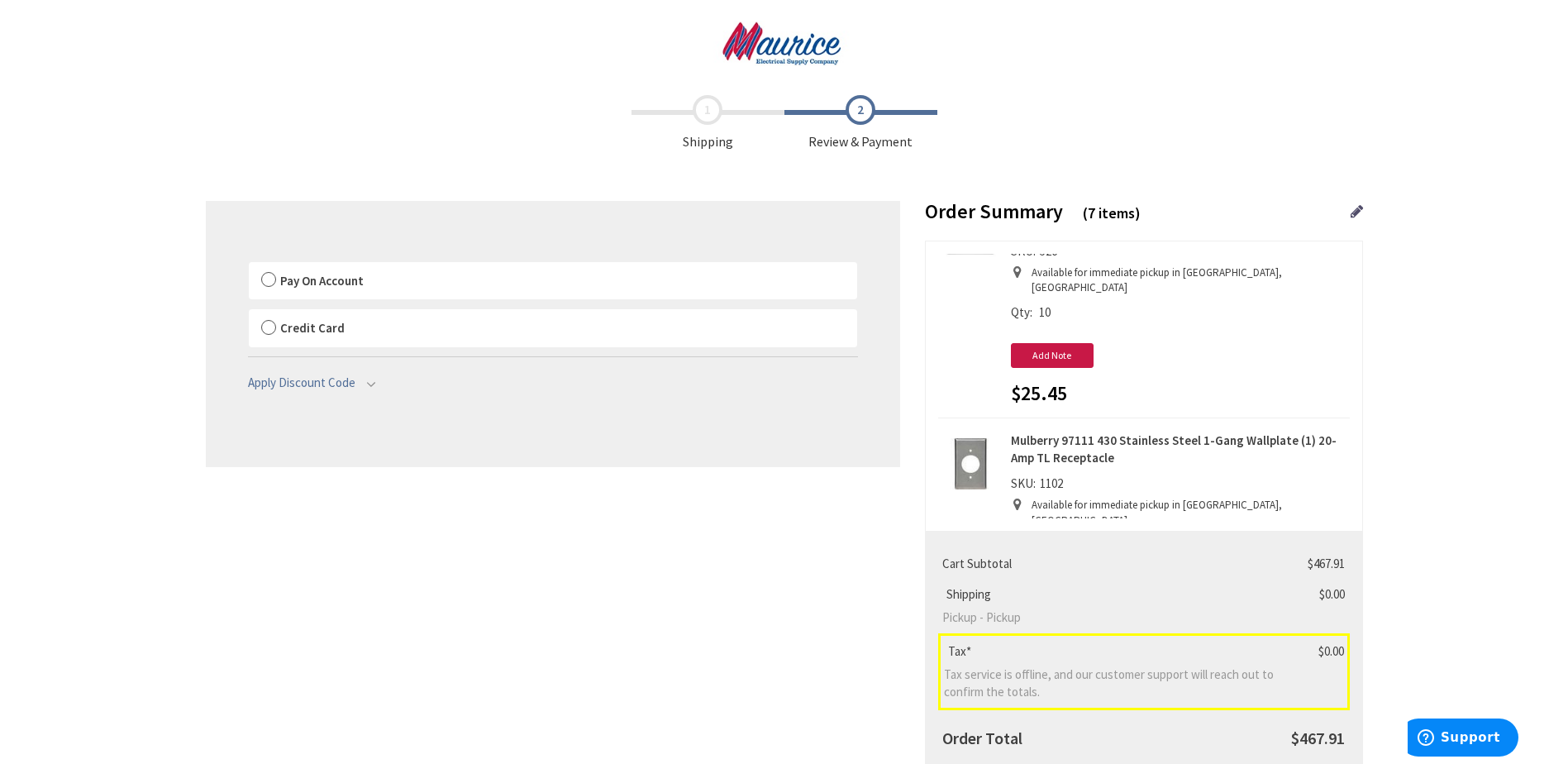
click at [269, 280] on label "Pay On Account" at bounding box center [553, 280] width 609 height 38
click at [249, 265] on input "Pay On Account" at bounding box center [249, 265] width 0 height 0
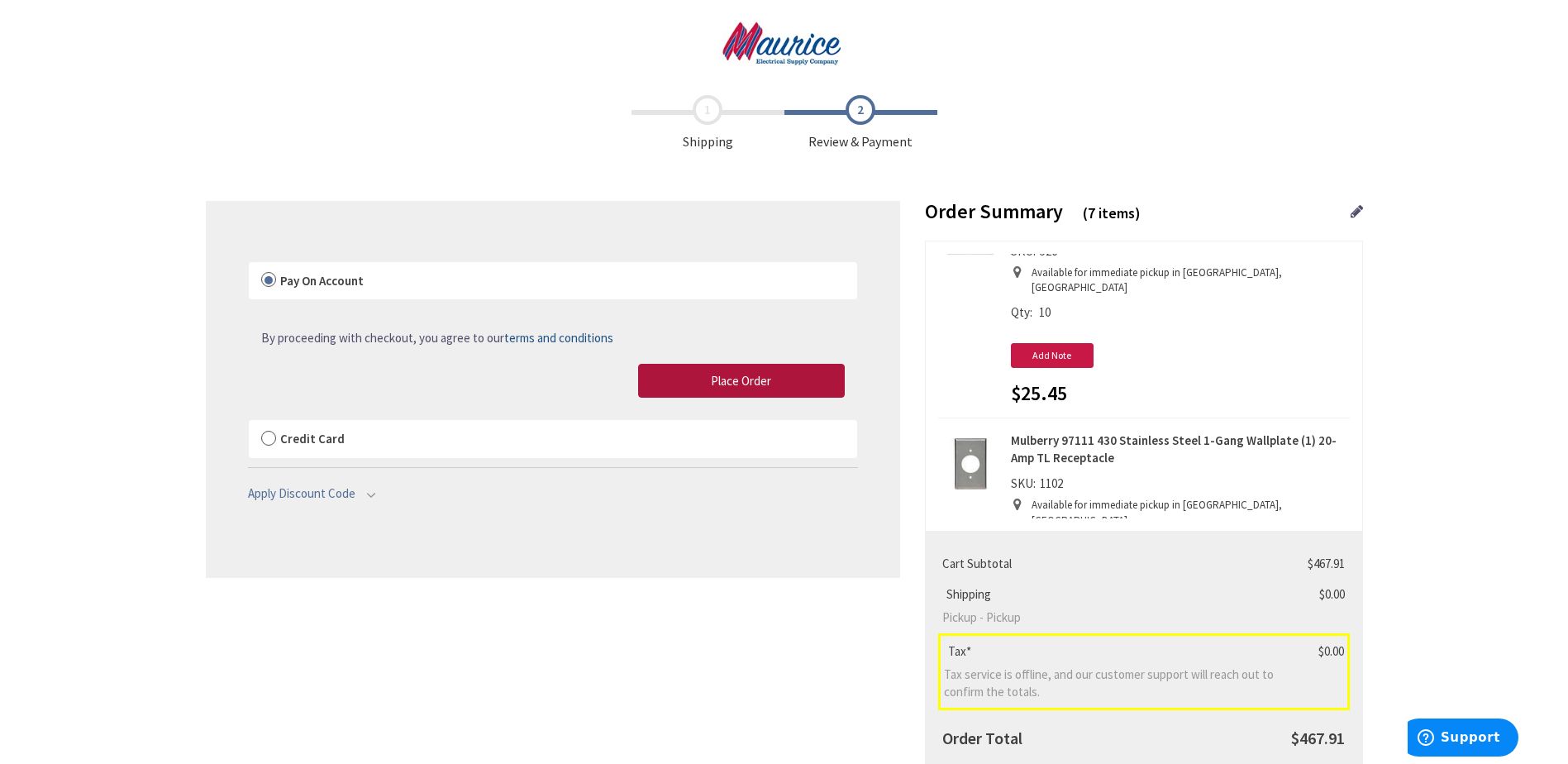
drag, startPoint x: 705, startPoint y: 377, endPoint x: 33, endPoint y: 243, distance: 685.2
click at [705, 377] on button "Place Order" at bounding box center [741, 381] width 207 height 35
